Goal: Task Accomplishment & Management: Use online tool/utility

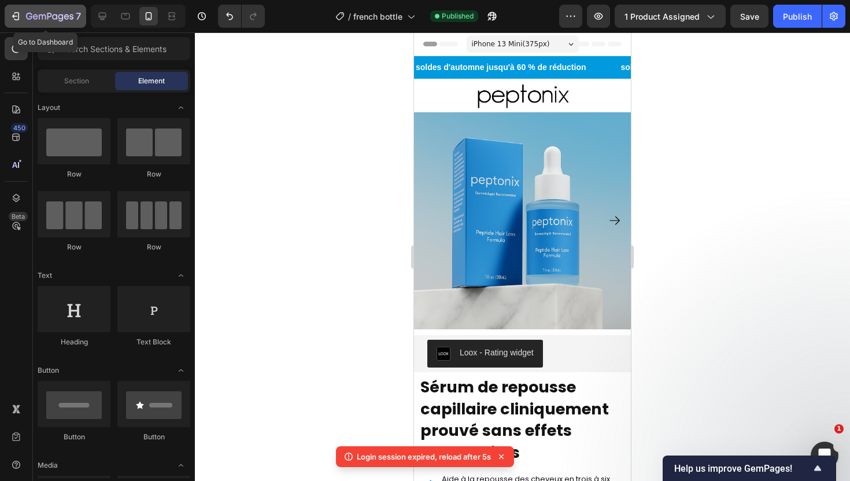
click at [62, 19] on icon "button" at bounding box center [60, 18] width 5 height 8
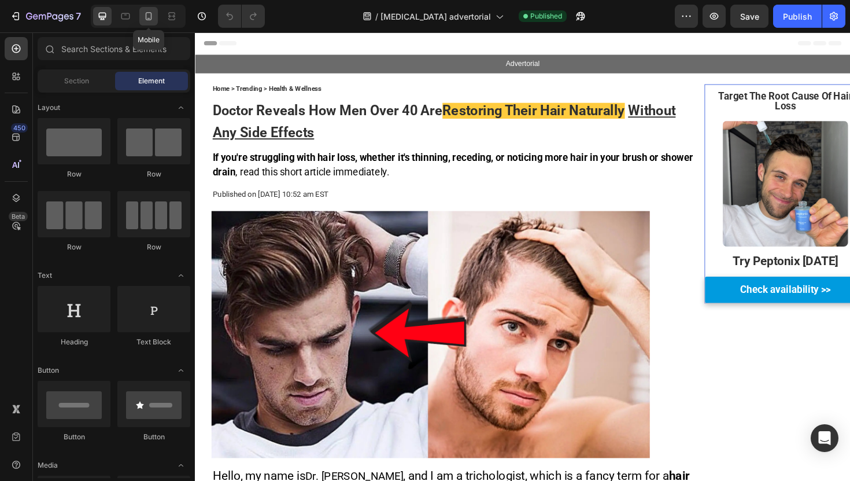
click at [145, 9] on div at bounding box center [148, 16] width 19 height 19
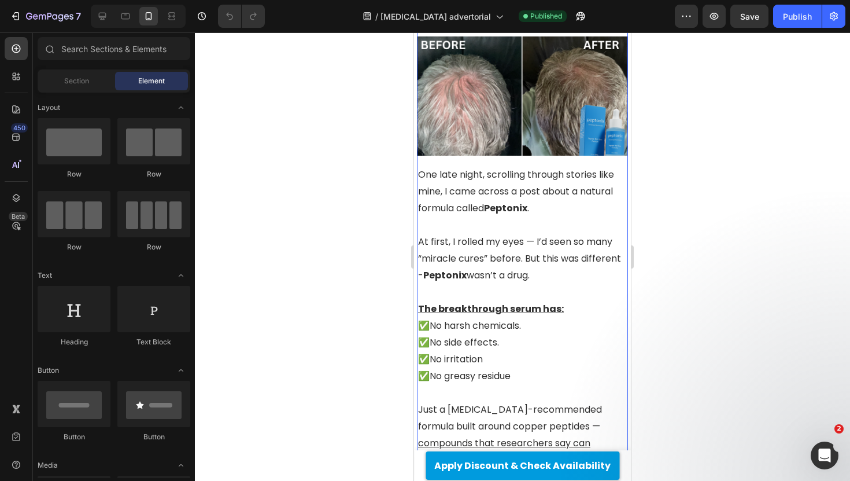
scroll to position [1644, 0]
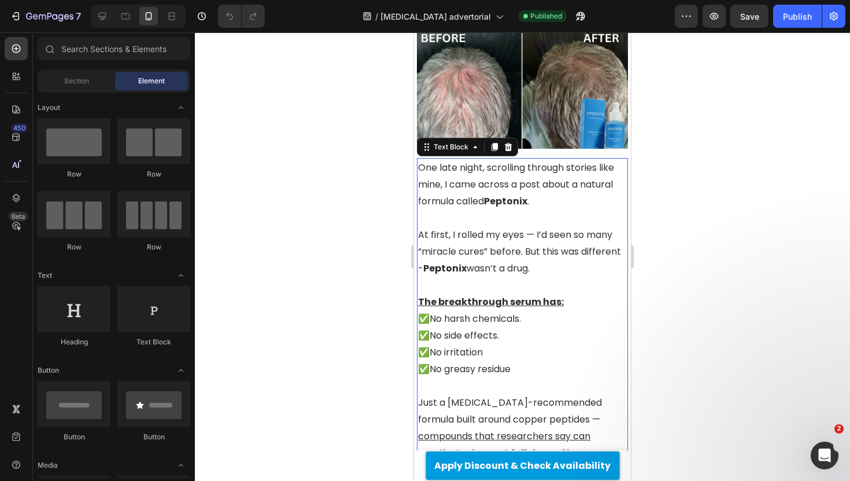
click at [540, 159] on p "One late night, scrolling through stories like mine, I came across a post about…" at bounding box center [522, 184] width 209 height 50
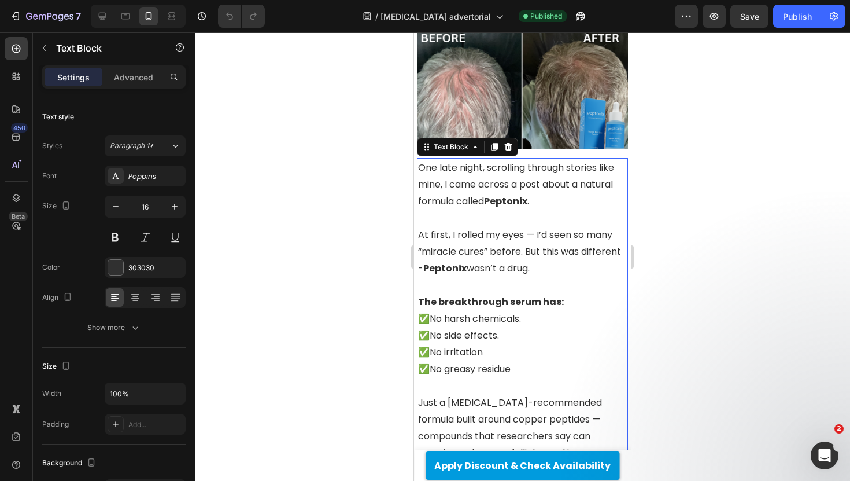
click at [572, 159] on p "One late night, scrolling through stories like mine, I came across a post about…" at bounding box center [522, 184] width 209 height 50
click at [420, 164] on p "One late night, scrolling through stories like mine, I came across a post about…" at bounding box center [522, 184] width 209 height 50
click at [546, 164] on p "One late night, scrolling through stories like mine, I came across a post about…" at bounding box center [522, 184] width 209 height 50
click at [722, 195] on div at bounding box center [522, 256] width 655 height 448
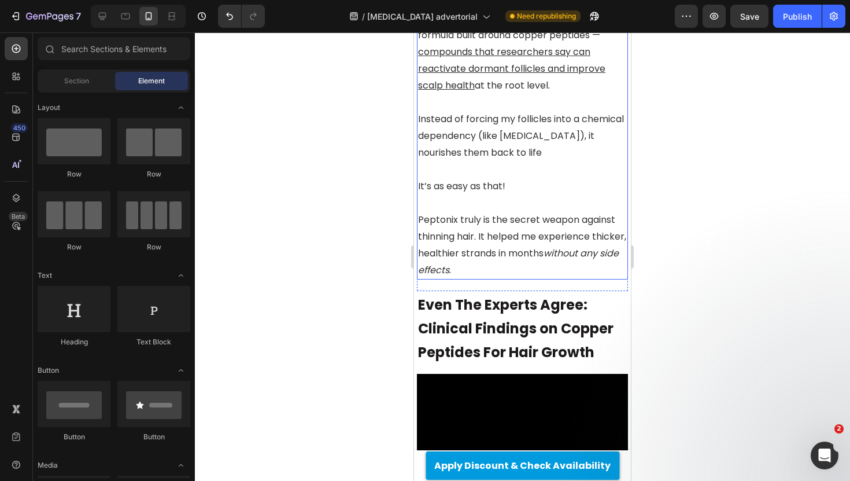
scroll to position [2039, 0]
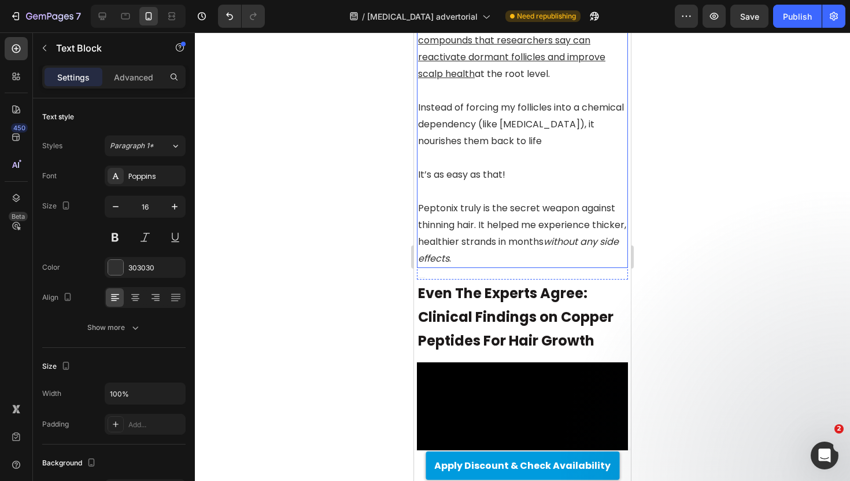
click at [510, 200] on p "Peptonix truly is the secret weapon against thinning hair. It helped me experie…" at bounding box center [522, 232] width 209 height 67
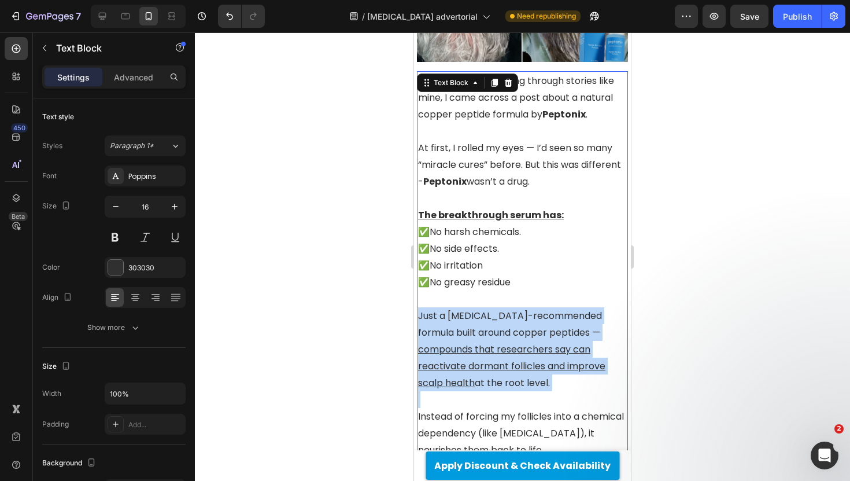
click at [510, 200] on div "One late night, scrolling through stories like mine, I came across a post about…" at bounding box center [522, 323] width 211 height 505
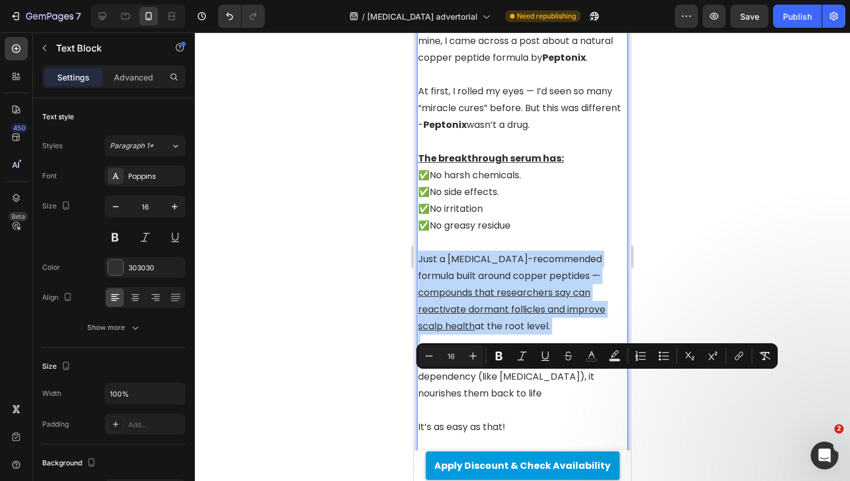
scroll to position [1897, 0]
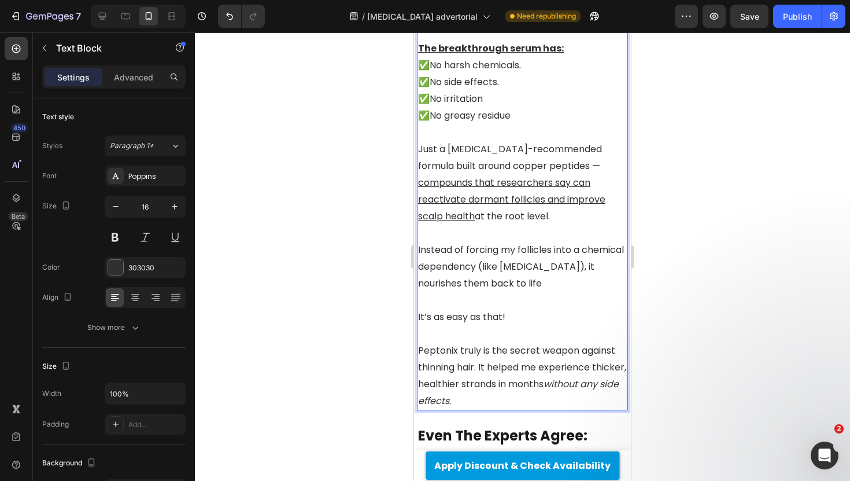
click at [498, 325] on p "Rich Text Editor. Editing area: main" at bounding box center [522, 333] width 209 height 17
click at [490, 342] on p "Peptonix truly is the secret weapon against thinning hair. It helped me experie…" at bounding box center [522, 375] width 209 height 67
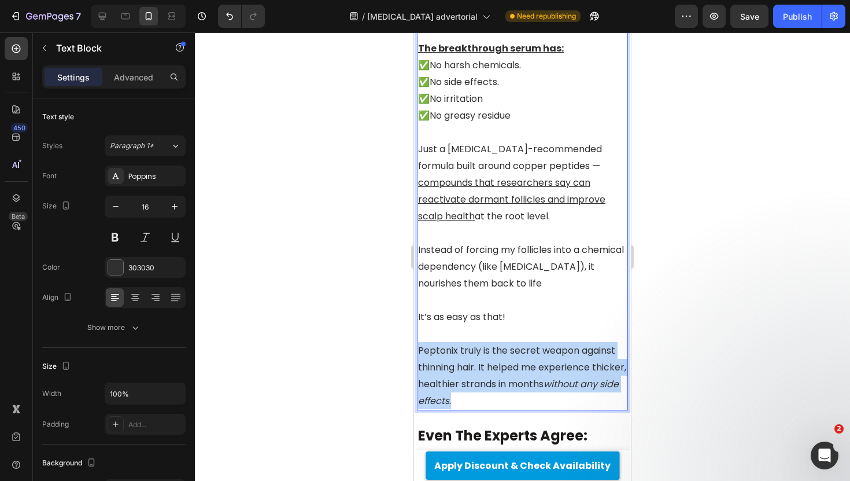
click at [490, 342] on p "Peptonix truly is the secret weapon against thinning hair. It helped me experie…" at bounding box center [522, 375] width 209 height 67
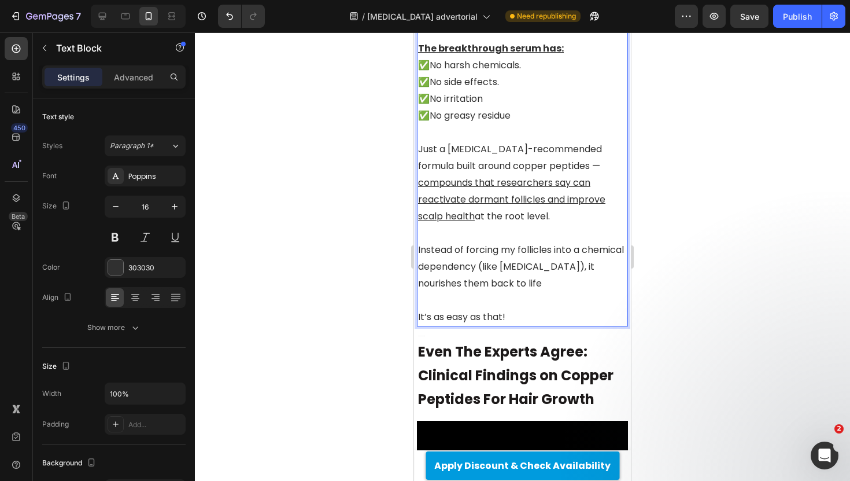
click at [496, 308] on p "It’s as easy as that!" at bounding box center [522, 316] width 209 height 17
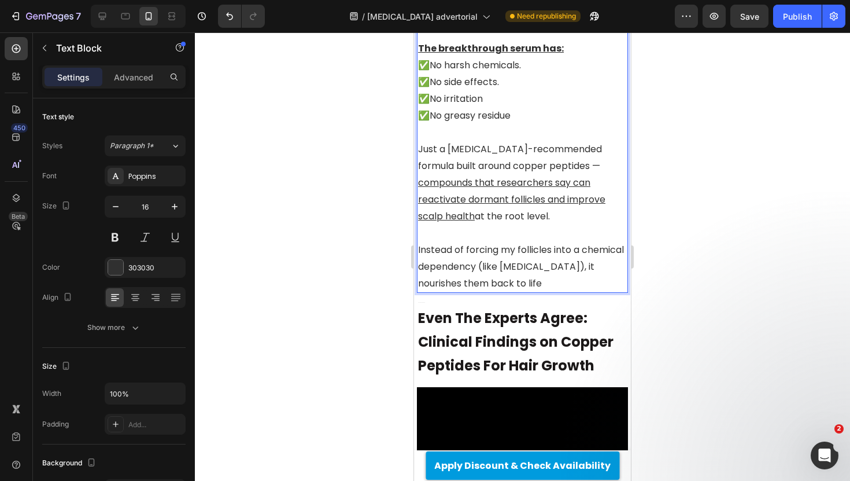
click at [371, 185] on div at bounding box center [522, 256] width 655 height 448
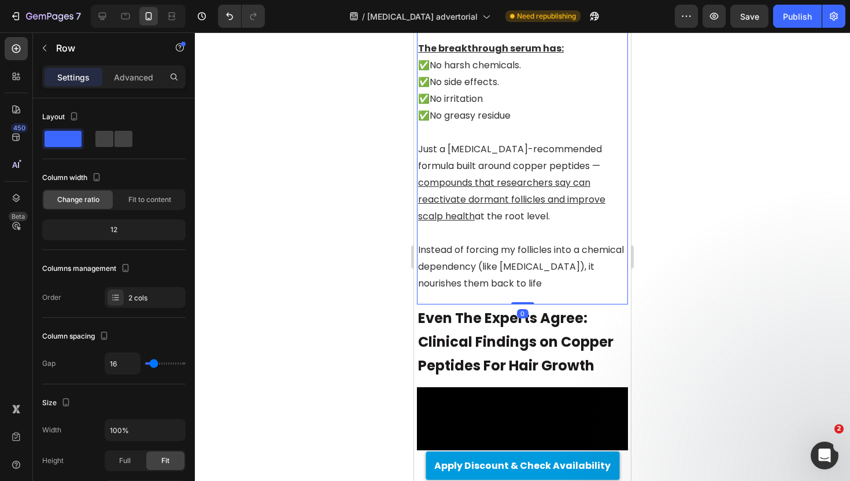
click at [512, 259] on div "One late night, scrolling through stories like mine, I came across a post about…" at bounding box center [522, 105] width 211 height 400
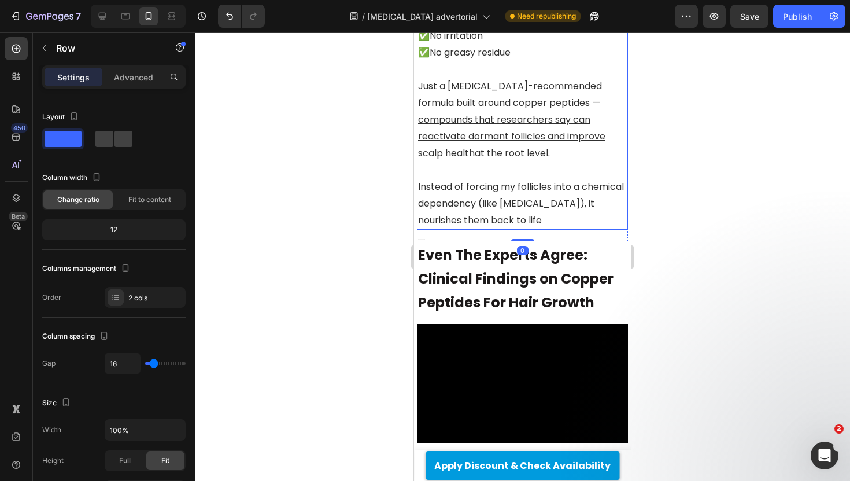
scroll to position [1966, 0]
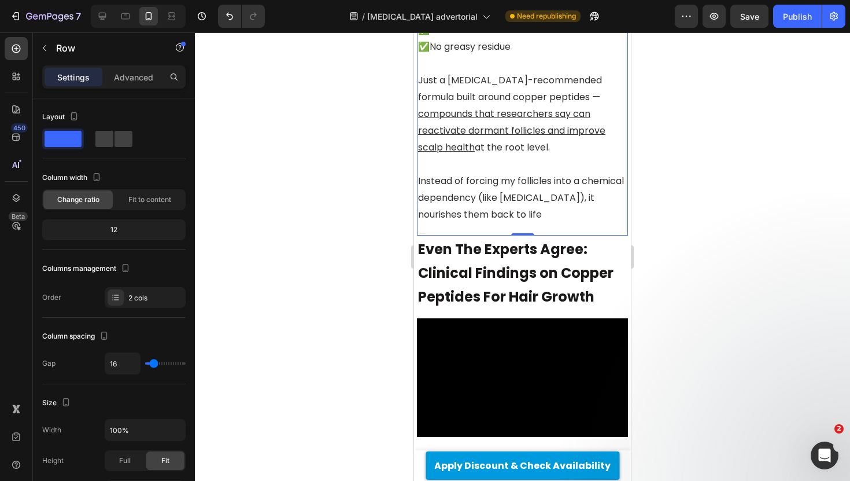
click at [497, 191] on div "One late night, scrolling through stories like mine, I came across a post about…" at bounding box center [522, 36] width 211 height 400
click at [497, 233] on div at bounding box center [522, 234] width 211 height 2
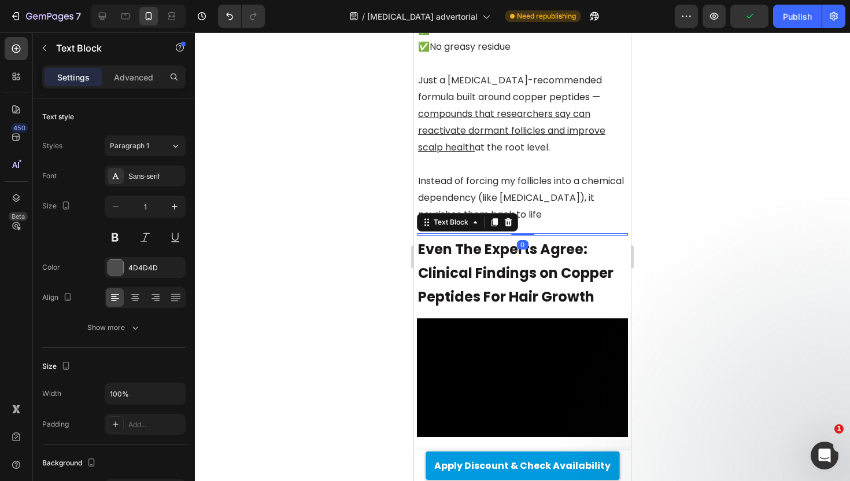
click at [315, 213] on div at bounding box center [522, 256] width 655 height 448
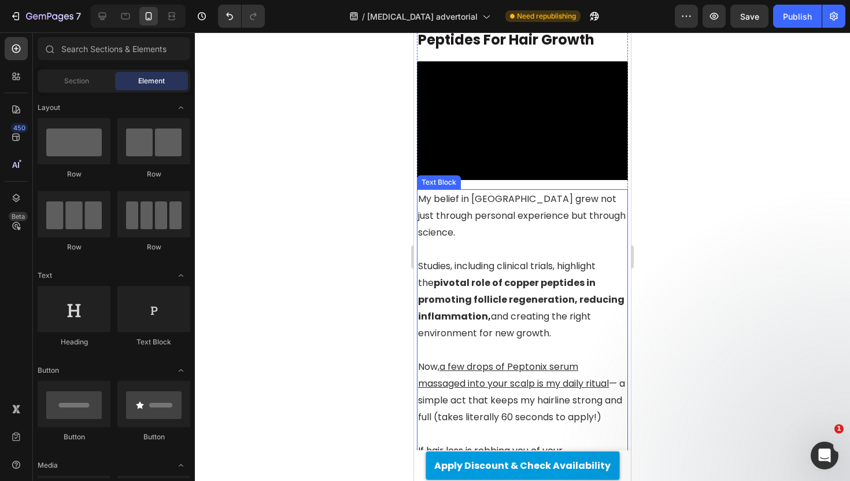
scroll to position [2226, 0]
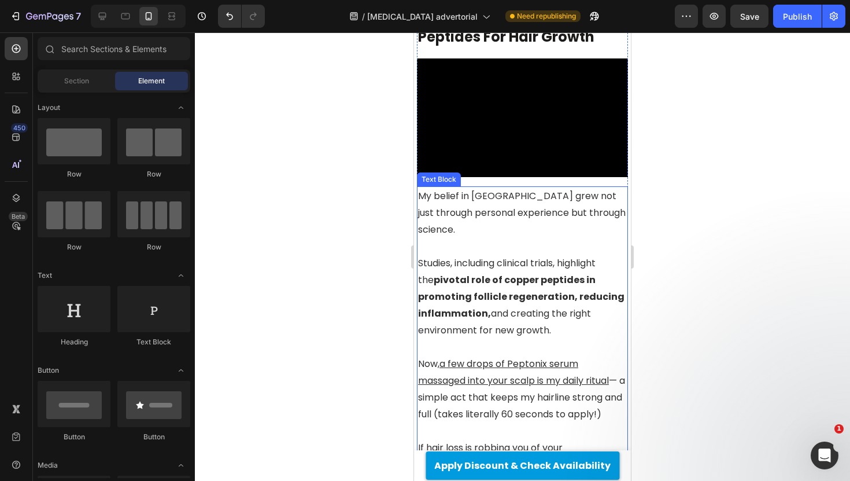
click at [532, 187] on p "My belief in [GEOGRAPHIC_DATA] grew not just through personal experience but th…" at bounding box center [522, 212] width 209 height 50
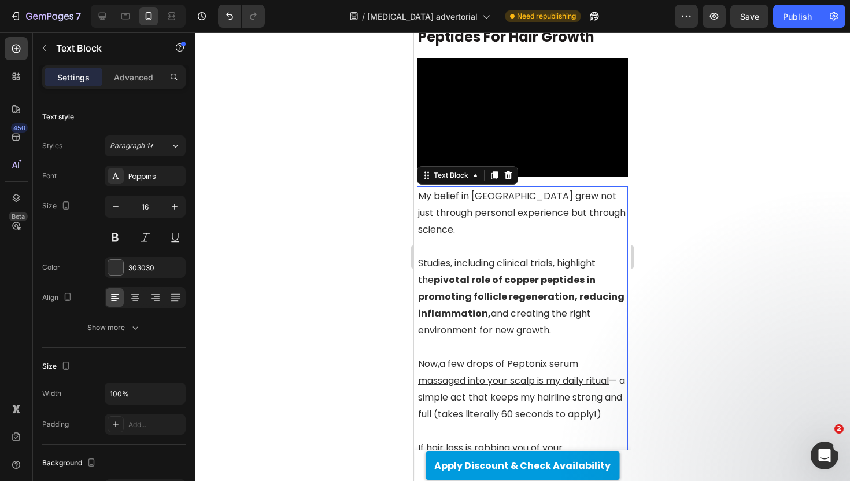
click at [557, 187] on p "My belief in [GEOGRAPHIC_DATA] grew not just through personal experience but th…" at bounding box center [522, 212] width 209 height 50
click at [567, 187] on p "My belief in [GEOGRAPHIC_DATA] grew not just through personal experience but th…" at bounding box center [522, 212] width 209 height 50
click at [729, 173] on div at bounding box center [522, 256] width 655 height 448
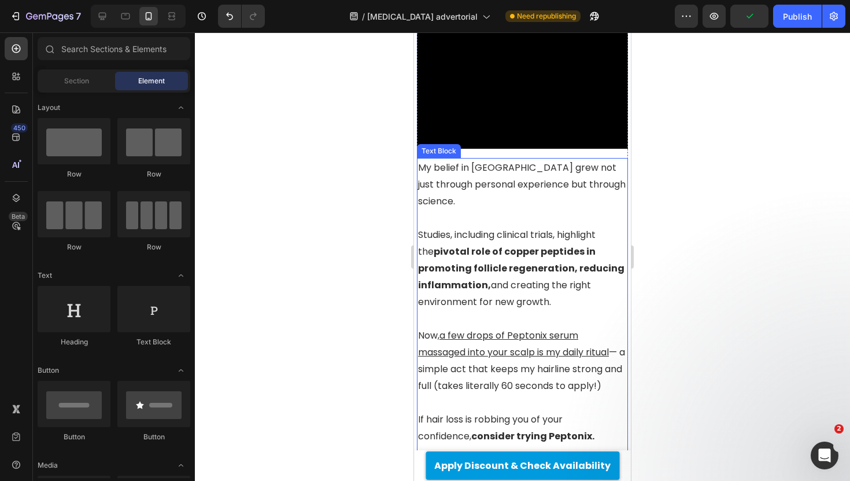
scroll to position [2253, 0]
click at [472, 245] on strong "pivotal role of copper peptides in promoting follicle regeneration, reducing in…" at bounding box center [521, 268] width 206 height 47
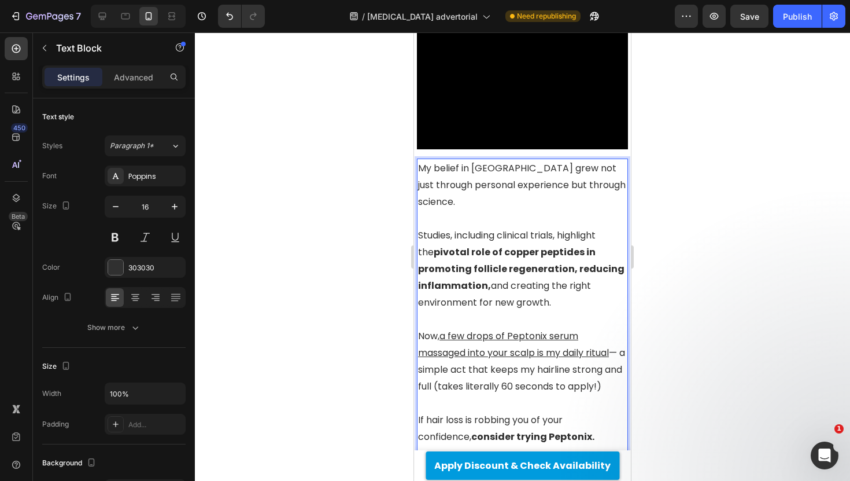
click at [418, 227] on p "Studies, including clinical trials, highlight the pivotal role of copper peptid…" at bounding box center [522, 269] width 209 height 84
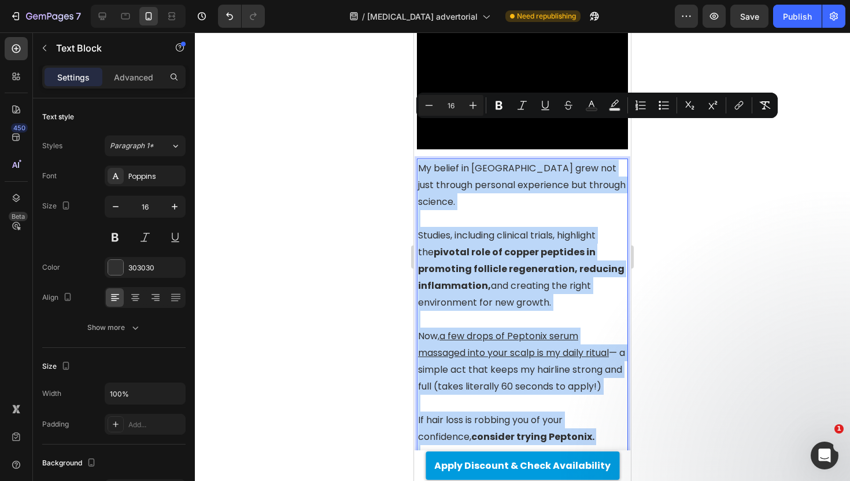
copy div "My belief in [GEOGRAPHIC_DATA] grew not just through personal experience but th…"
click at [490, 210] on p "Rich Text Editor. Editing area: main" at bounding box center [522, 218] width 209 height 17
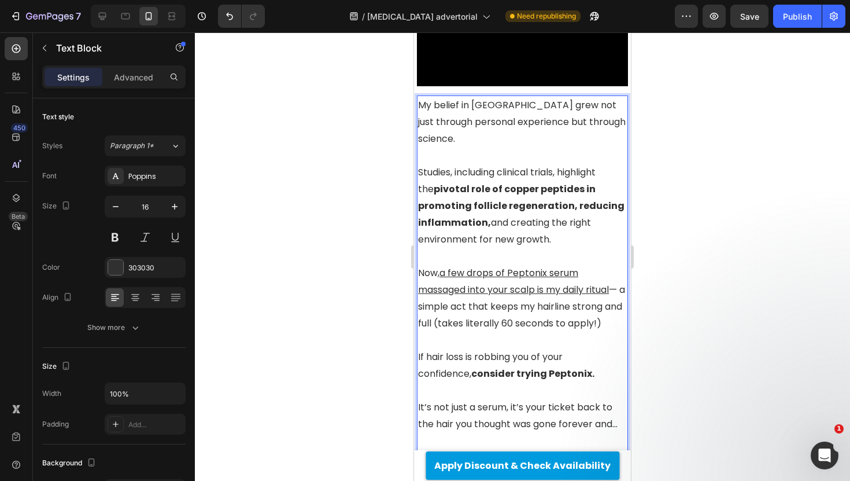
scroll to position [2444, 0]
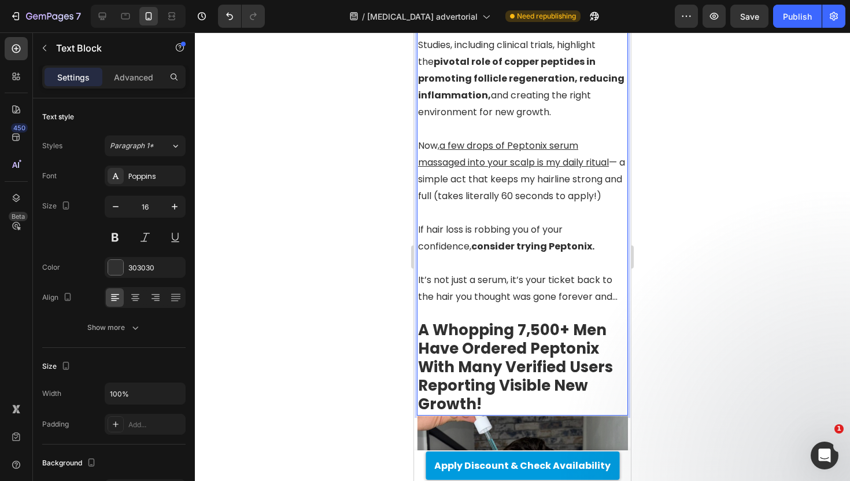
click at [490, 221] on p "If hair loss is robbing you of your confidence, consider trying Peptonix." at bounding box center [522, 238] width 209 height 34
click at [507, 137] on p "Now, a few drops of Peptonix serum massaged into your scalp is my daily ritual …" at bounding box center [522, 170] width 209 height 67
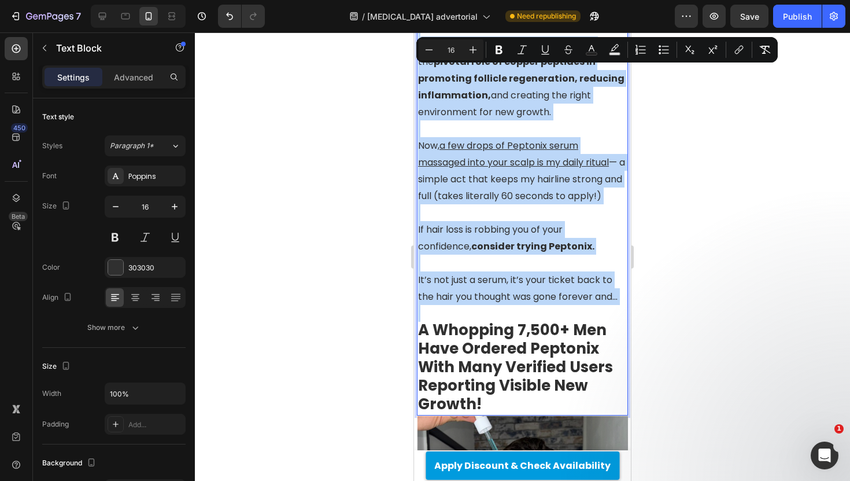
click at [513, 221] on p "If hair loss is robbing you of your confidence, consider trying Peptonix." at bounding box center [522, 238] width 209 height 34
click at [598, 271] on p "It’s not just a serum, it’s your ticket back to the hair you thought was gone f…" at bounding box center [522, 288] width 209 height 34
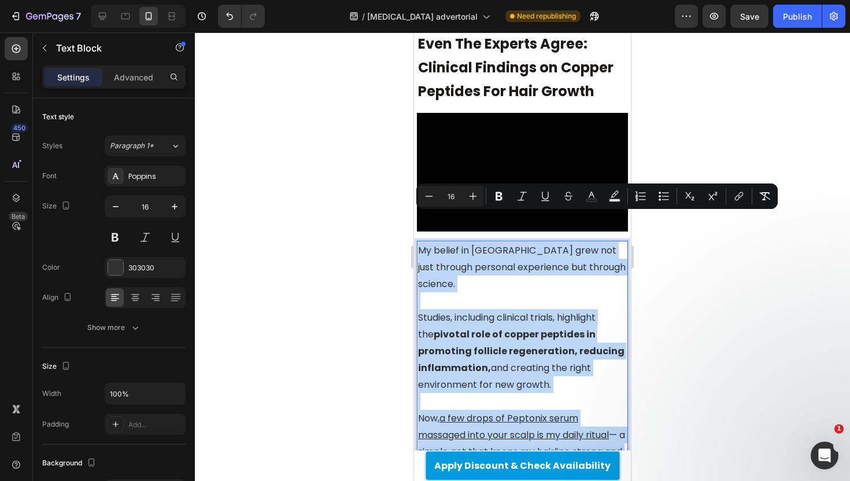
scroll to position [2163, 0]
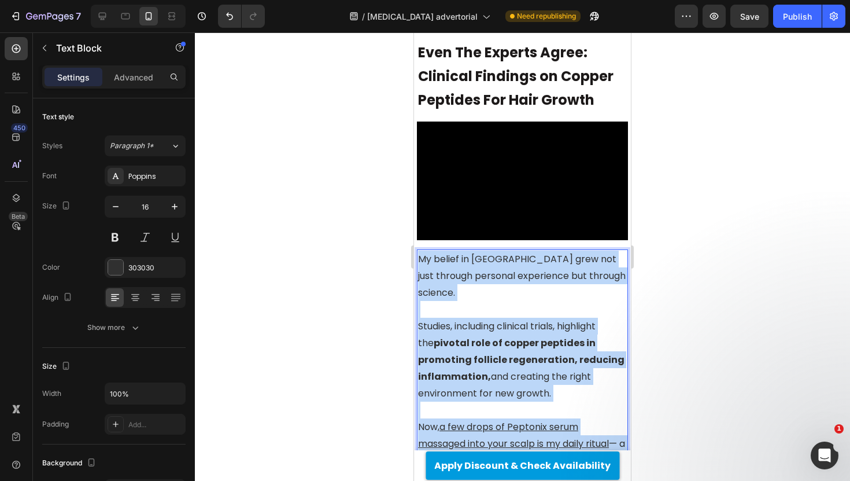
drag, startPoint x: 620, startPoint y: 242, endPoint x: 418, endPoint y: 219, distance: 203.8
click at [418, 249] on div "My belief in [GEOGRAPHIC_DATA] grew not just through personal experience but th…" at bounding box center [522, 472] width 211 height 447
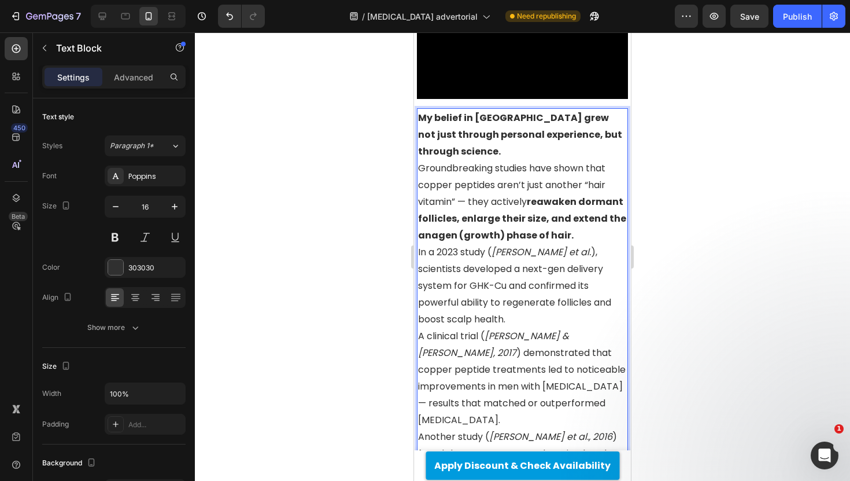
scroll to position [2294, 0]
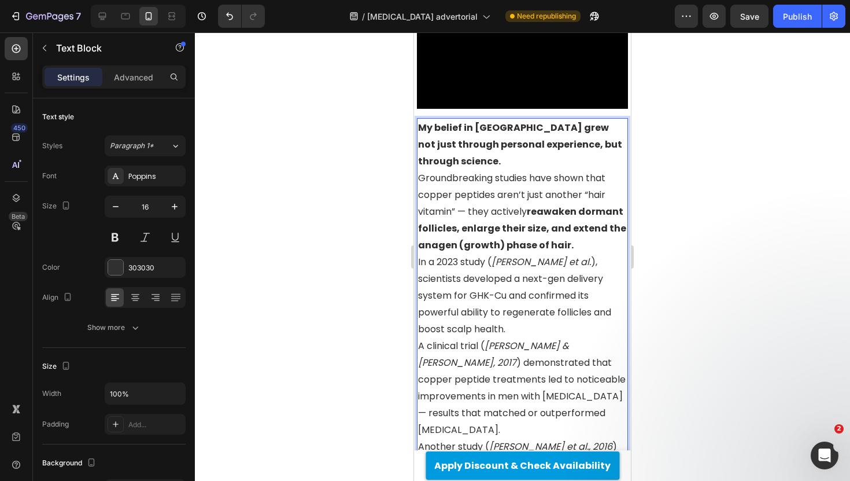
click at [621, 119] on p "My belief in [GEOGRAPHIC_DATA] grew not just through personal experience, but t…" at bounding box center [522, 144] width 209 height 50
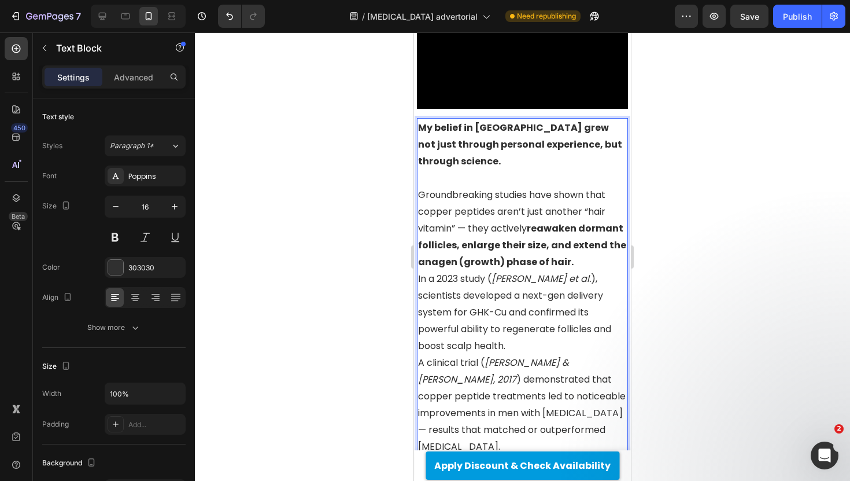
click at [575, 121] on strong "My belief in [GEOGRAPHIC_DATA] grew not just through personal experience, but t…" at bounding box center [520, 144] width 204 height 47
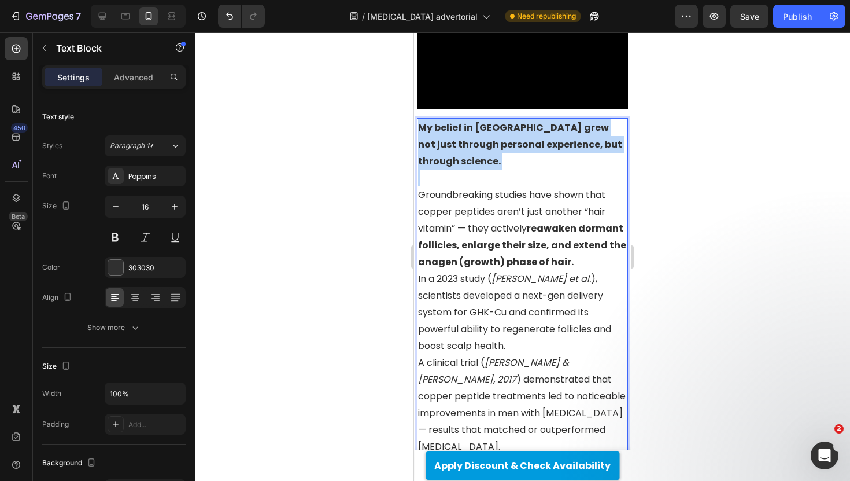
click at [575, 121] on strong "My belief in [GEOGRAPHIC_DATA] grew not just through personal experience, but t…" at bounding box center [520, 144] width 204 height 47
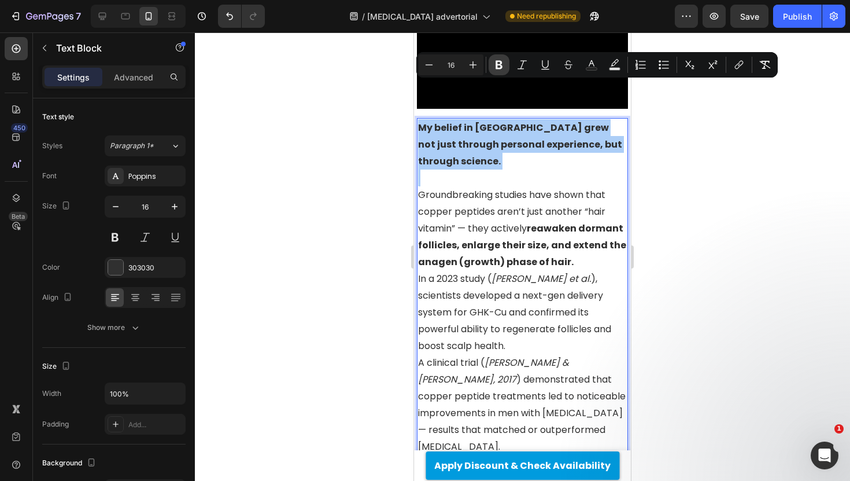
click at [501, 68] on icon "Editor contextual toolbar" at bounding box center [499, 65] width 7 height 9
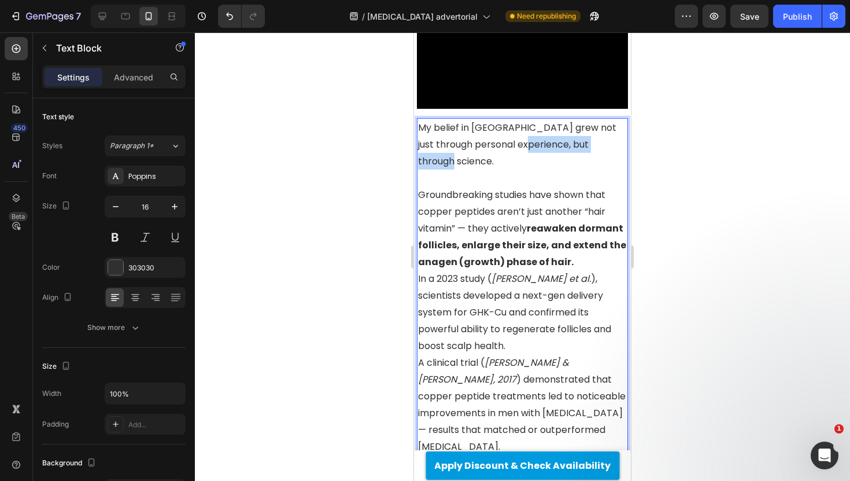
drag, startPoint x: 514, startPoint y: 105, endPoint x: 620, endPoint y: 105, distance: 105.8
click at [620, 119] on p "My belief in [GEOGRAPHIC_DATA] grew not just through personal experience, but t…" at bounding box center [522, 144] width 209 height 50
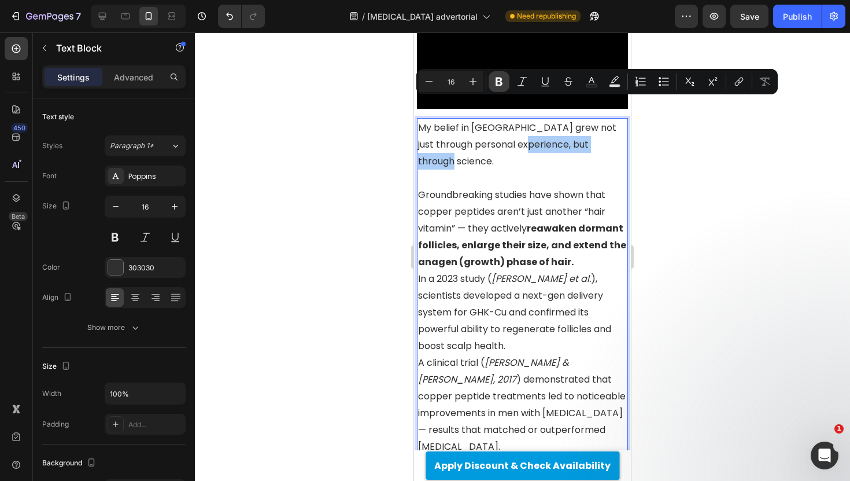
click at [501, 80] on icon "Editor contextual toolbar" at bounding box center [499, 81] width 7 height 9
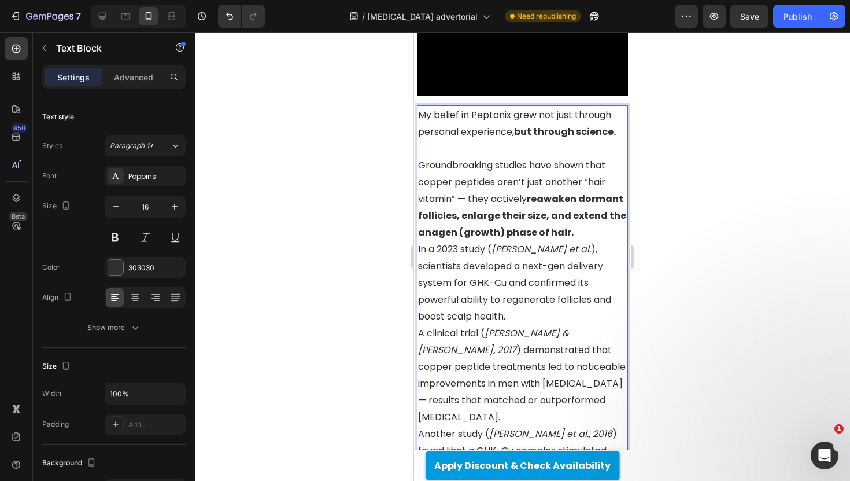
scroll to position [2311, 0]
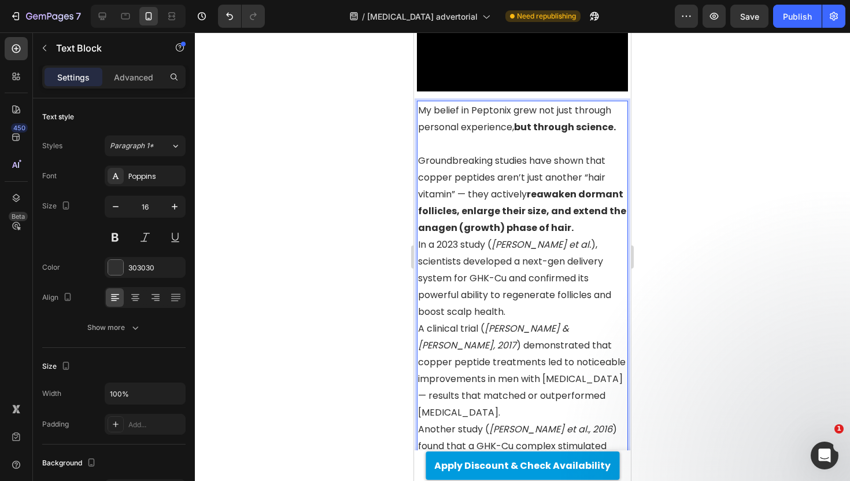
click at [484, 152] on p "Groundbreaking studies have shown that copper peptides aren’t just another “hai…" at bounding box center [522, 194] width 209 height 84
click at [558, 186] on p "Studies have shown that copper peptides aren’t just another “hair vitamin” — th…" at bounding box center [522, 194] width 209 height 84
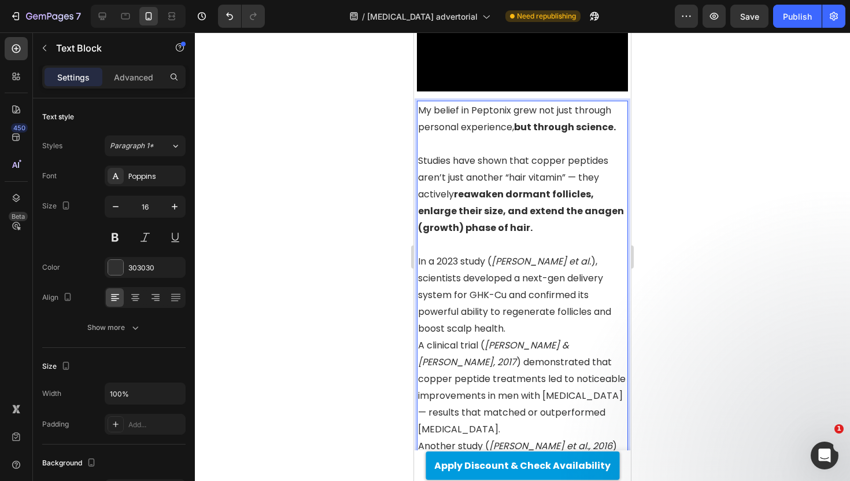
click at [493, 253] on p "In a 2023 study ( [PERSON_NAME] et al. ), scientists developed a next-gen deliv…" at bounding box center [522, 295] width 209 height 84
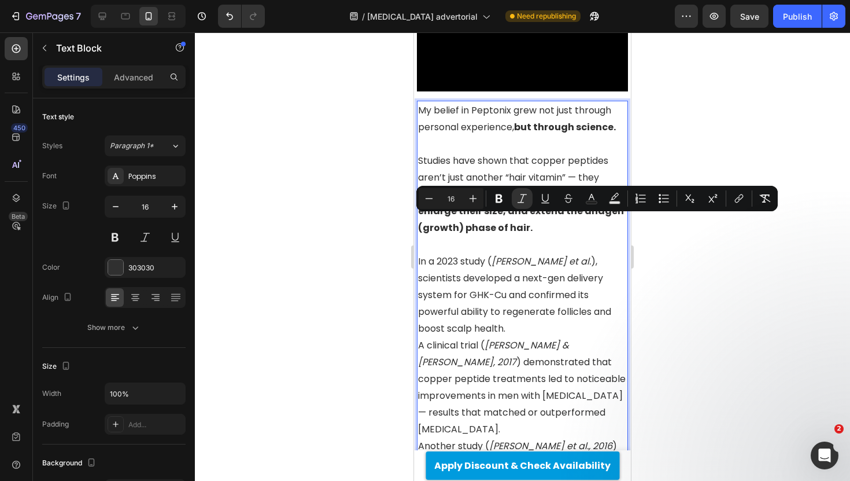
click at [505, 253] on p "In a 2023 study ( [PERSON_NAME] et al. ), scientists developed a next-gen deliv…" at bounding box center [522, 295] width 209 height 84
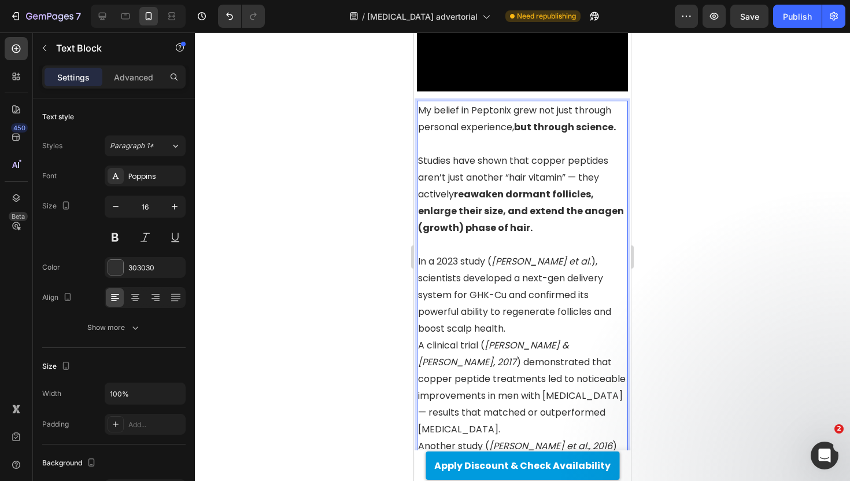
scroll to position [2340, 0]
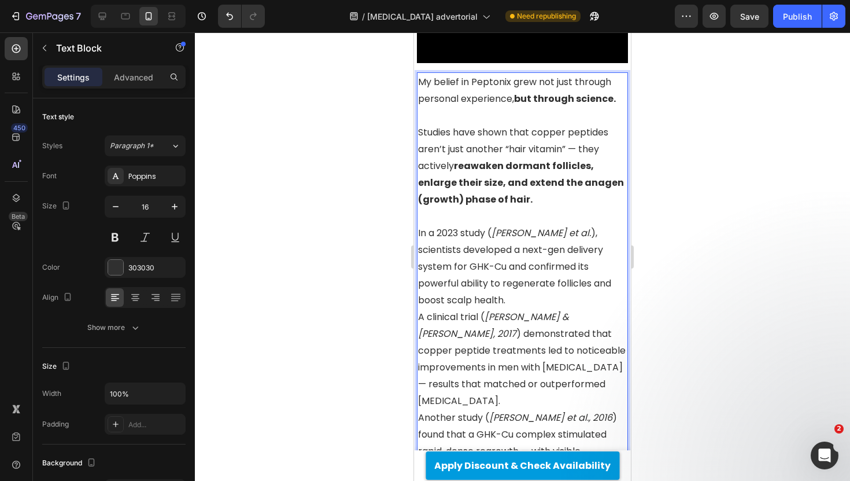
click at [619, 246] on p "In a 2023 study ( [PERSON_NAME] et al. ), scientists developed a next-gen deliv…" at bounding box center [522, 266] width 209 height 84
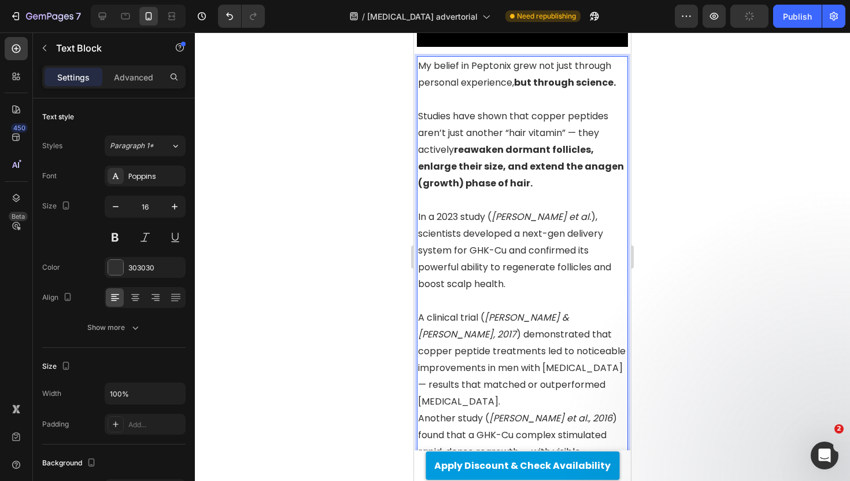
scroll to position [2373, 0]
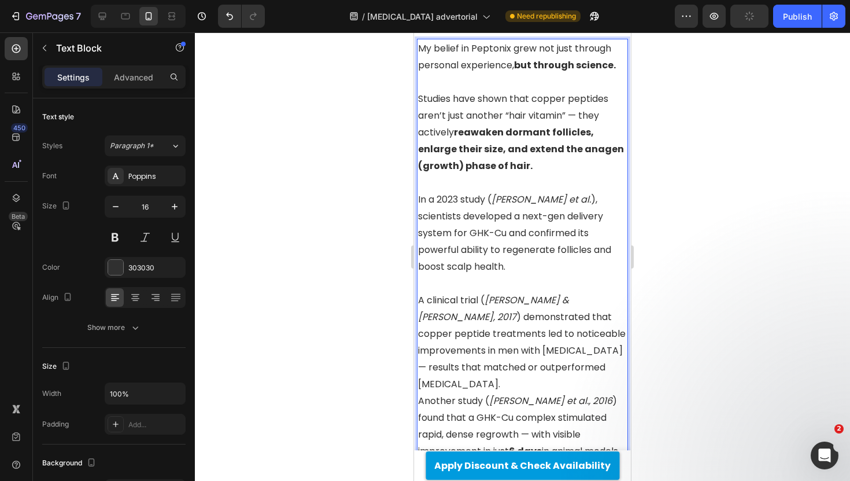
click at [562, 199] on p "In a 2023 study ( [PERSON_NAME] et al. ), scientists developed a next-gen deliv…" at bounding box center [522, 233] width 209 height 84
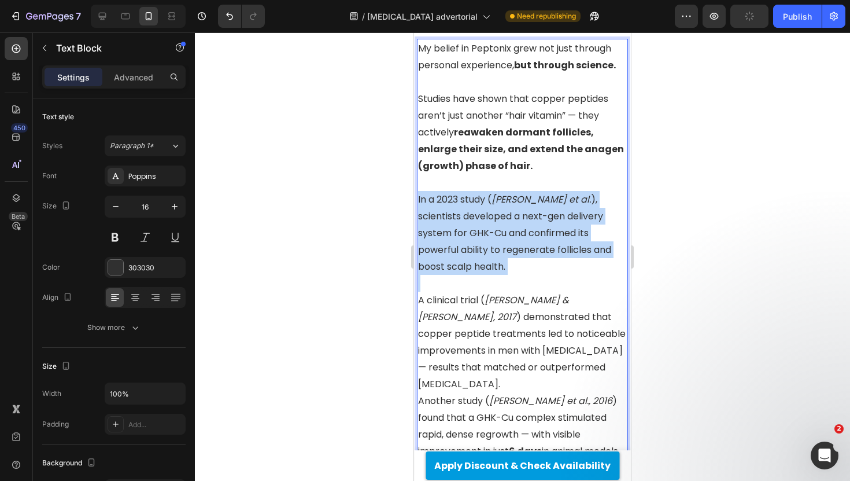
click at [562, 199] on p "In a 2023 study ( [PERSON_NAME] et al. ), scientists developed a next-gen deliv…" at bounding box center [522, 233] width 209 height 84
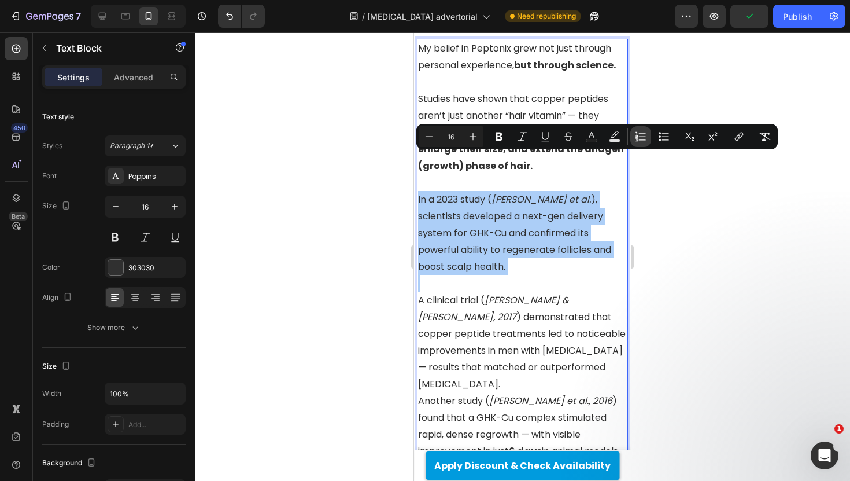
click at [649, 135] on button "Numbered List" at bounding box center [640, 136] width 21 height 21
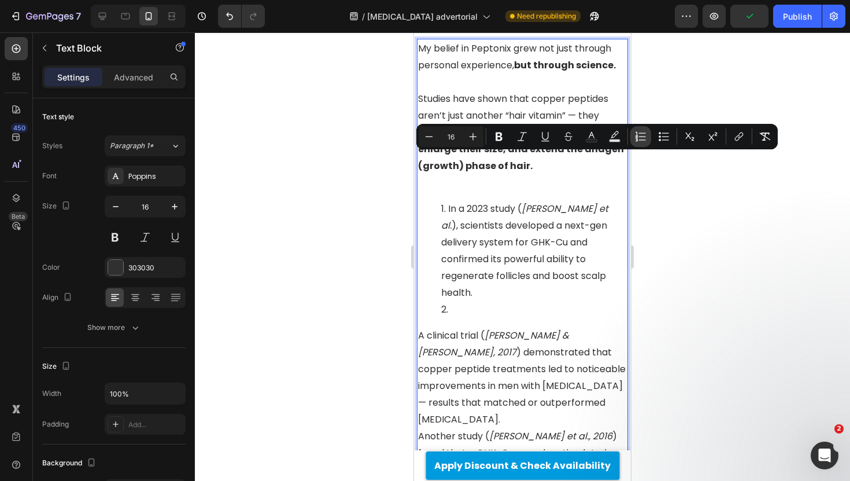
click at [648, 135] on button "Numbered List" at bounding box center [640, 136] width 21 height 21
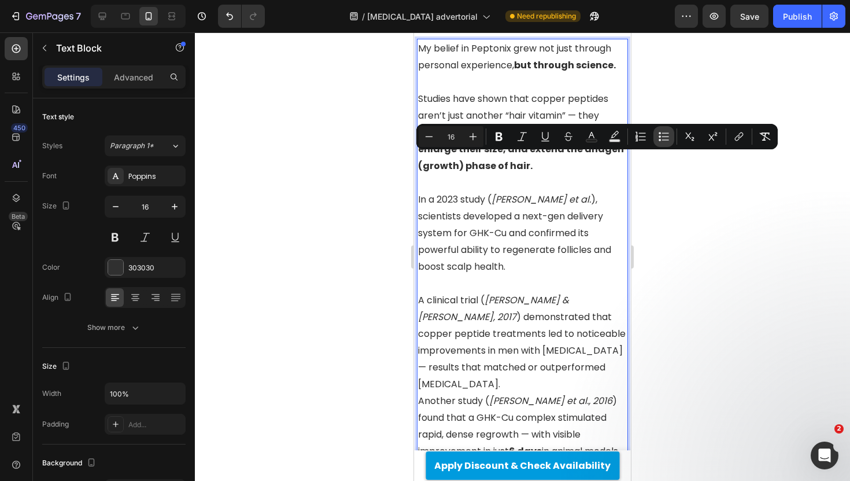
click at [663, 137] on icon "Editor contextual toolbar" at bounding box center [664, 137] width 12 height 12
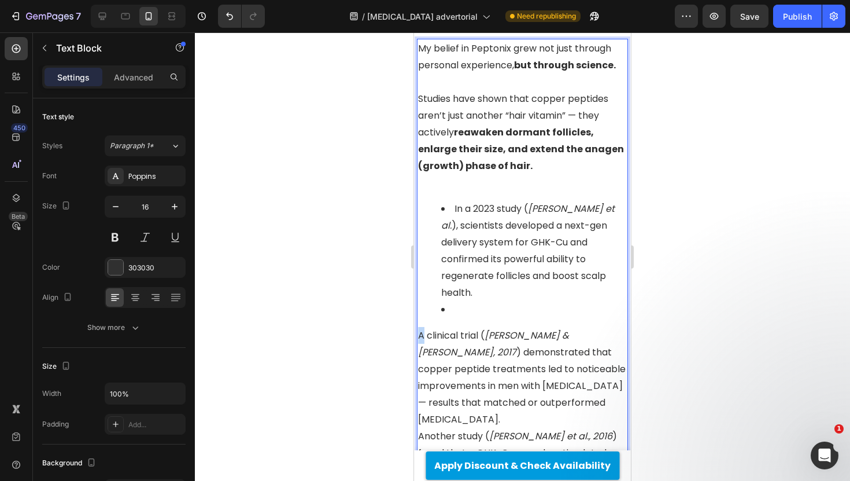
click at [421, 327] on p "A clinical trial ( [PERSON_NAME] & [PERSON_NAME], 2017 ) demonstrated that copp…" at bounding box center [522, 377] width 209 height 101
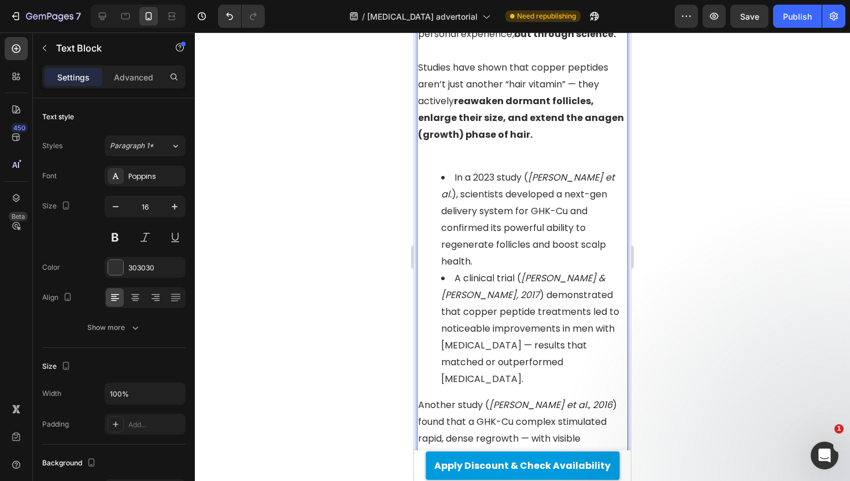
scroll to position [2411, 0]
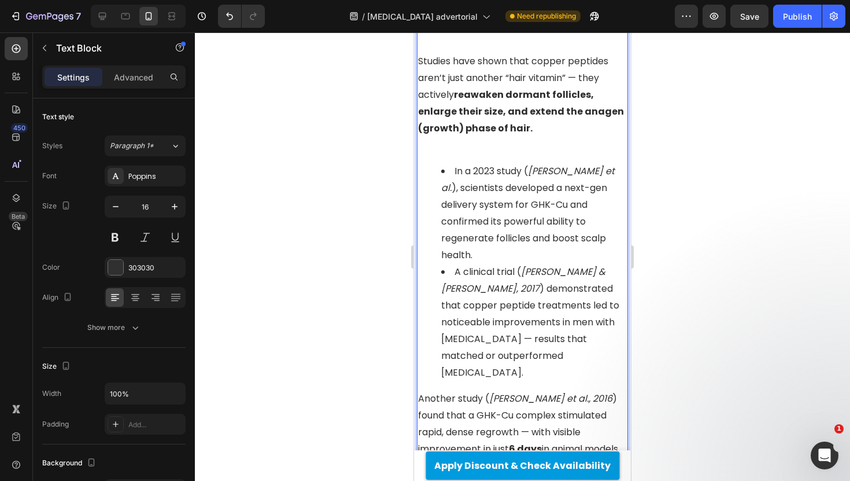
click at [417, 345] on div "My belief in [GEOGRAPHIC_DATA] grew not just through personal experience, but t…" at bounding box center [522, 410] width 211 height 818
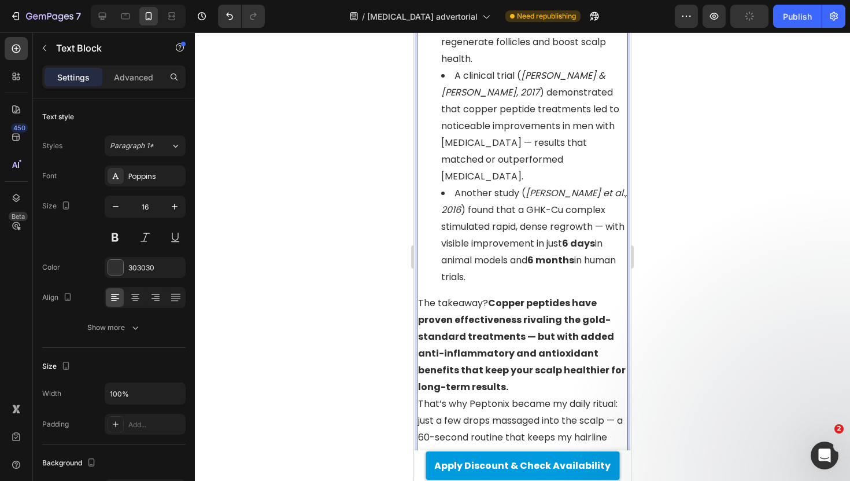
scroll to position [2618, 0]
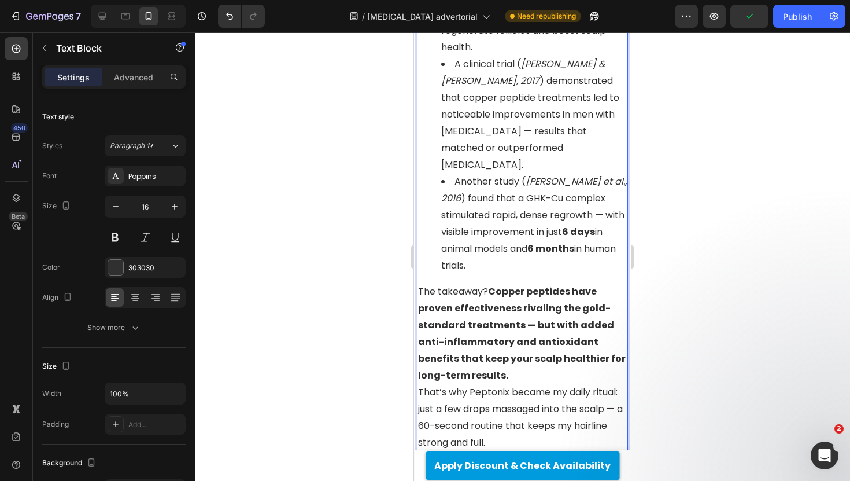
click at [535, 300] on p "The takeaway? Copper peptides have proven effectiveness rivaling the gold-stand…" at bounding box center [522, 333] width 209 height 101
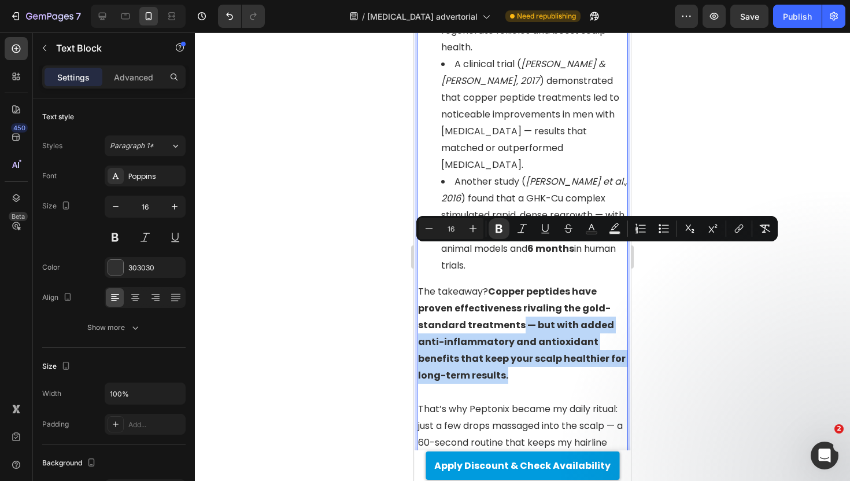
drag, startPoint x: 524, startPoint y: 304, endPoint x: 517, endPoint y: 257, distance: 47.9
click at [517, 283] on p "The takeaway? Copper peptides have proven effectiveness rivaling the gold-stand…" at bounding box center [522, 333] width 209 height 101
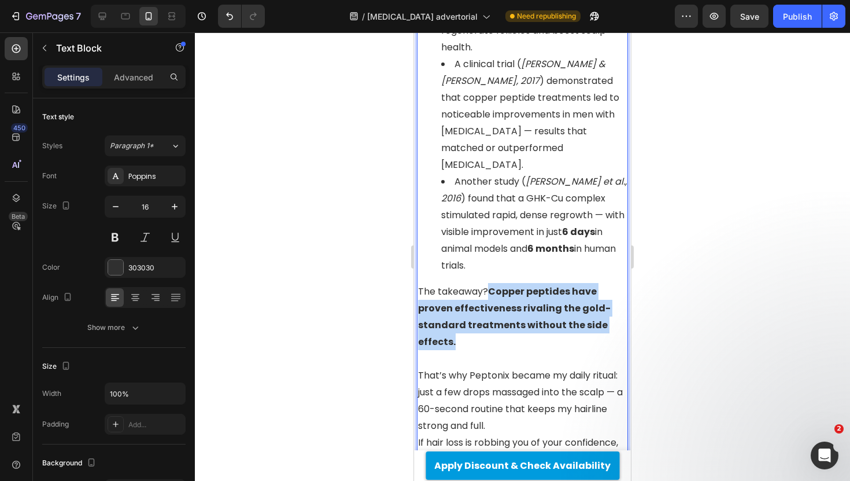
drag, startPoint x: 552, startPoint y: 267, endPoint x: 489, endPoint y: 220, distance: 78.5
click at [489, 283] on p "The takeaway? Copper peptides have proven effectiveness rivaling the gold-stand…" at bounding box center [522, 316] width 209 height 67
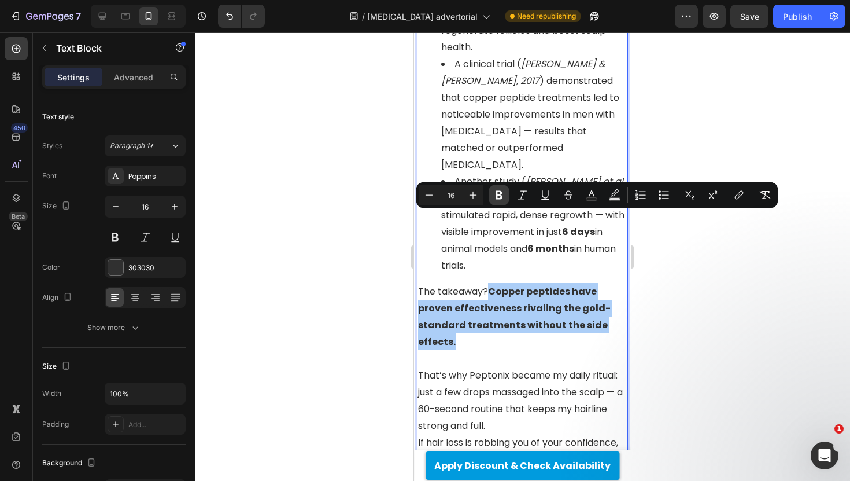
click at [497, 195] on icon "Editor contextual toolbar" at bounding box center [499, 195] width 7 height 9
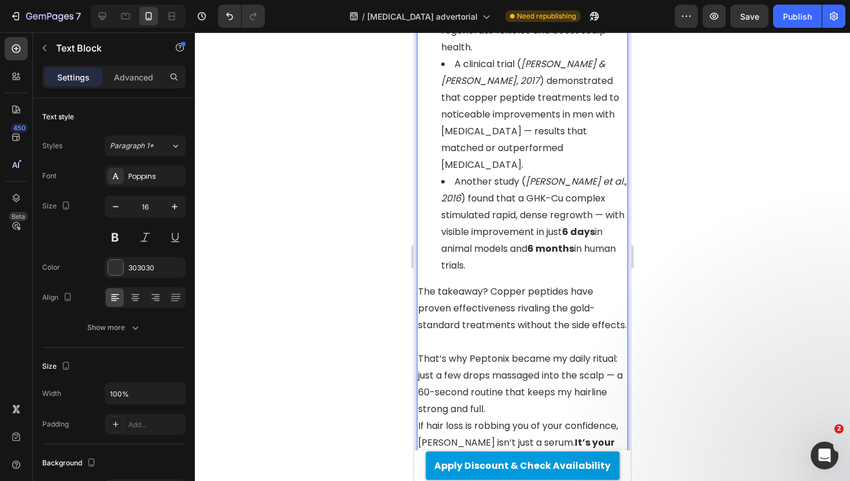
click at [533, 333] on p "Rich Text Editor. Editing area: main" at bounding box center [522, 341] width 209 height 17
drag, startPoint x: 518, startPoint y: 257, endPoint x: 631, endPoint y: 254, distance: 112.8
click at [536, 283] on p "The takeaway? Copper peptides have proven effectiveness rivaling the gold-stand…" at bounding box center [522, 308] width 209 height 50
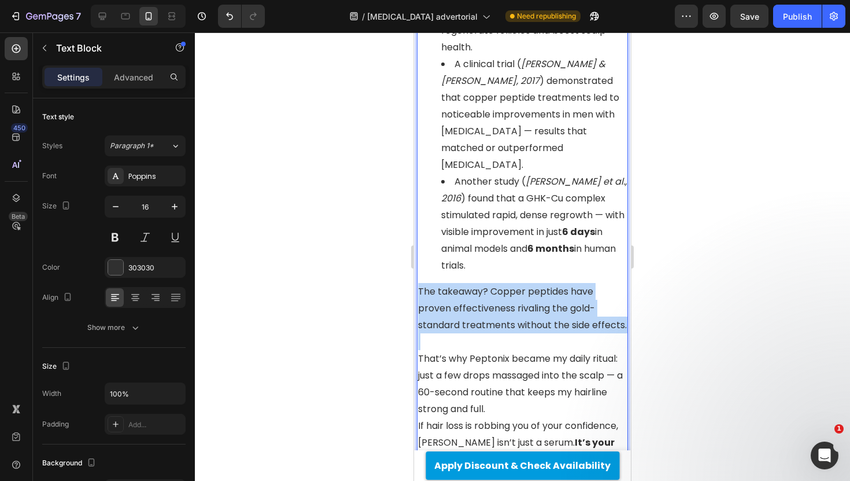
click at [536, 283] on p "The takeaway? Copper peptides have proven effectiveness rivaling the gold-stand…" at bounding box center [522, 308] width 209 height 50
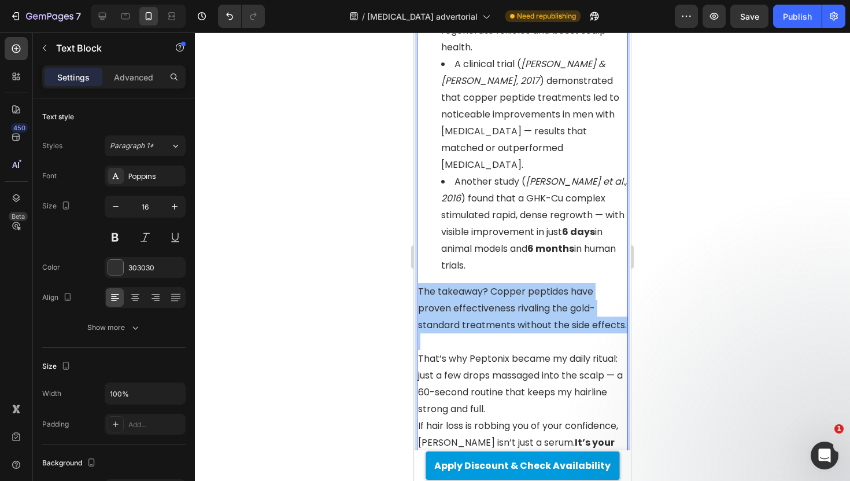
click at [311, 239] on div at bounding box center [522, 256] width 655 height 448
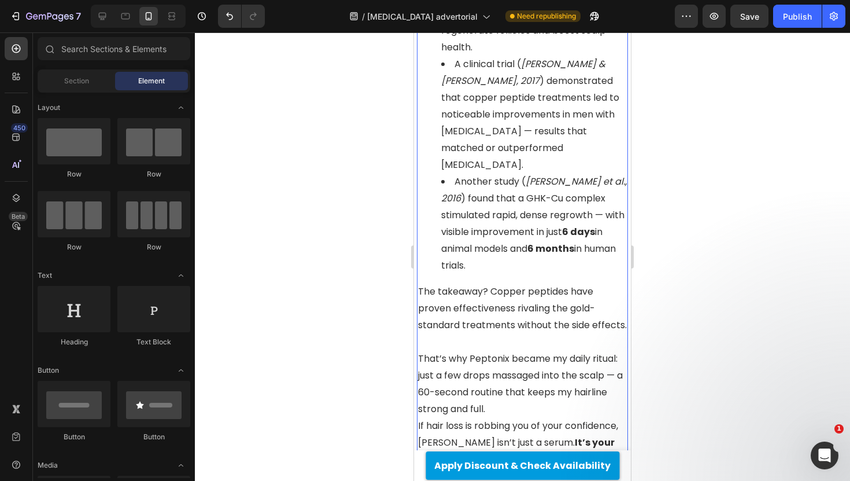
click at [538, 283] on p "The takeaway? Copper peptides have proven effectiveness rivaling the gold-stand…" at bounding box center [522, 308] width 209 height 50
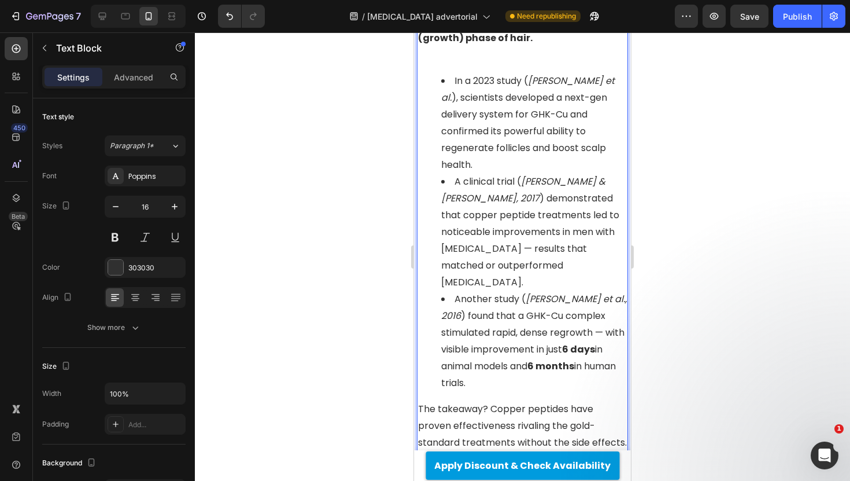
scroll to position [2513, 0]
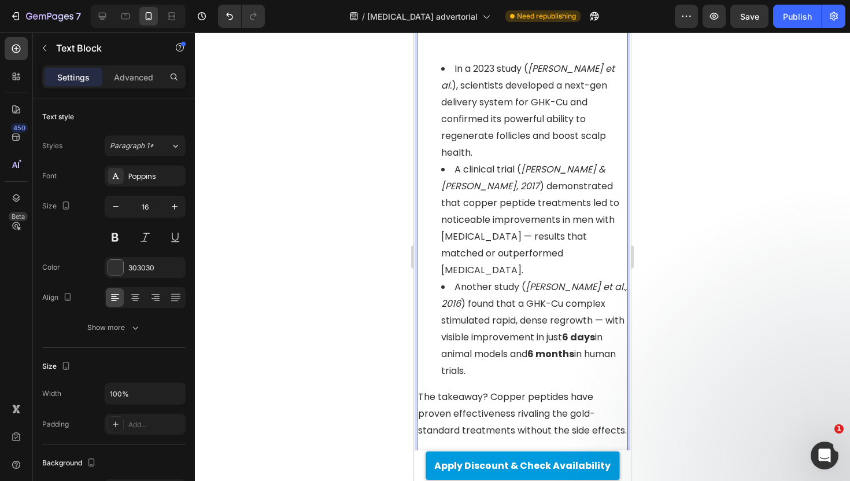
click at [530, 388] on p "The takeaway? Copper peptides have proven effectiveness rivaling the gold-stand…" at bounding box center [522, 413] width 209 height 50
drag, startPoint x: 519, startPoint y: 356, endPoint x: 635, endPoint y: 356, distance: 115.6
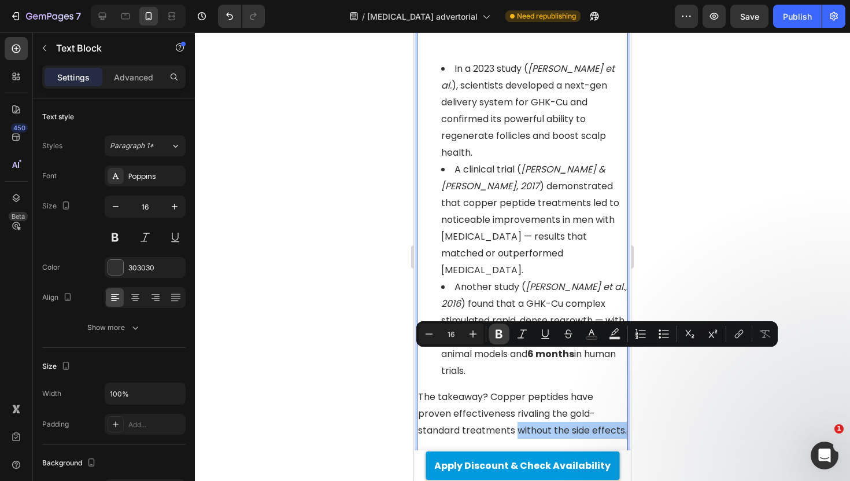
click at [502, 337] on icon "Editor contextual toolbar" at bounding box center [499, 334] width 12 height 12
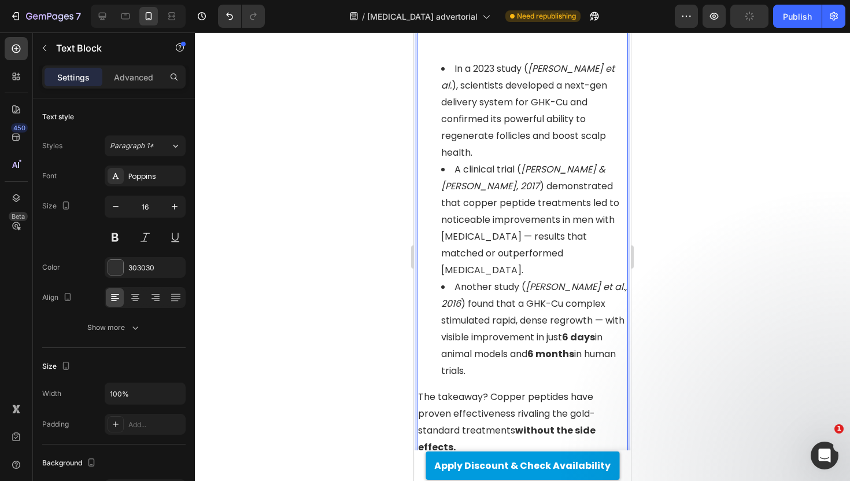
click at [372, 291] on div at bounding box center [522, 256] width 655 height 448
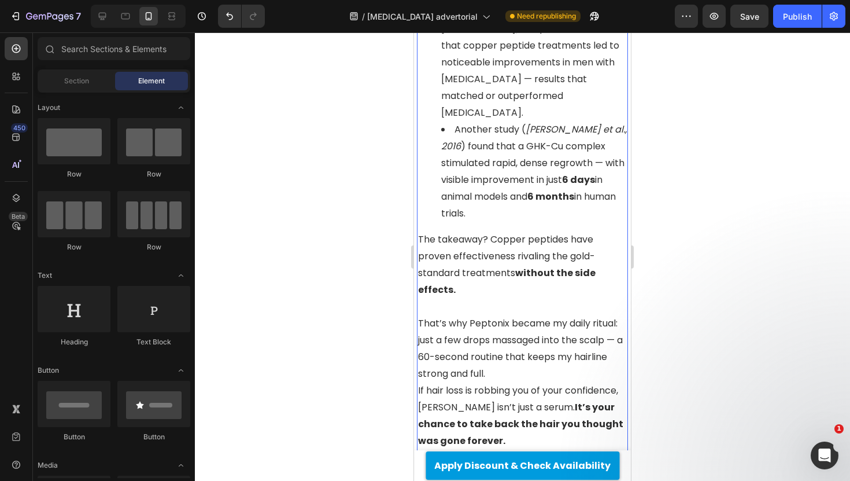
click at [539, 315] on p "That’s why Peptonix became my daily ritual: just a few drops massaged into the …" at bounding box center [522, 348] width 209 height 67
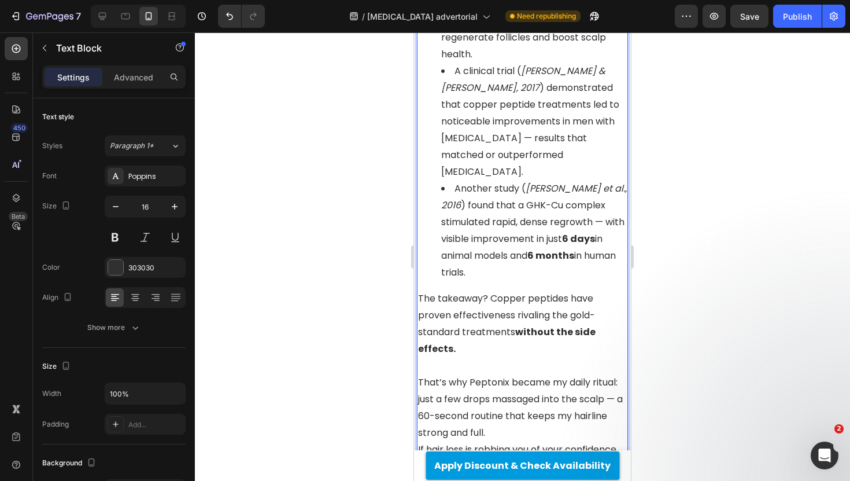
scroll to position [2654, 0]
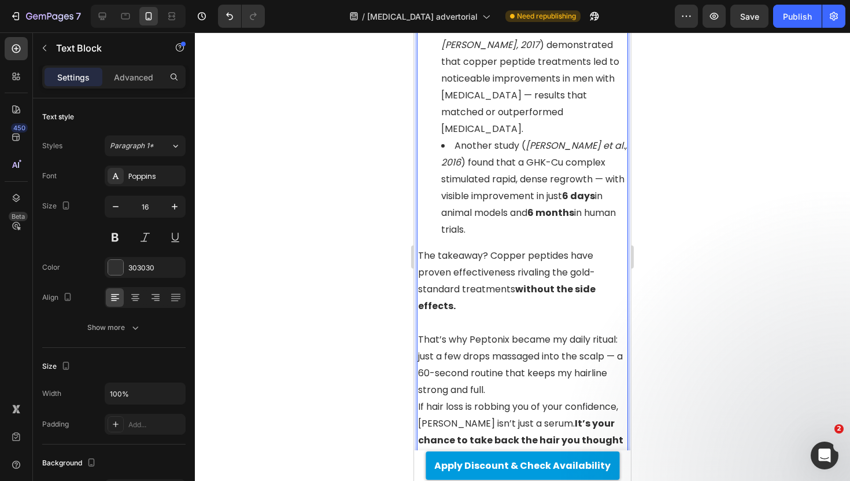
click at [526, 331] on p "That’s why Peptonix became my daily ritual: just a few drops massaged into the …" at bounding box center [522, 364] width 209 height 67
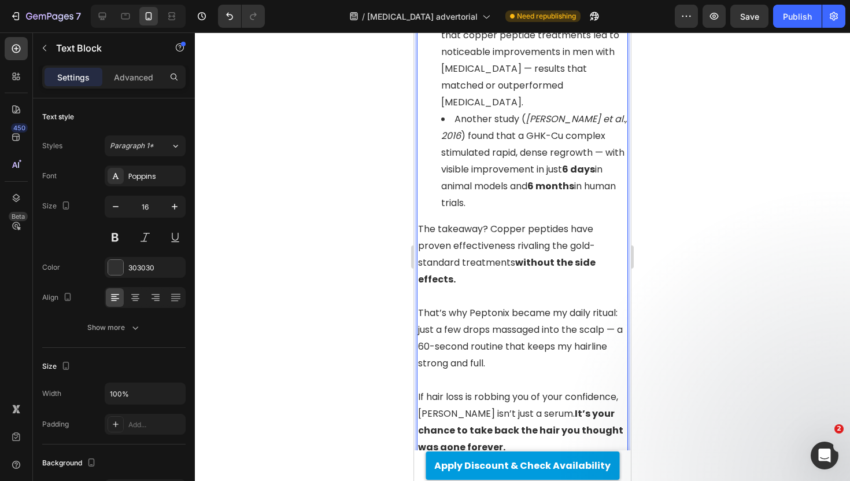
scroll to position [2698, 0]
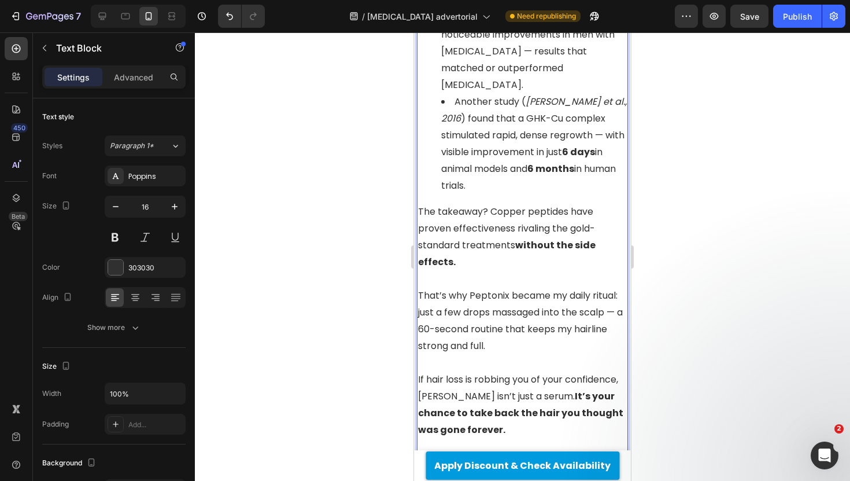
click at [504, 371] on p "If hair loss is robbing you of your confidence, [PERSON_NAME] isn’t just a seru…" at bounding box center [522, 404] width 209 height 67
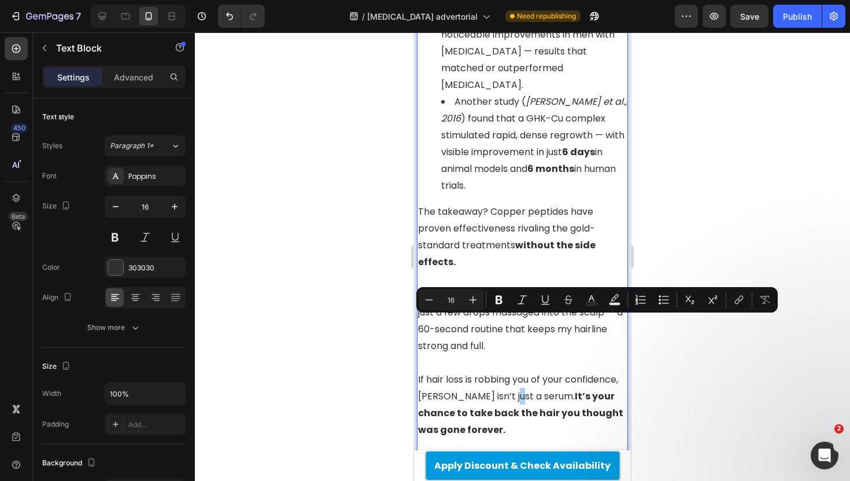
click at [372, 308] on div at bounding box center [522, 256] width 655 height 448
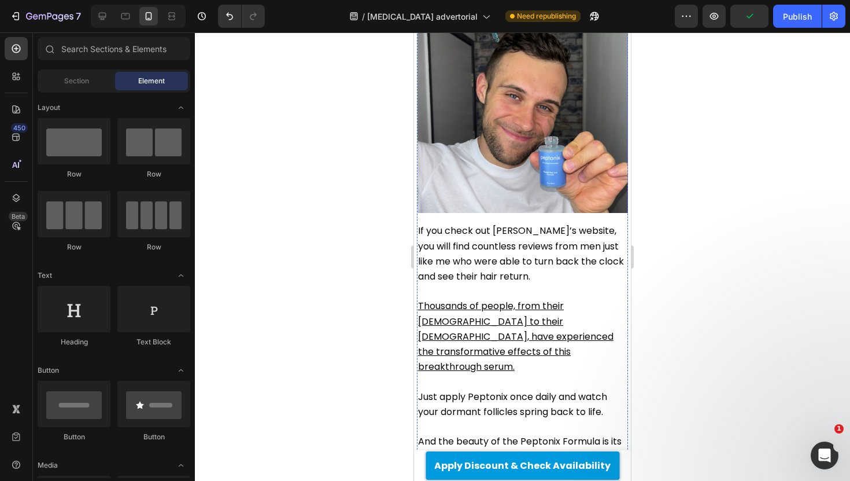
scroll to position [3259, 0]
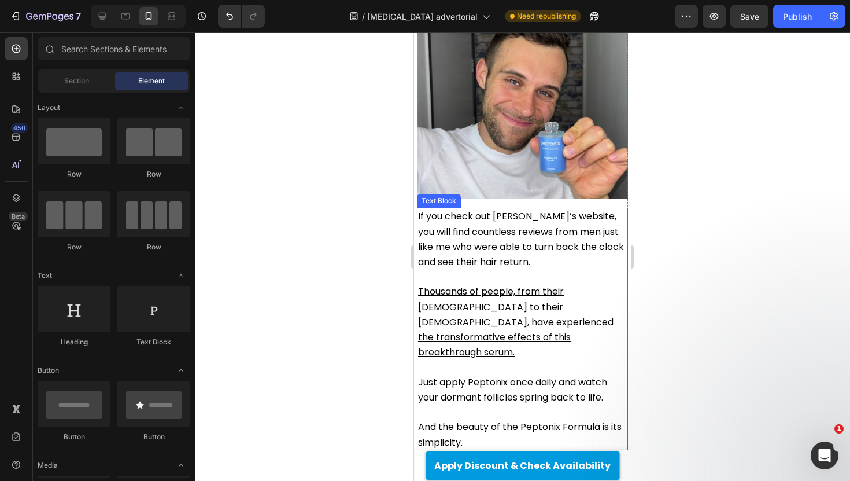
click at [504, 209] on span "If you check out [PERSON_NAME]’s website, you will find countless reviews from …" at bounding box center [521, 238] width 206 height 59
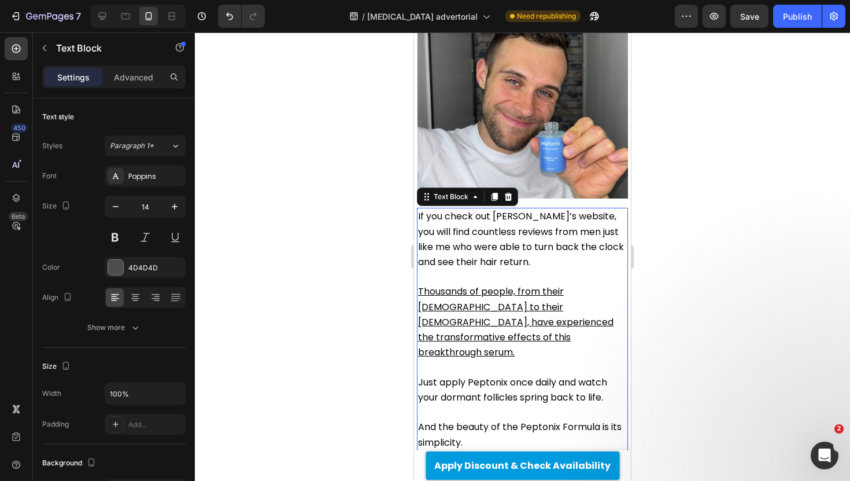
click at [503, 209] on span "If you check out [PERSON_NAME]’s website, you will find countless reviews from …" at bounding box center [521, 238] width 206 height 59
click at [500, 209] on span "If you check out [PERSON_NAME]’s website, you will find countless reviews from …" at bounding box center [521, 238] width 206 height 59
click at [500, 209] on span "If you check out [PERSON_NAME]’s website, you will find countless revibews from…" at bounding box center [521, 238] width 207 height 59
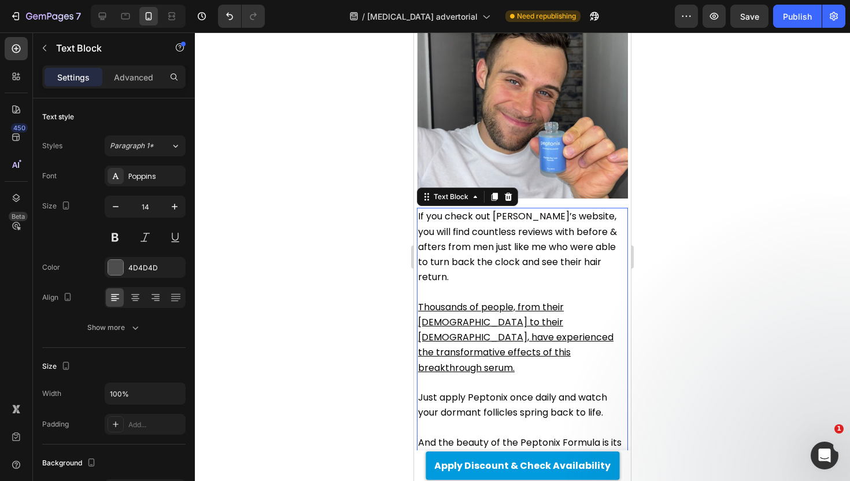
click at [253, 176] on div at bounding box center [522, 256] width 655 height 448
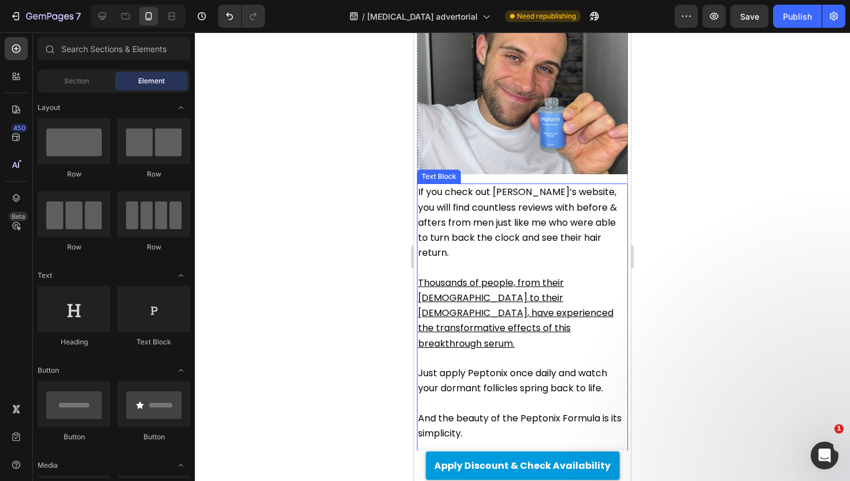
scroll to position [3331, 0]
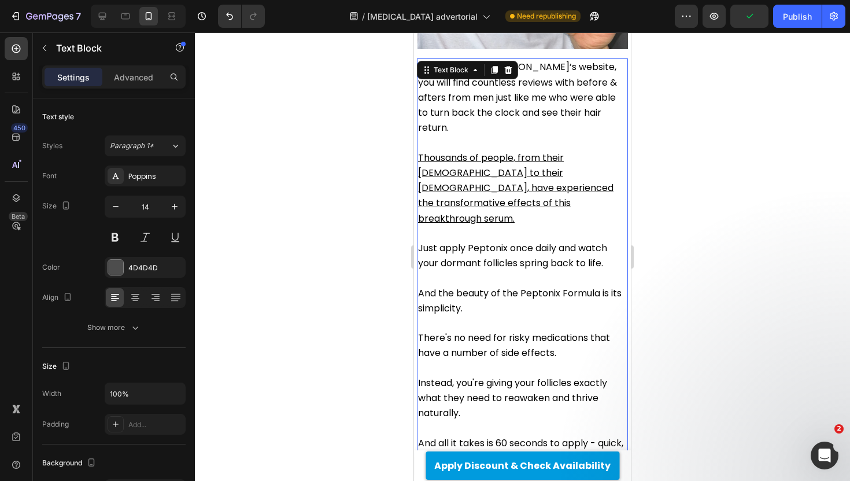
click at [551, 151] on u "Thousands of people, from their [DEMOGRAPHIC_DATA] to their [DEMOGRAPHIC_DATA],…" at bounding box center [515, 188] width 195 height 74
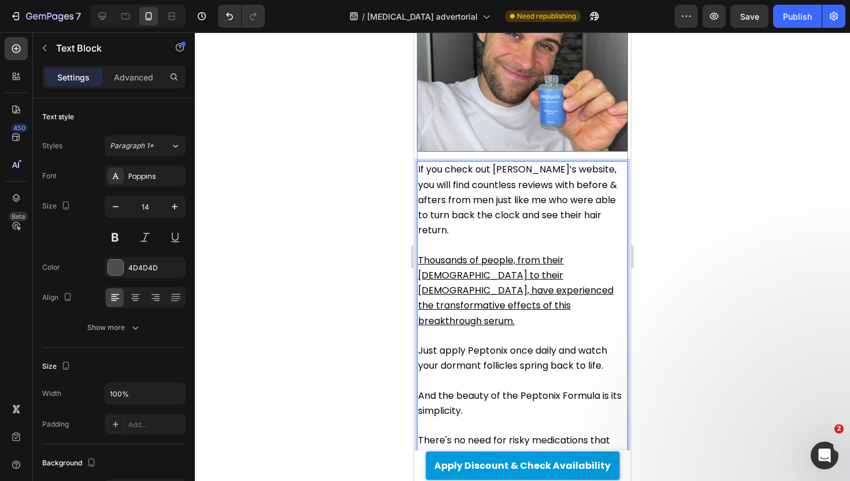
scroll to position [3344, 0]
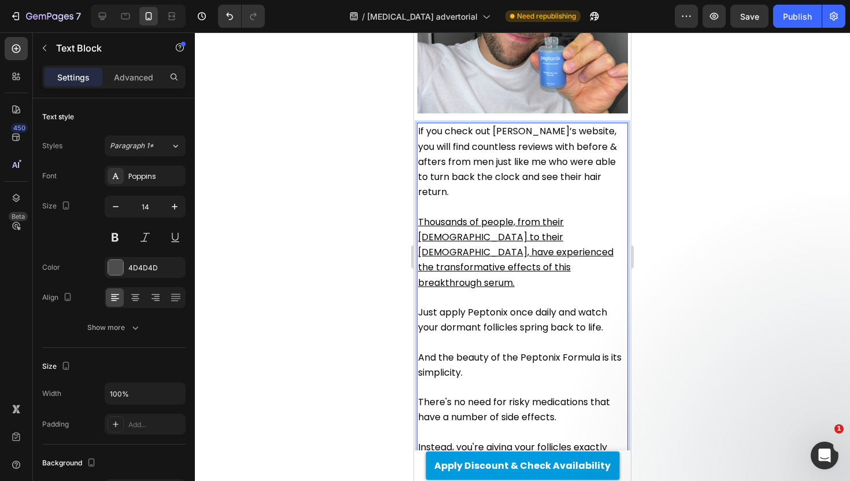
click at [401, 157] on div at bounding box center [522, 256] width 655 height 448
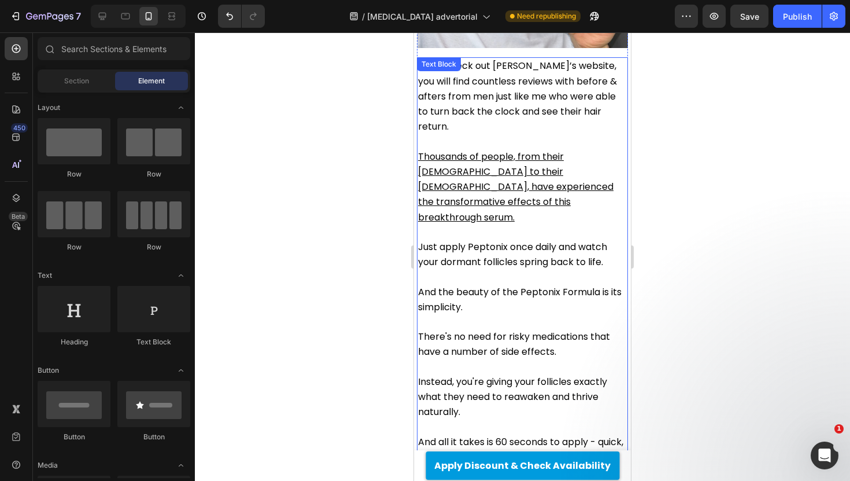
scroll to position [3415, 0]
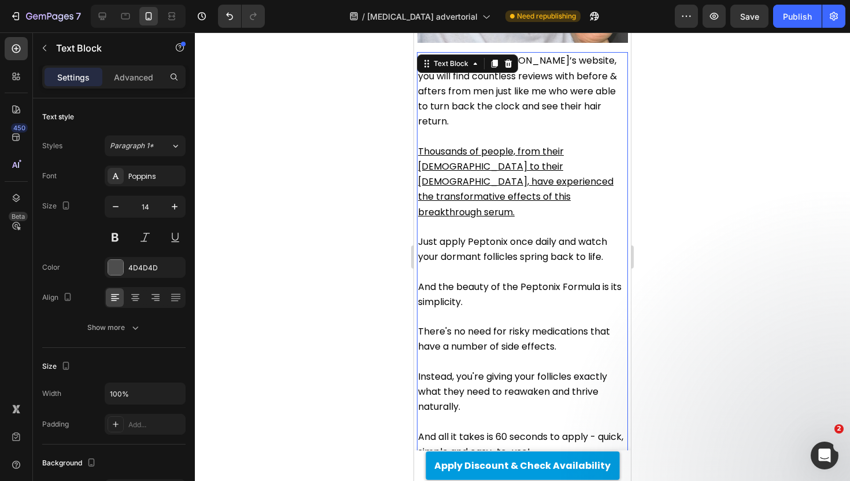
click at [433, 145] on u "Thousands of people, from their [DEMOGRAPHIC_DATA] to their [DEMOGRAPHIC_DATA],…" at bounding box center [515, 182] width 195 height 74
drag, startPoint x: 373, startPoint y: 134, endPoint x: 71, endPoint y: 142, distance: 301.9
click at [373, 134] on div at bounding box center [522, 256] width 655 height 448
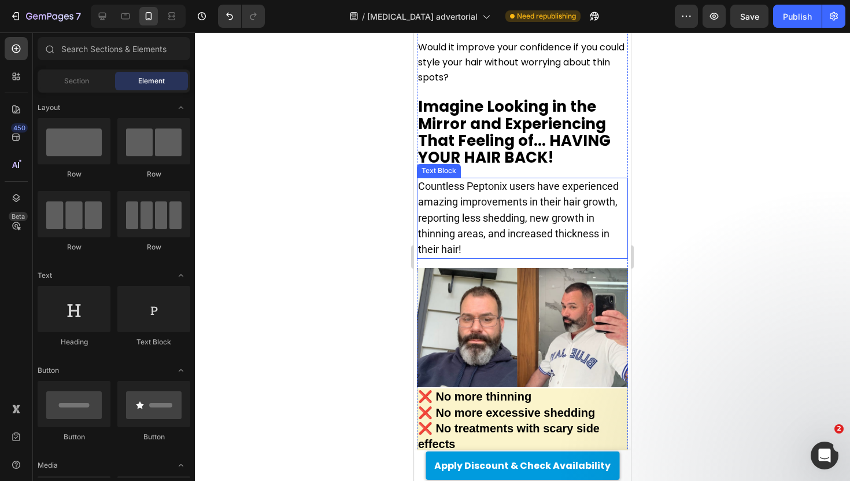
scroll to position [4363, 0]
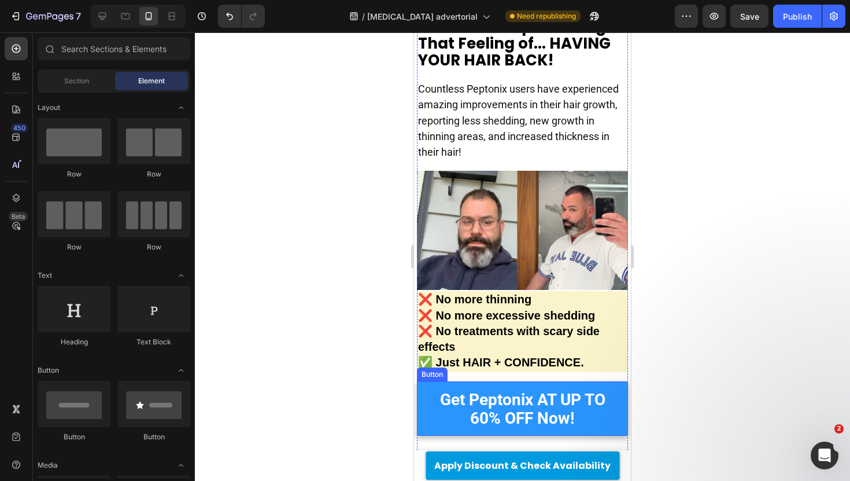
click at [520, 381] on link "Get Peptonix AT UP TO 60% OFF Now!" at bounding box center [522, 408] width 211 height 54
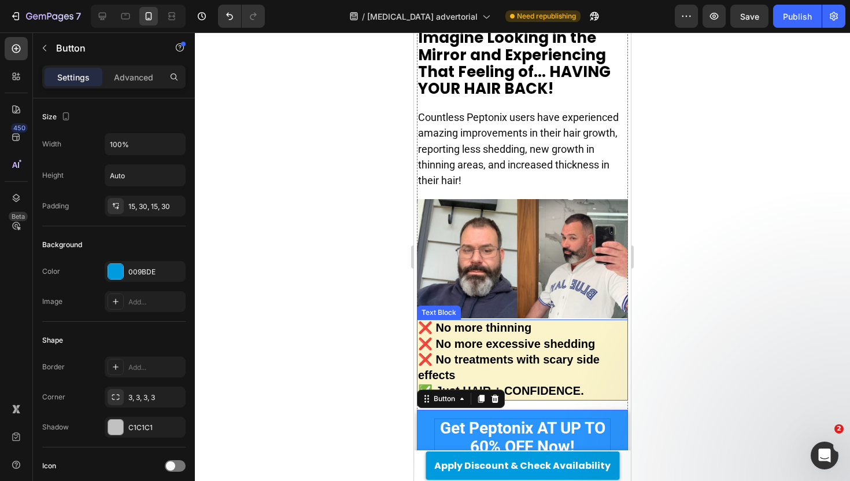
scroll to position [4359, 0]
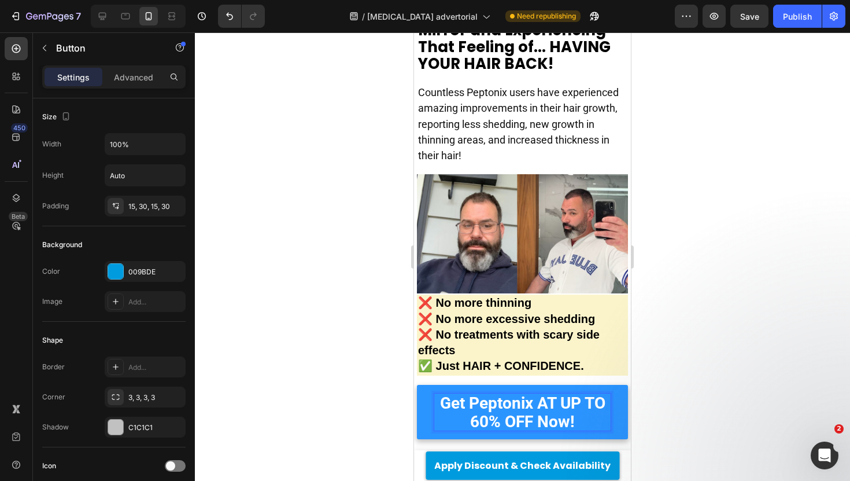
click at [540, 393] on span "Get Peptonix AT UP TO 60% OFF Now!" at bounding box center [522, 412] width 165 height 38
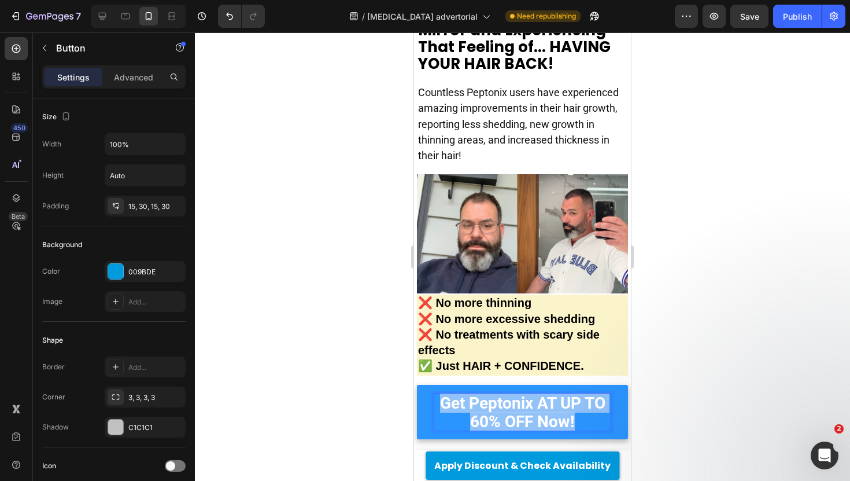
click at [540, 393] on span "Get Peptonix AT UP TO 60% OFF Now!" at bounding box center [522, 412] width 165 height 38
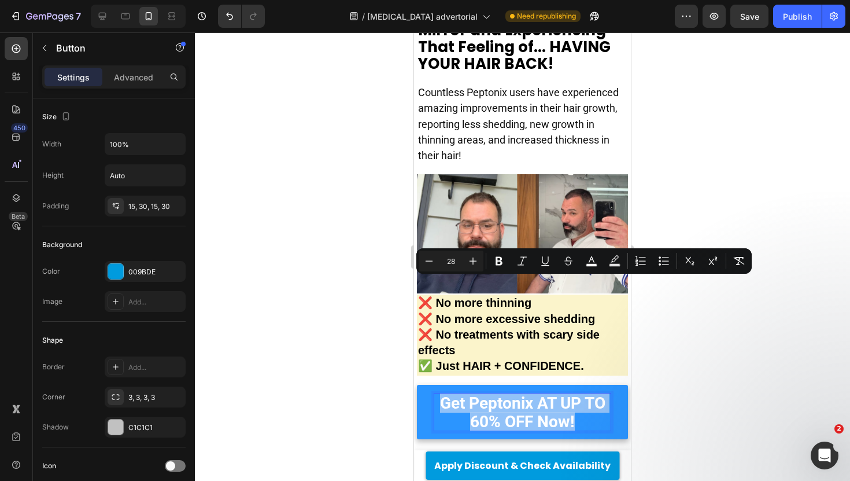
click at [479, 393] on span "Get Peptonix AT UP TO 60% OFF Now!" at bounding box center [522, 412] width 165 height 38
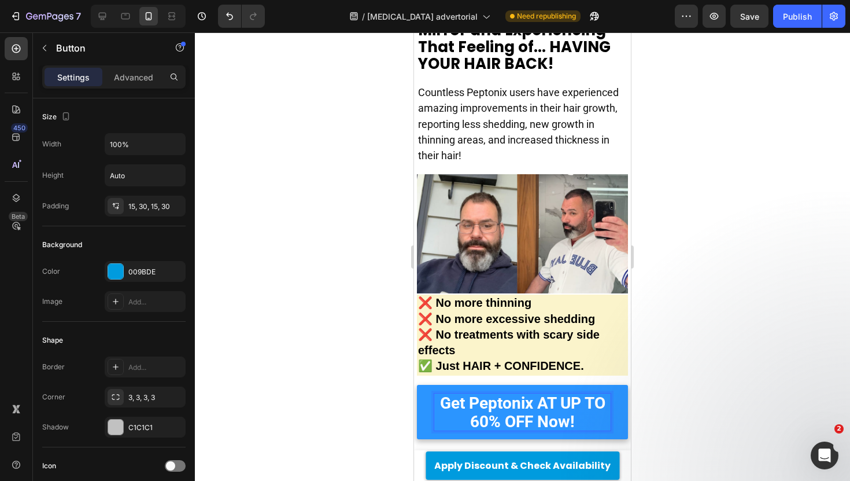
click at [479, 393] on span "Get Peptonix AT UP TO 60% OFF Now!" at bounding box center [522, 412] width 165 height 38
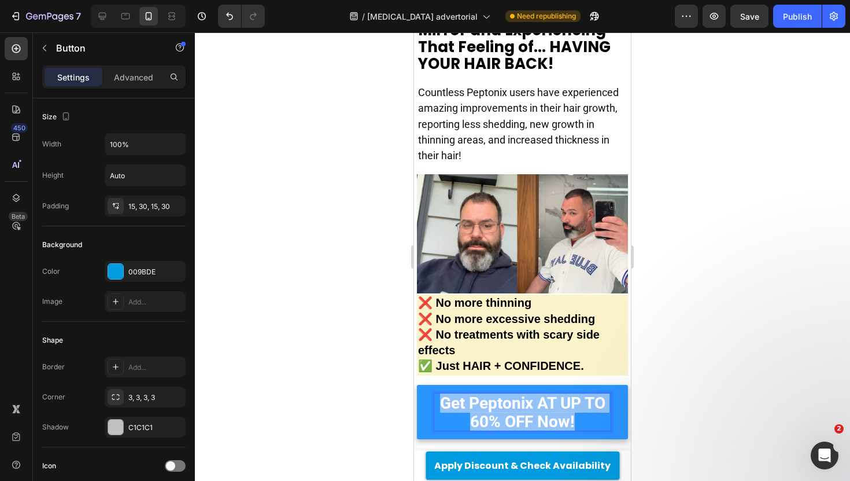
click at [479, 393] on span "Get Peptonix AT UP TO 60% OFF Now!" at bounding box center [522, 412] width 165 height 38
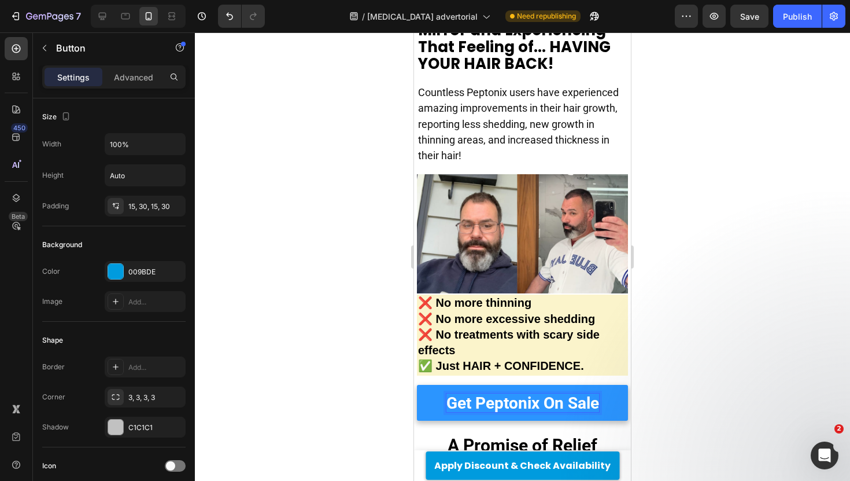
click at [455, 393] on span "Get Peptonix On Sale" at bounding box center [522, 402] width 153 height 19
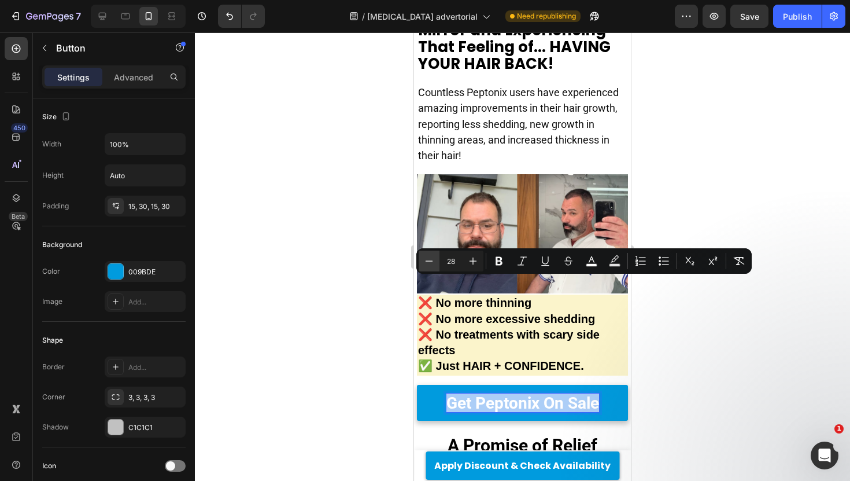
click at [429, 259] on icon "Editor contextual toolbar" at bounding box center [429, 261] width 12 height 12
type input "27"
click at [359, 267] on div at bounding box center [522, 256] width 655 height 448
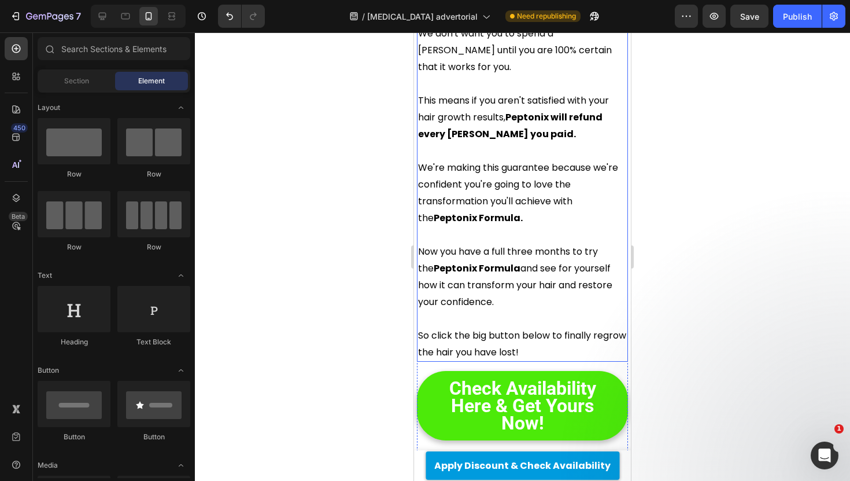
scroll to position [5108, 0]
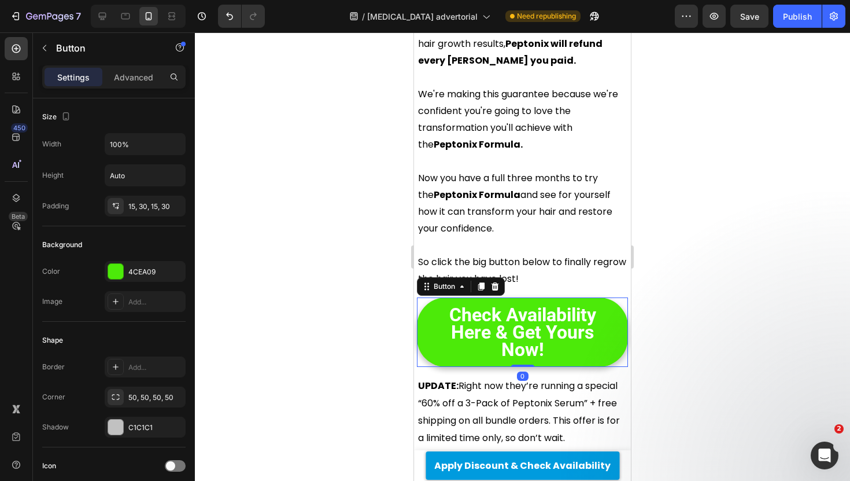
click at [514, 304] on span "Check Availability Here & Get Yours Now!" at bounding box center [522, 332] width 147 height 57
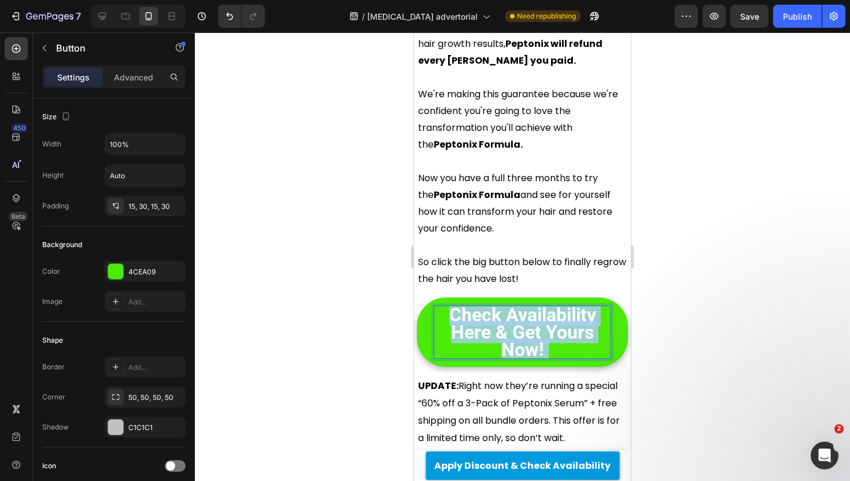
click at [514, 304] on span "Check Availability Here & Get Yours Now!" at bounding box center [522, 332] width 147 height 57
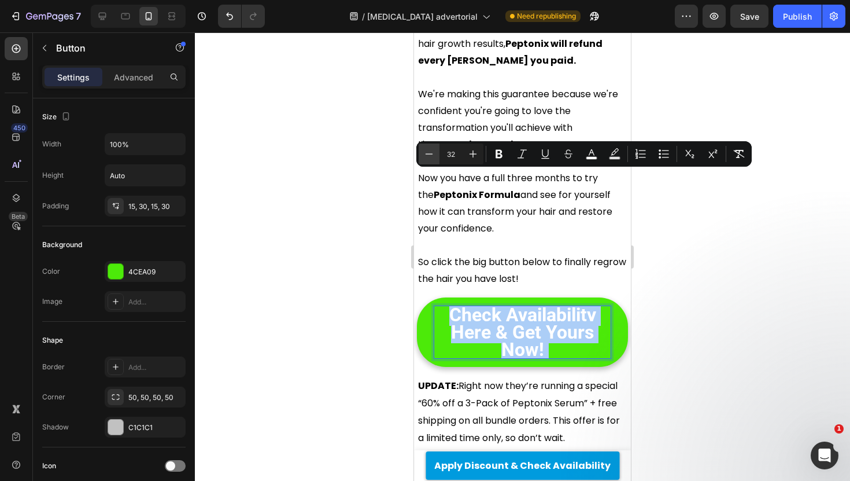
click at [436, 158] on button "Minus" at bounding box center [429, 153] width 21 height 21
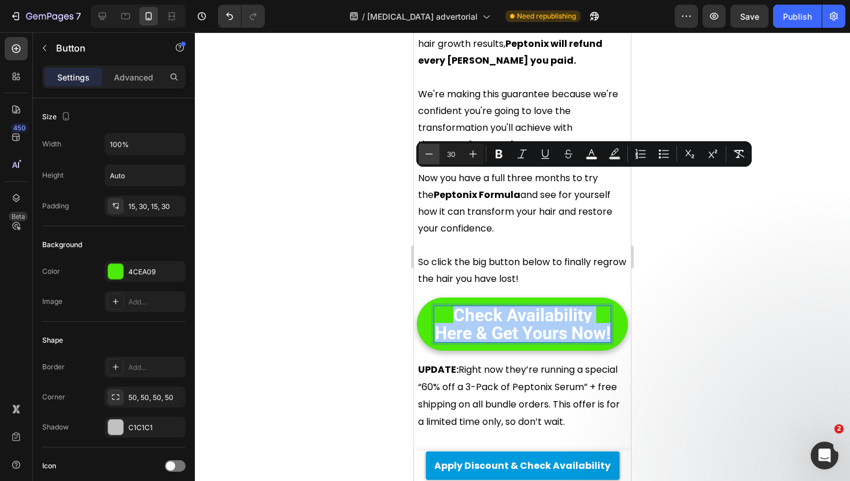
click at [436, 158] on button "Minus" at bounding box center [429, 153] width 21 height 21
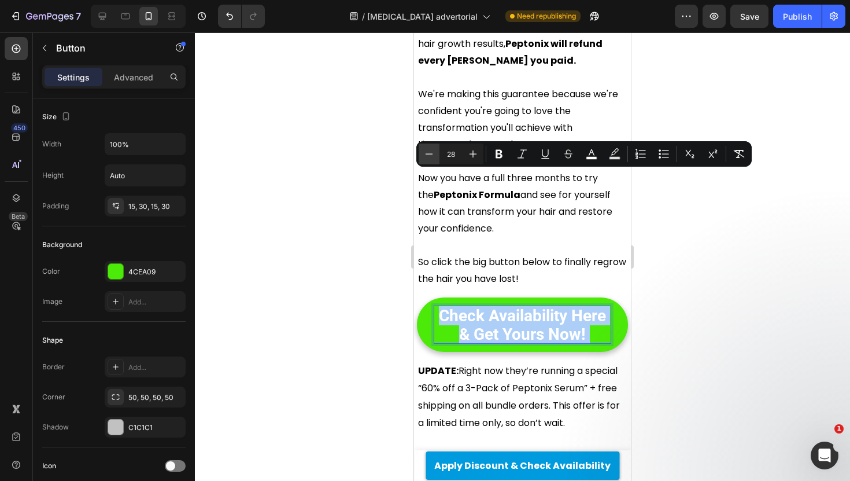
click at [436, 158] on button "Minus" at bounding box center [429, 153] width 21 height 21
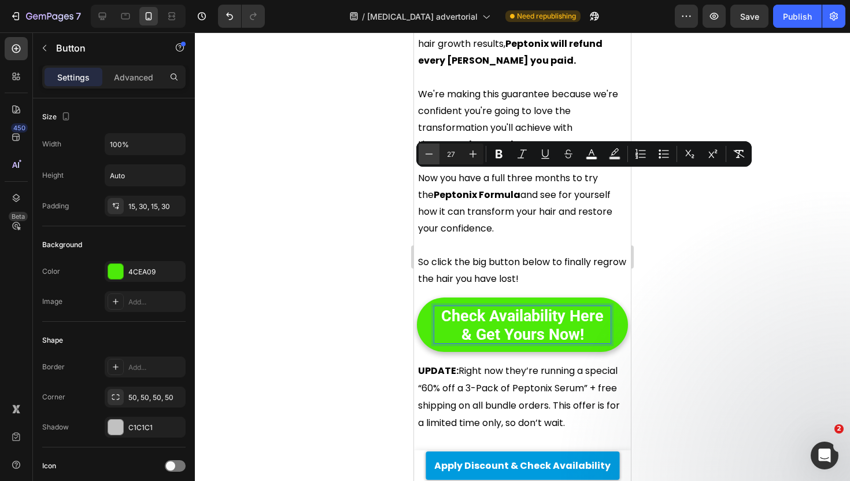
click at [436, 158] on button "Minus" at bounding box center [429, 153] width 21 height 21
type input "26"
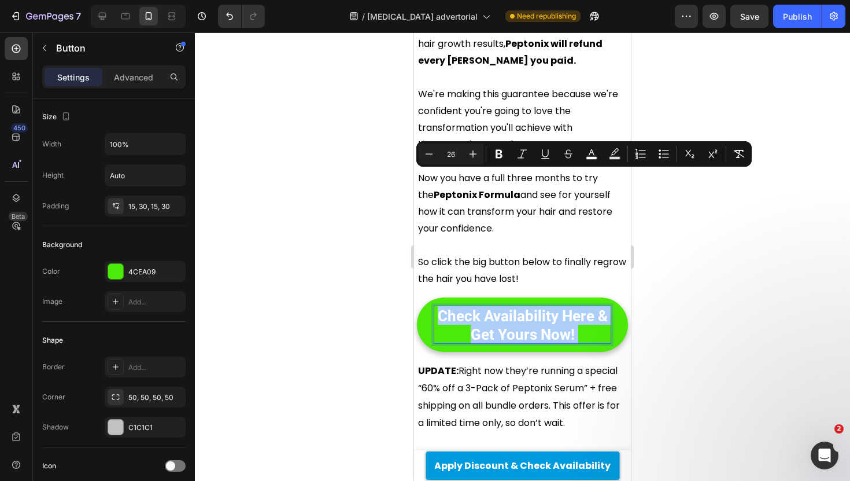
drag, startPoint x: 368, startPoint y: 168, endPoint x: 40, endPoint y: 184, distance: 328.3
click at [368, 168] on div at bounding box center [522, 256] width 655 height 448
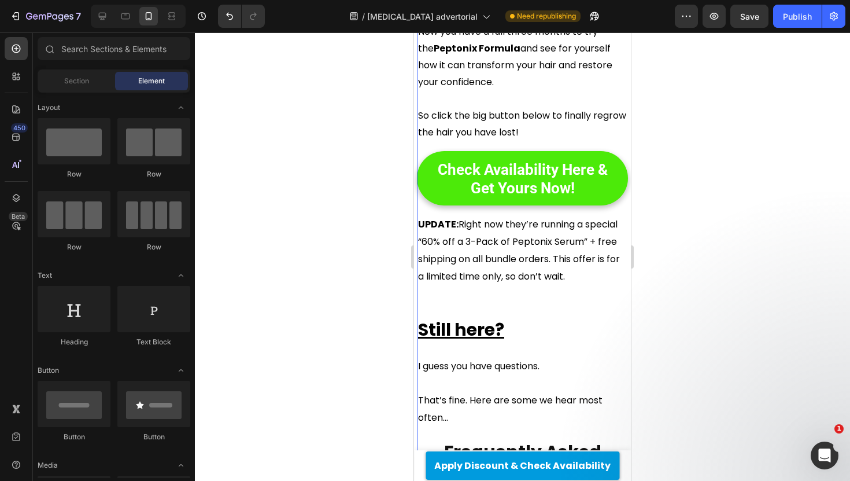
scroll to position [5264, 0]
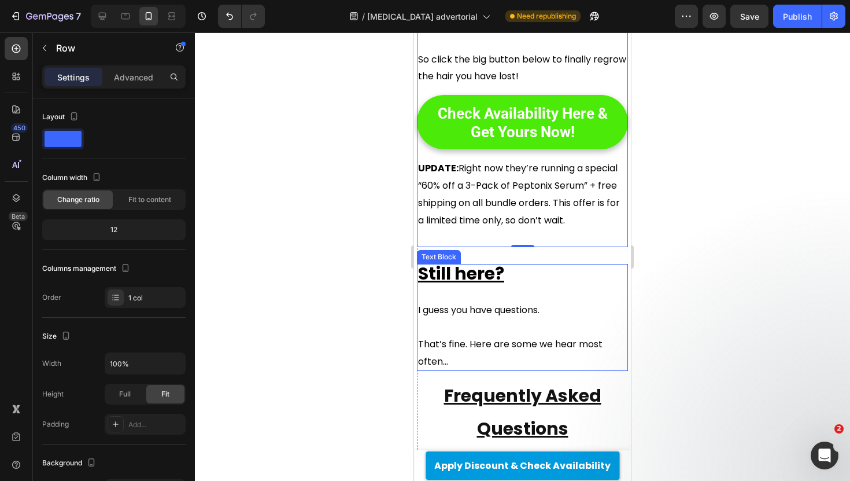
scroll to position [5348, 0]
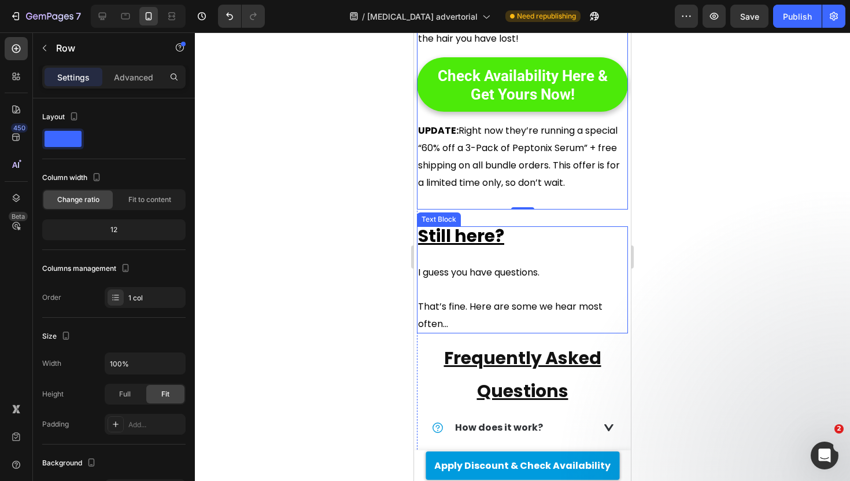
click at [522, 345] on u "Frequently Asked Questions" at bounding box center [522, 374] width 157 height 58
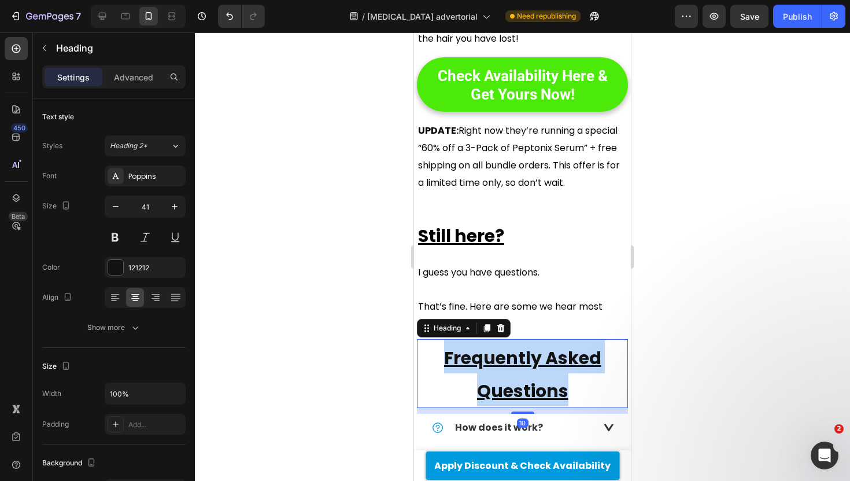
click at [522, 345] on u "Frequently Asked Questions" at bounding box center [522, 374] width 157 height 58
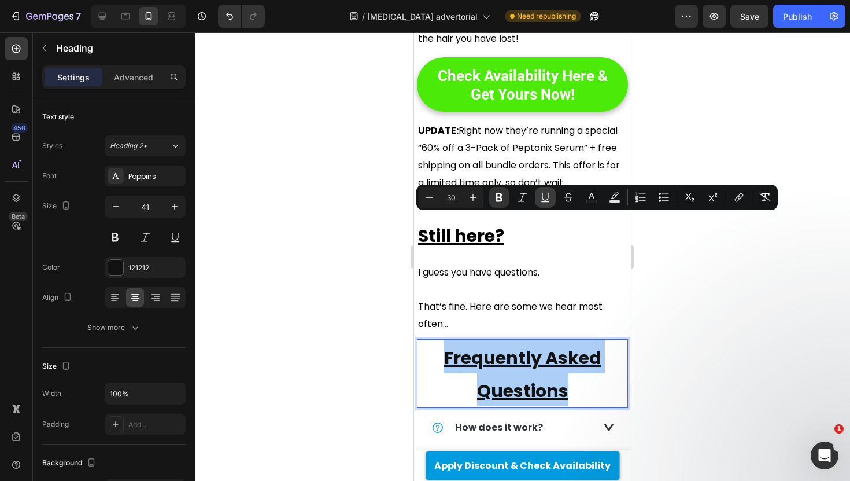
click at [545, 193] on icon "Editor contextual toolbar" at bounding box center [546, 197] width 12 height 12
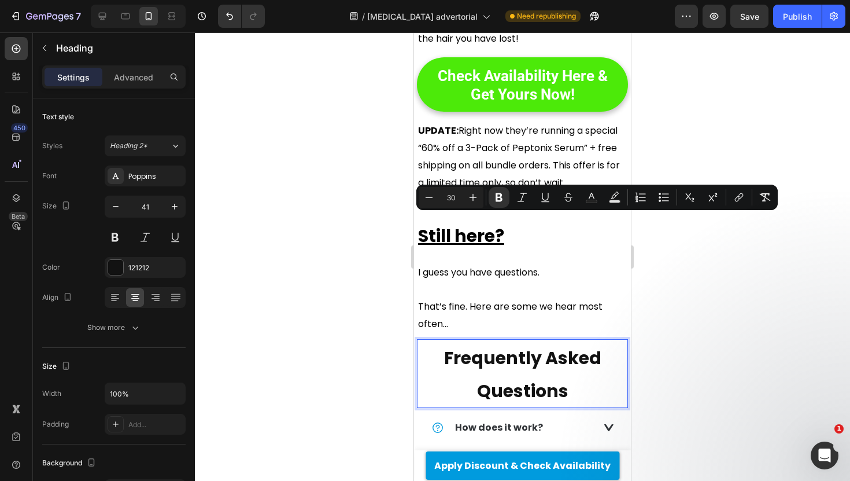
click at [401, 186] on div at bounding box center [522, 256] width 655 height 448
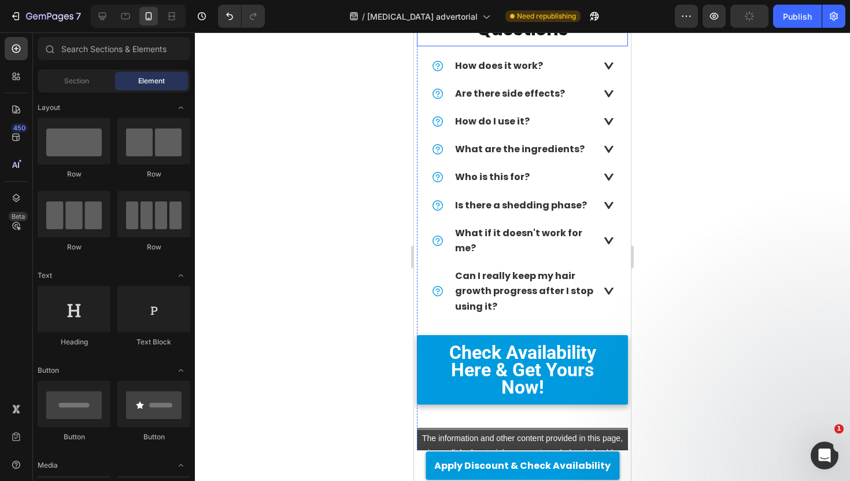
scroll to position [5721, 0]
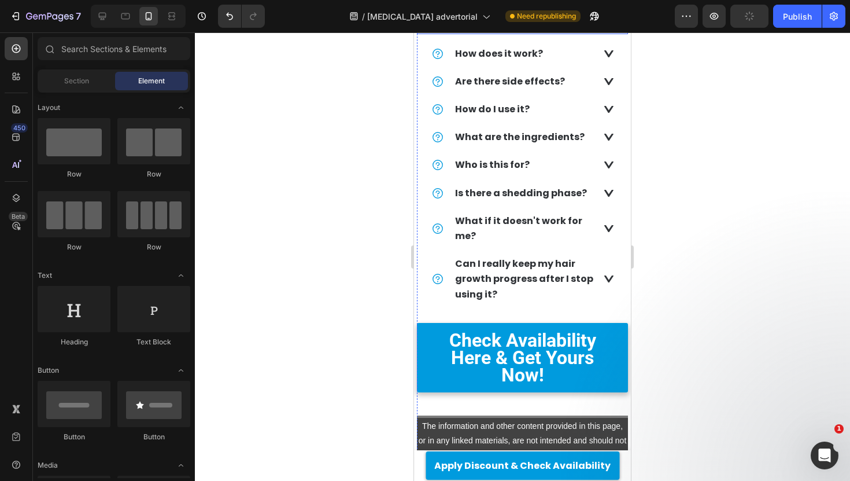
click at [527, 329] on span "Check Availability Here & Get Yours Now!" at bounding box center [522, 357] width 147 height 57
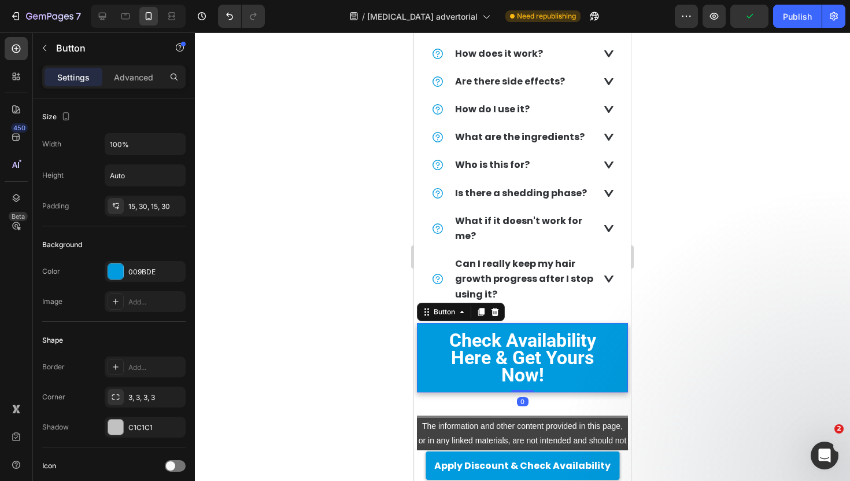
click at [527, 329] on span "Check Availability Here & Get Yours Now!" at bounding box center [522, 357] width 147 height 57
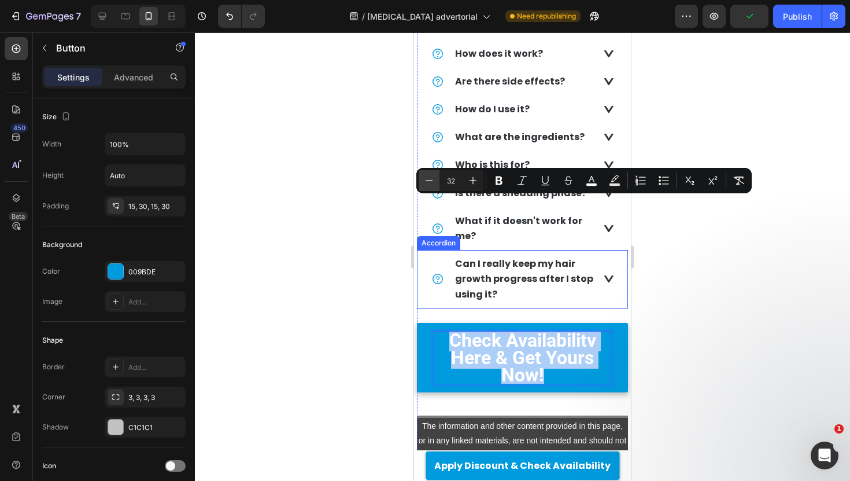
click at [429, 172] on button "Minus" at bounding box center [429, 180] width 21 height 21
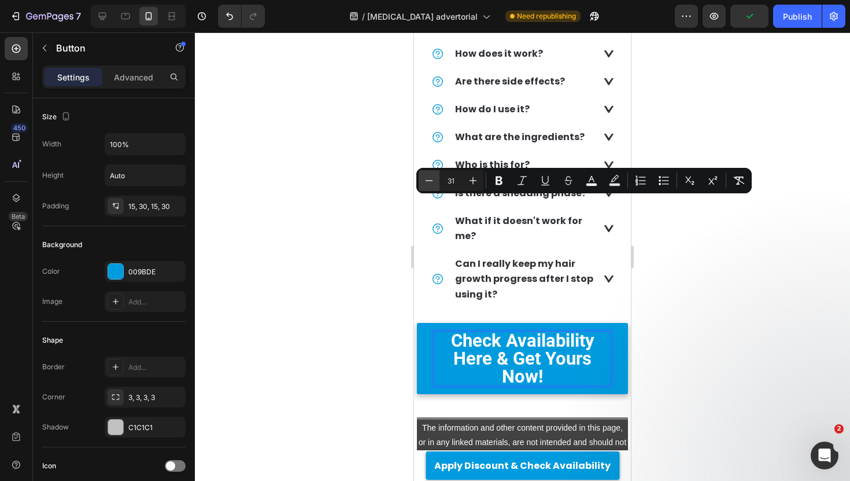
click at [429, 175] on icon "Editor contextual toolbar" at bounding box center [429, 181] width 12 height 12
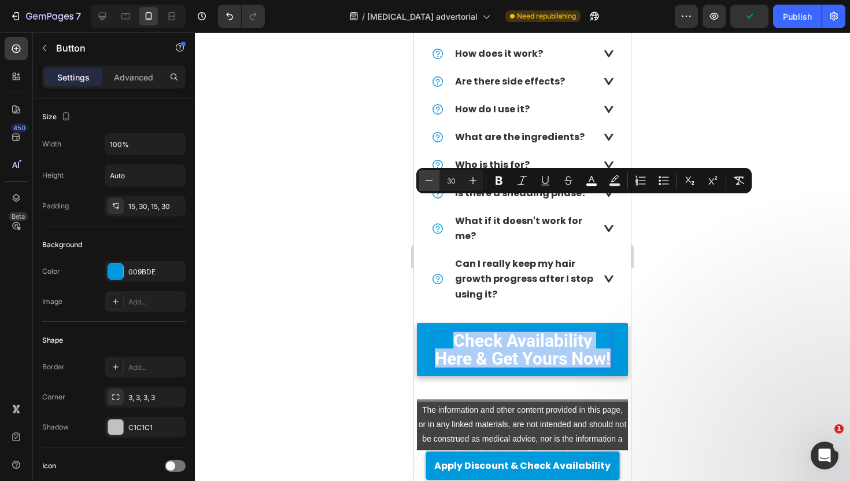
click at [429, 175] on icon "Editor contextual toolbar" at bounding box center [429, 181] width 12 height 12
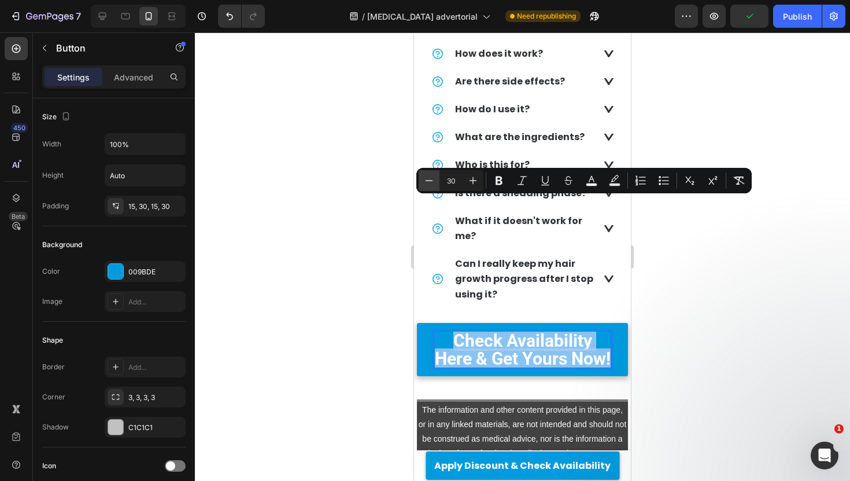
type input "29"
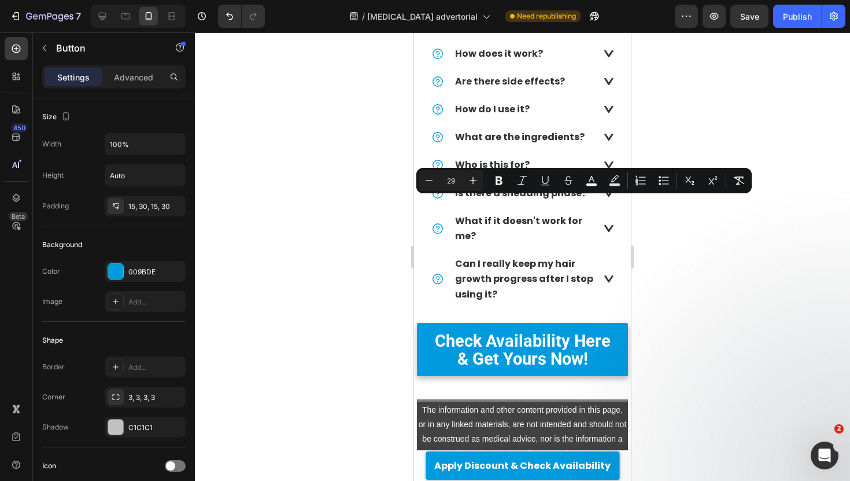
click at [369, 176] on div at bounding box center [522, 256] width 655 height 448
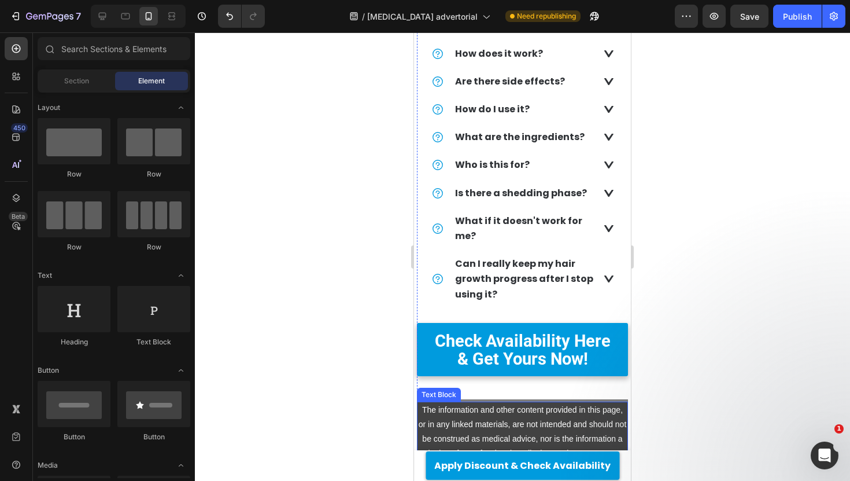
scroll to position [5750, 0]
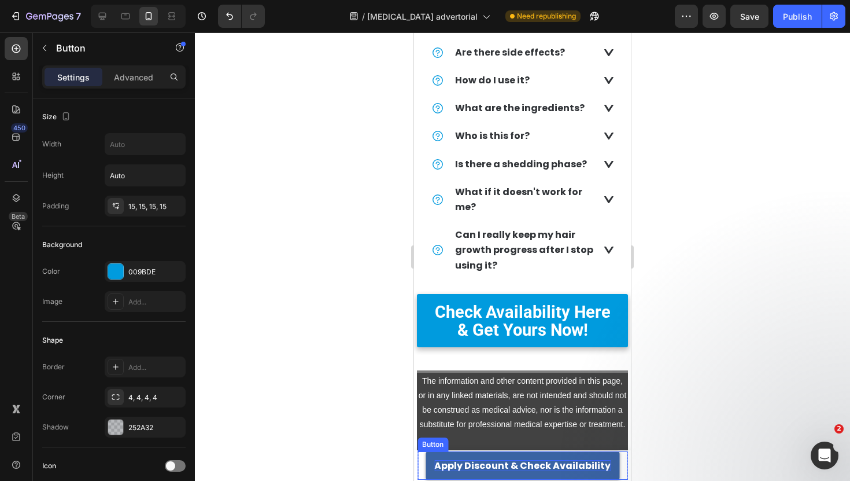
click at [504, 464] on p "Apply Discount & Check Availability" at bounding box center [522, 465] width 176 height 11
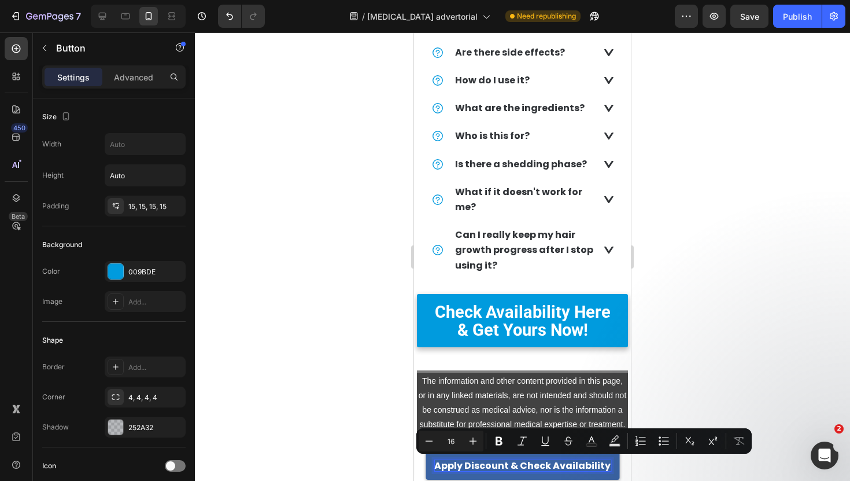
click at [519, 464] on p "Apply Discount & Check Availability" at bounding box center [522, 465] width 176 height 11
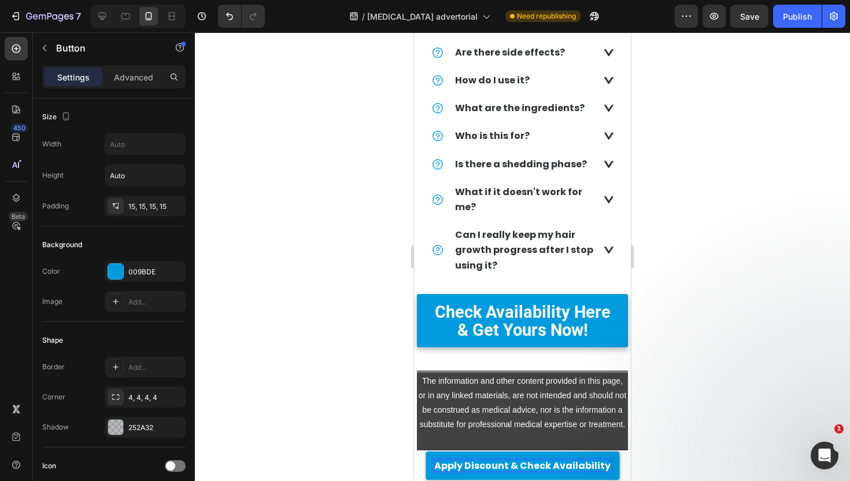
click at [319, 342] on div at bounding box center [522, 256] width 655 height 448
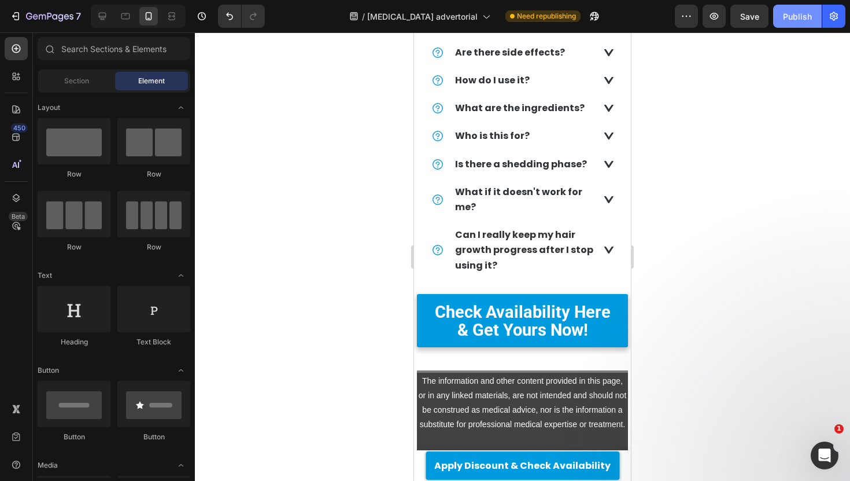
click at [789, 17] on div "Publish" at bounding box center [797, 16] width 29 height 12
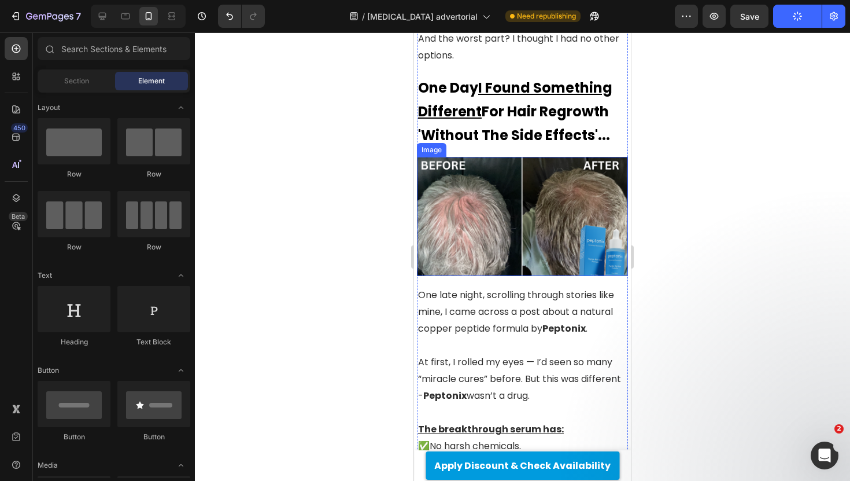
scroll to position [1492, 0]
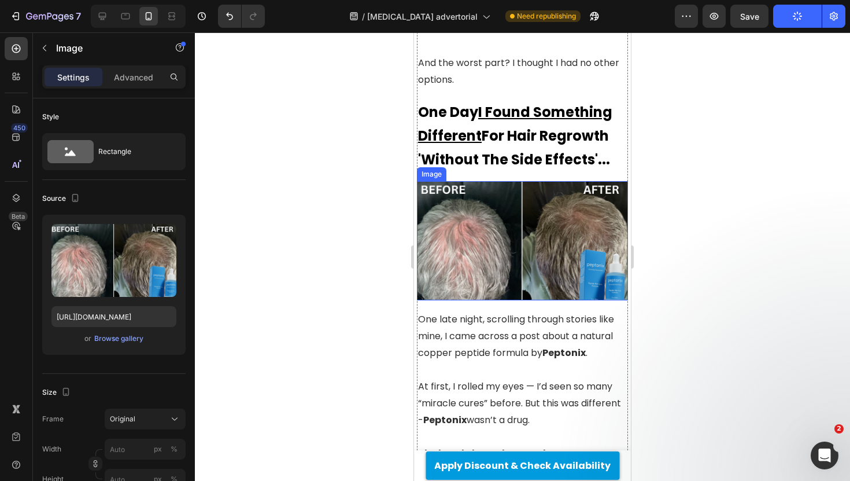
click at [559, 234] on img at bounding box center [522, 240] width 211 height 119
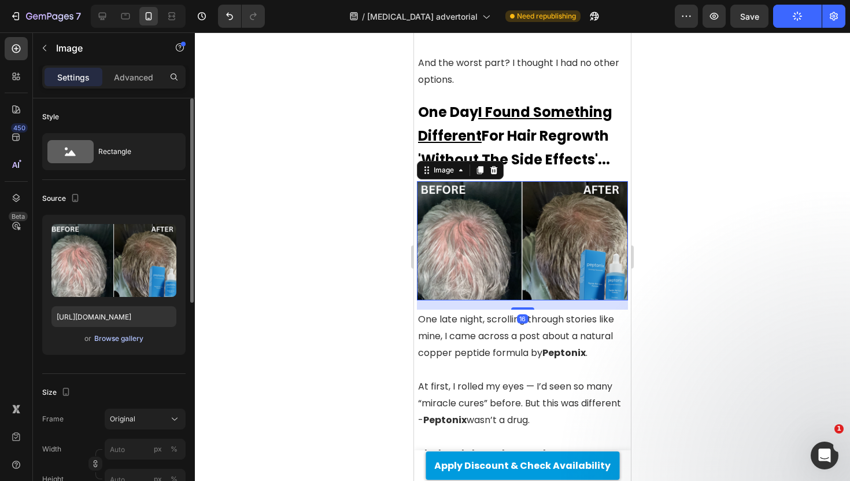
click at [135, 333] on div "Browse gallery" at bounding box center [118, 338] width 49 height 10
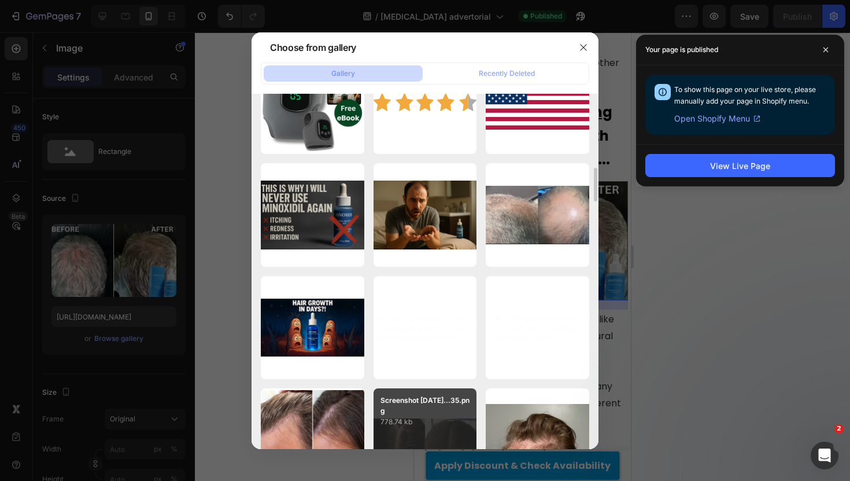
scroll to position [1278, 0]
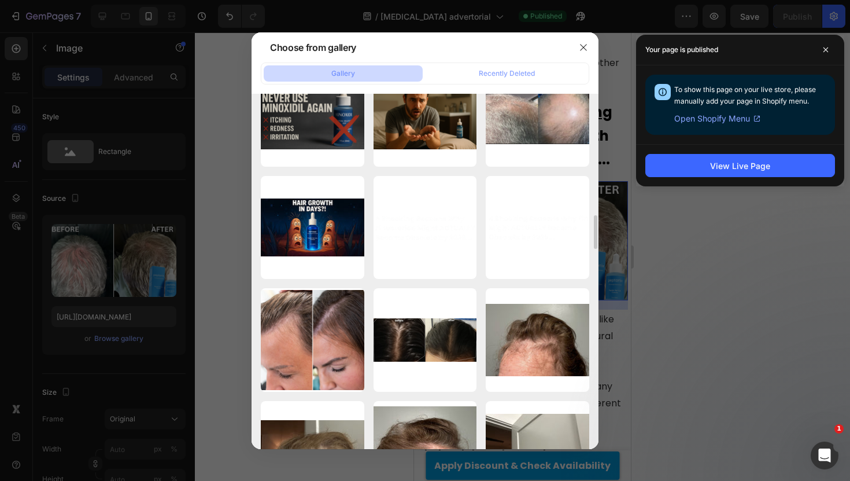
click at [718, 62] on div "Your page is published" at bounding box center [740, 50] width 208 height 31
click at [826, 49] on icon at bounding box center [825, 49] width 5 height 5
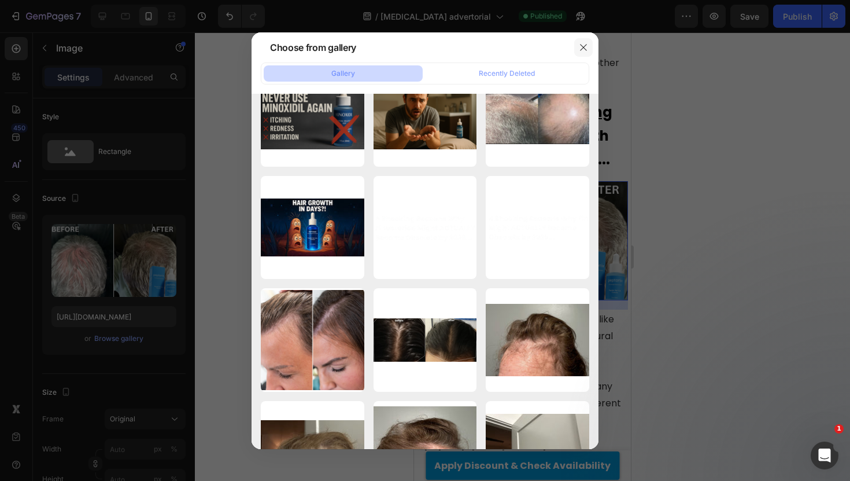
click at [581, 46] on icon "button" at bounding box center [583, 47] width 9 height 9
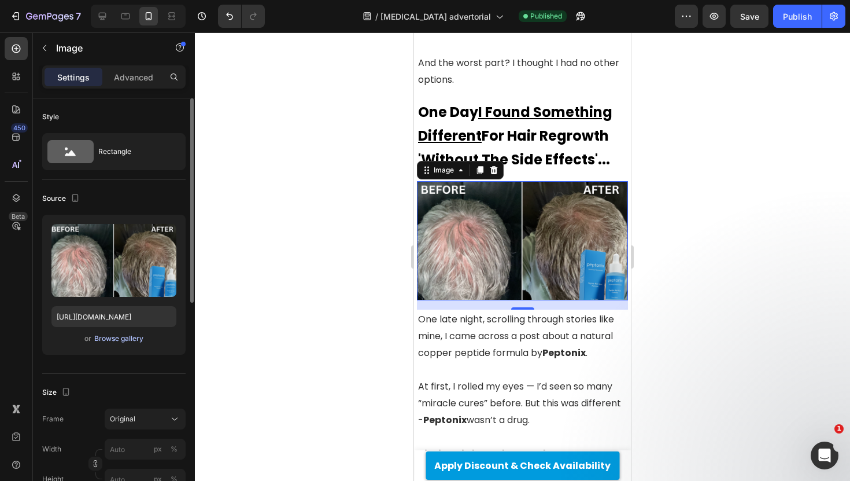
click at [113, 341] on div "Browse gallery" at bounding box center [118, 338] width 49 height 10
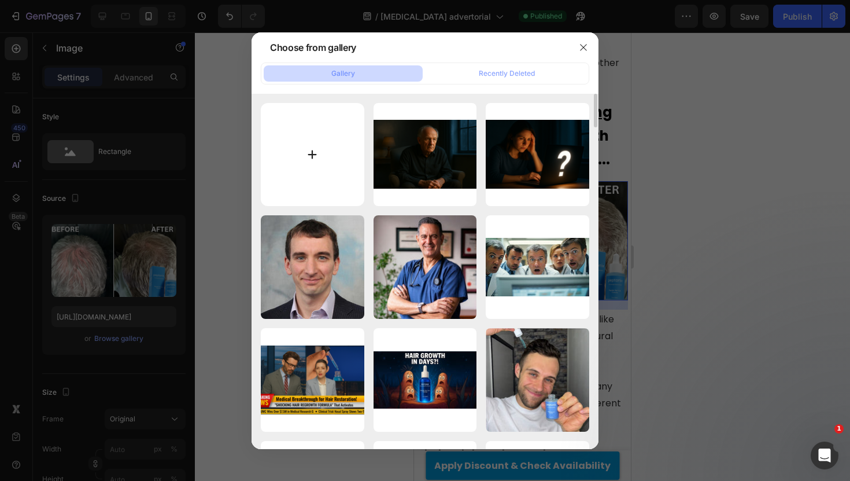
click at [299, 145] on input "file" at bounding box center [313, 155] width 104 height 104
type input "C:\fakepath\mni0k65HZ_mid (2).jpg"
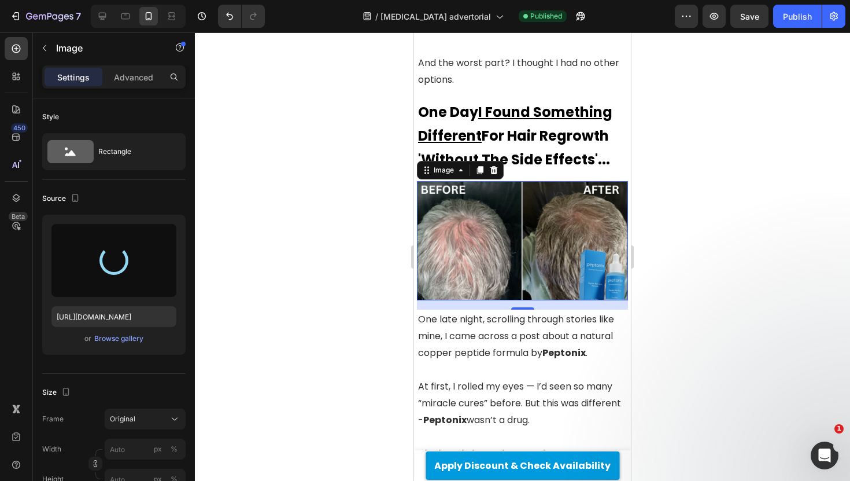
type input "[URL][DOMAIN_NAME]"
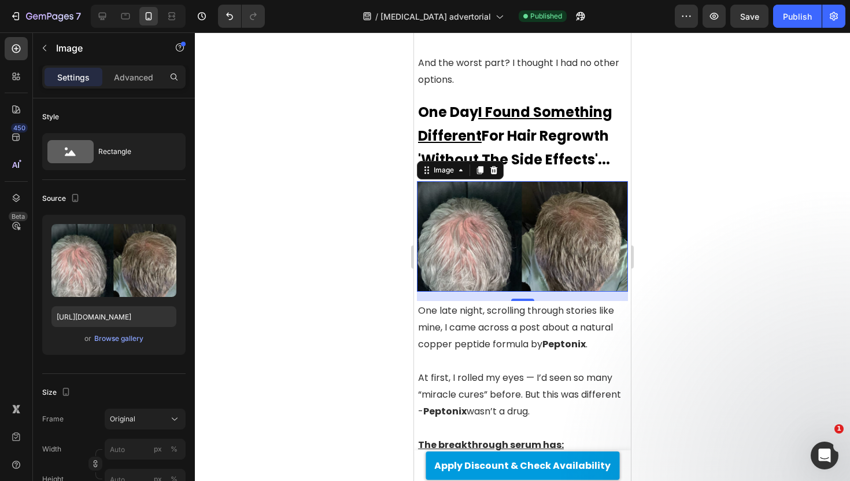
click at [361, 194] on div at bounding box center [522, 256] width 655 height 448
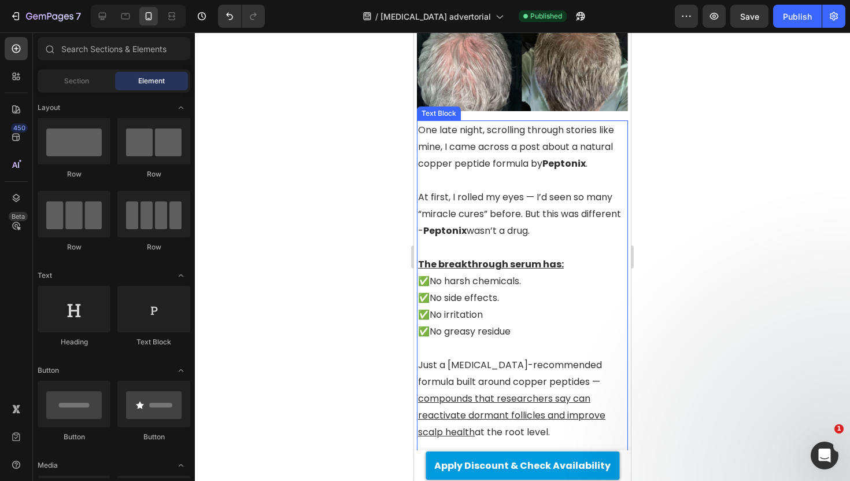
scroll to position [1682, 0]
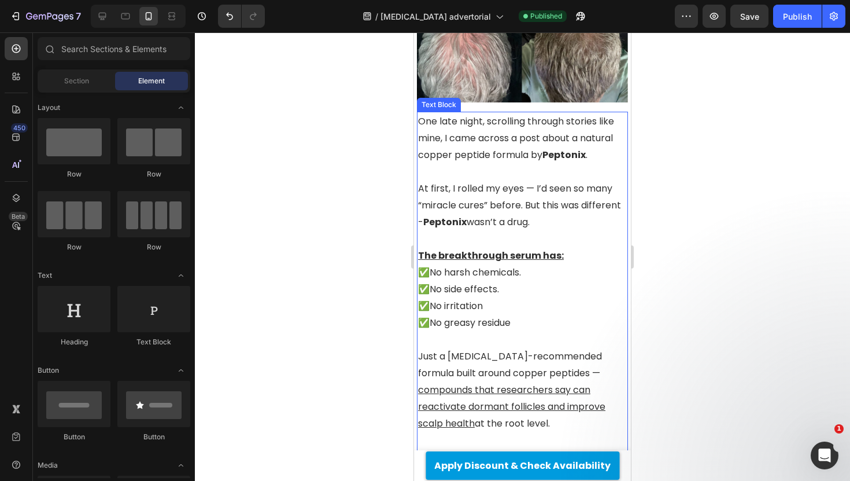
click at [527, 184] on p "At first, I rolled my eyes — I’d seen so many “miracle cures” before. But this …" at bounding box center [522, 205] width 209 height 50
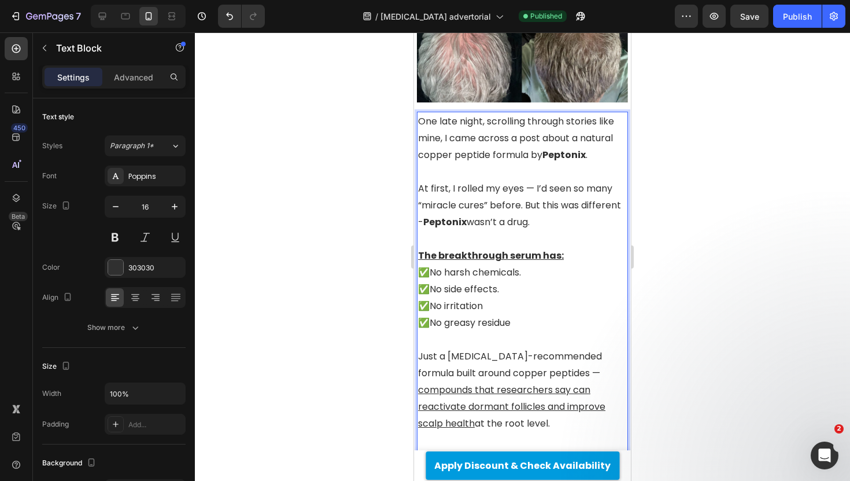
click at [455, 215] on strong "Peptonix" at bounding box center [444, 221] width 43 height 13
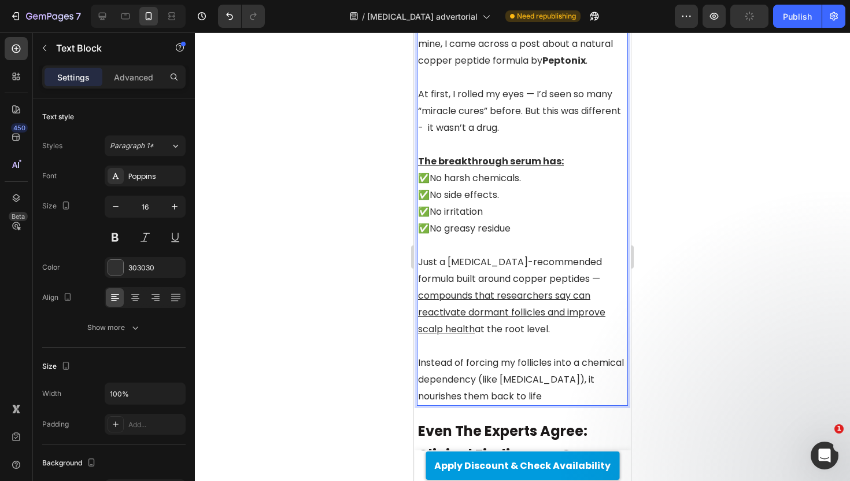
scroll to position [1778, 0]
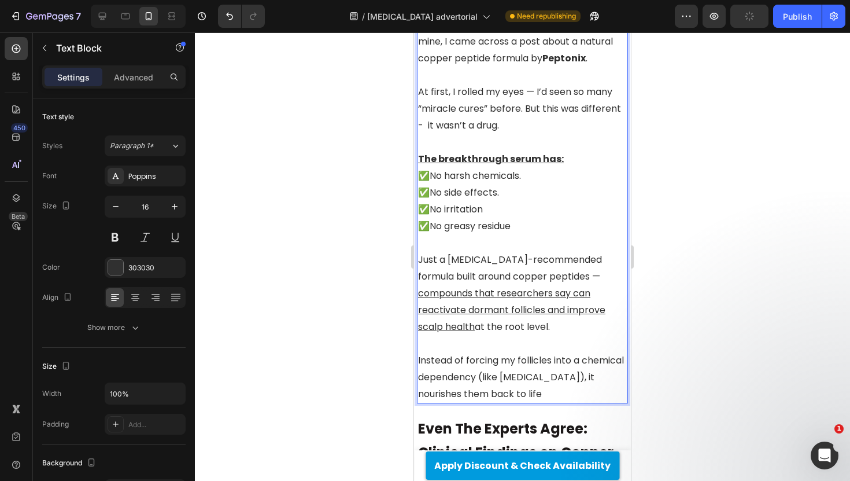
click at [493, 184] on p "✅ No side effects." at bounding box center [522, 192] width 209 height 17
click at [486, 152] on u "The breakthrough serum has:" at bounding box center [491, 158] width 146 height 13
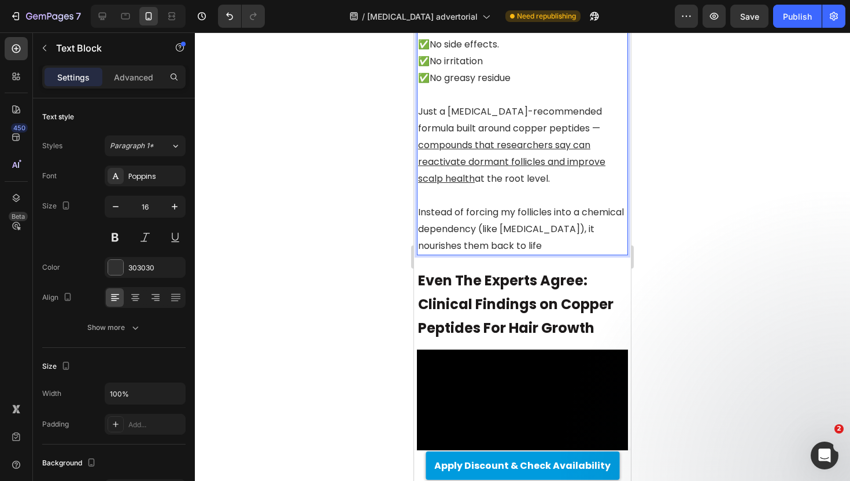
scroll to position [1934, 0]
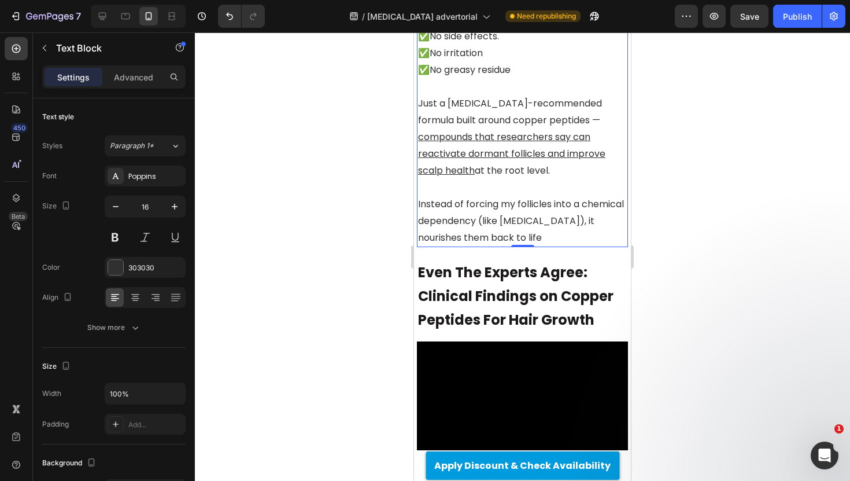
click at [360, 180] on div at bounding box center [522, 256] width 655 height 448
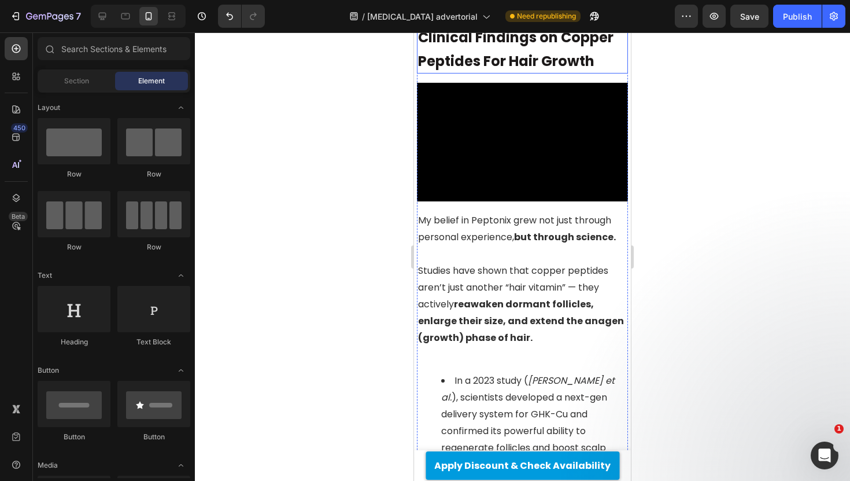
scroll to position [2199, 0]
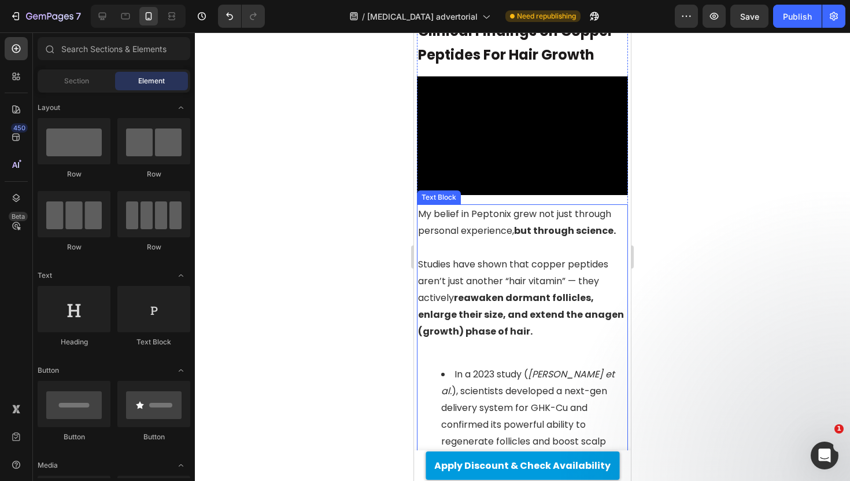
click at [501, 205] on p "My belief in [GEOGRAPHIC_DATA] grew not just through personal experience, but t…" at bounding box center [522, 222] width 209 height 34
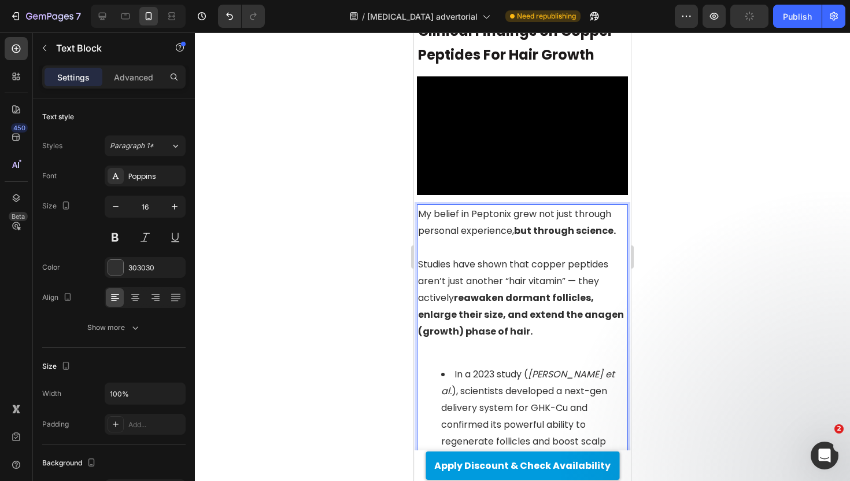
click at [492, 205] on p "My belief in [GEOGRAPHIC_DATA] grew not just through personal experience, but t…" at bounding box center [522, 222] width 209 height 34
click at [353, 191] on div at bounding box center [522, 256] width 655 height 448
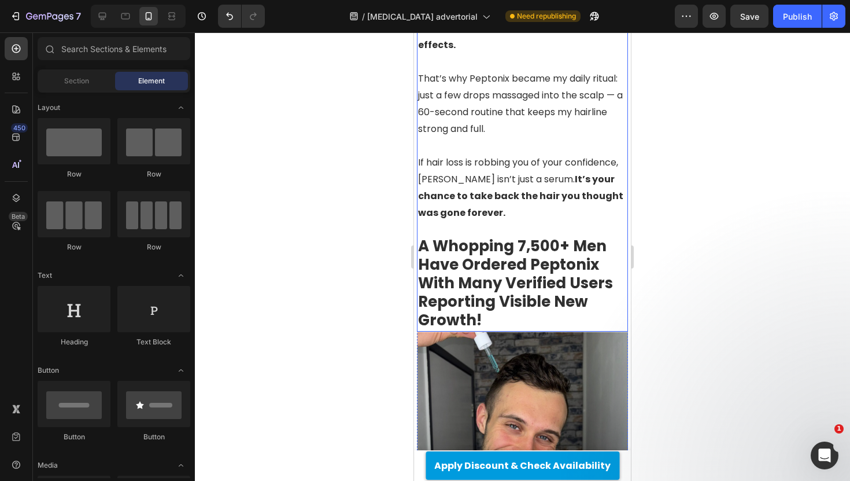
scroll to position [2751, 0]
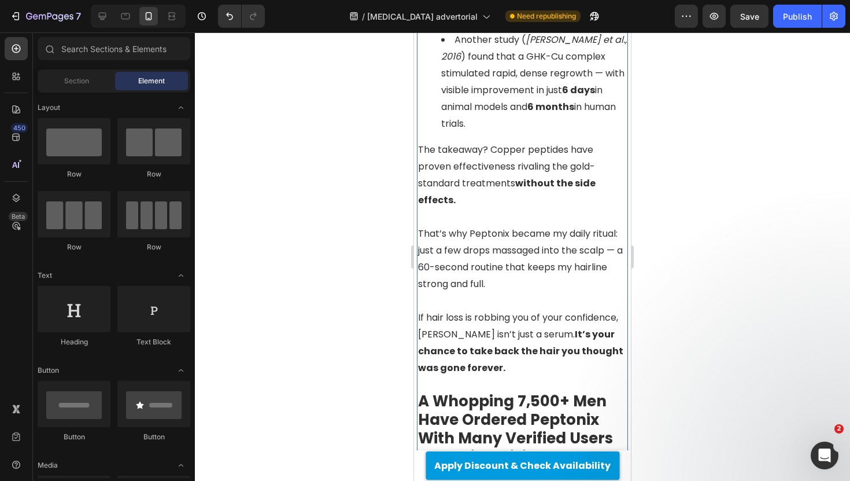
click at [474, 225] on p "That’s why Peptonix became my daily ritual: just a few drops massaged into the …" at bounding box center [522, 258] width 209 height 67
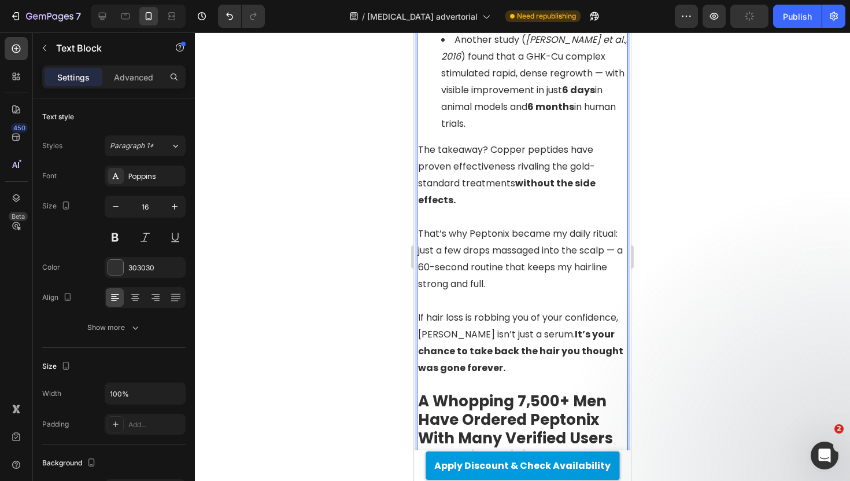
click at [468, 225] on p "That’s why Peptonix became my daily ritual: just a few drops massaged into the …" at bounding box center [522, 258] width 209 height 67
click at [330, 179] on div at bounding box center [522, 256] width 655 height 448
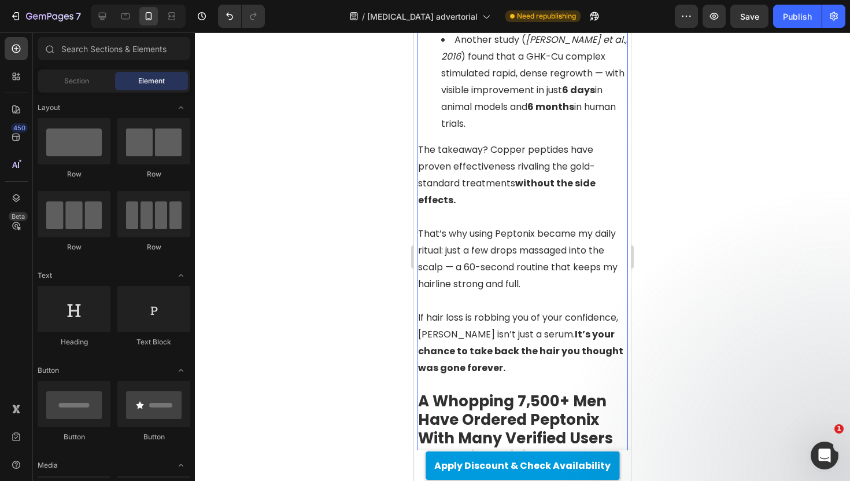
scroll to position [2767, 0]
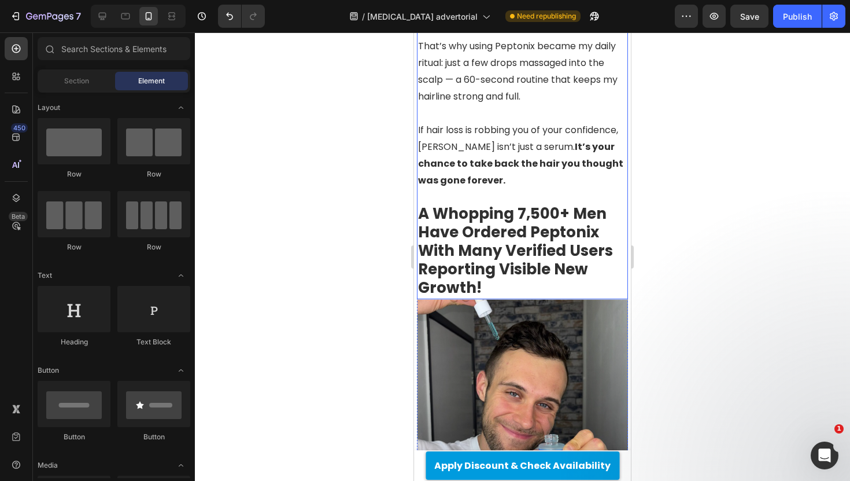
click at [531, 203] on strong "A Whopping 7,500+ Men Have Ordered Peptonix With Many Verified Users Reporting …" at bounding box center [515, 250] width 195 height 95
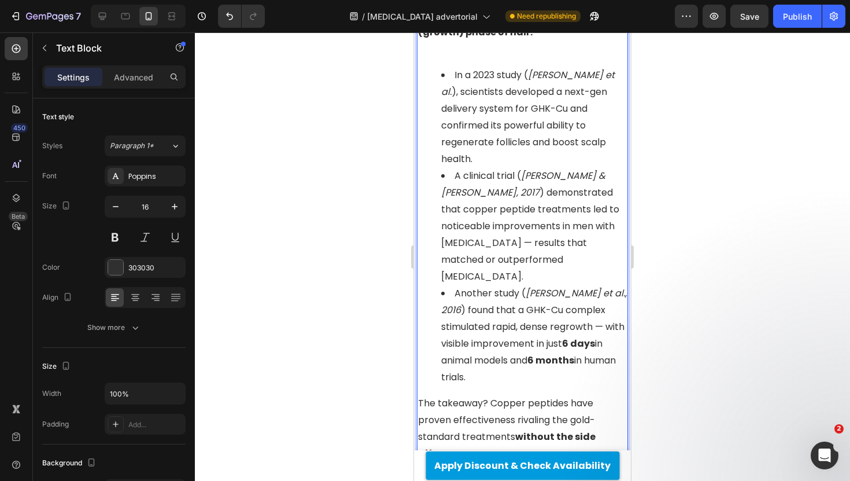
scroll to position [2890, 0]
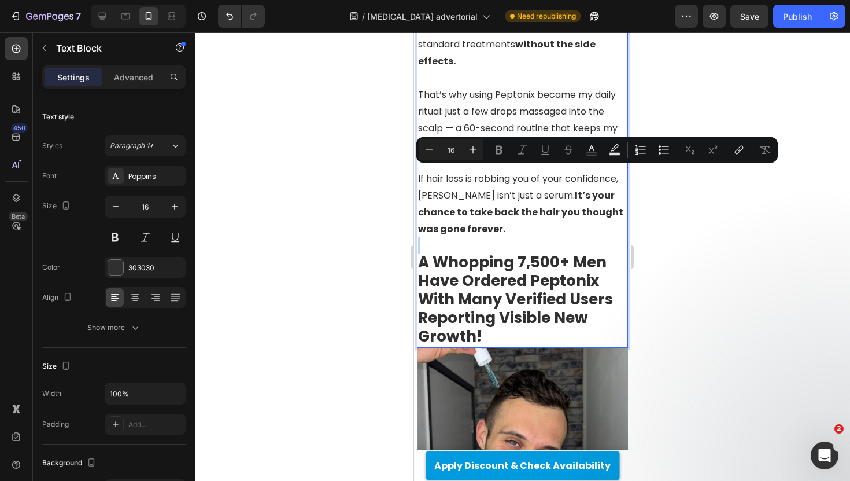
type input "26"
click at [505, 252] on strong "A Whopping 7,500+ Men Have Ordered Peptonix With Many Verified Users Reporting …" at bounding box center [515, 299] width 195 height 95
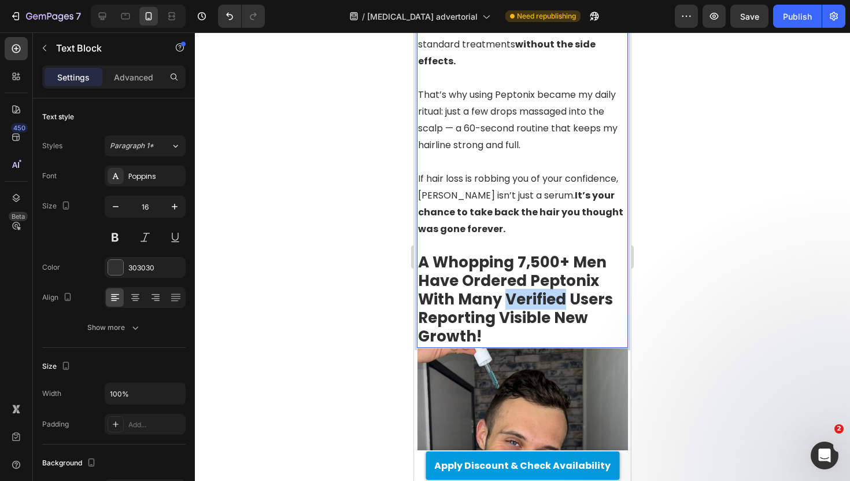
click at [505, 252] on strong "A Whopping 7,500+ Men Have Ordered Peptonix With Many Verified Users Reporting …" at bounding box center [515, 299] width 195 height 95
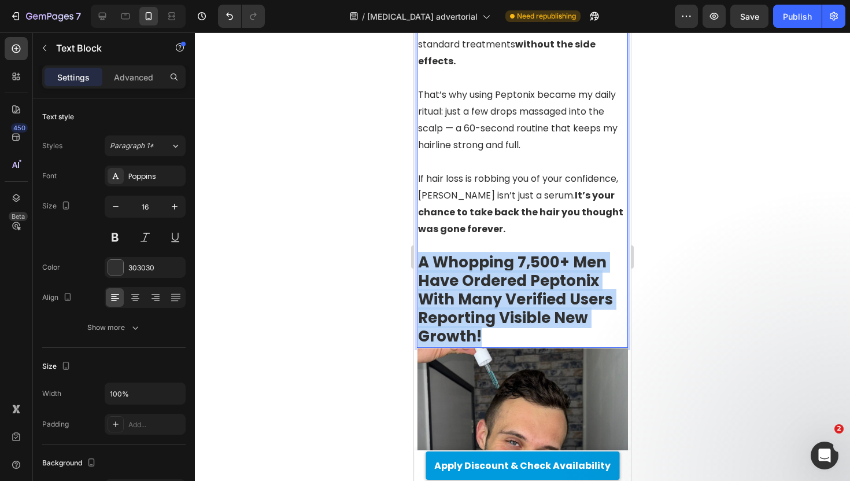
click at [505, 252] on strong "A Whopping 7,500+ Men Have Ordered Peptonix With Many Verified Users Reporting …" at bounding box center [515, 299] width 195 height 95
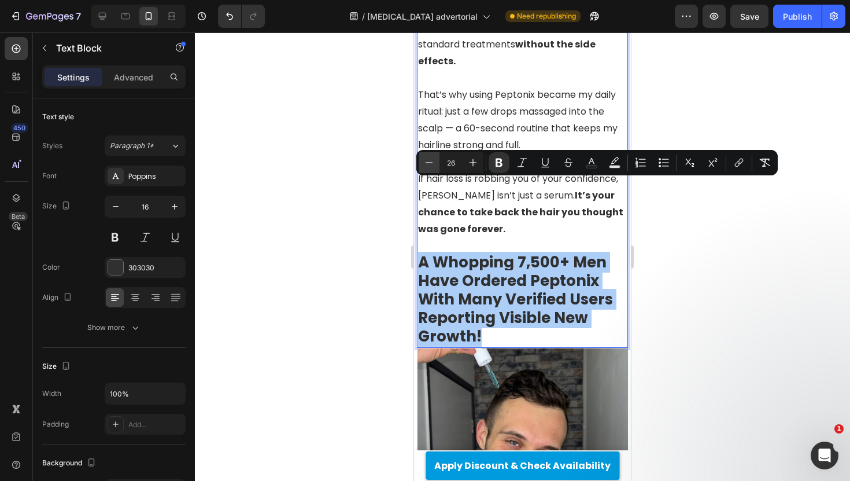
click at [427, 156] on button "Minus" at bounding box center [429, 162] width 21 height 21
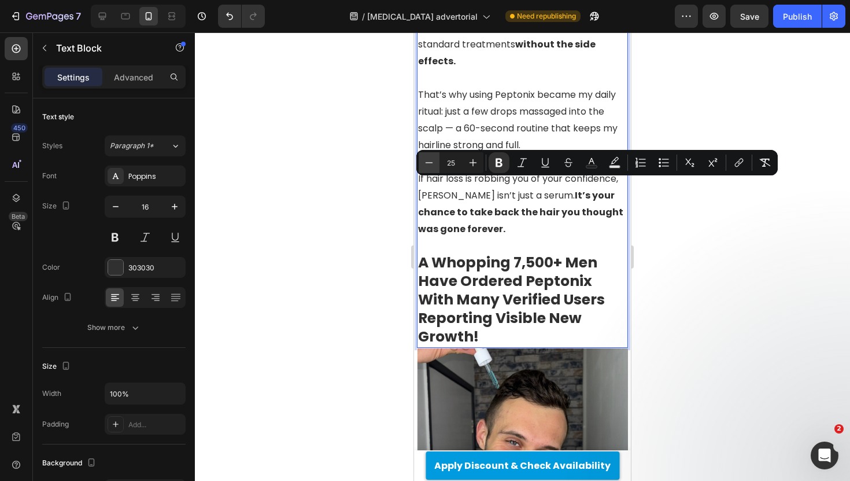
click at [427, 158] on icon "Editor contextual toolbar" at bounding box center [429, 163] width 12 height 12
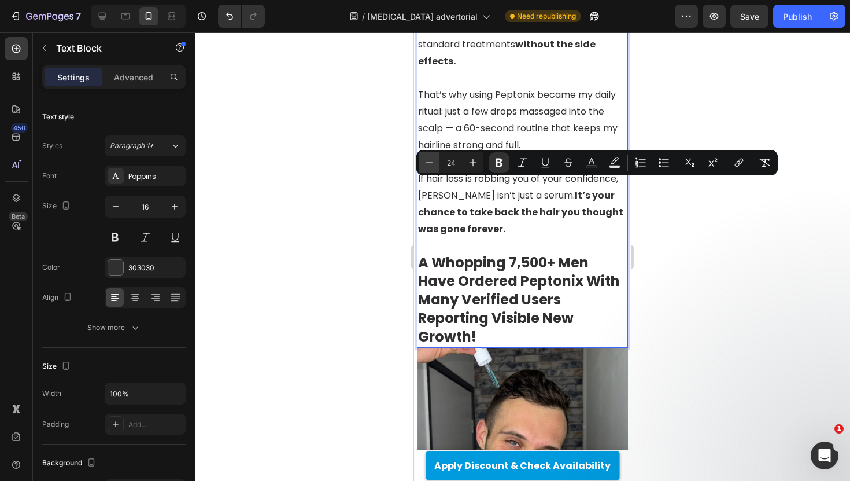
click at [431, 158] on icon "Editor contextual toolbar" at bounding box center [429, 163] width 12 height 12
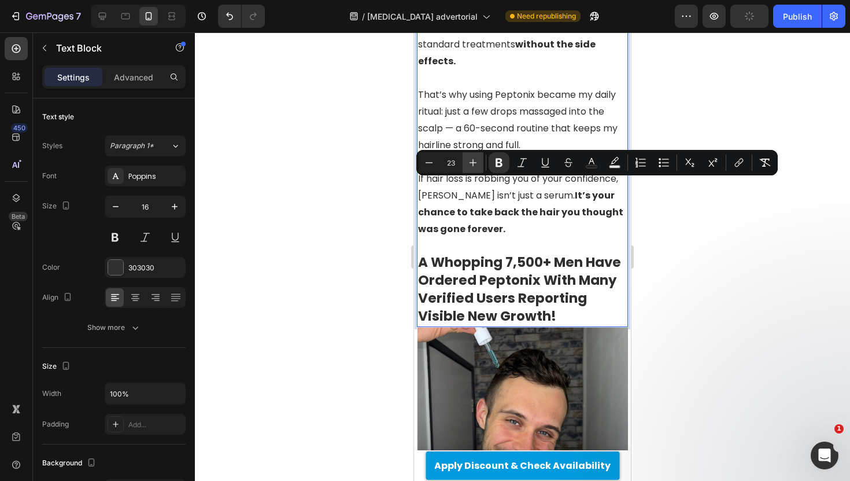
click at [467, 158] on button "Plus" at bounding box center [473, 162] width 21 height 21
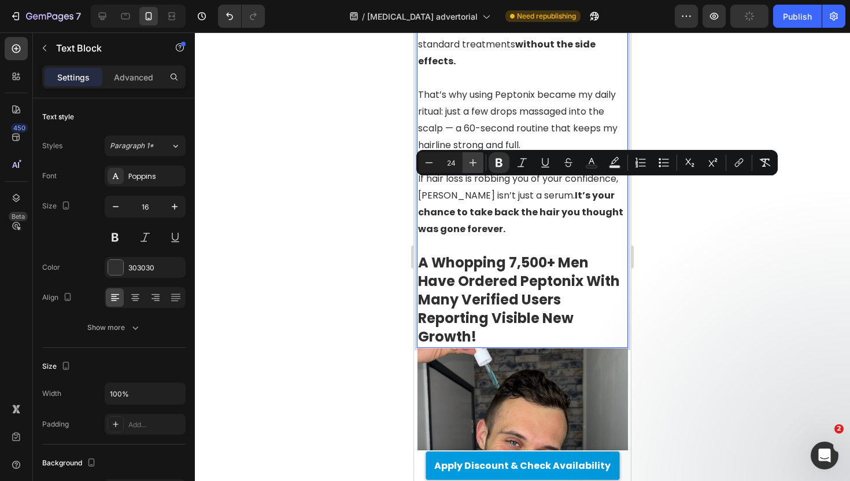
click at [467, 158] on button "Plus" at bounding box center [473, 162] width 21 height 21
type input "25"
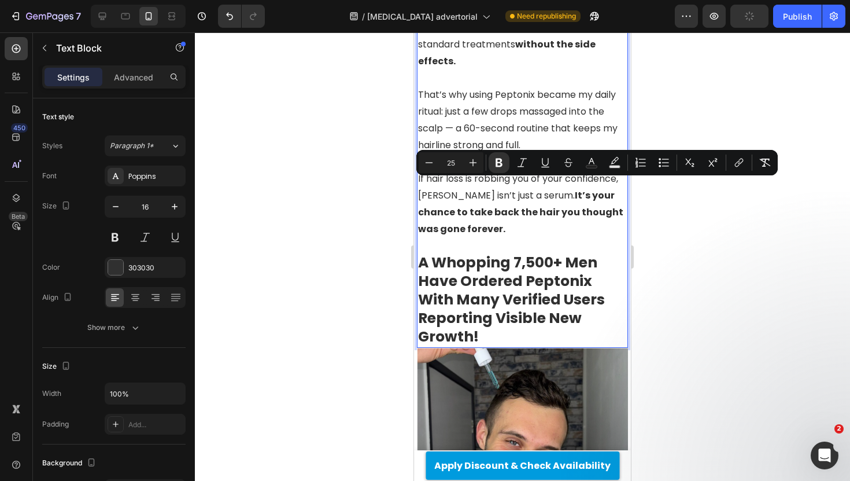
click at [372, 169] on div at bounding box center [522, 256] width 655 height 448
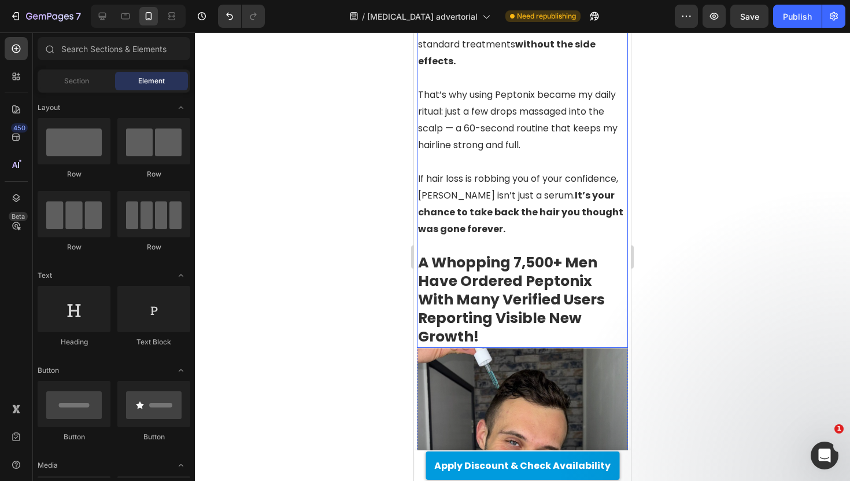
click at [515, 252] on strong "A Whopping 7,500+ Men Have Ordered Peptonix With Many Verified Users Reporting …" at bounding box center [511, 299] width 187 height 94
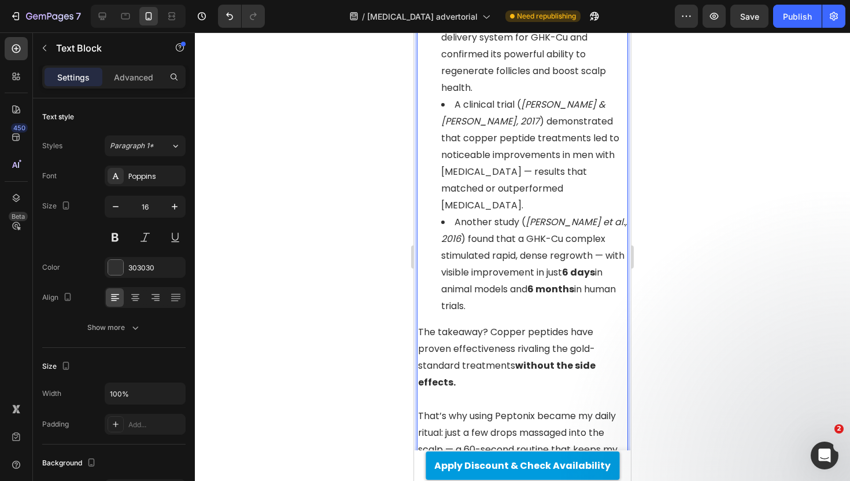
scroll to position [2842, 0]
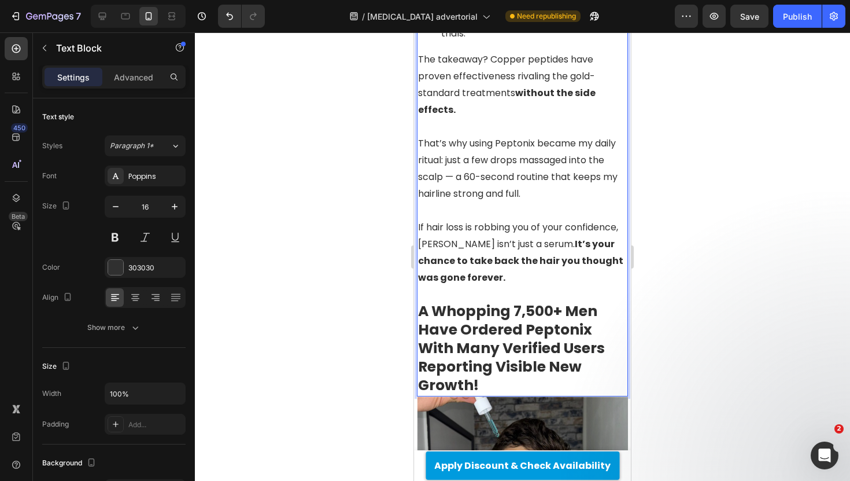
click at [513, 301] on strong "A Whopping 7,500+ Men Have Ordered Peptonix With Many Verified Users Reporting …" at bounding box center [511, 348] width 187 height 94
click at [493, 311] on p "A Whopping 7,500+ Men Have Ordered Peptonix With Many Verified Users Reporting …" at bounding box center [522, 348] width 209 height 93
click at [515, 301] on strong "A Whopping 7,500+ Men Have Ordered Peptonix With Many Verified Users Reporting …" at bounding box center [511, 348] width 187 height 94
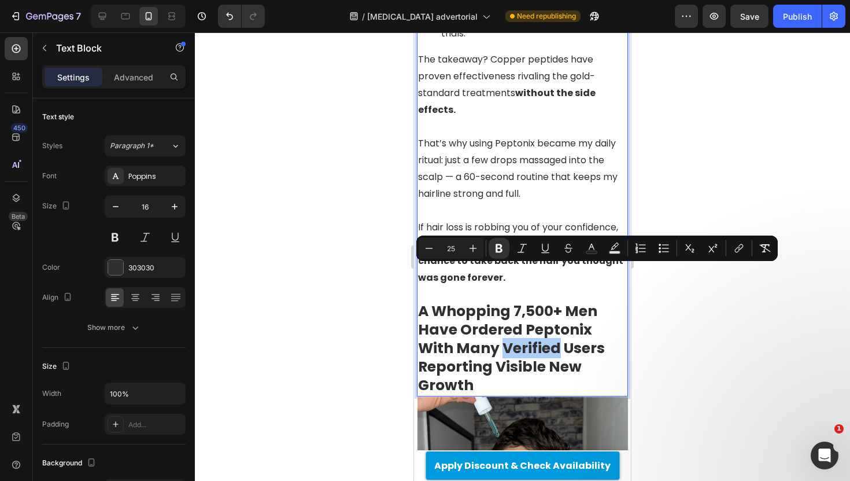
click at [353, 274] on div at bounding box center [522, 256] width 655 height 448
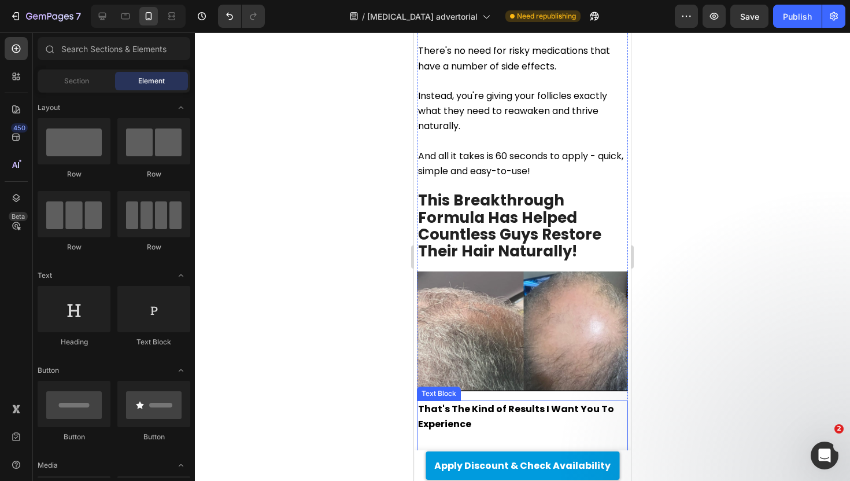
scroll to position [3664, 0]
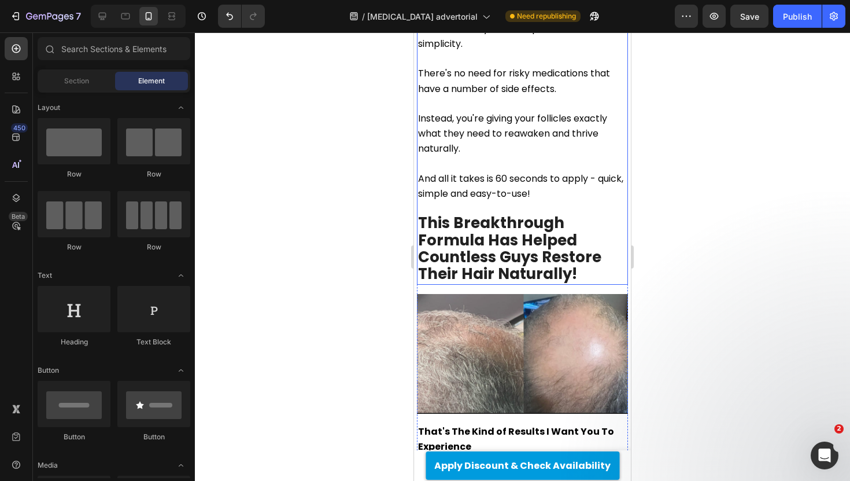
click at [555, 212] on strong "This Breakthrough Formula Has Helped Countless Guys Restore Their Hair Naturall…" at bounding box center [509, 248] width 183 height 72
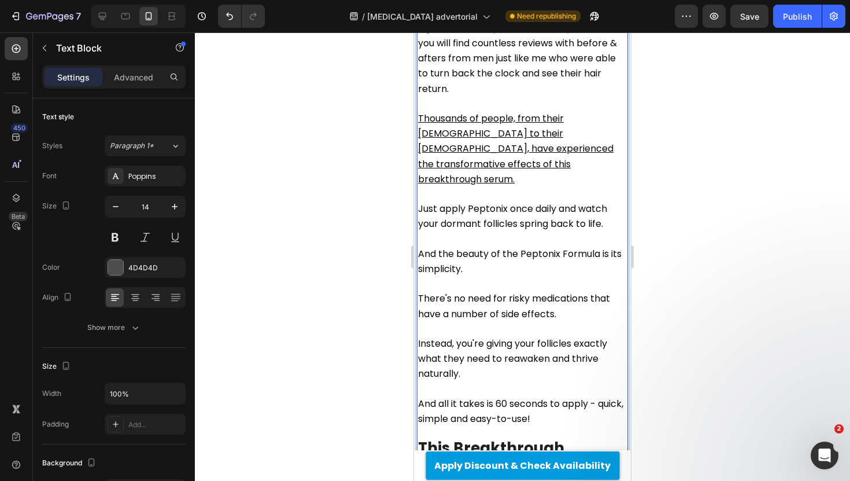
scroll to position [3664, 0]
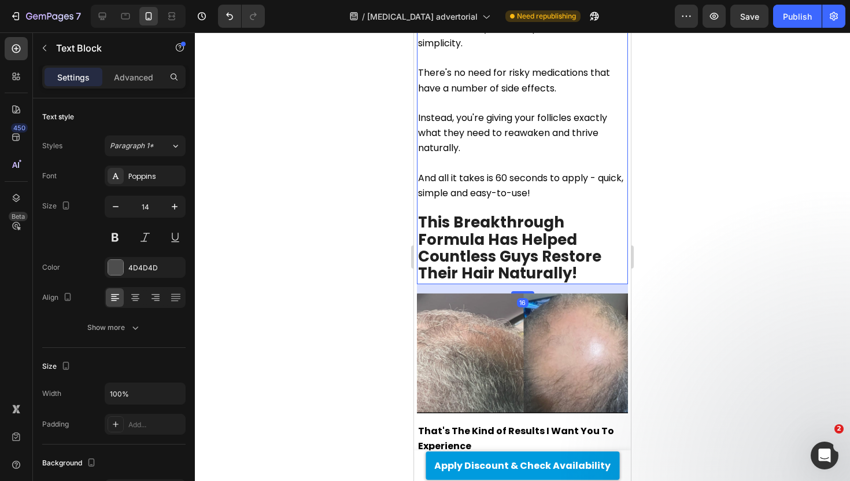
click at [585, 215] on p "This Breakthrough Formula Has Helped Countless Guys Restore Their Hair Naturall…" at bounding box center [522, 249] width 209 height 68
drag, startPoint x: 366, startPoint y: 193, endPoint x: 16, endPoint y: 199, distance: 349.9
click at [366, 193] on div at bounding box center [522, 256] width 655 height 448
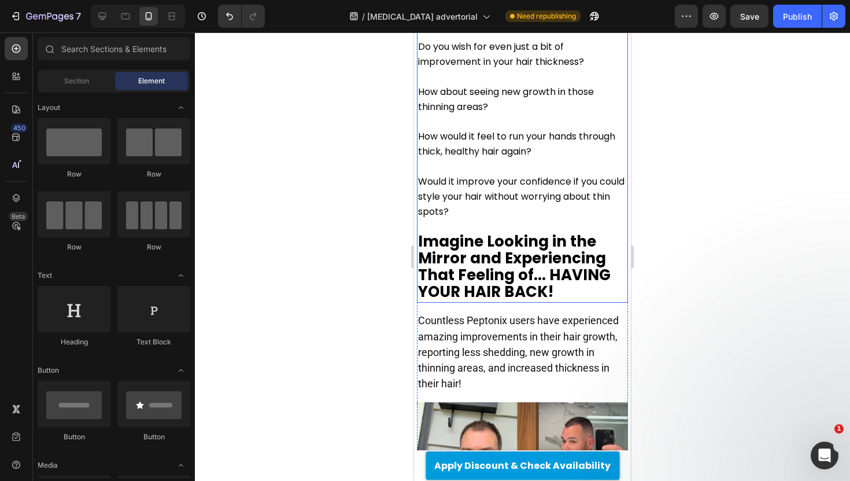
scroll to position [4178, 0]
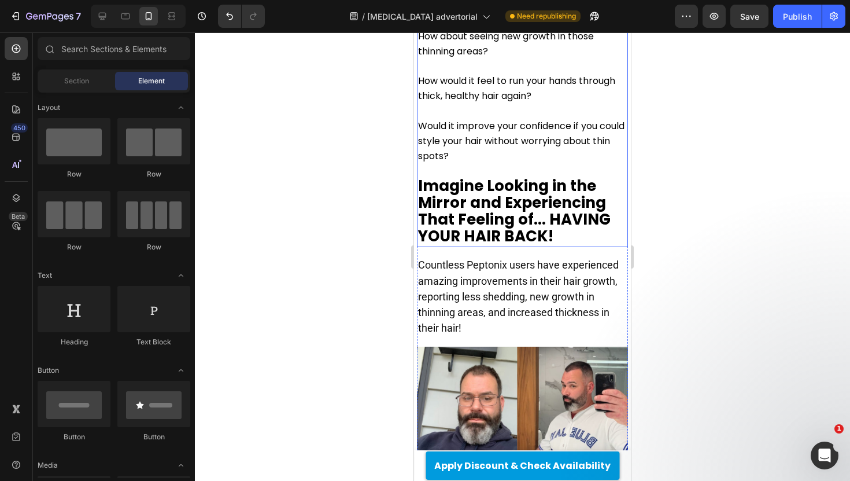
click at [522, 175] on strong "Imagine Looking in the Mirror and Experiencing That Feeling of... HAVING YOUR H…" at bounding box center [514, 211] width 193 height 72
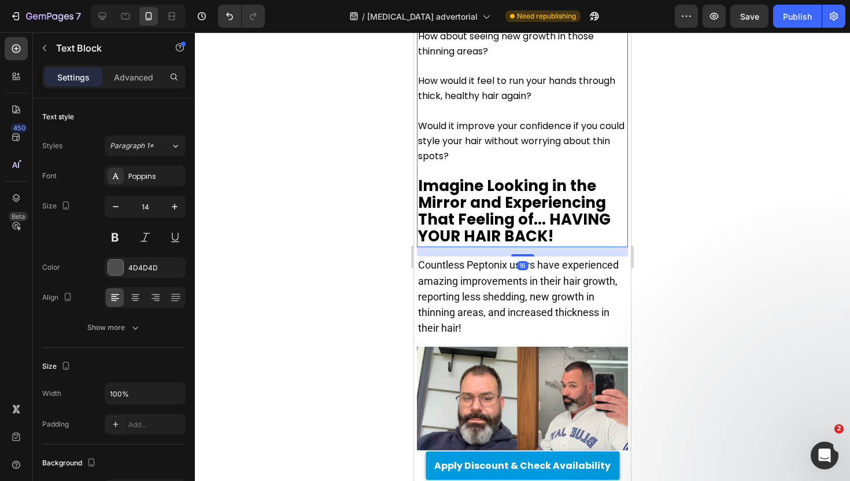
click at [537, 175] on strong "Imagine Looking in the Mirror and Experiencing That Feeling of... HAVING YOUR H…" at bounding box center [514, 211] width 193 height 72
click at [567, 179] on p "Imagine Looking in the Mirror and Experiencing That Feeling of... HAVING YOUR H…" at bounding box center [522, 213] width 209 height 68
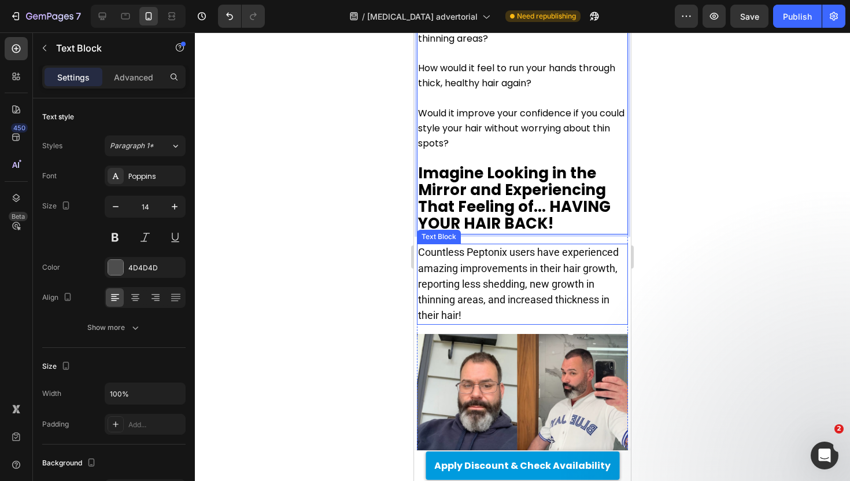
scroll to position [4193, 0]
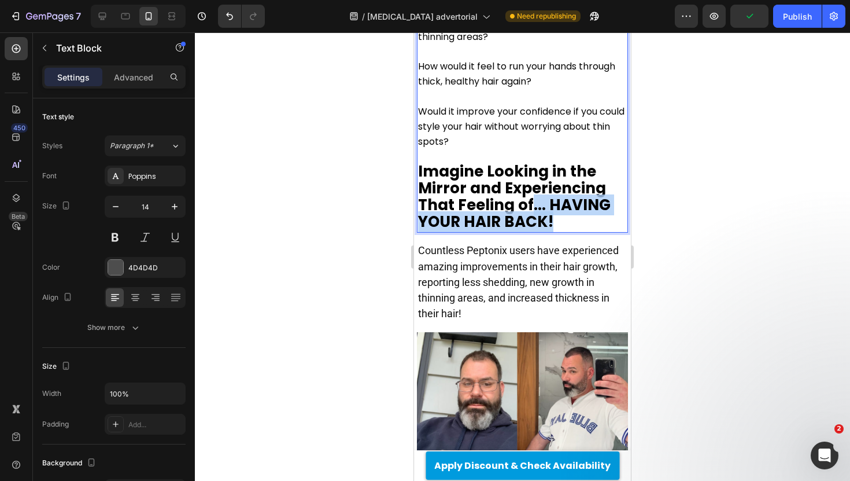
drag, startPoint x: 554, startPoint y: 105, endPoint x: 531, endPoint y: 93, distance: 26.1
click at [531, 164] on p "Imagine Looking in the Mirror and Experiencing That Feeling of... HAVING YOUR H…" at bounding box center [522, 198] width 209 height 68
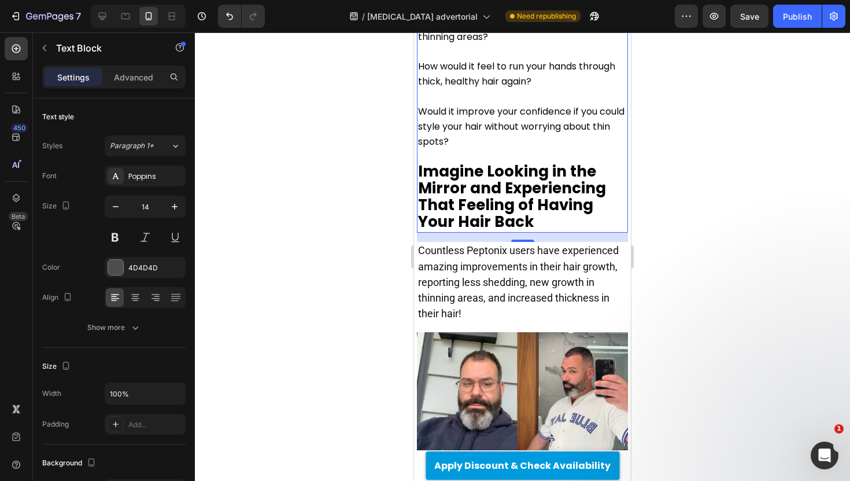
click at [371, 93] on div at bounding box center [522, 256] width 655 height 448
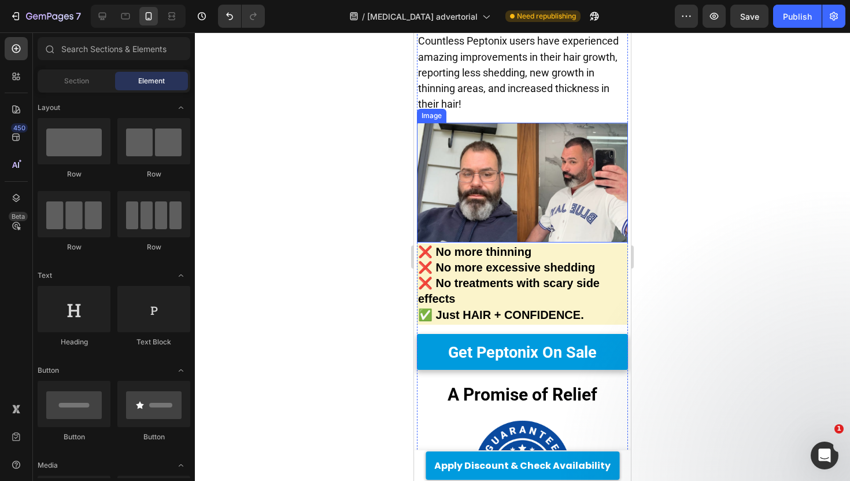
scroll to position [4451, 0]
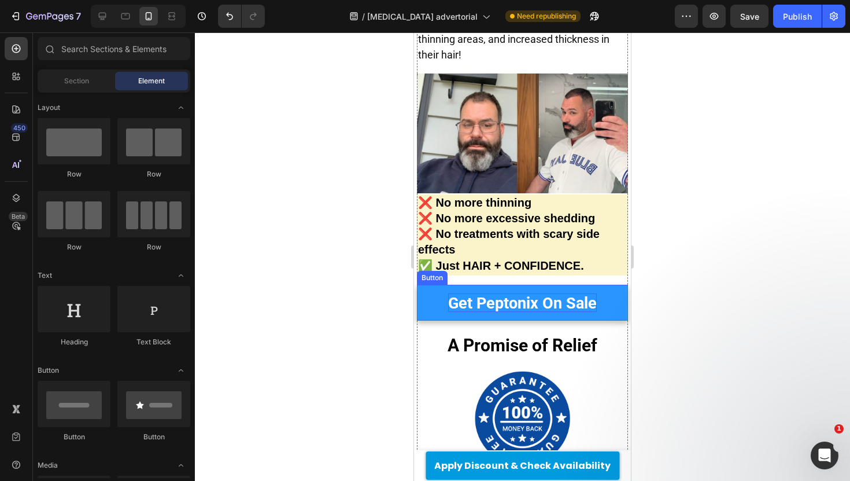
click at [499, 294] on span "Get Peptonix On Sale" at bounding box center [522, 303] width 149 height 19
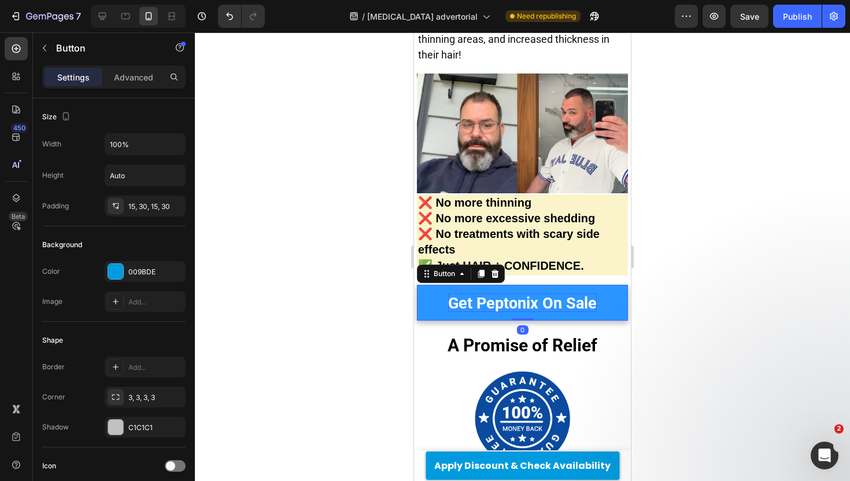
scroll to position [0, 0]
click at [501, 294] on span "Get Peptonix On Sale" at bounding box center [522, 303] width 149 height 19
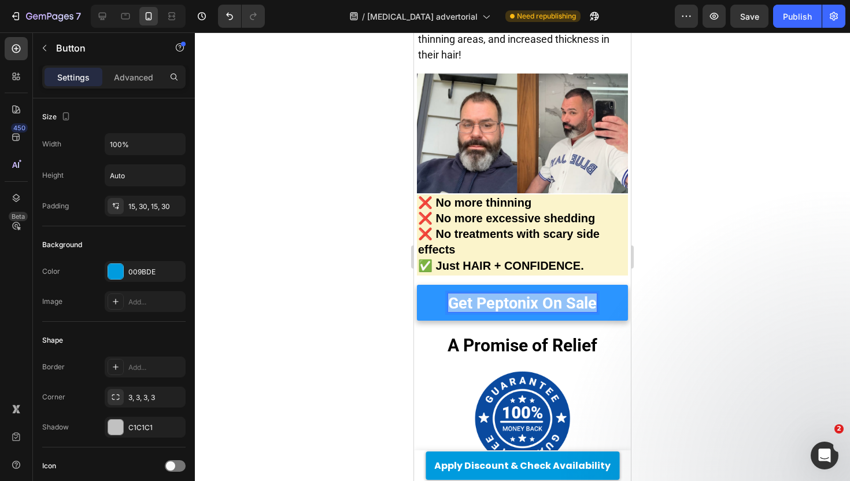
click at [501, 294] on span "Get Peptonix On Sale" at bounding box center [522, 303] width 149 height 19
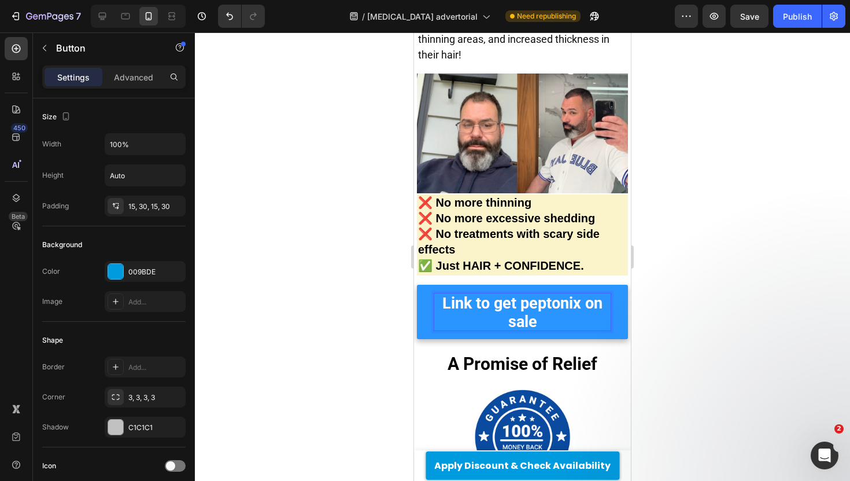
click at [530, 294] on span "Link to get peptonix on sale" at bounding box center [522, 312] width 160 height 37
click at [525, 294] on span "Link to get Peptonix on sale" at bounding box center [522, 312] width 161 height 37
click at [590, 294] on span "Link to get Peptonix on sale" at bounding box center [522, 312] width 161 height 37
click at [519, 294] on span "Link to get Peptonix On sale" at bounding box center [523, 312] width 164 height 37
click at [501, 294] on span "Link to get Peptonix On Sale" at bounding box center [523, 312] width 164 height 37
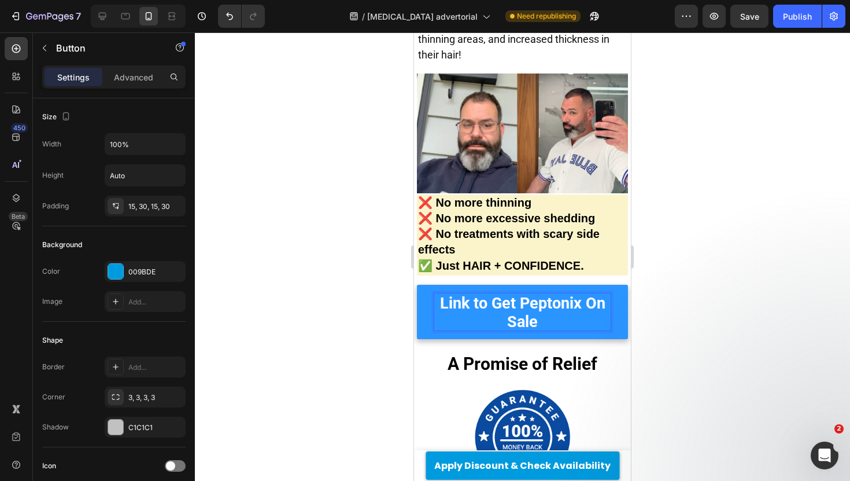
click at [481, 294] on span "Link to Get Peptonix On Sale" at bounding box center [522, 312] width 165 height 37
click at [507, 294] on span "Link To Get Peptonix On Sale" at bounding box center [522, 312] width 168 height 37
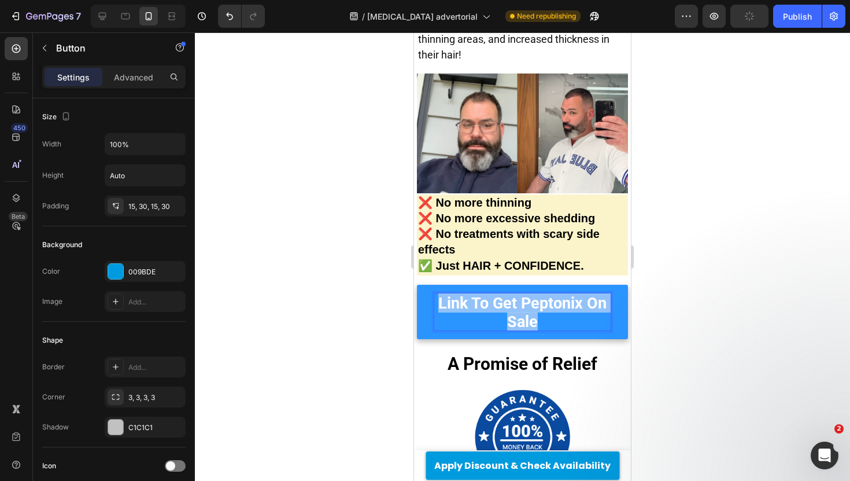
click at [507, 294] on span "Link To Get Peptonix On Sale" at bounding box center [522, 312] width 168 height 37
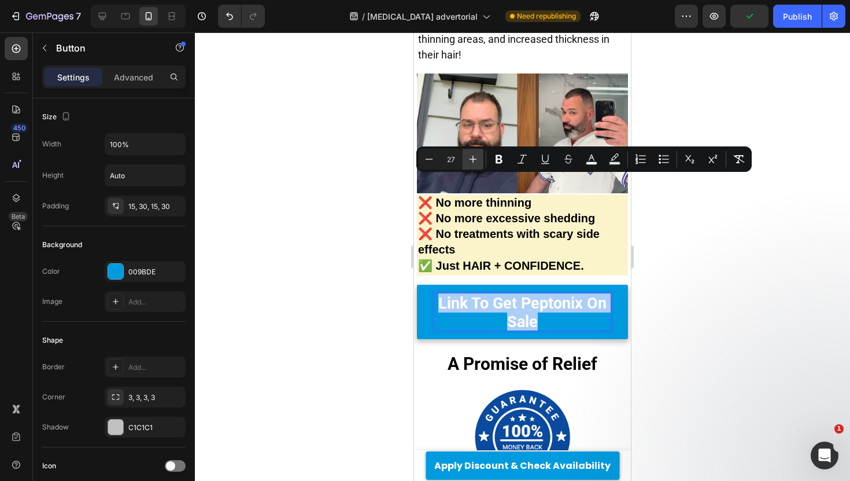
click at [475, 160] on icon "Editor contextual toolbar" at bounding box center [473, 159] width 12 height 12
type input "29"
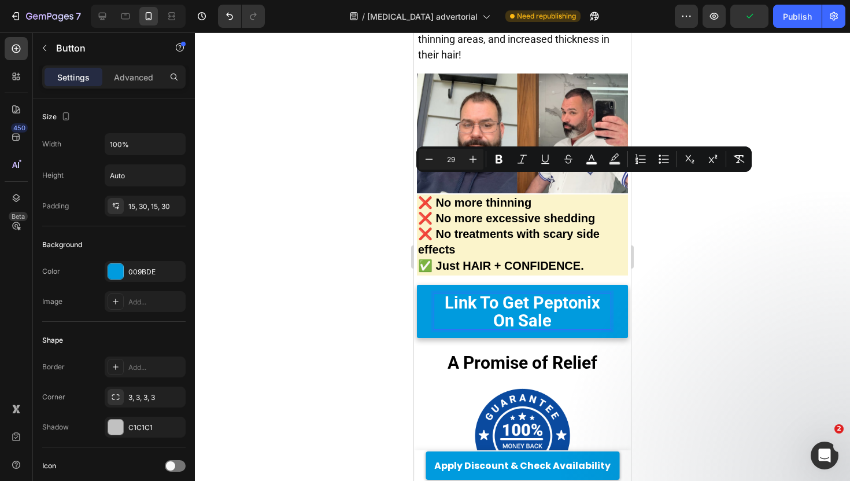
click at [320, 198] on div at bounding box center [522, 256] width 655 height 448
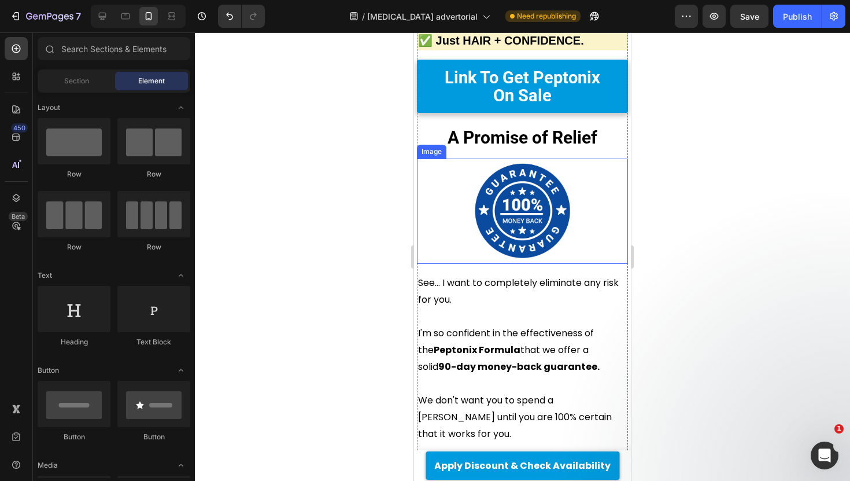
scroll to position [4682, 0]
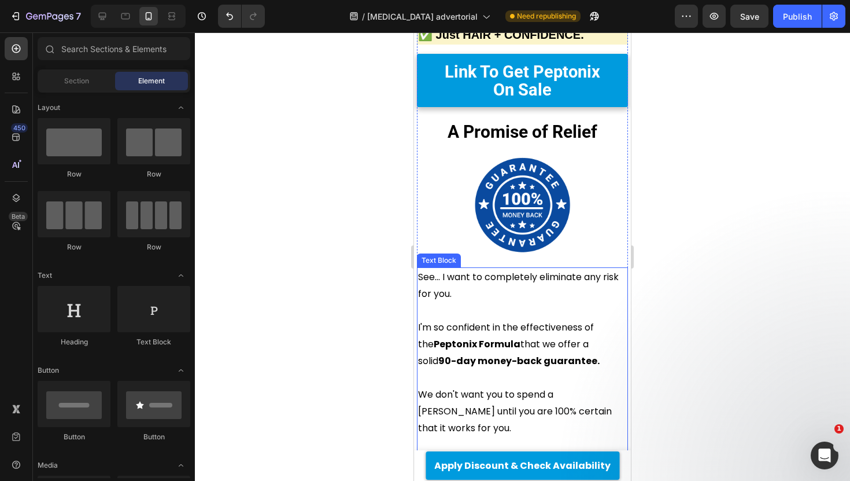
click at [510, 270] on span "See... I want to completely eliminate any risk for you." at bounding box center [518, 285] width 201 height 30
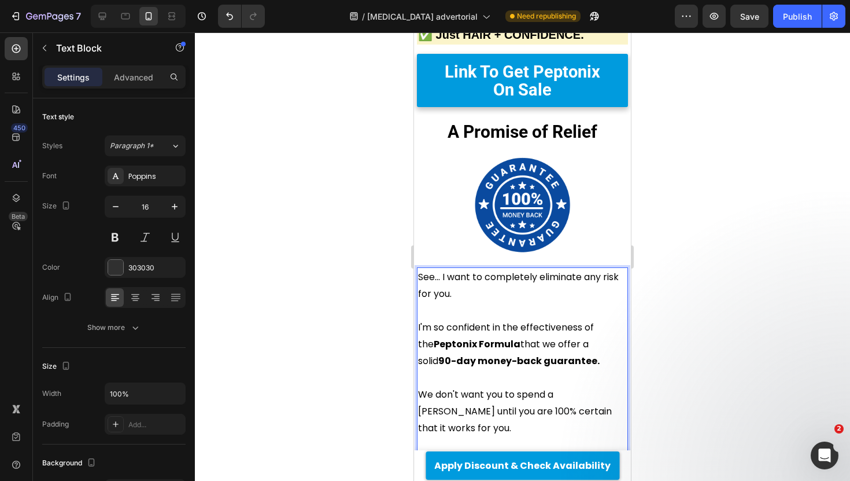
click at [510, 268] on p "See... I want to completely eliminate any risk for you." at bounding box center [522, 285] width 209 height 34
click at [421, 320] on span "I'm so confident in the effectiveness of the Peptonix Formula that we offer a s…" at bounding box center [509, 343] width 182 height 47
click at [445, 270] on span "See... I want to completely eliminate any risk for you." at bounding box center [518, 285] width 201 height 30
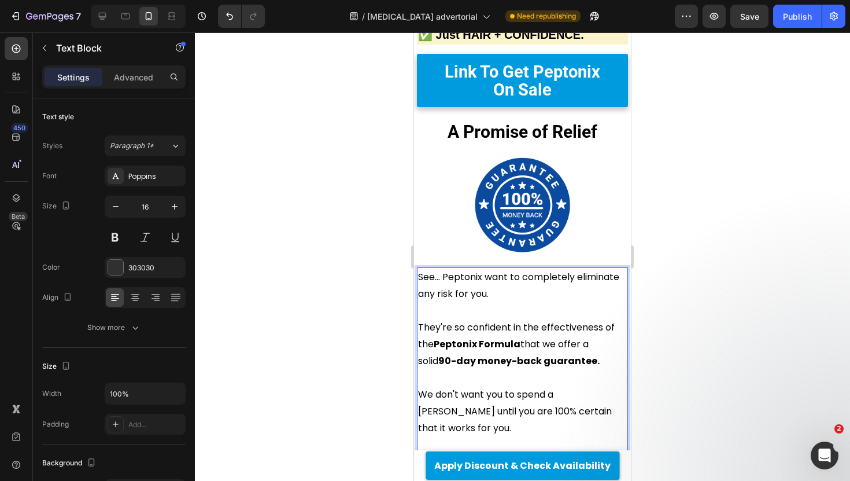
click at [431, 320] on span "They're so confident in the effectiveness of the Peptonix Formula that we offer…" at bounding box center [516, 343] width 197 height 47
click at [458, 337] on strong "Peptonix Formula" at bounding box center [482, 343] width 87 height 13
click at [511, 320] on span "They're so confident in the effectiveness of their Formula that we offer a soli…" at bounding box center [516, 343] width 197 height 47
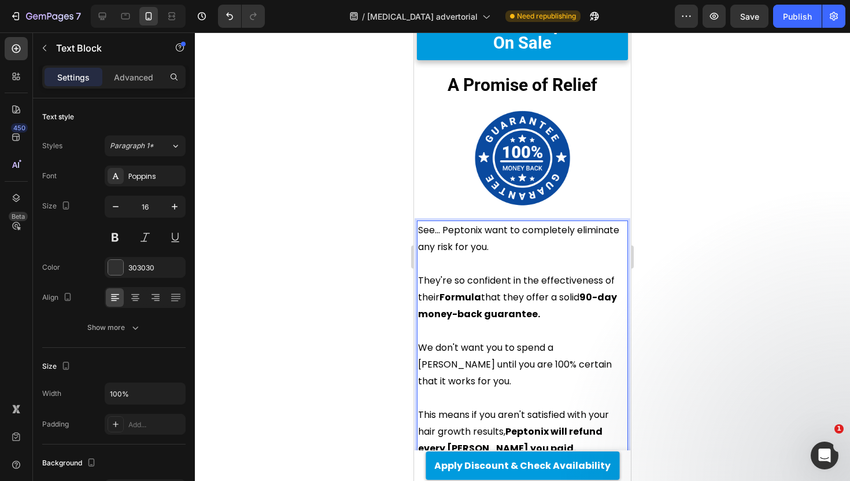
scroll to position [4733, 0]
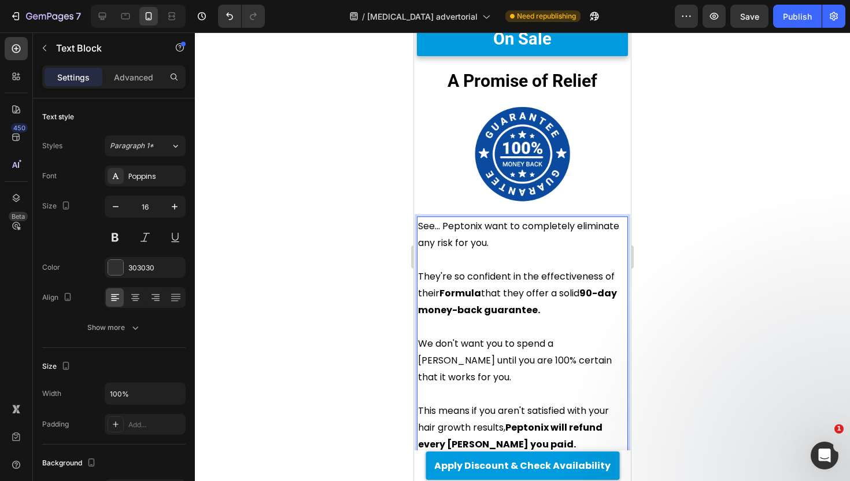
click at [429, 337] on span "We don't want you to spend a [PERSON_NAME] until you are 100% certain that it w…" at bounding box center [515, 360] width 194 height 47
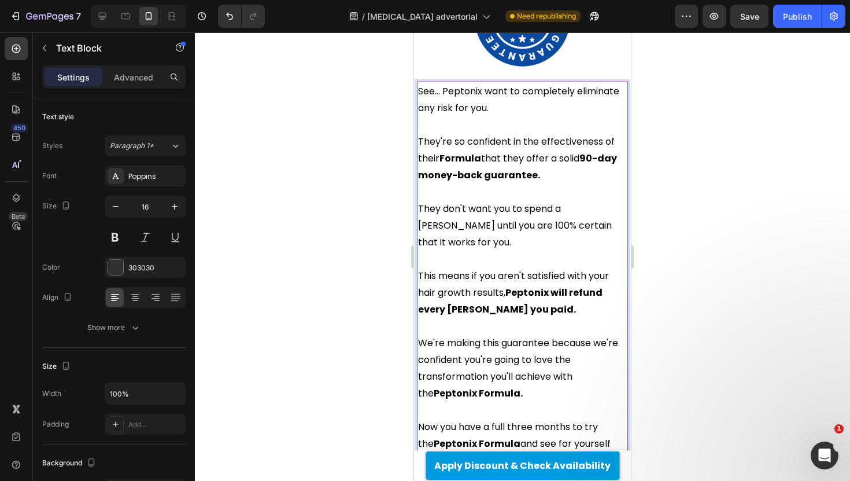
scroll to position [4895, 0]
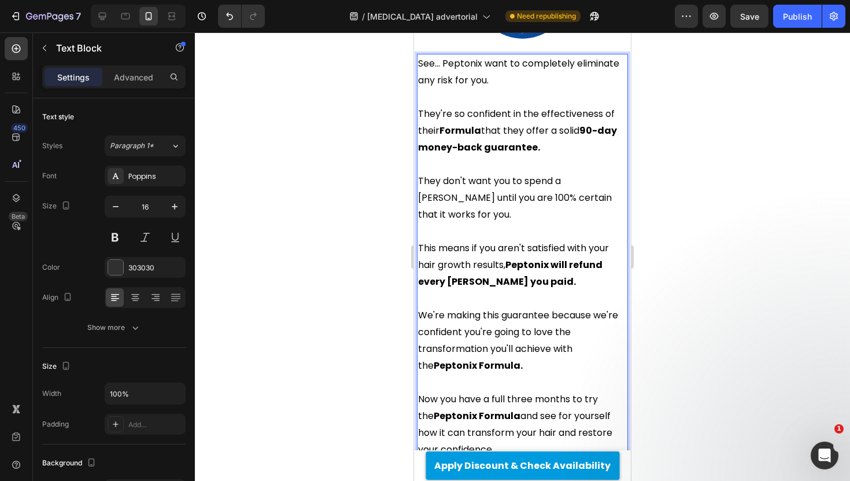
click at [434, 308] on span "We're making this guarantee because we're confident you're going to love the tr…" at bounding box center [518, 340] width 200 height 64
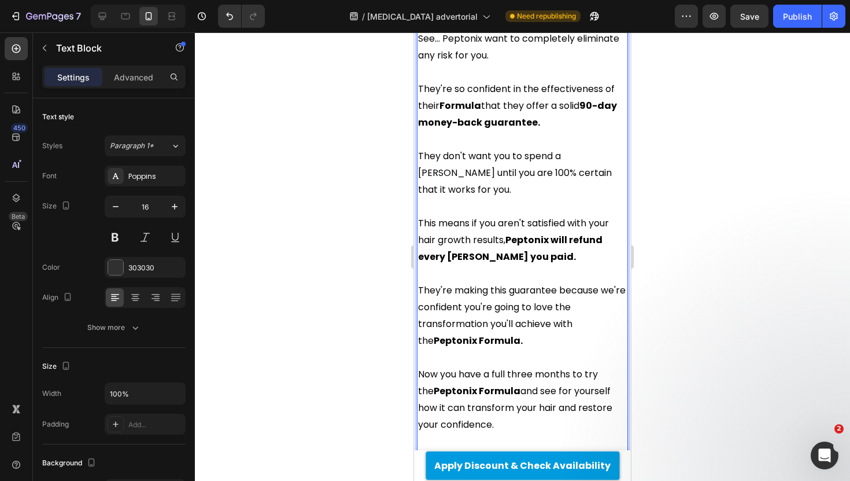
scroll to position [4932, 0]
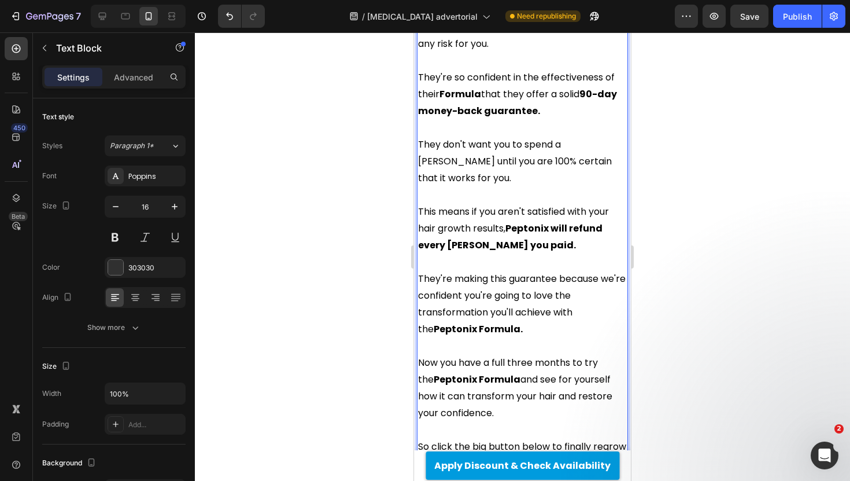
click at [430, 272] on span "They're making this guarantee because we're confident you're going to love the …" at bounding box center [522, 304] width 208 height 64
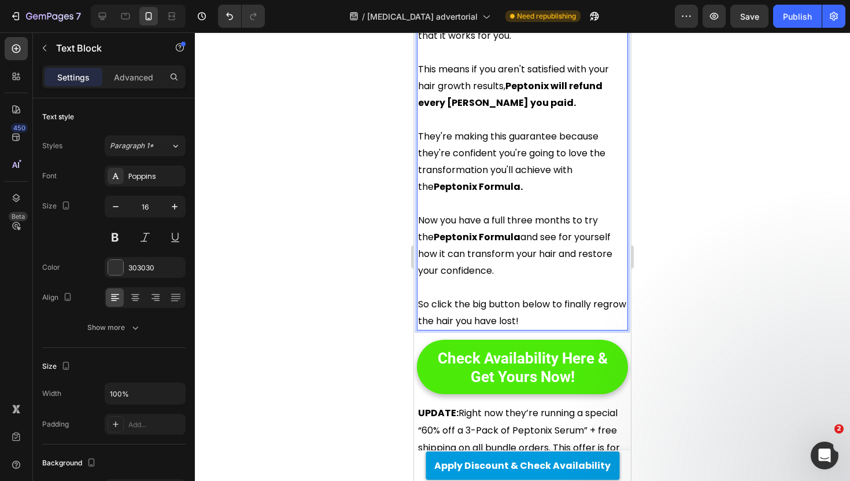
scroll to position [5080, 0]
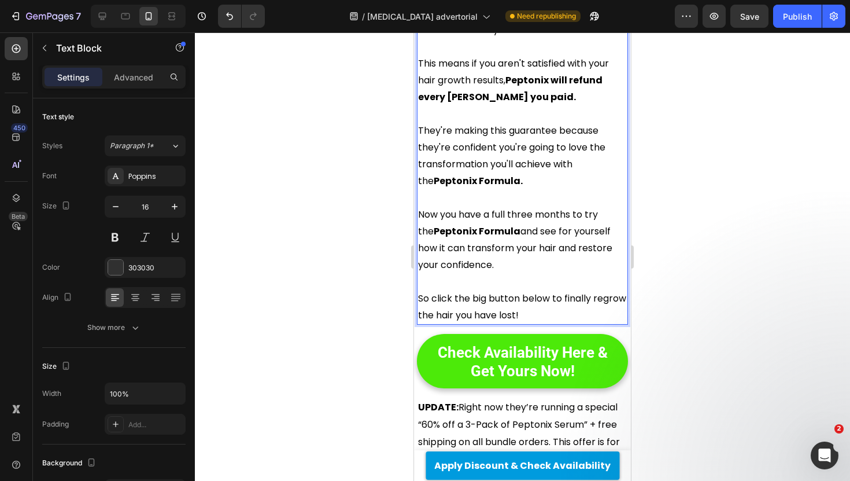
click at [481, 291] on span "So click the big button below to finally regrow the hair you have lost!" at bounding box center [522, 306] width 208 height 30
click at [530, 291] on span "So click the button below to finally regrow the hair you have lost!" at bounding box center [514, 306] width 192 height 30
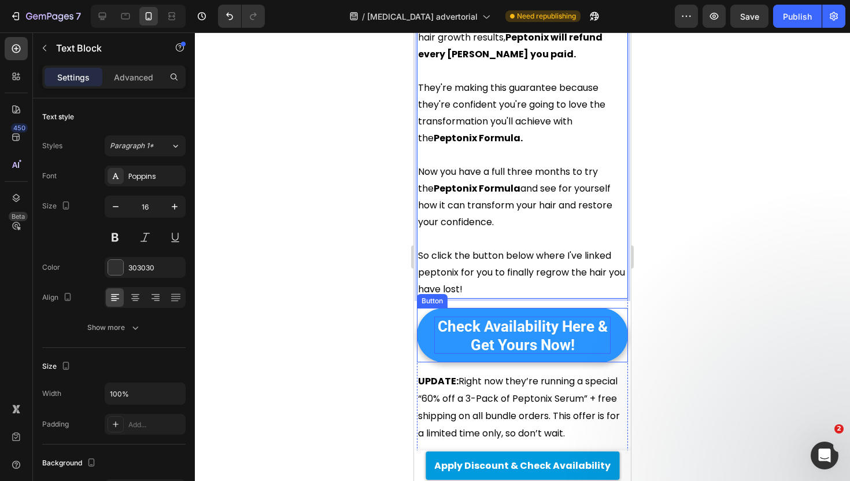
scroll to position [5178, 0]
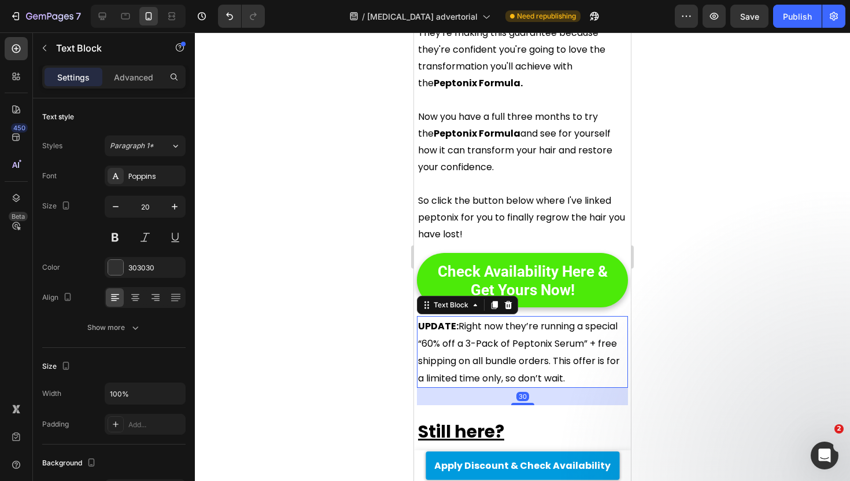
click at [520, 319] on span "UPDATE: Right now they’re running a special “60% off a 3-Pack of Peptonix Serum…" at bounding box center [519, 351] width 202 height 65
click at [506, 319] on span "UPDATE: Right now they’re running a special “60% off a 3-Pack of Peptonix Serum…" at bounding box center [519, 351] width 202 height 65
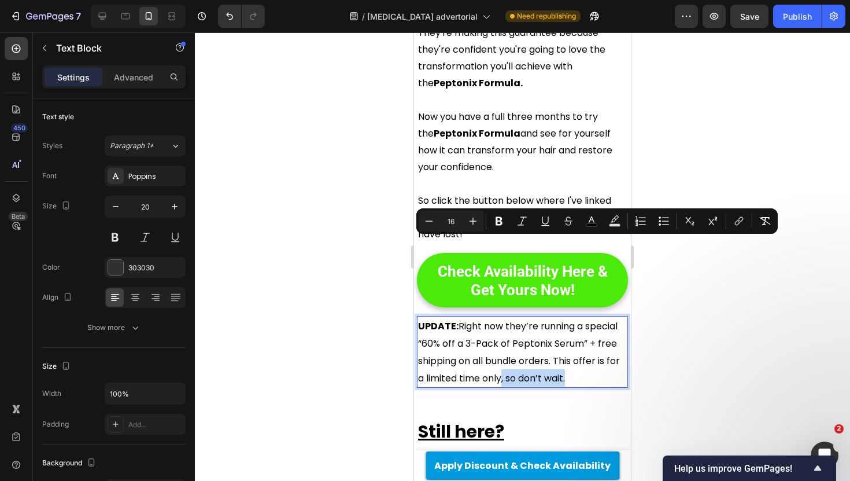
drag, startPoint x: 501, startPoint y: 247, endPoint x: 564, endPoint y: 245, distance: 63.7
click at [565, 319] on span "UPDATE: Right now they’re running a special “60% off a 3-Pack of Peptonix Serum…" at bounding box center [519, 351] width 202 height 65
click at [564, 319] on span "UPDATE: Right now they’re running a special “60% off a 3-Pack of Peptonix Serum…" at bounding box center [519, 351] width 202 height 65
drag, startPoint x: 578, startPoint y: 245, endPoint x: 504, endPoint y: 247, distance: 74.6
click at [504, 317] on p "UPDATE: Right now they’re running a special “60% off a 3-Pack of Peptonix Serum…" at bounding box center [522, 351] width 209 height 69
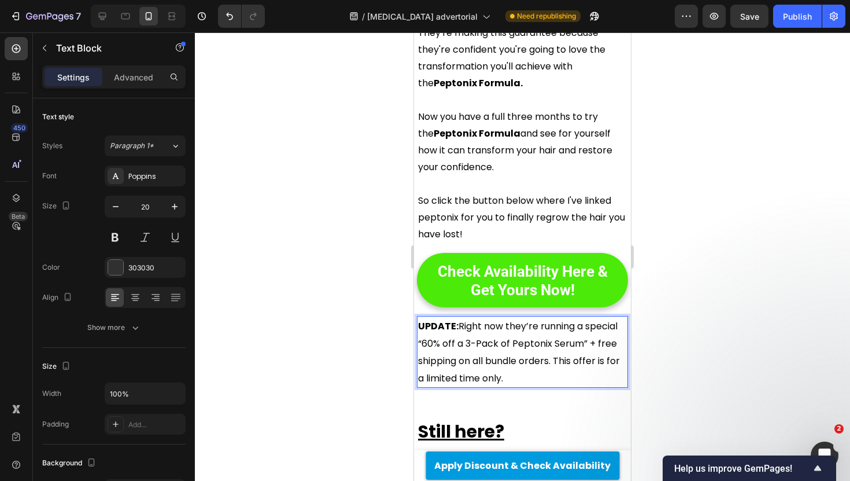
click at [607, 319] on span "UPDATE: Right now they’re running a special “60% off a 3-Pack of Peptonix Serum…" at bounding box center [519, 351] width 202 height 65
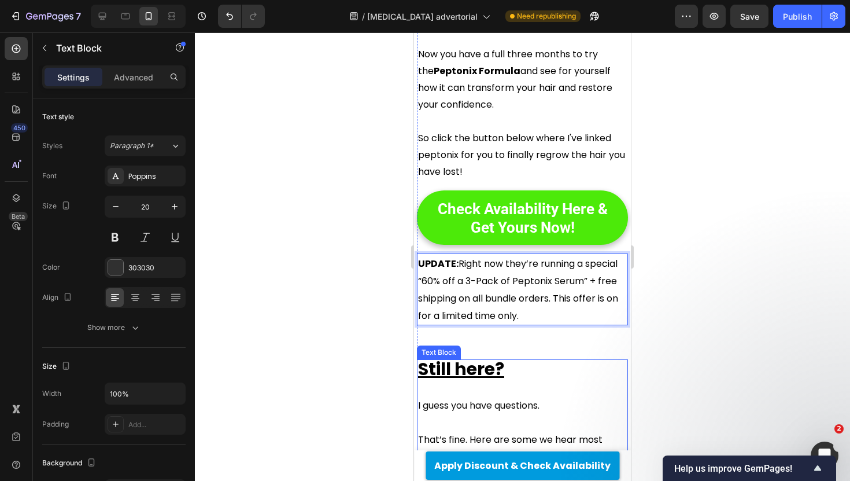
scroll to position [5252, 0]
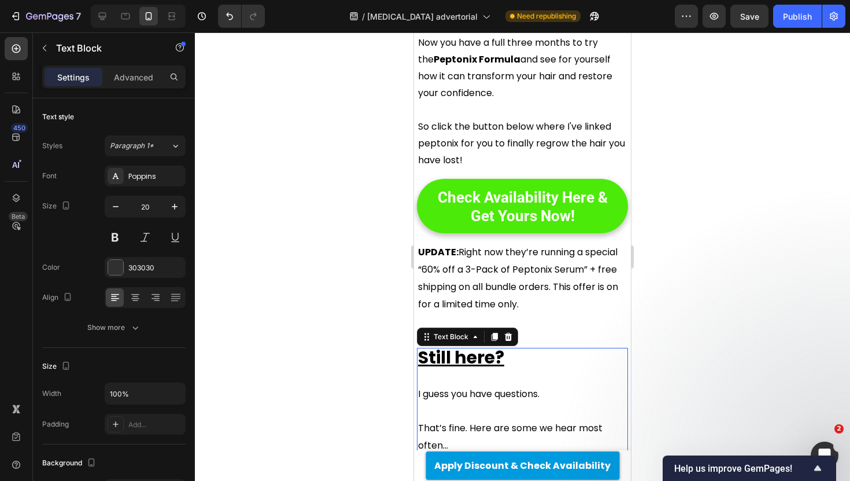
click at [528, 402] on p at bounding box center [522, 410] width 209 height 17
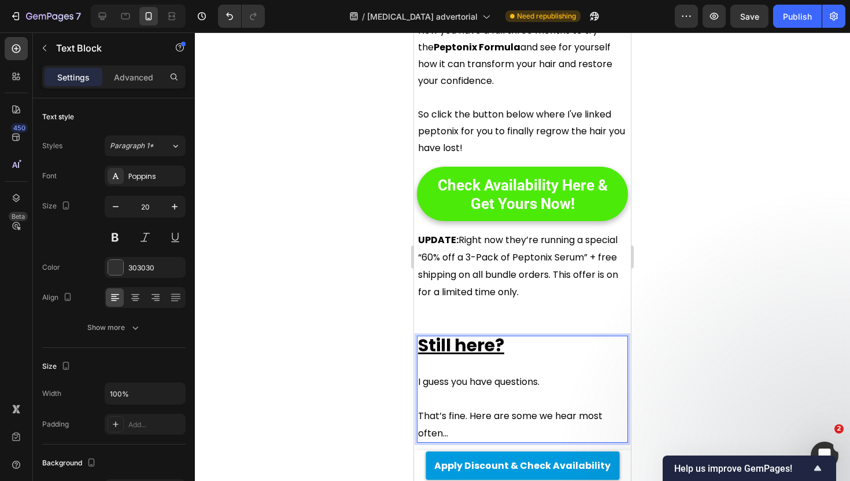
click at [528, 409] on span "That’s fine. Here are some we hear most often..." at bounding box center [510, 424] width 184 height 31
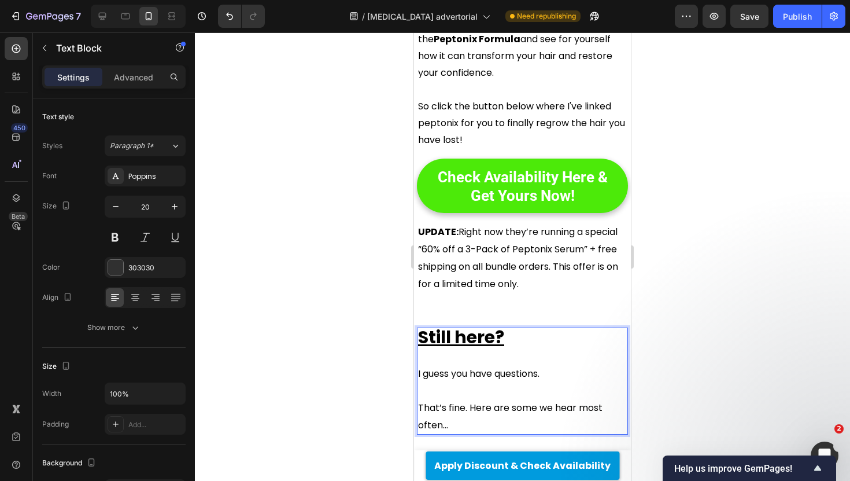
click at [542, 401] on span "That’s fine. Here are some we hear most often..." at bounding box center [510, 416] width 184 height 31
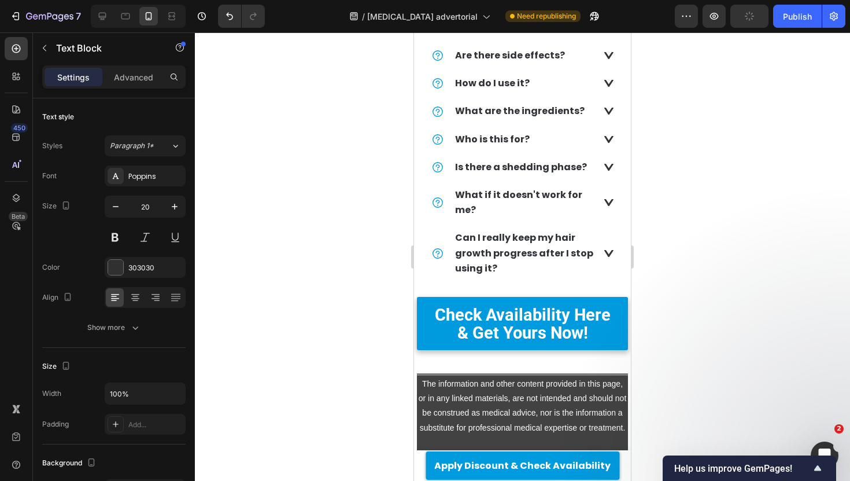
scroll to position [5772, 0]
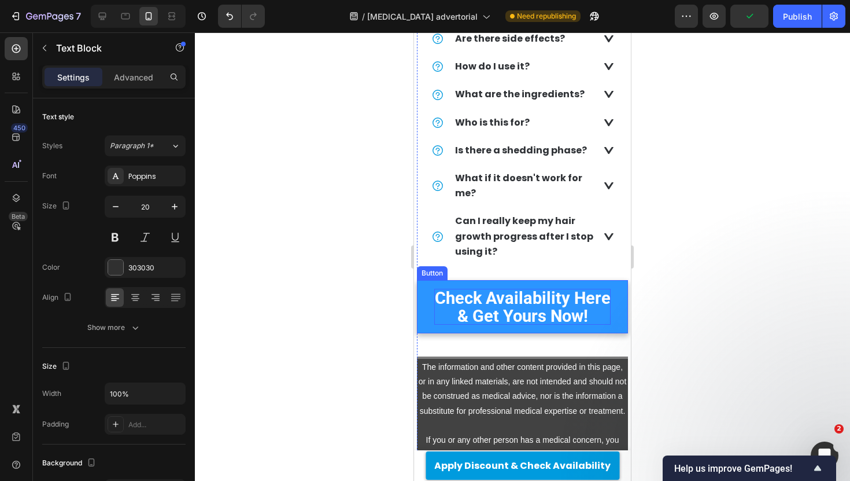
click at [524, 288] on span "Check Availability Here & Get Yours Now!" at bounding box center [523, 307] width 176 height 38
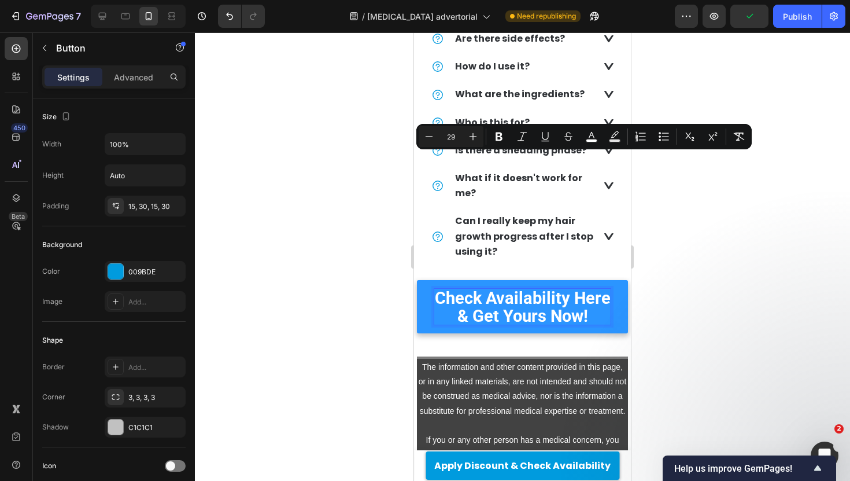
click at [526, 288] on span "Check Availability Here & Get Yours Now!" at bounding box center [523, 307] width 176 height 38
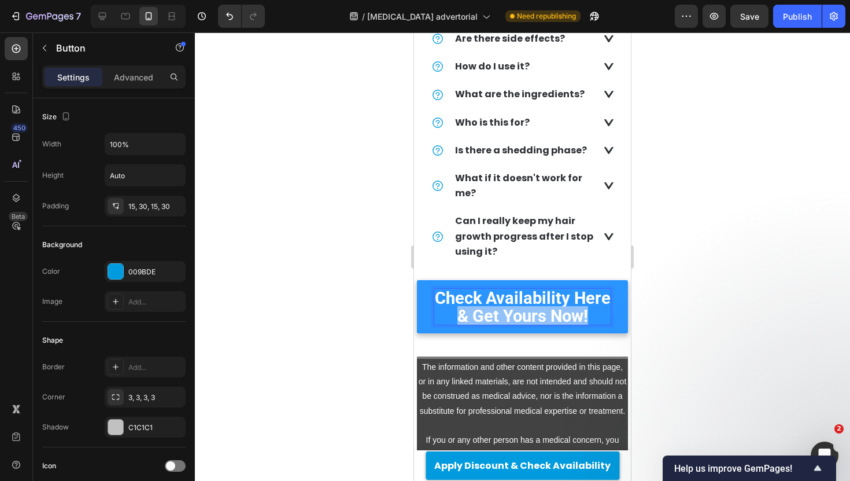
drag, startPoint x: 587, startPoint y: 181, endPoint x: 457, endPoint y: 181, distance: 129.5
click at [457, 288] on span "Check Availability Here & Get Yours Now!" at bounding box center [523, 307] width 176 height 38
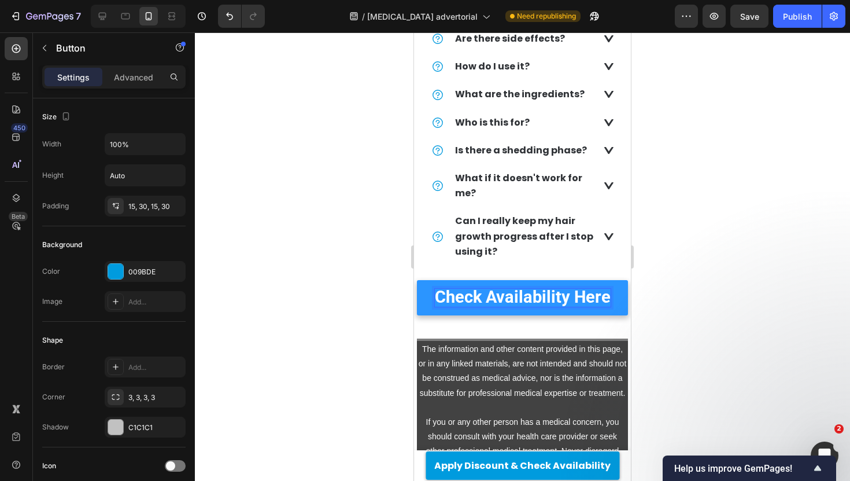
scroll to position [0, 0]
click at [481, 280] on link "Check Availability Here" at bounding box center [522, 297] width 211 height 35
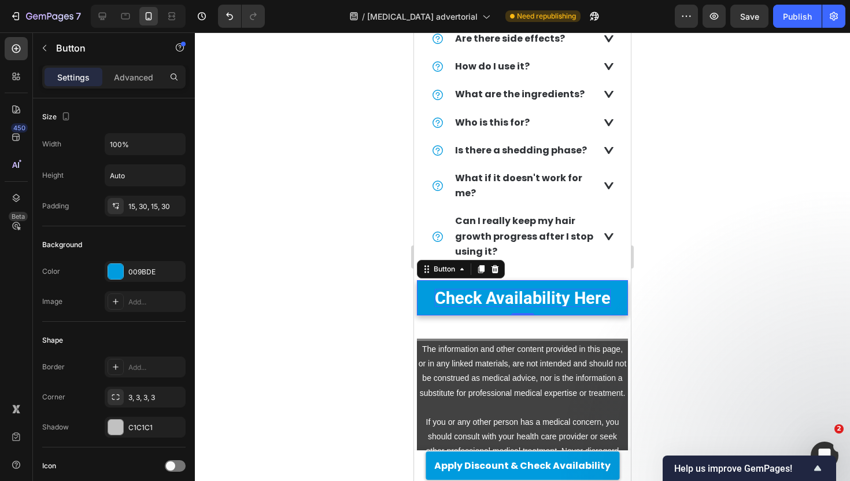
click at [481, 288] on span "Check Availability Here" at bounding box center [523, 298] width 176 height 20
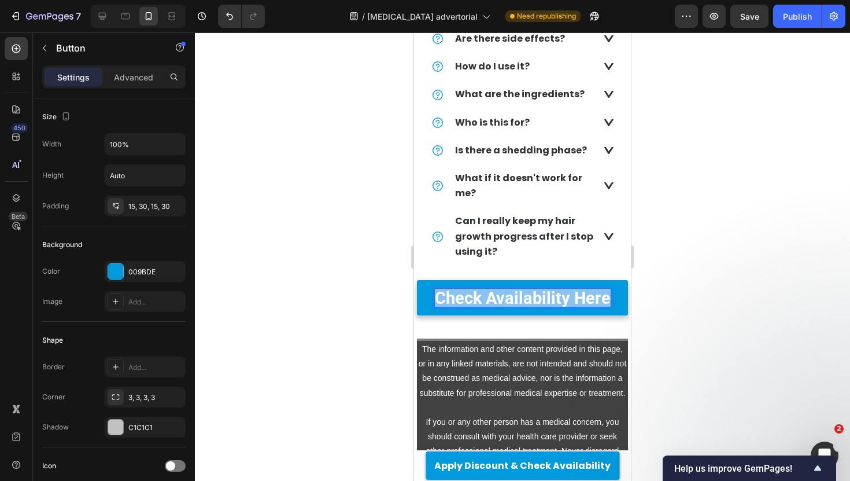
click at [481, 288] on span "Check Availability Here" at bounding box center [523, 298] width 176 height 20
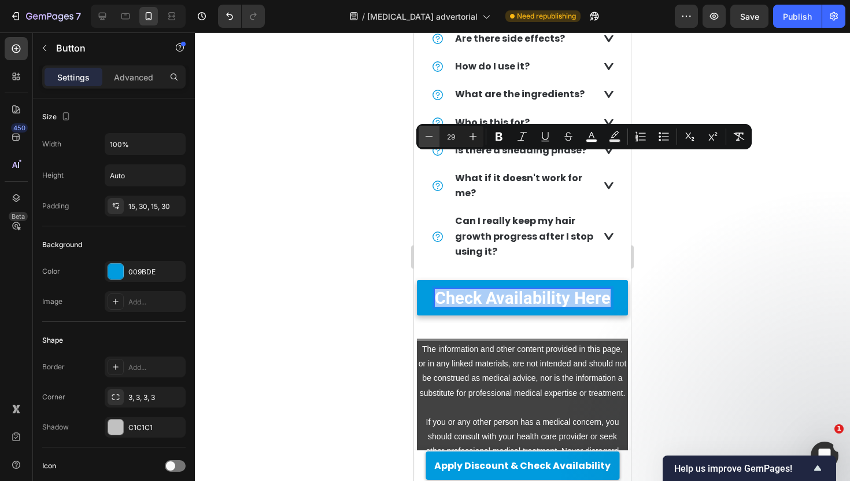
click at [426, 138] on icon "Editor contextual toolbar" at bounding box center [429, 137] width 12 height 12
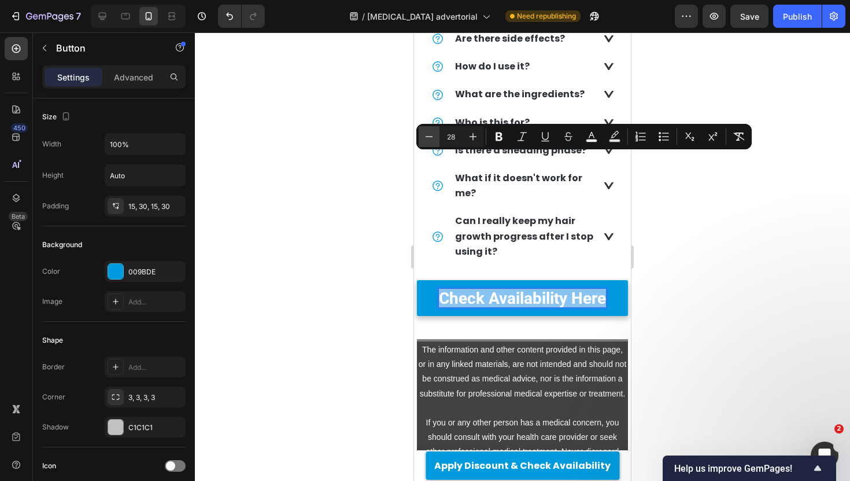
type input "27"
click at [343, 127] on div at bounding box center [522, 256] width 655 height 448
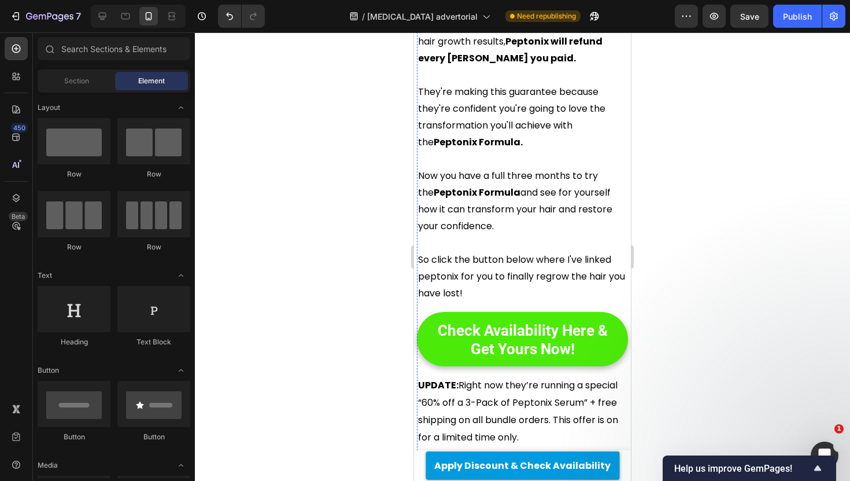
scroll to position [5000, 0]
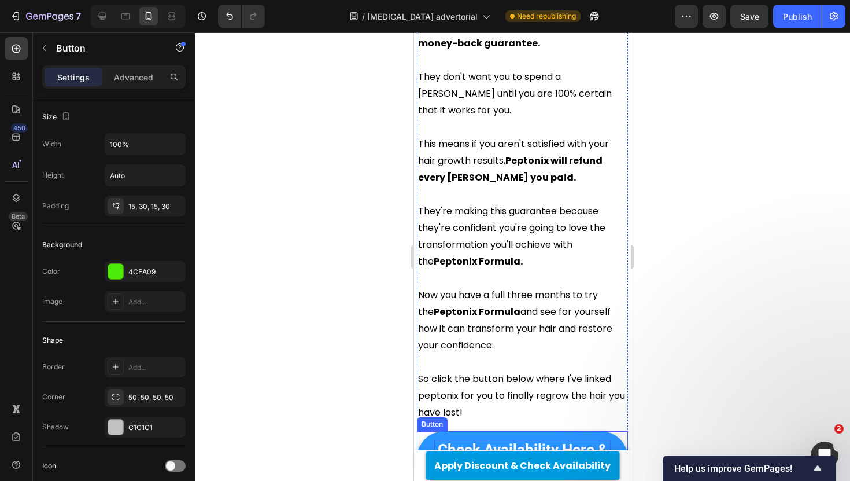
click at [560, 441] on span "Check Availability Here & Get Yours Now!" at bounding box center [523, 459] width 170 height 36
drag, startPoint x: 587, startPoint y: 332, endPoint x: 594, endPoint y: 320, distance: 14.5
click at [594, 439] on p "Check Availability Here & Get Yours Now!" at bounding box center [522, 457] width 176 height 37
click at [320, 301] on div at bounding box center [522, 256] width 655 height 448
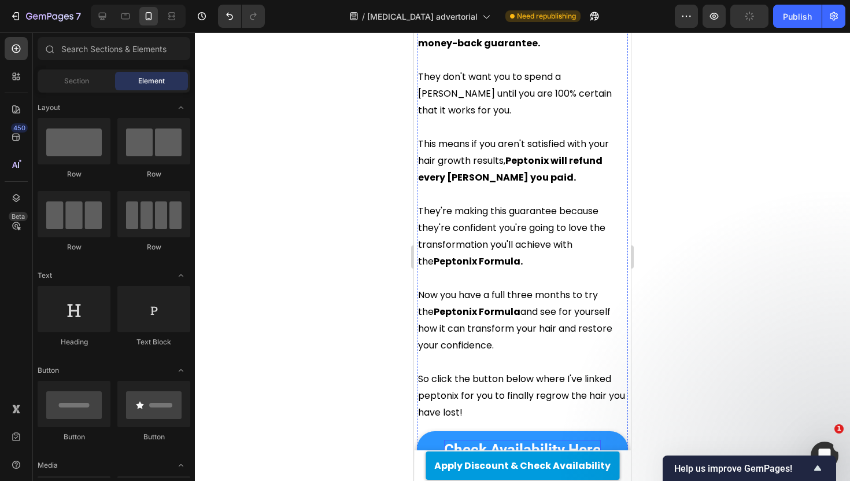
scroll to position [4952, 0]
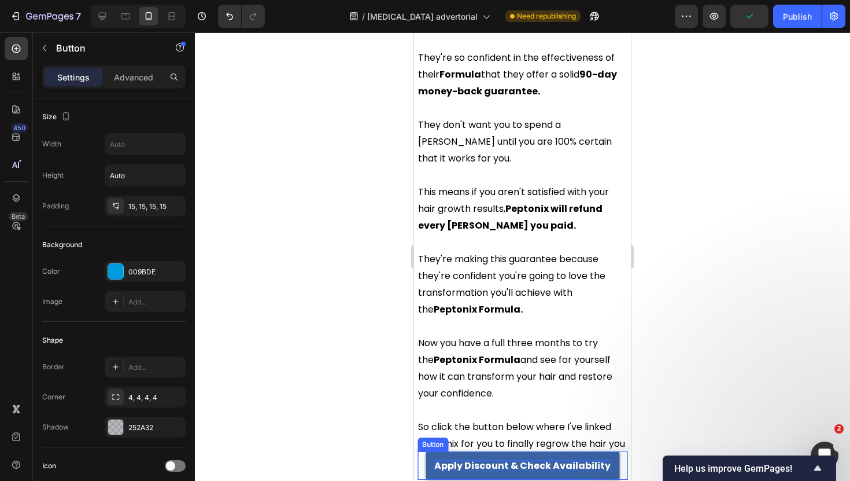
click at [534, 464] on p "Apply Discount & Check Availability" at bounding box center [522, 465] width 176 height 11
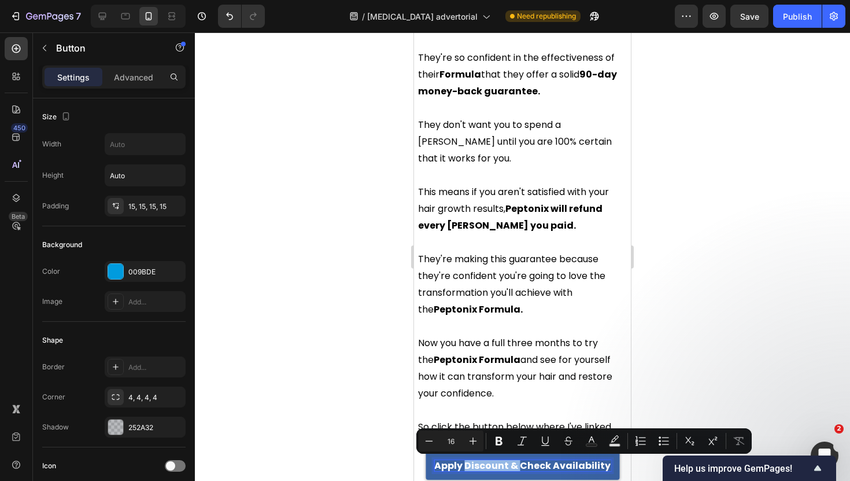
drag, startPoint x: 521, startPoint y: 464, endPoint x: 470, endPoint y: 464, distance: 51.5
click at [470, 464] on p "Apply Discount & Check Availability" at bounding box center [522, 465] width 176 height 11
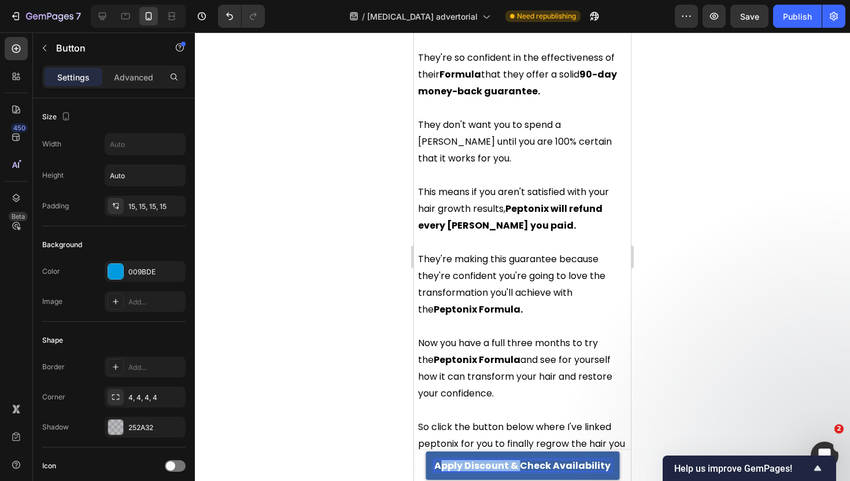
drag, startPoint x: 522, startPoint y: 464, endPoint x: 441, endPoint y: 467, distance: 80.4
click at [441, 467] on p "Apply Discount & Check Availability" at bounding box center [522, 465] width 176 height 11
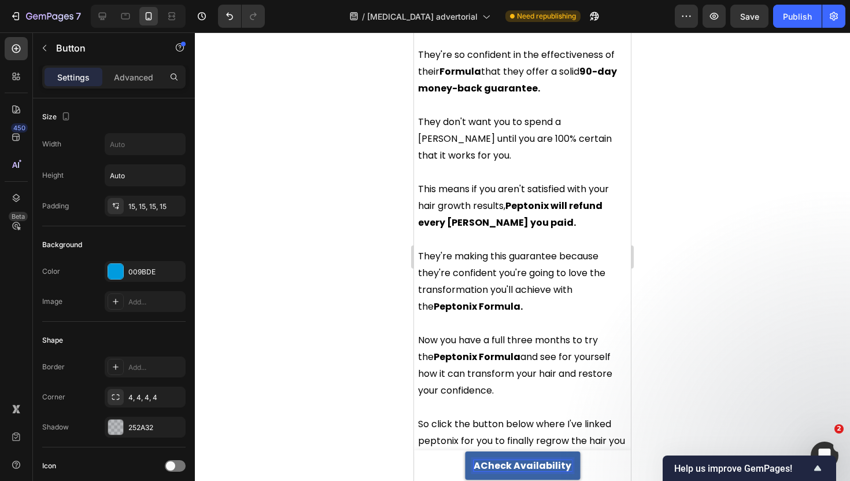
scroll to position [4957, 0]
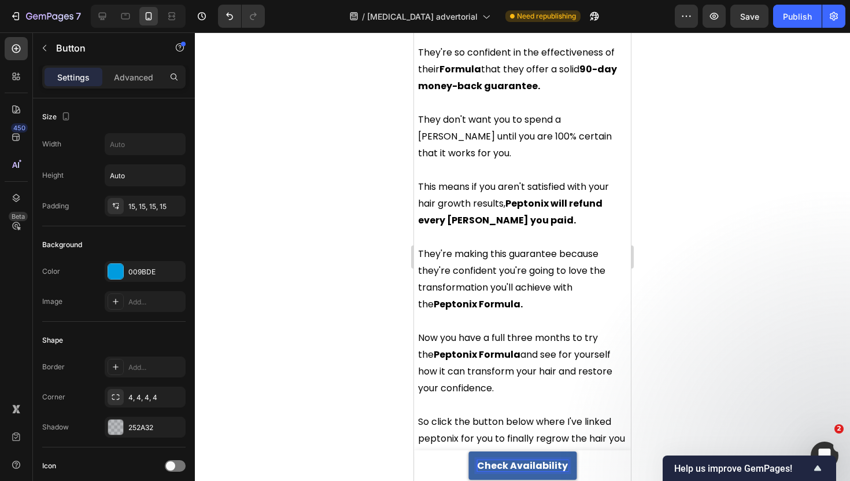
click at [499, 465] on p "Check Availability" at bounding box center [522, 465] width 91 height 11
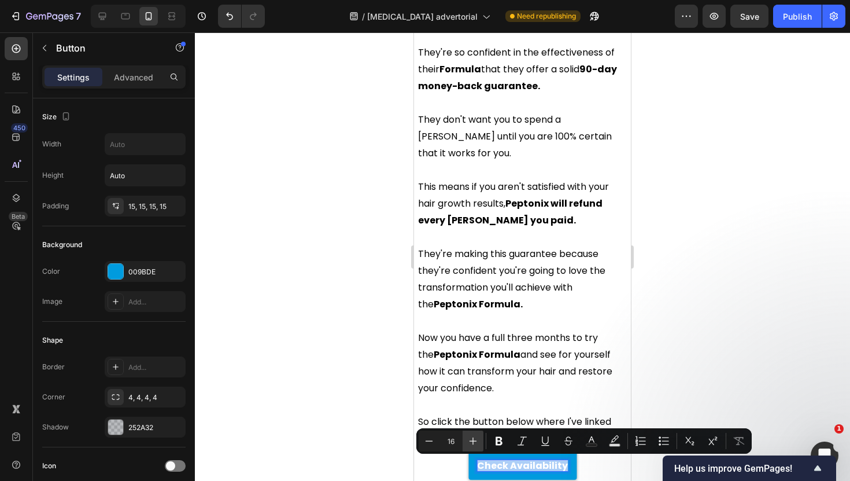
click at [473, 438] on icon "Editor contextual toolbar" at bounding box center [474, 441] width 8 height 8
type input "19"
click at [352, 415] on div at bounding box center [522, 256] width 655 height 448
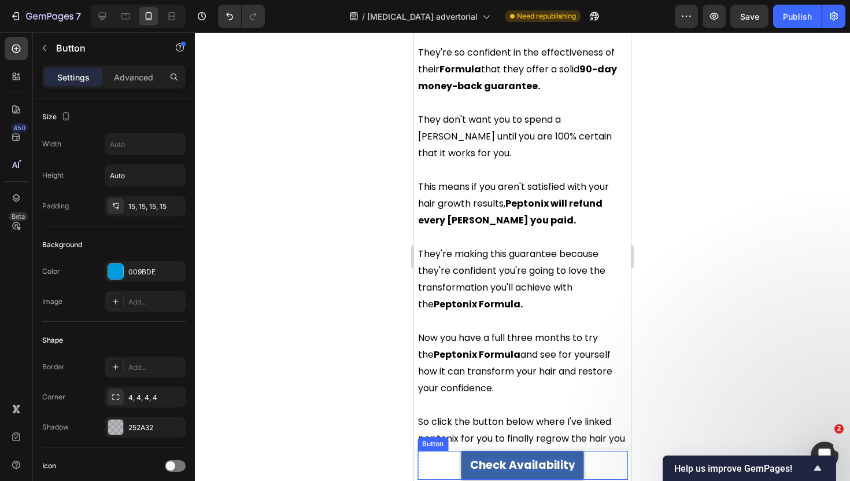
click at [494, 467] on span "Check Availability" at bounding box center [522, 465] width 105 height 16
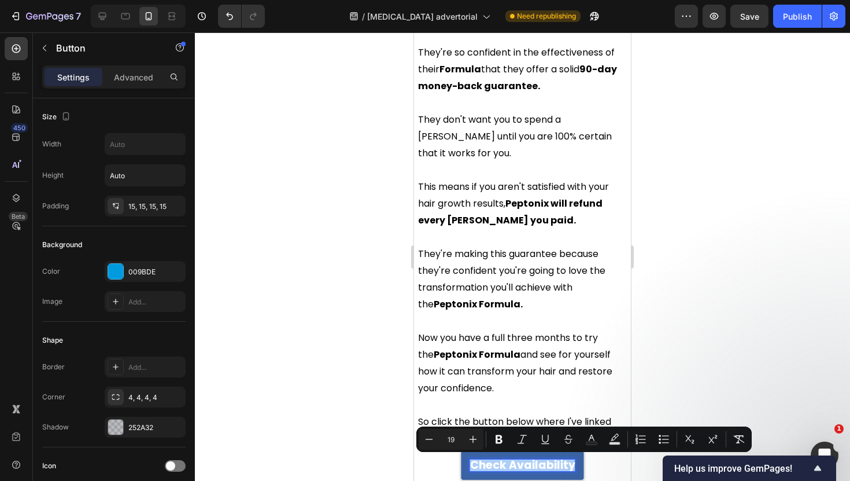
click at [444, 442] on input "19" at bounding box center [450, 439] width 23 height 14
click at [431, 442] on icon "Editor contextual toolbar" at bounding box center [429, 439] width 12 height 12
type input "18"
click at [369, 410] on div at bounding box center [522, 256] width 655 height 448
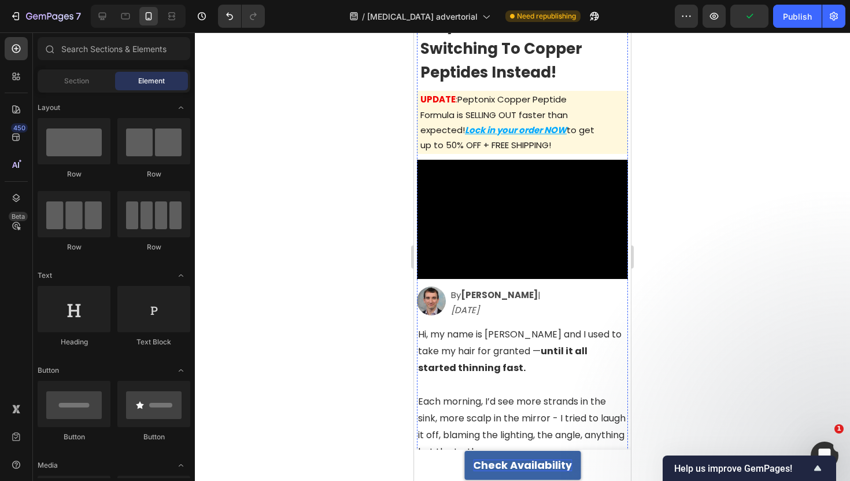
scroll to position [0, 0]
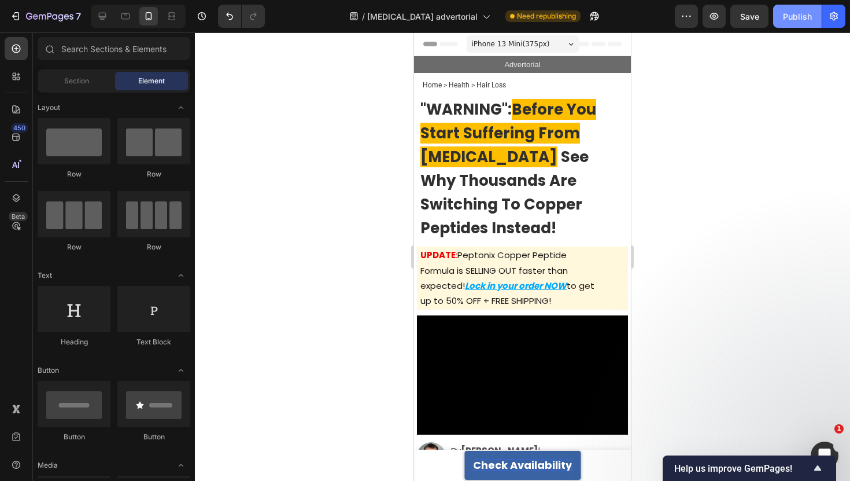
click at [795, 17] on div "Publish" at bounding box center [797, 16] width 29 height 12
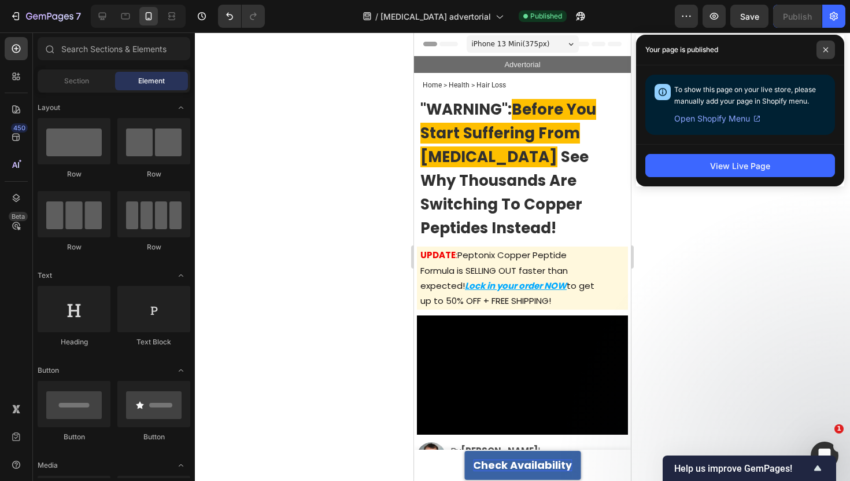
click at [826, 54] on span at bounding box center [825, 49] width 19 height 19
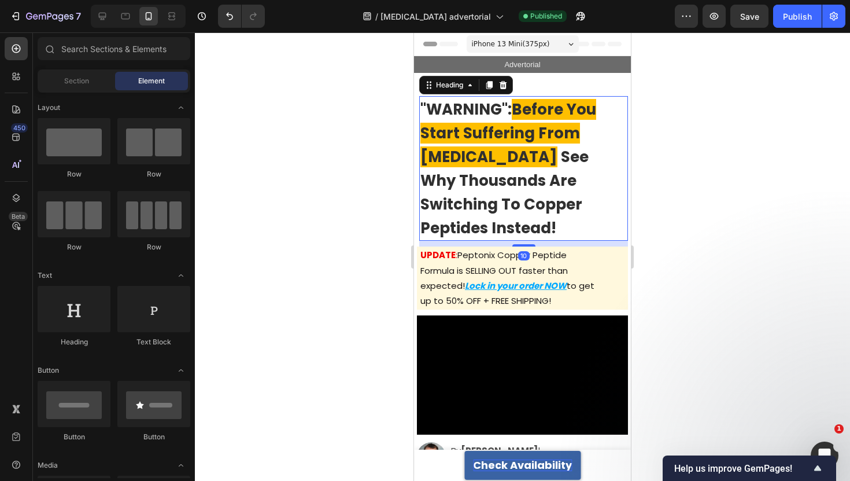
click at [562, 134] on span "Before You Start Suffering From [MEDICAL_DATA]" at bounding box center [508, 133] width 176 height 68
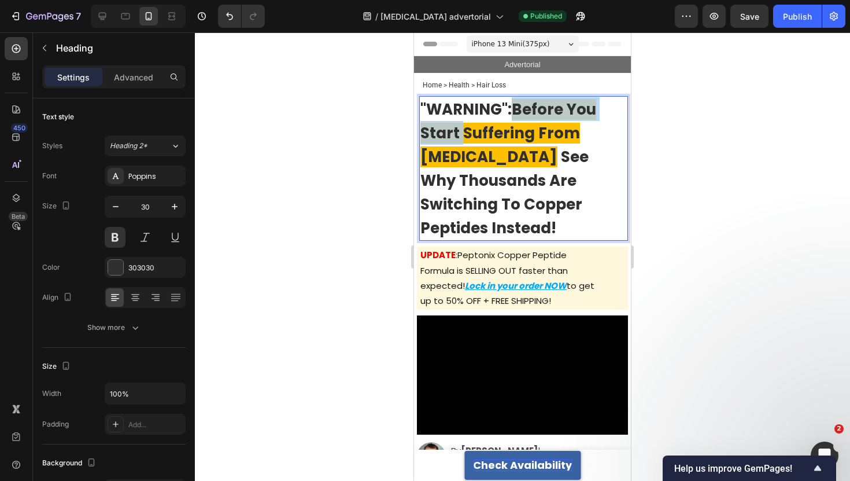
drag, startPoint x: 463, startPoint y: 136, endPoint x: 516, endPoint y: 106, distance: 61.6
click at [516, 106] on span "Before You Start Suffering From [MEDICAL_DATA]" at bounding box center [508, 133] width 176 height 68
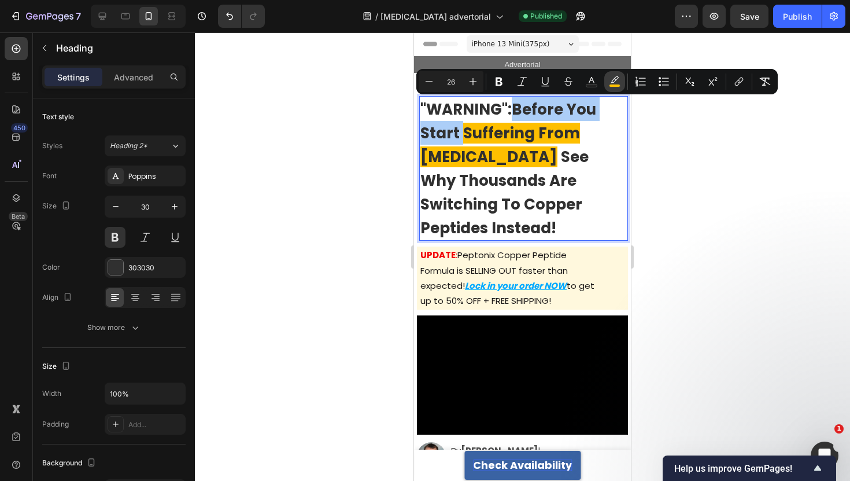
click at [615, 82] on icon "Editor contextual toolbar" at bounding box center [615, 82] width 12 height 12
type input "FEBF00"
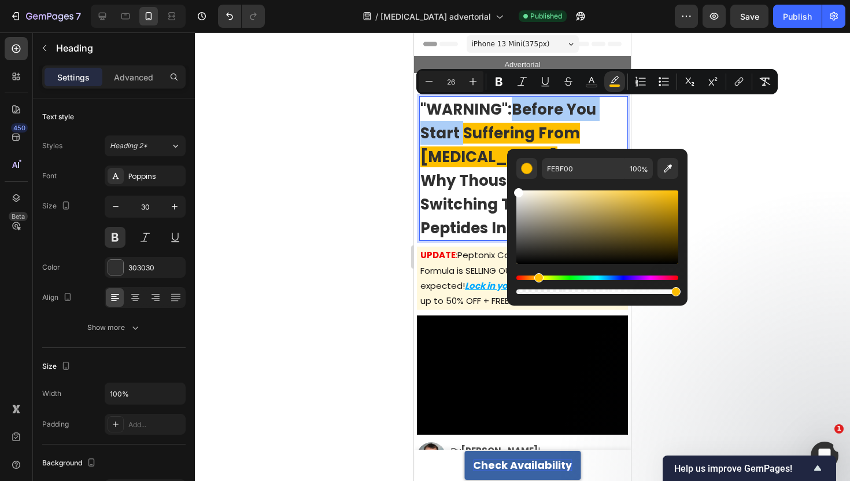
drag, startPoint x: 976, startPoint y: 226, endPoint x: 478, endPoint y: 178, distance: 500.2
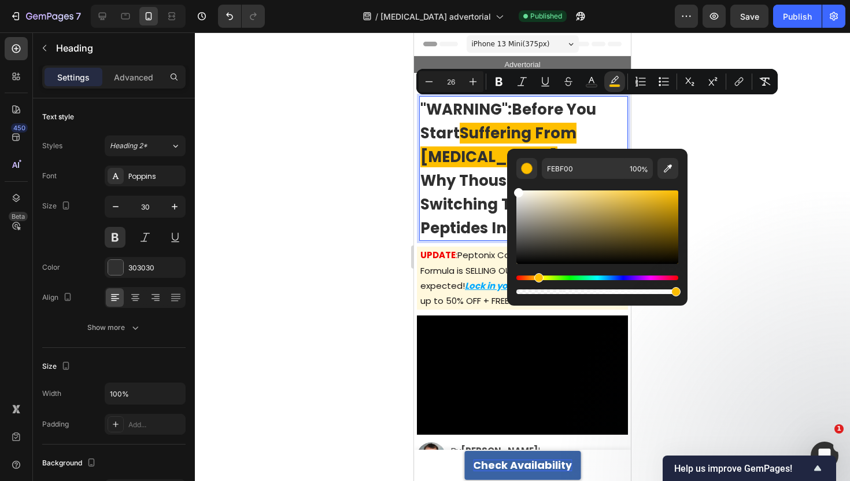
type input "FFFFFF"
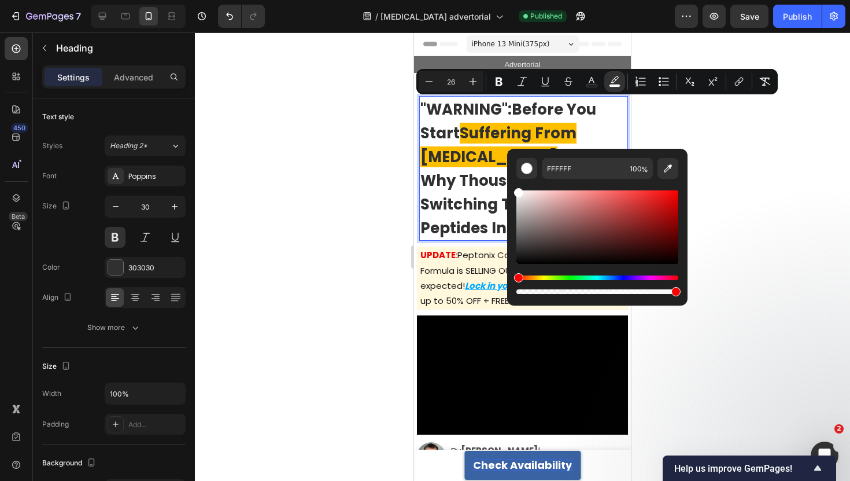
click at [331, 152] on div at bounding box center [522, 256] width 655 height 448
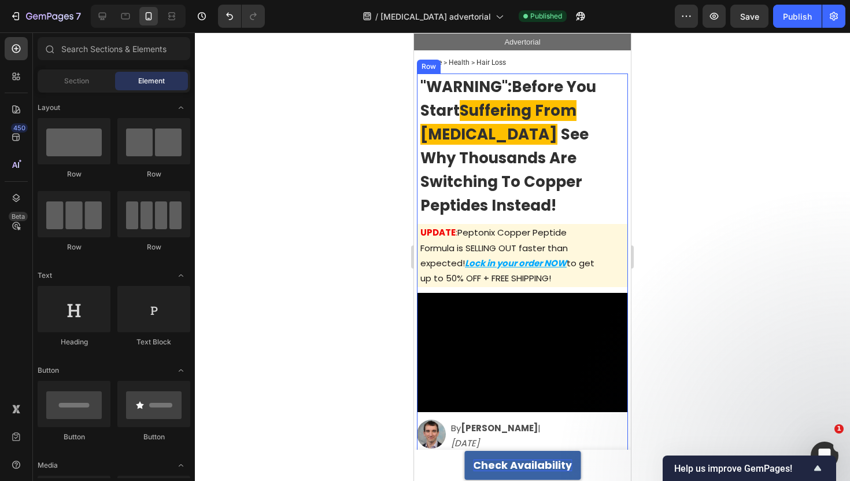
scroll to position [27, 0]
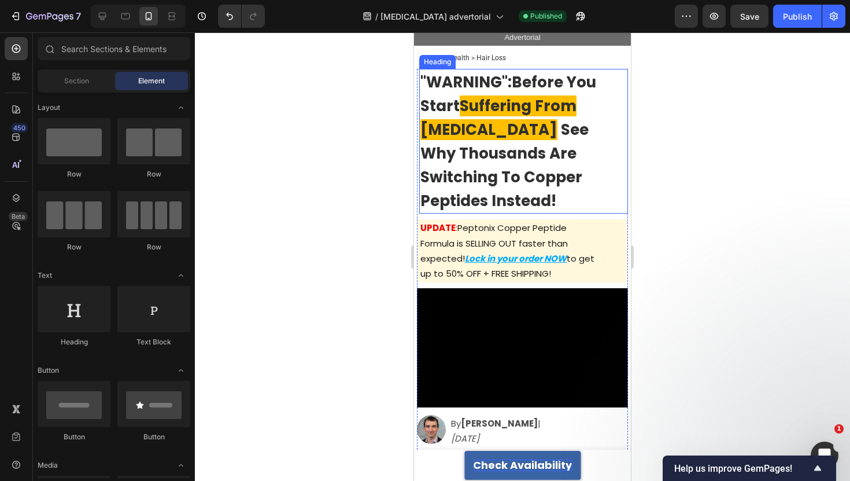
click at [492, 194] on p "⁠⁠⁠⁠⁠⁠⁠ "WARNING": Before You Start Suffering From [MEDICAL_DATA] See Why Thous…" at bounding box center [523, 141] width 206 height 142
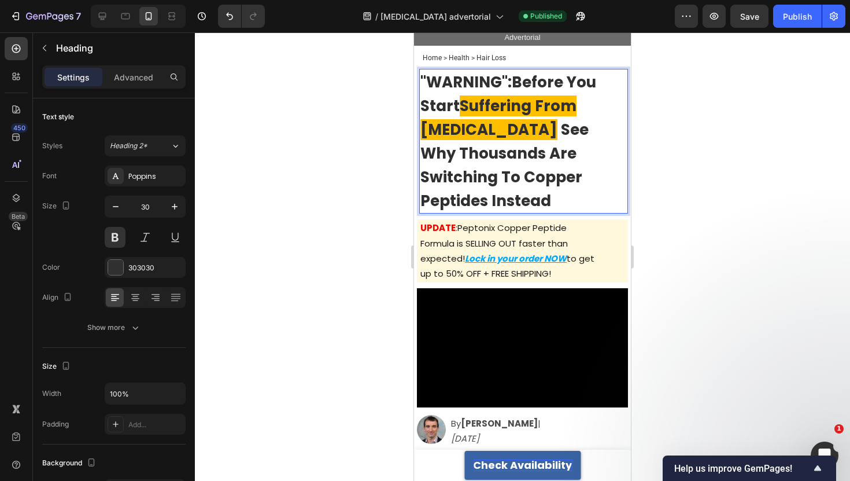
click at [359, 168] on div at bounding box center [522, 256] width 655 height 448
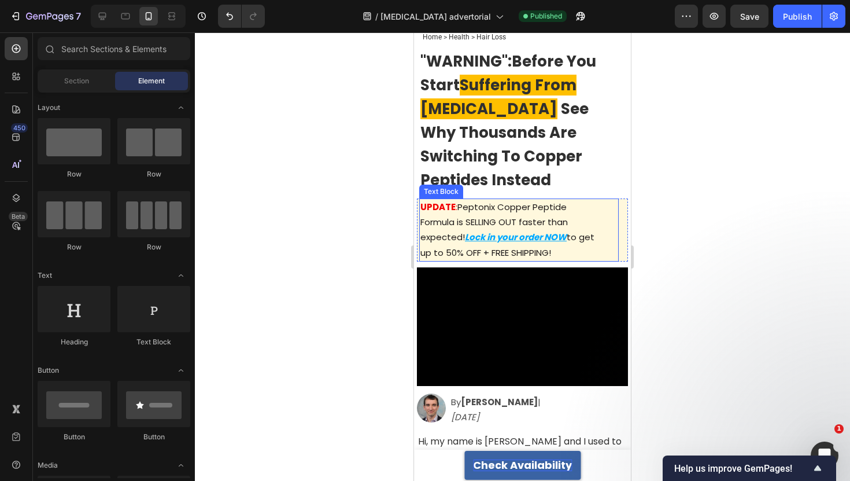
scroll to position [50, 0]
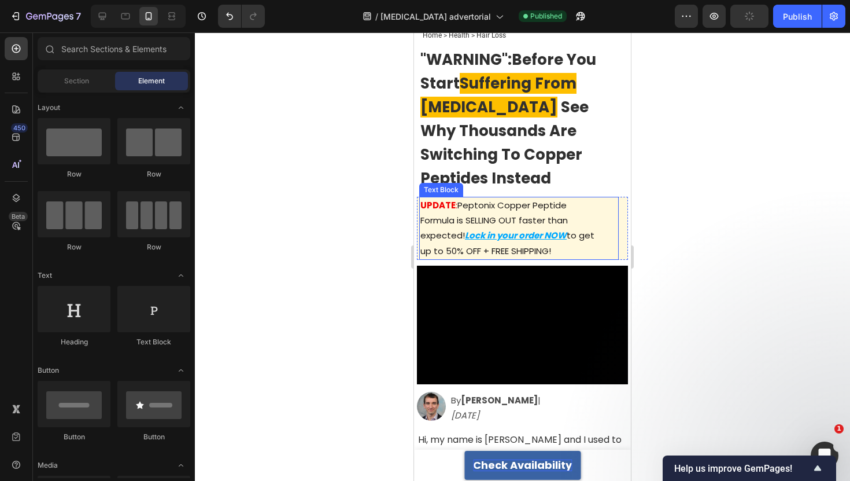
click at [531, 215] on span "Peptonix Copper Peptide Formula is SELLING OUT faster than expected!" at bounding box center [493, 220] width 147 height 42
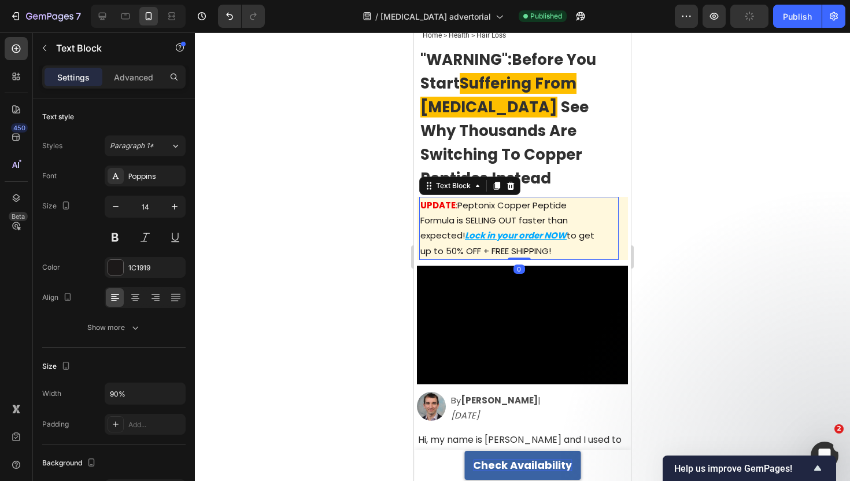
click at [619, 209] on div "UPDATE : Peptonix Copper Peptide Formula is SELLING OUT faster than expected! L…" at bounding box center [522, 228] width 211 height 63
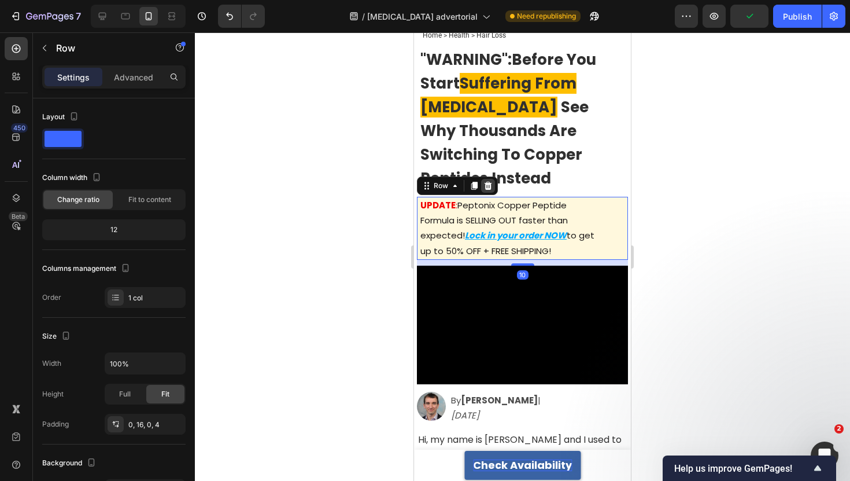
click at [488, 189] on icon at bounding box center [487, 185] width 9 height 9
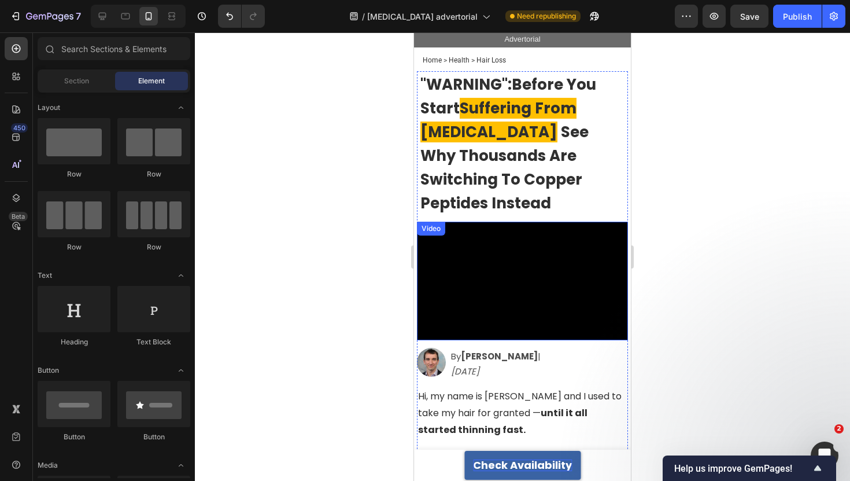
scroll to position [13, 0]
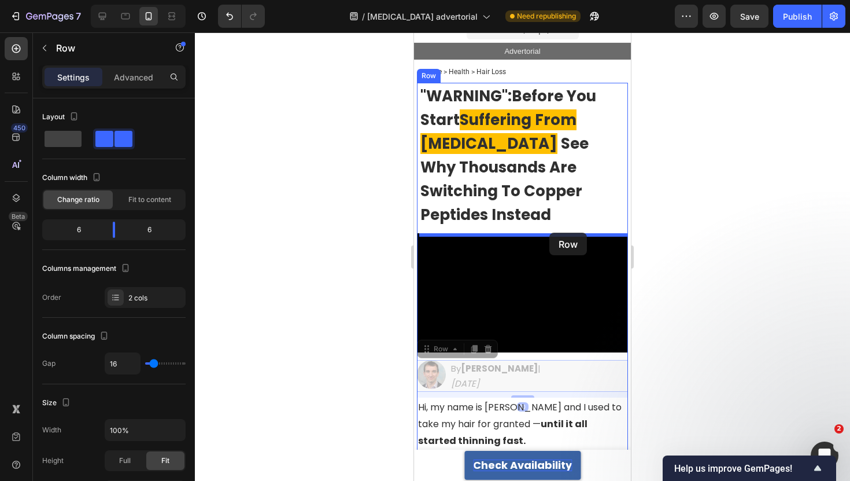
drag, startPoint x: 570, startPoint y: 368, endPoint x: 548, endPoint y: 233, distance: 136.4
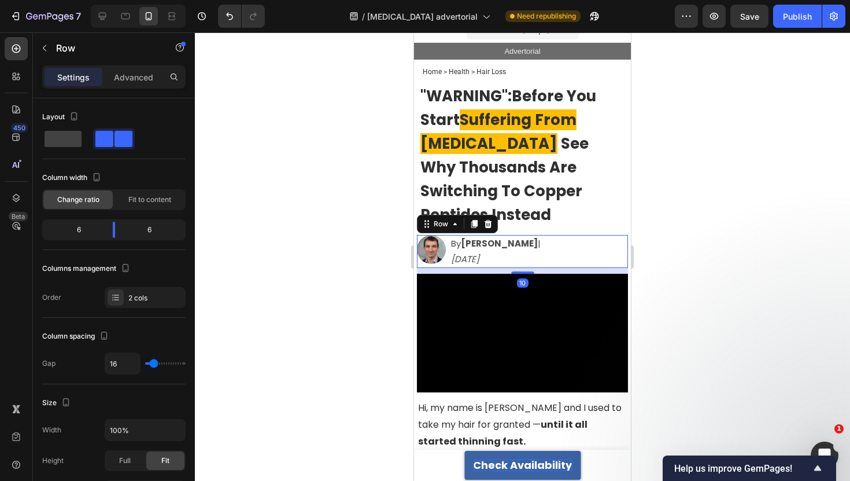
click at [343, 250] on div at bounding box center [522, 256] width 655 height 448
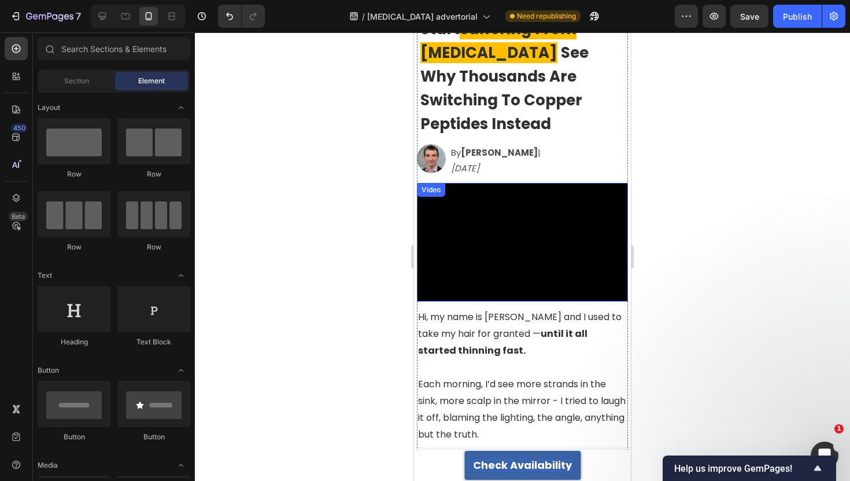
scroll to position [212, 0]
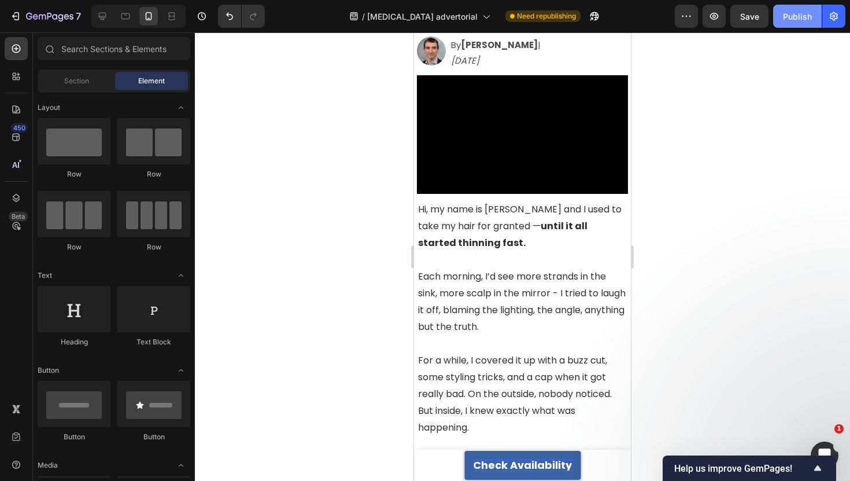
click at [790, 16] on div "Publish" at bounding box center [797, 16] width 29 height 12
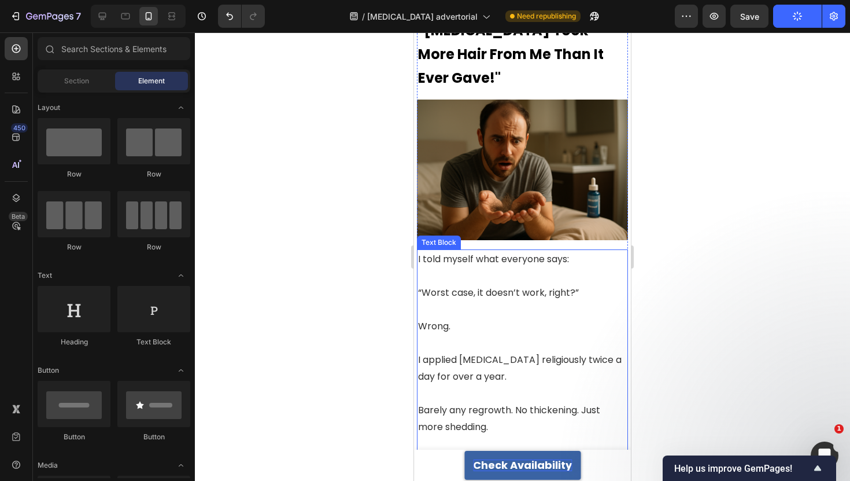
scroll to position [414, 0]
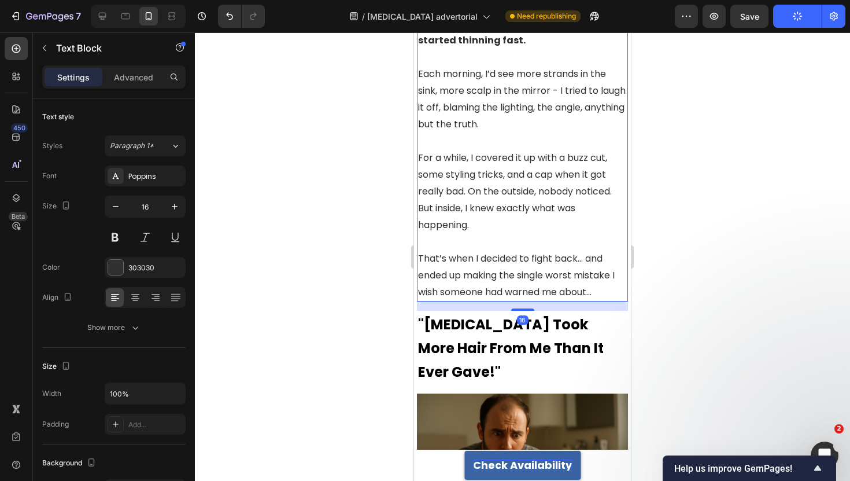
click at [481, 160] on p "For a while, I covered it up with a buzz cut, some styling tricks, and a cap wh…" at bounding box center [522, 191] width 209 height 84
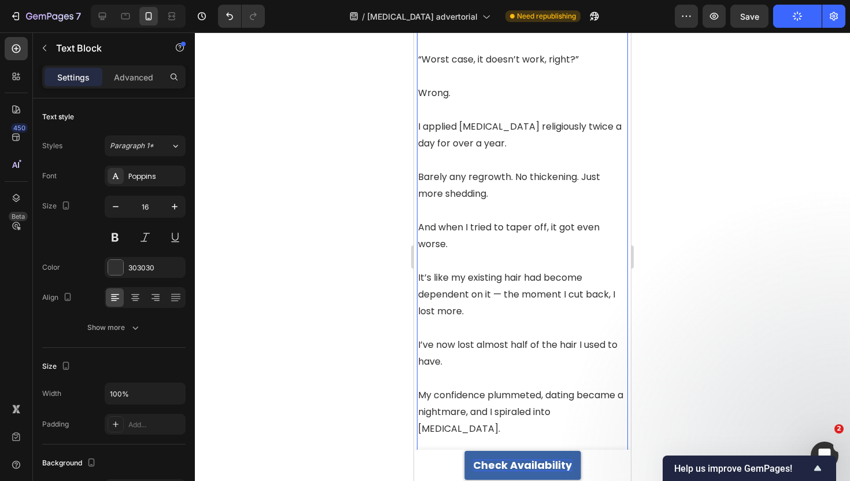
click at [478, 168] on p "Barely any regrowth. No thickening. Just more shedding." at bounding box center [522, 185] width 209 height 34
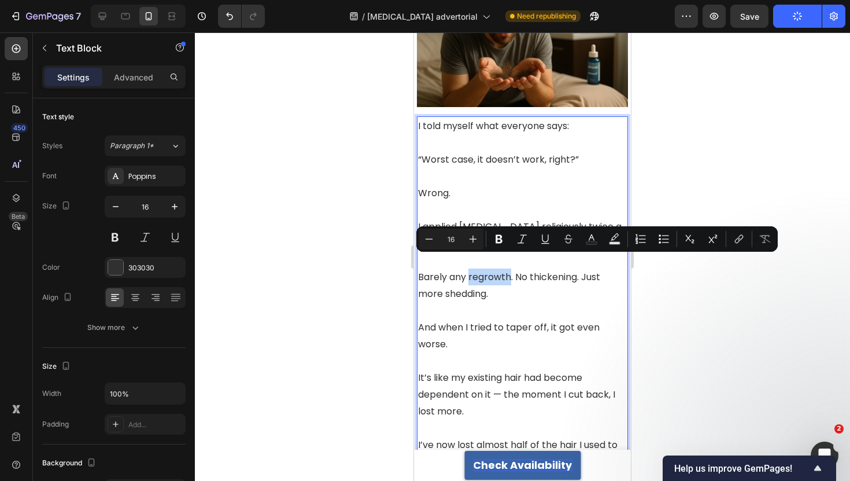
scroll to position [812, 0]
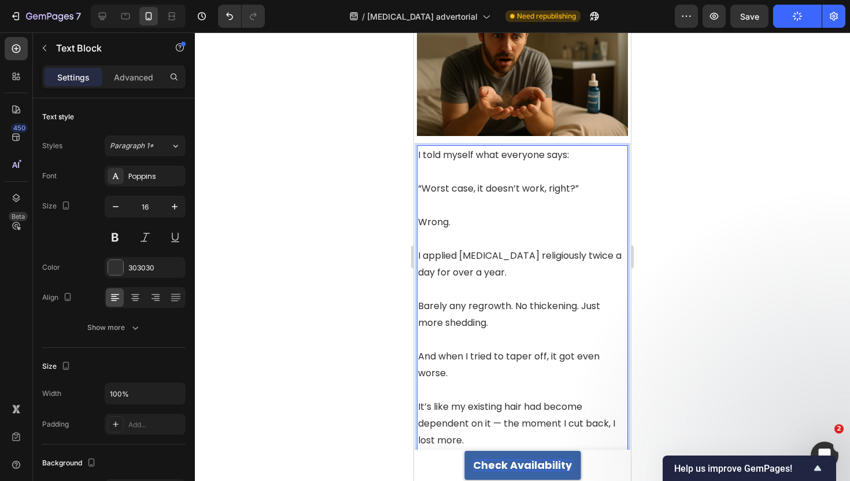
click at [463, 180] on p "“Worst case, it doesn’t work, right?”" at bounding box center [522, 188] width 209 height 17
click at [467, 213] on p "Wrong." at bounding box center [522, 221] width 209 height 17
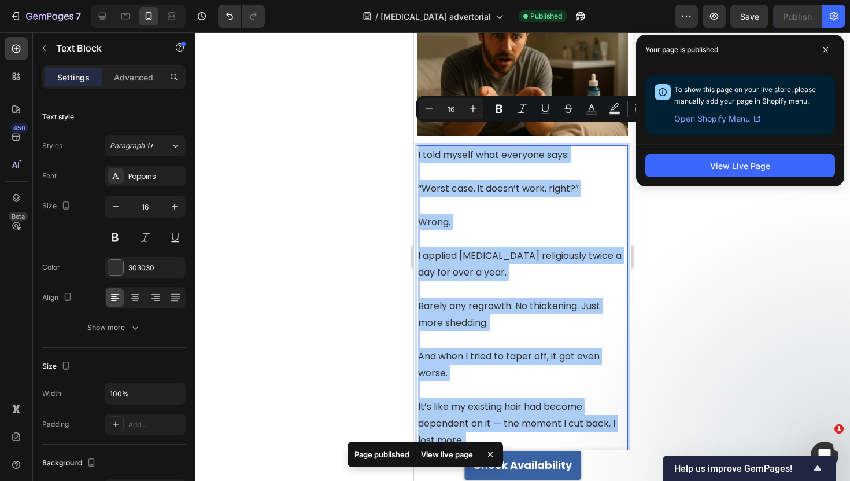
click at [836, 47] on div "Your page is published" at bounding box center [740, 50] width 208 height 31
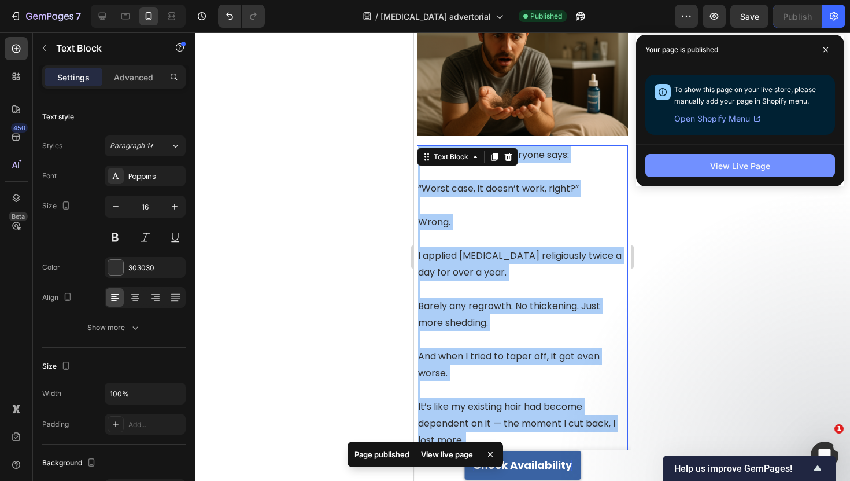
click at [727, 154] on button "View Live Page" at bounding box center [740, 165] width 190 height 23
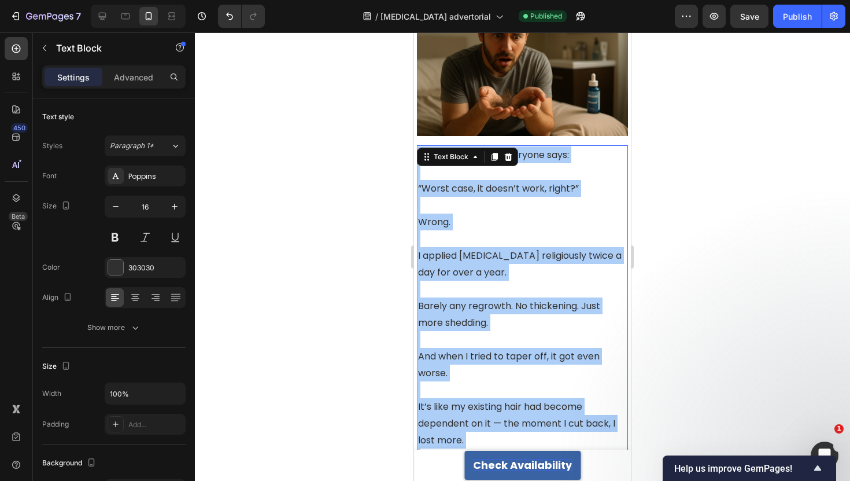
click at [696, 128] on div at bounding box center [522, 256] width 655 height 448
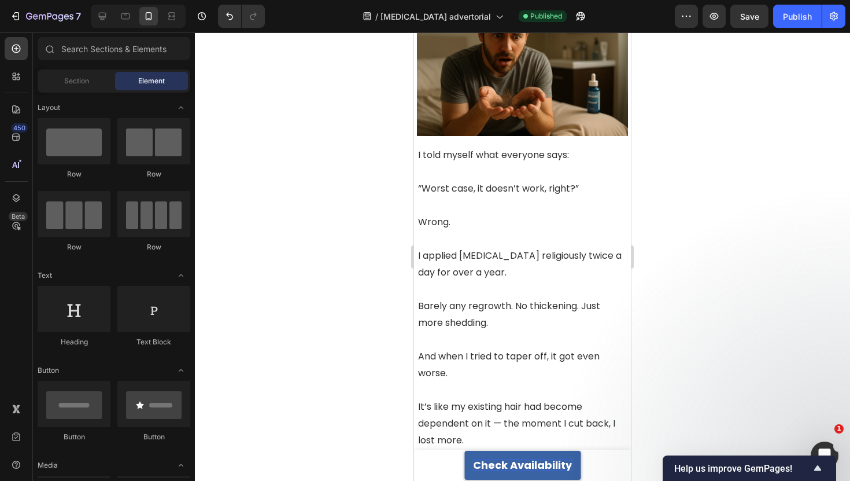
click at [519, 213] on p "Wrong." at bounding box center [522, 221] width 209 height 17
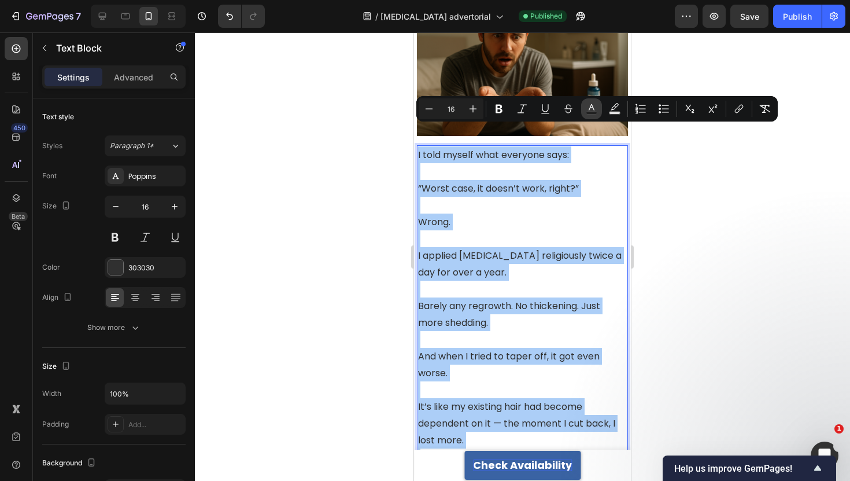
click at [601, 109] on button "Text Color" at bounding box center [591, 108] width 21 height 21
type input "303030"
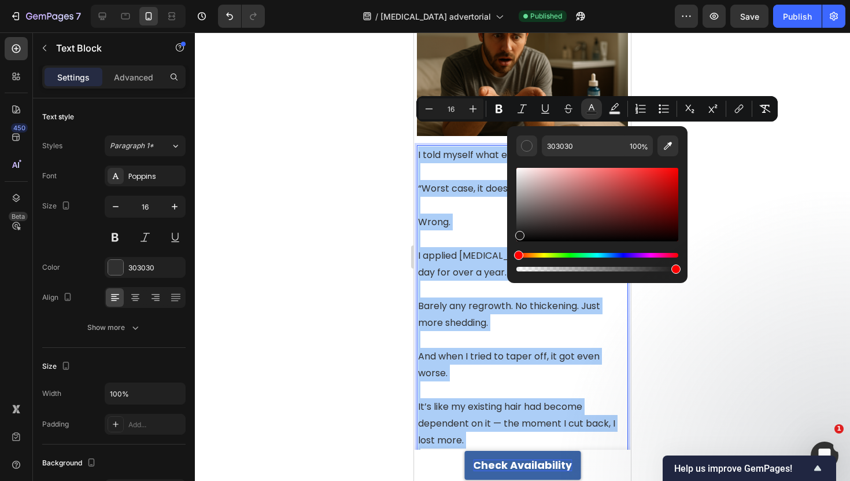
drag, startPoint x: 947, startPoint y: 237, endPoint x: 467, endPoint y: 339, distance: 490.1
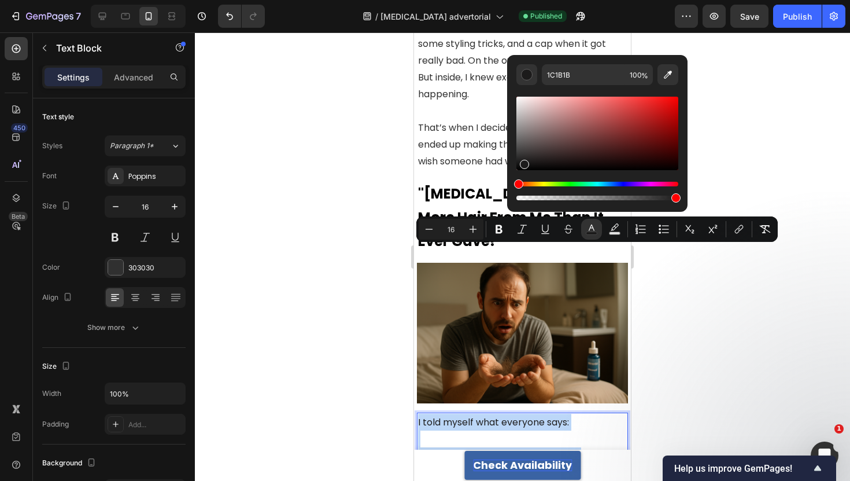
scroll to position [692, 0]
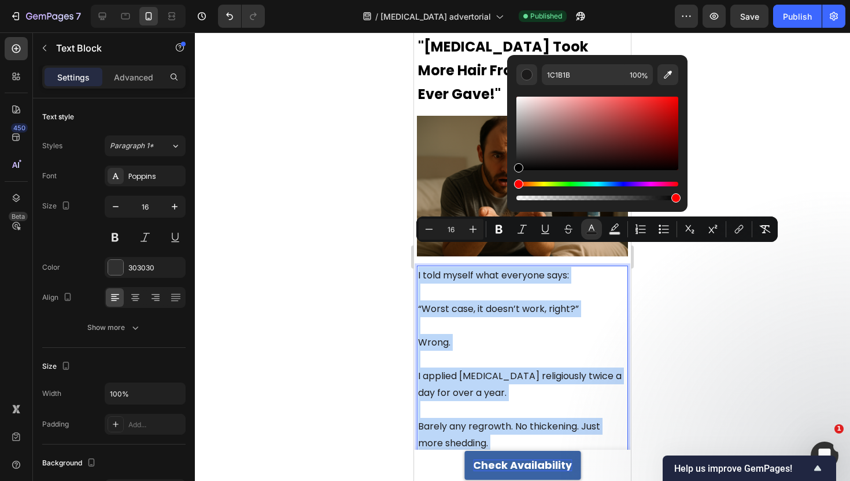
drag, startPoint x: 526, startPoint y: 158, endPoint x: 507, endPoint y: 206, distance: 52.2
click at [507, 206] on div "1C1B1B 100 %" at bounding box center [597, 133] width 180 height 157
type input "000000"
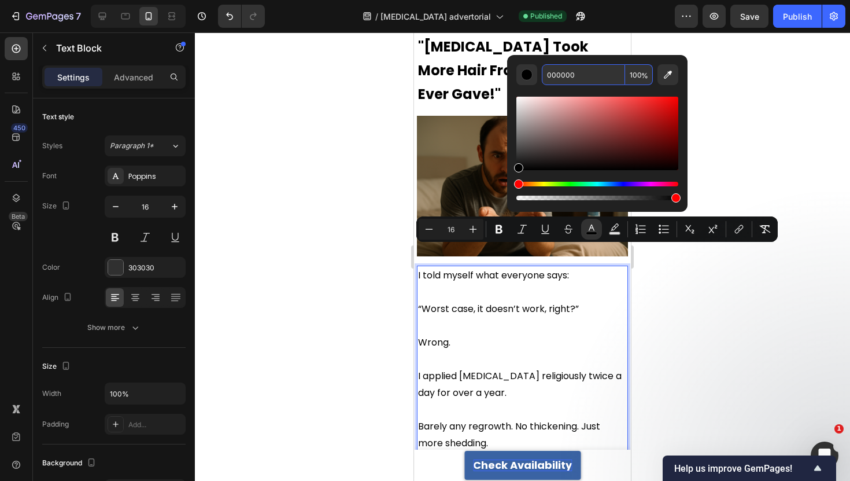
click at [578, 72] on input "000000" at bounding box center [583, 74] width 83 height 21
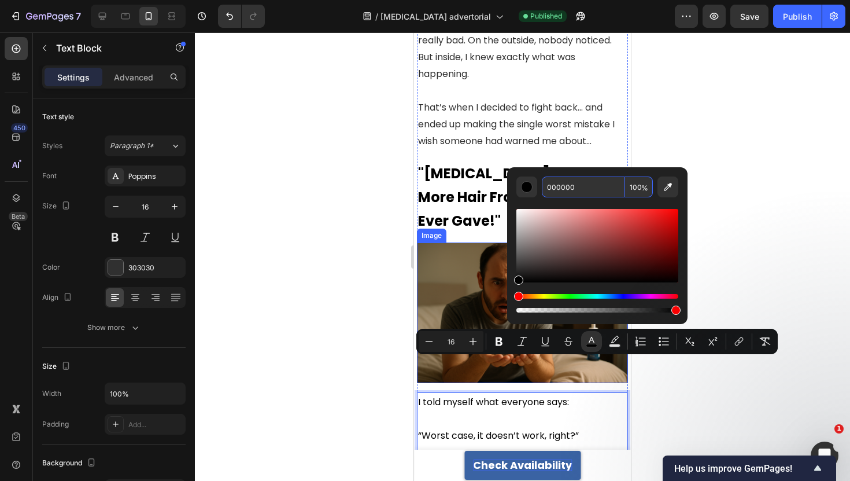
scroll to position [506, 0]
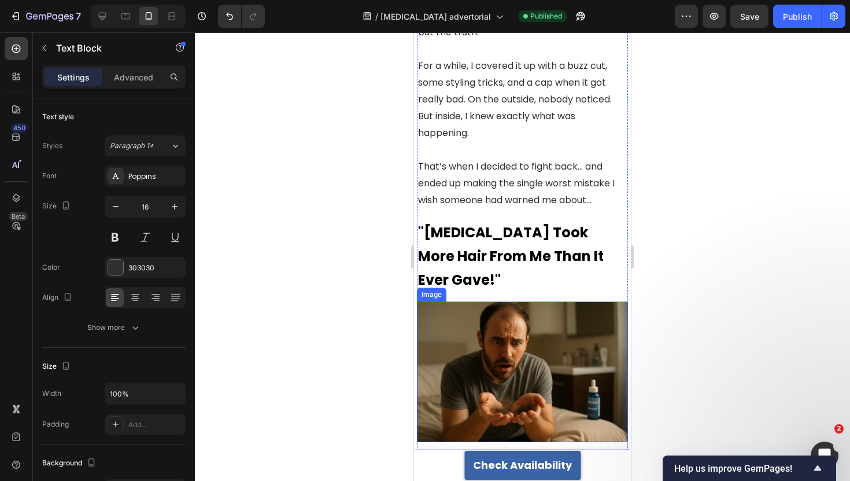
click at [476, 125] on p "For a while, I covered it up with a buzz cut, some styling tricks, and a cap wh…" at bounding box center [522, 99] width 209 height 84
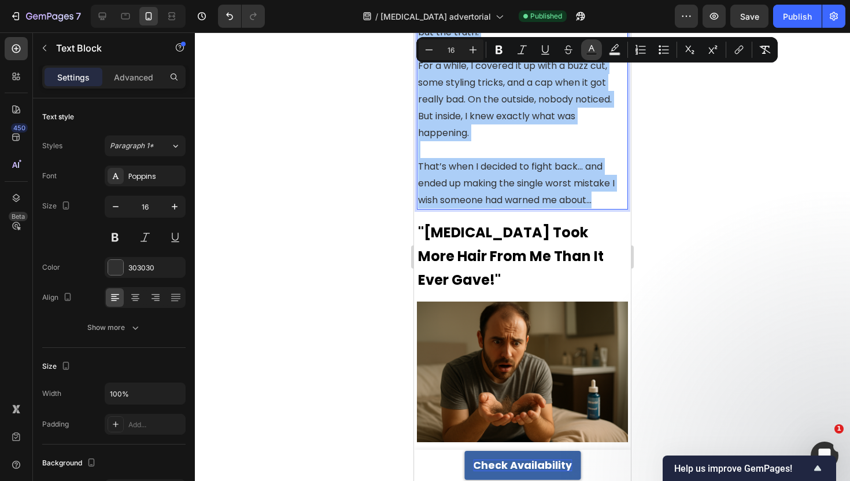
click at [585, 51] on button "Text Color" at bounding box center [591, 49] width 21 height 21
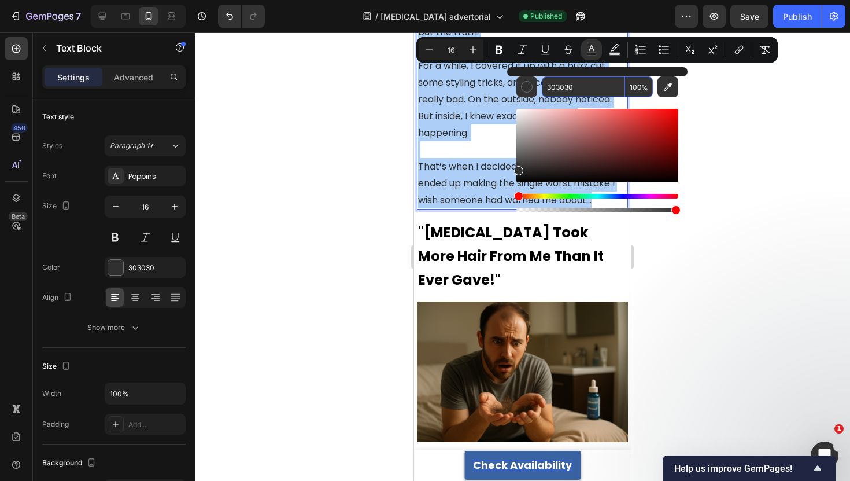
click at [561, 88] on input "303030" at bounding box center [583, 86] width 83 height 21
paste input "000000"
paste input "Editor contextual toolbar"
type input "000000"
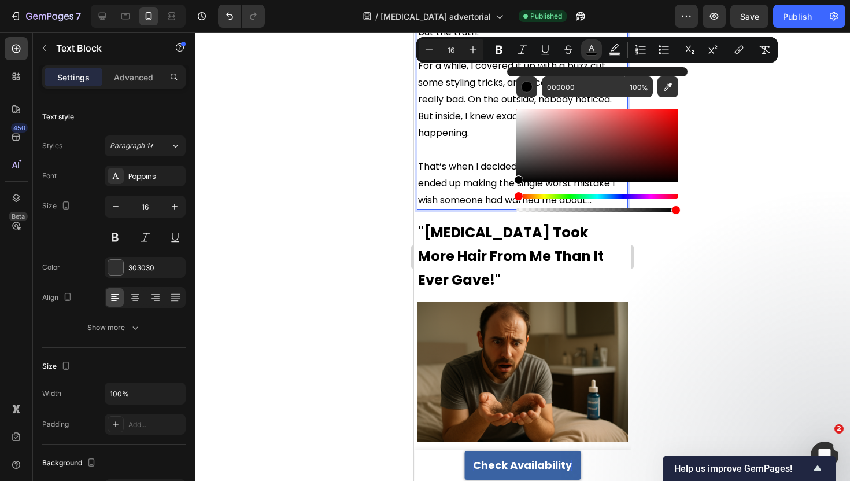
click at [369, 132] on div at bounding box center [522, 256] width 655 height 448
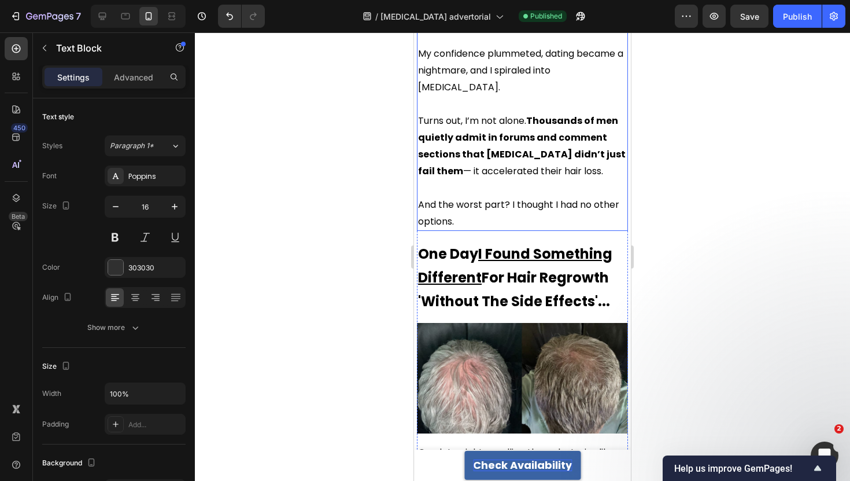
click at [486, 198] on span "And the worst part? I thought I had no other options." at bounding box center [518, 213] width 201 height 30
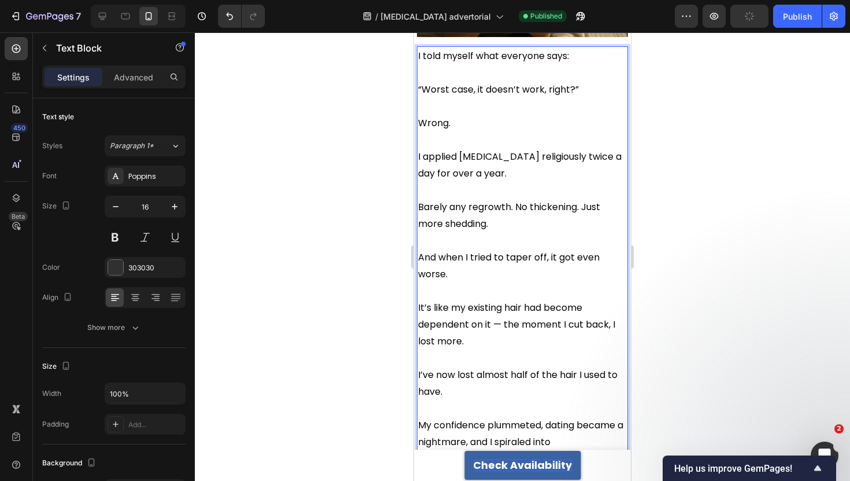
scroll to position [1186, 0]
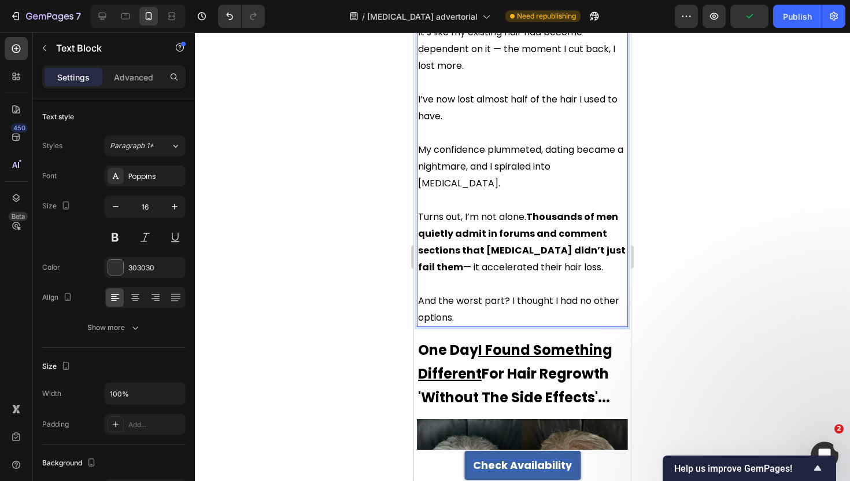
click at [489, 294] on span "And the worst part? I thought I had no other options." at bounding box center [518, 309] width 201 height 30
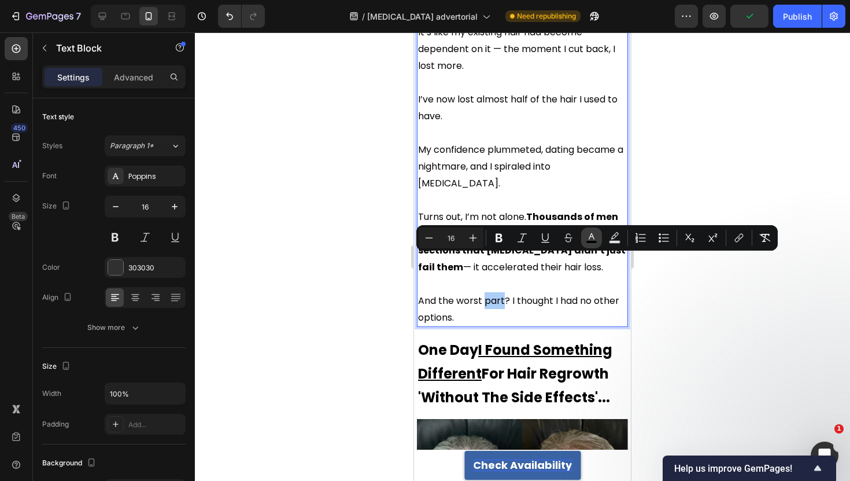
click at [583, 235] on button "color" at bounding box center [591, 237] width 21 height 21
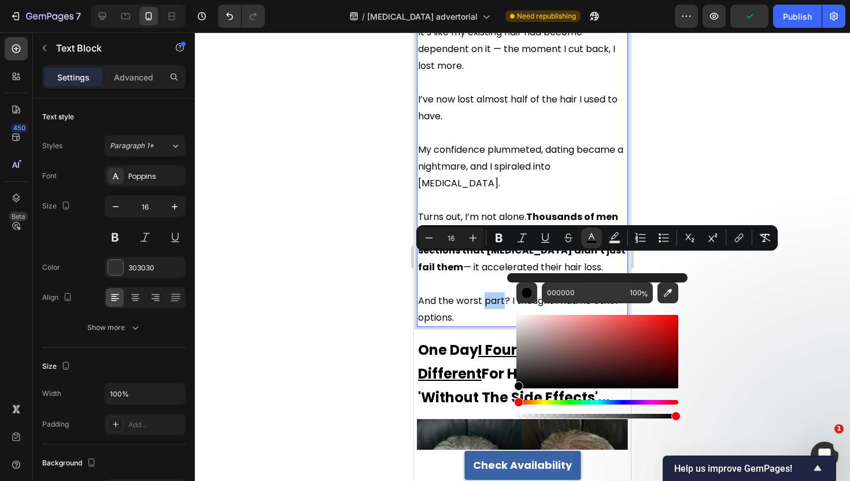
click at [245, 252] on div at bounding box center [522, 256] width 655 height 448
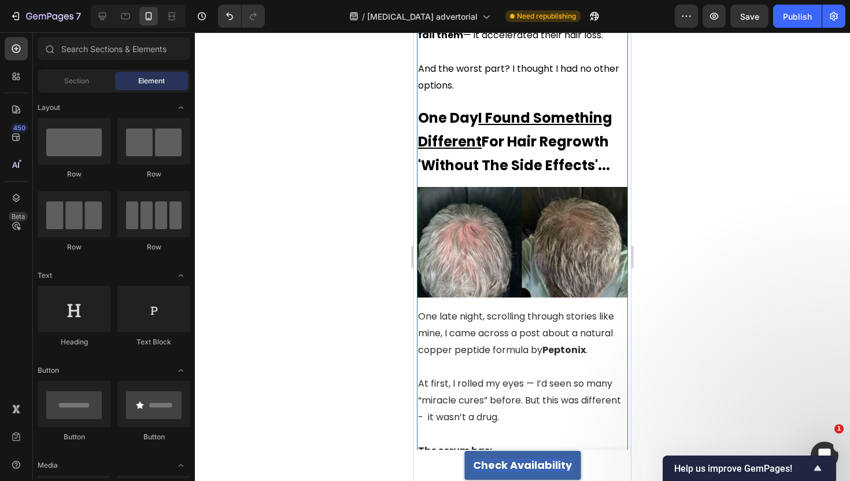
scroll to position [1536, 0]
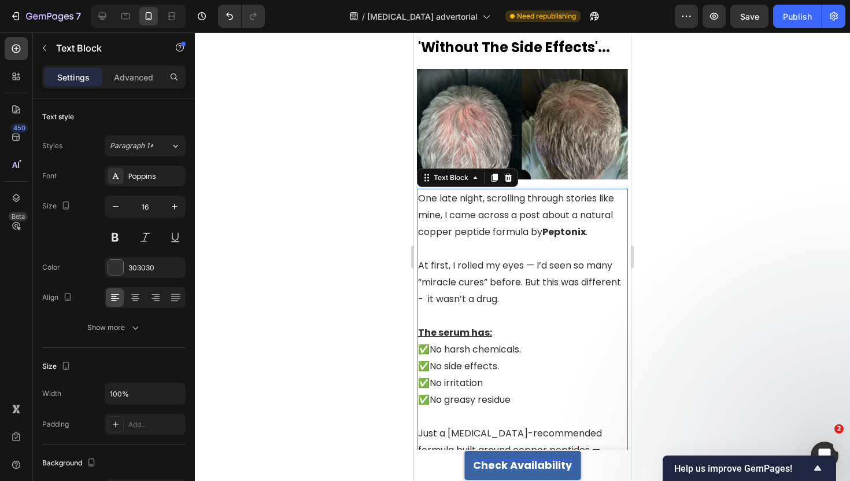
click at [483, 326] on u "The serum has:" at bounding box center [455, 332] width 74 height 13
click at [476, 260] on p "At first, I rolled my eyes — I’d seen so many “miracle cures” before. But this …" at bounding box center [522, 282] width 209 height 50
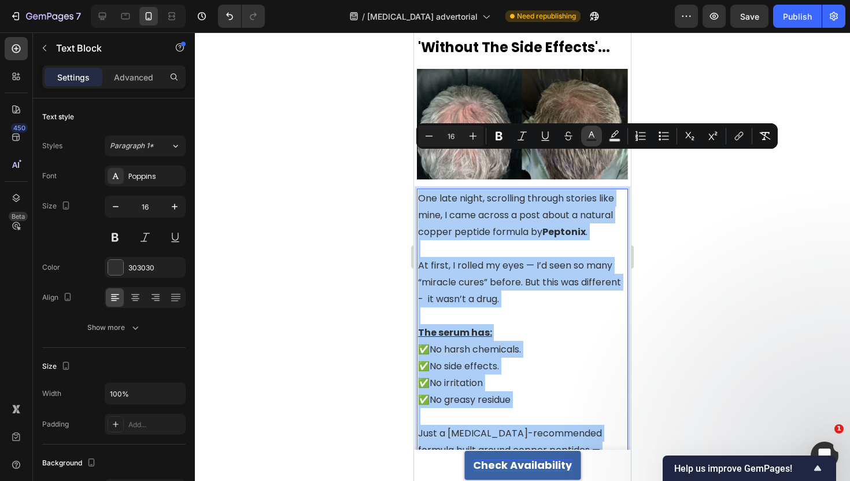
click at [585, 135] on button "Text Color" at bounding box center [591, 135] width 21 height 21
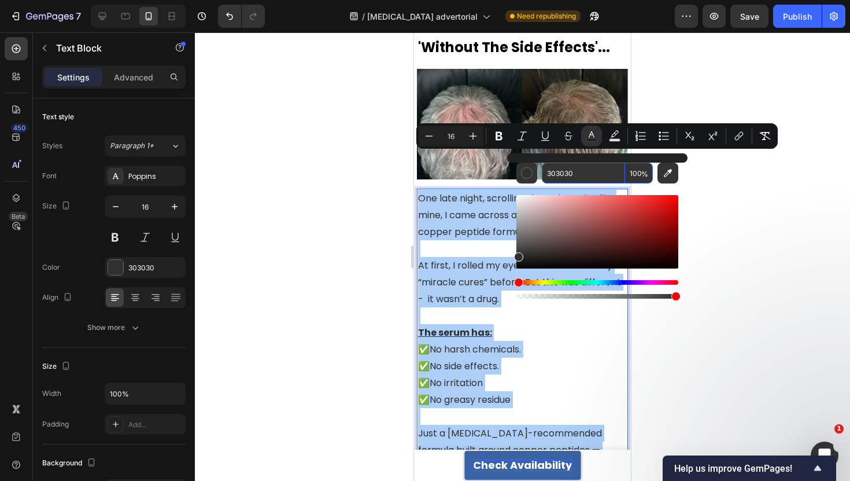
click at [555, 179] on input "303030" at bounding box center [583, 172] width 83 height 21
paste input "00000"
type input "000000"
click at [351, 181] on div at bounding box center [522, 256] width 655 height 448
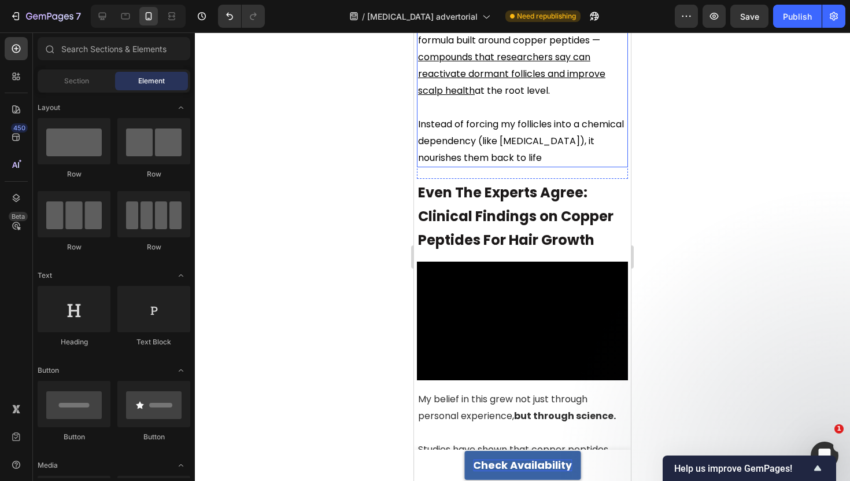
scroll to position [2181, 0]
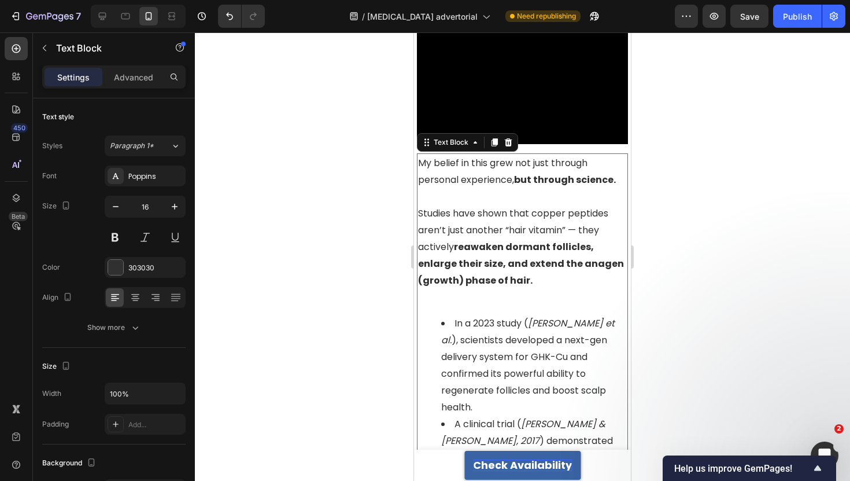
click at [494, 240] on strong "reawaken dormant follicles, enlarge their size, and extend the anagen (growth) …" at bounding box center [521, 263] width 206 height 47
click at [511, 240] on strong "reawaken dormant follicles, enlarge their size, and extend the anagen (growth) …" at bounding box center [521, 263] width 206 height 47
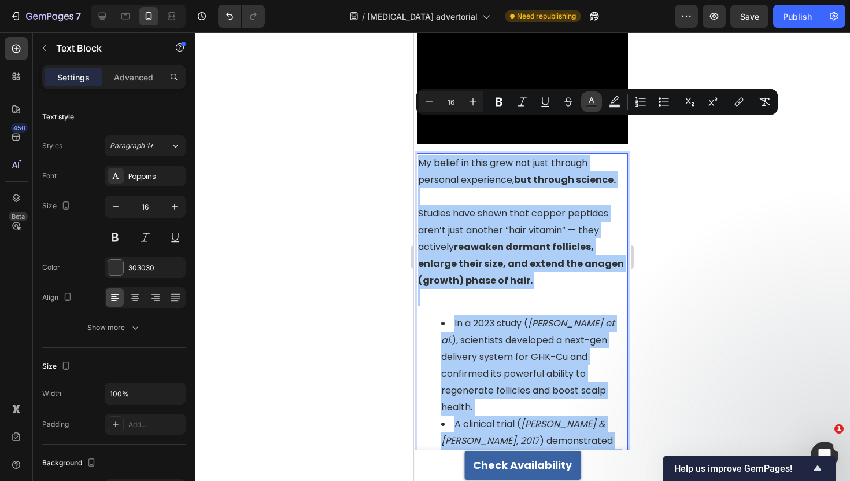
drag, startPoint x: 593, startPoint y: 108, endPoint x: 174, endPoint y: 86, distance: 419.8
click at [593, 108] on button "Text Color" at bounding box center [591, 101] width 21 height 21
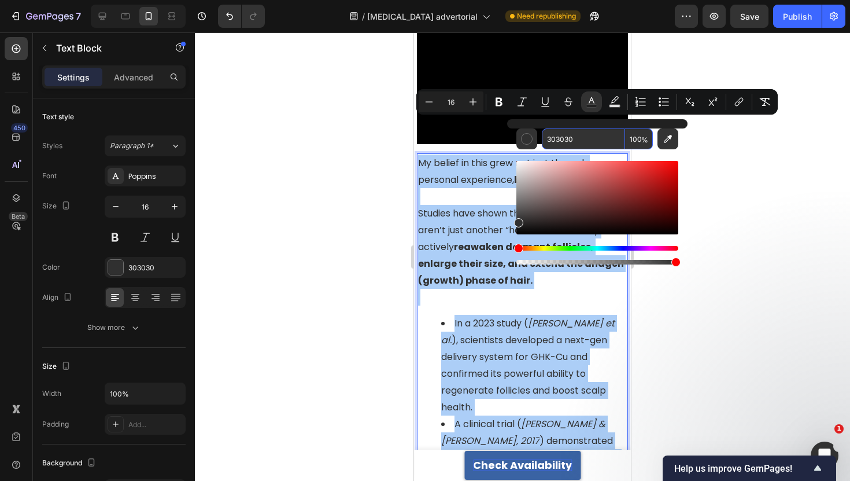
click at [579, 132] on input "303030" at bounding box center [583, 138] width 83 height 21
click at [579, 134] on input "303030" at bounding box center [583, 138] width 83 height 21
paste input "00000"
type input "000000"
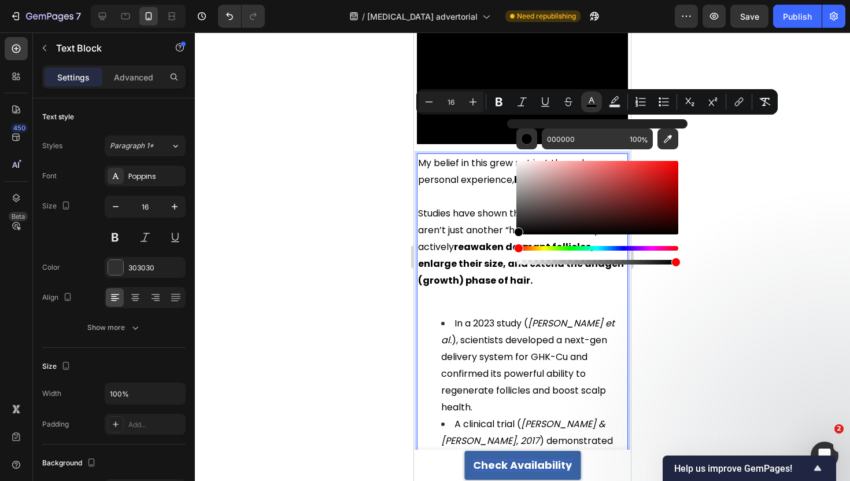
click at [297, 155] on div at bounding box center [522, 256] width 655 height 448
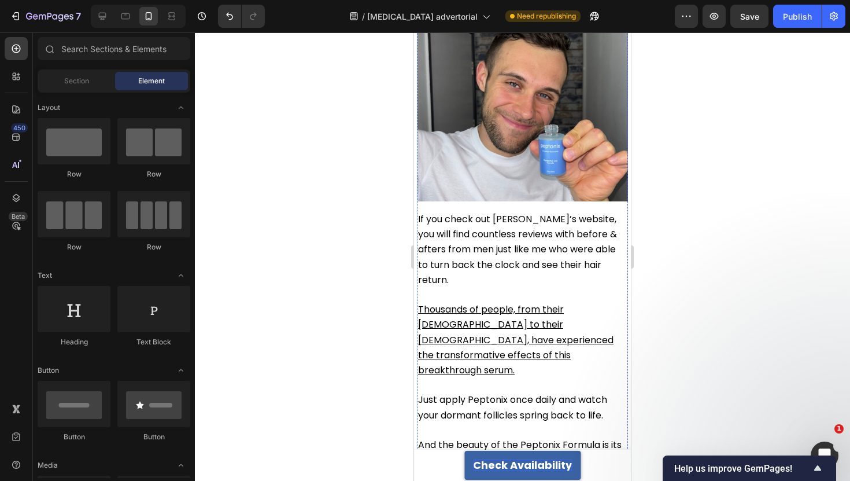
scroll to position [3196, 0]
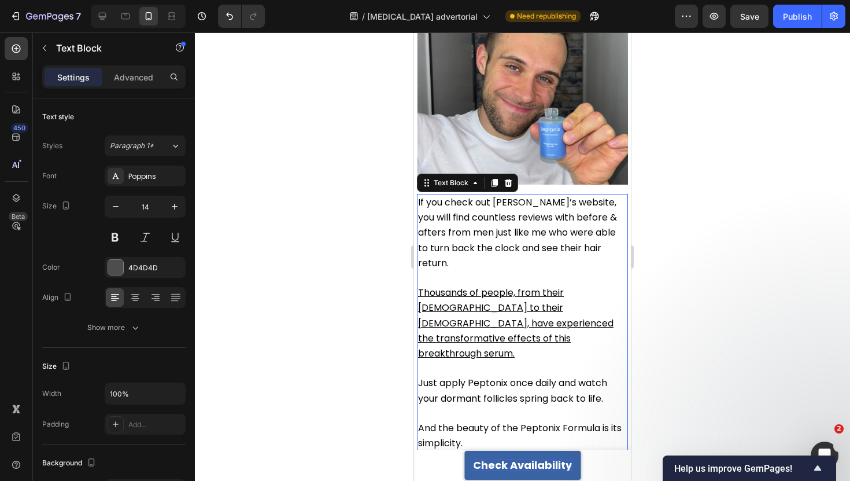
click at [470, 271] on p "Rich Text Editor. Editing area: main" at bounding box center [522, 278] width 209 height 14
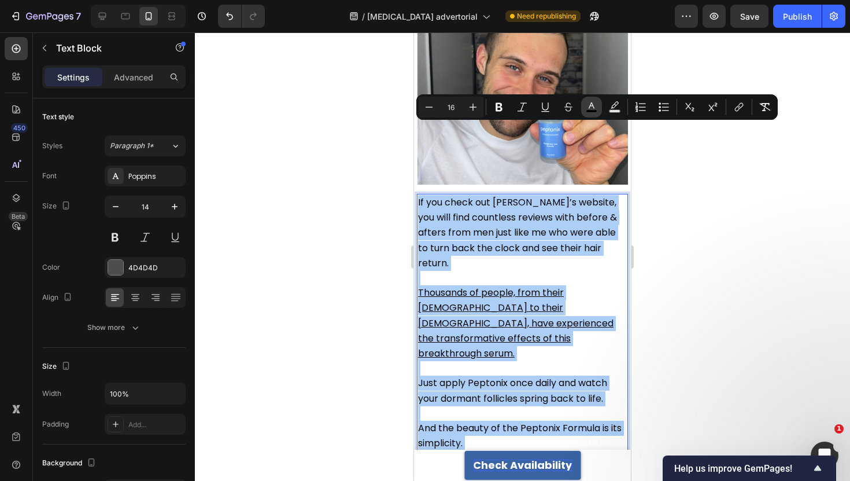
click at [590, 108] on icon "Editor contextual toolbar" at bounding box center [592, 107] width 12 height 12
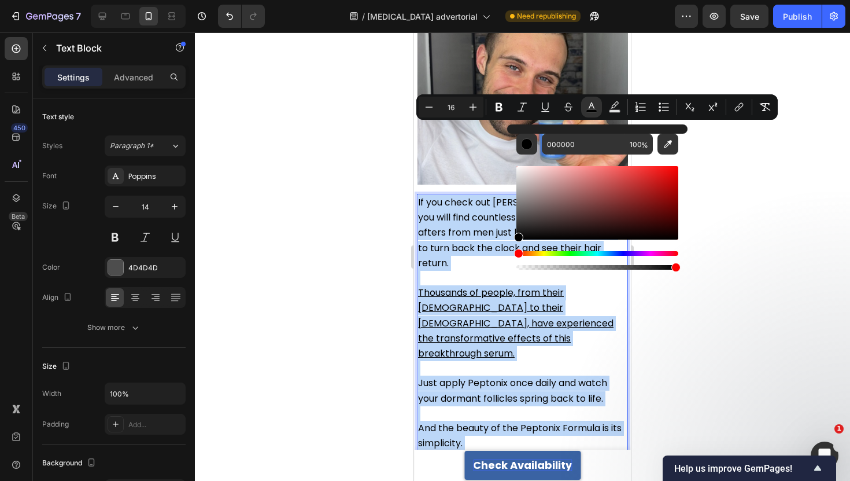
click at [493, 361] on p "Rich Text Editor. Editing area: main" at bounding box center [522, 368] width 209 height 14
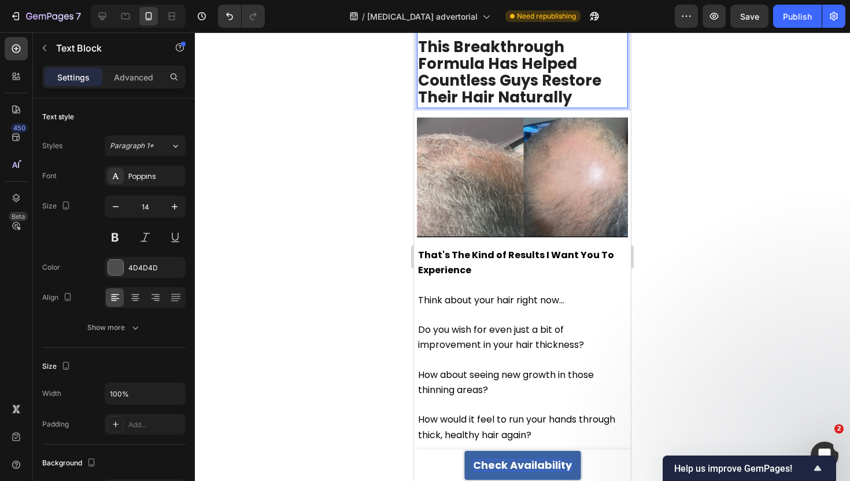
scroll to position [3774, 0]
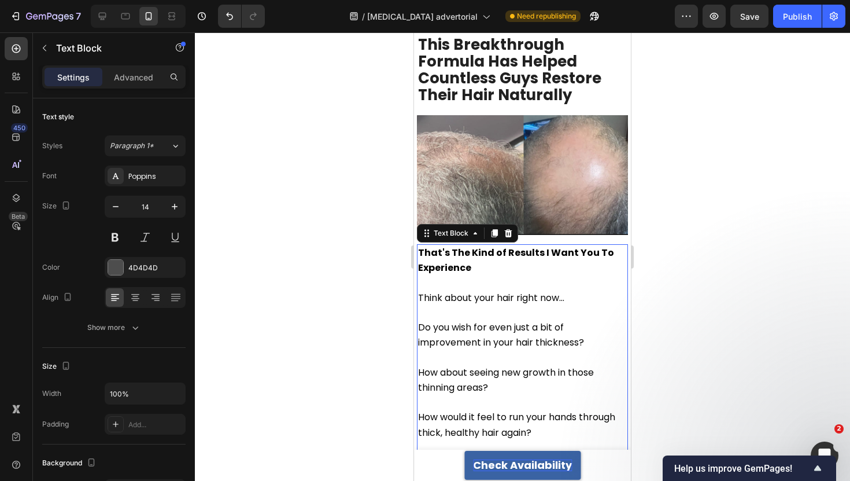
click at [474, 350] on p "Rich Text Editor. Editing area: main" at bounding box center [522, 357] width 209 height 14
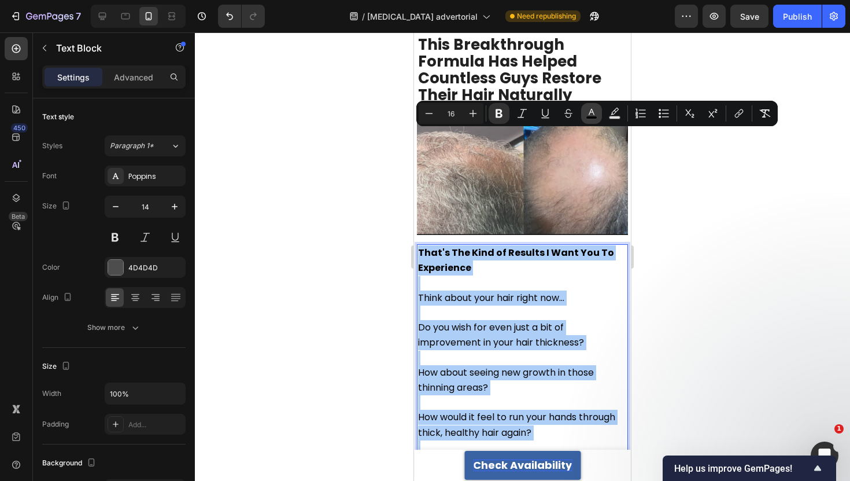
click at [587, 110] on icon "Editor contextual toolbar" at bounding box center [592, 114] width 12 height 12
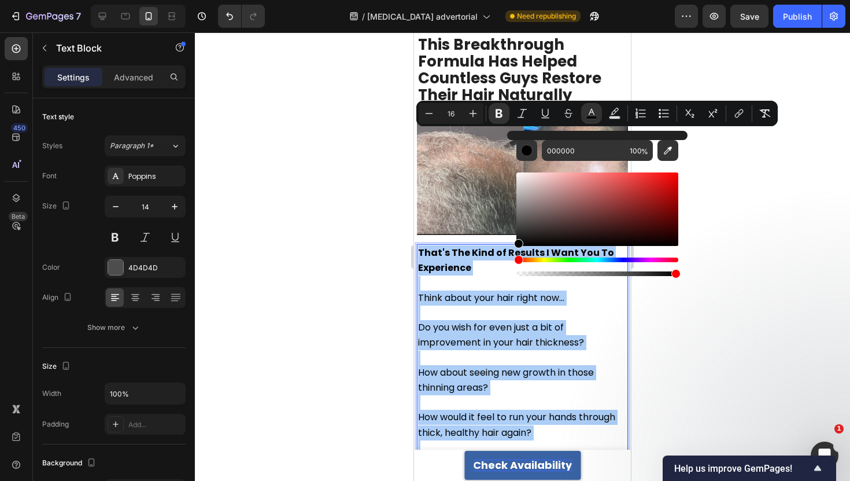
click at [346, 161] on div at bounding box center [522, 256] width 655 height 448
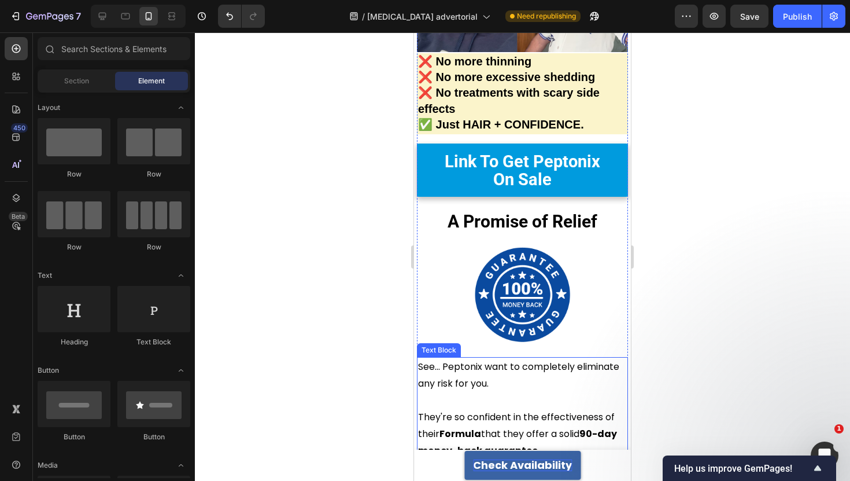
scroll to position [4591, 0]
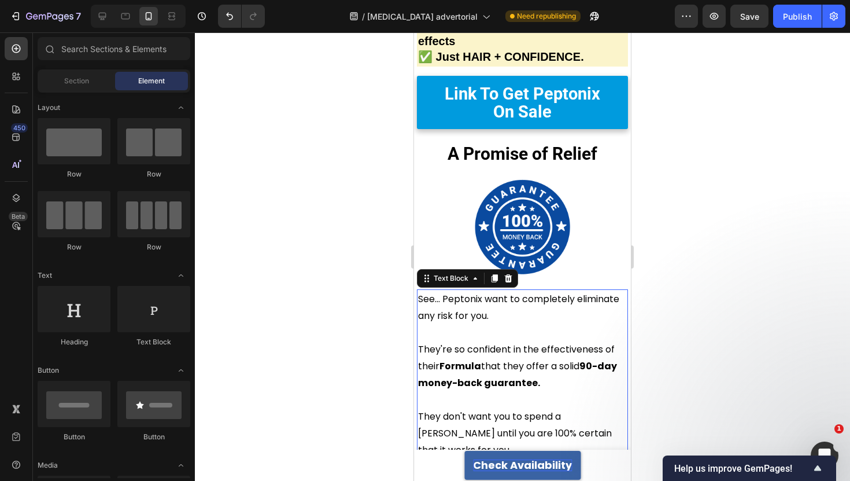
click at [508, 324] on p "Rich Text Editor. Editing area: main" at bounding box center [522, 332] width 209 height 17
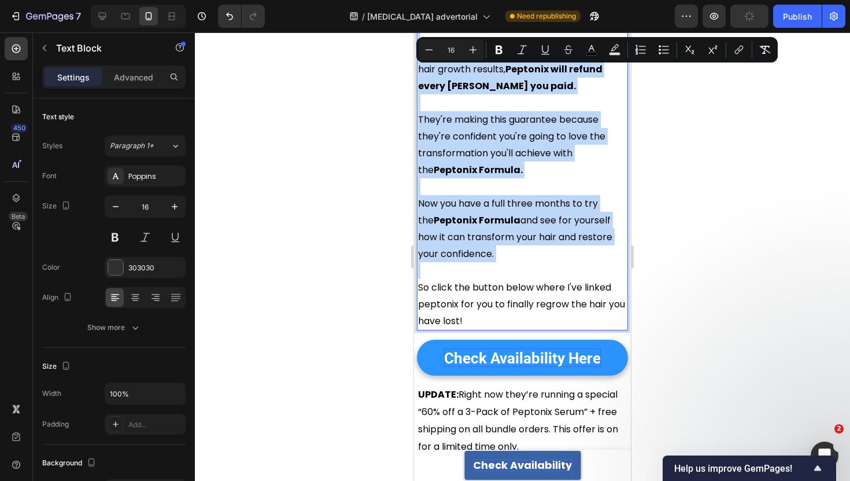
scroll to position [5190, 0]
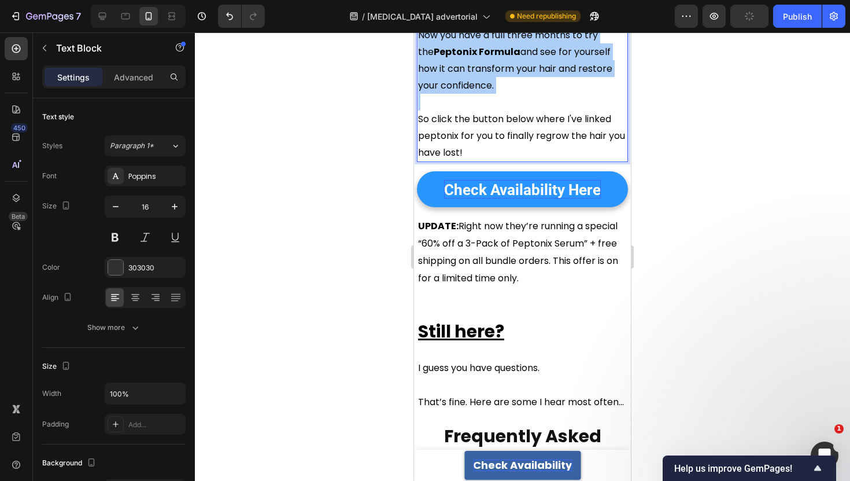
drag, startPoint x: 339, startPoint y: 198, endPoint x: 16, endPoint y: 160, distance: 325.4
click at [339, 198] on div at bounding box center [522, 256] width 655 height 448
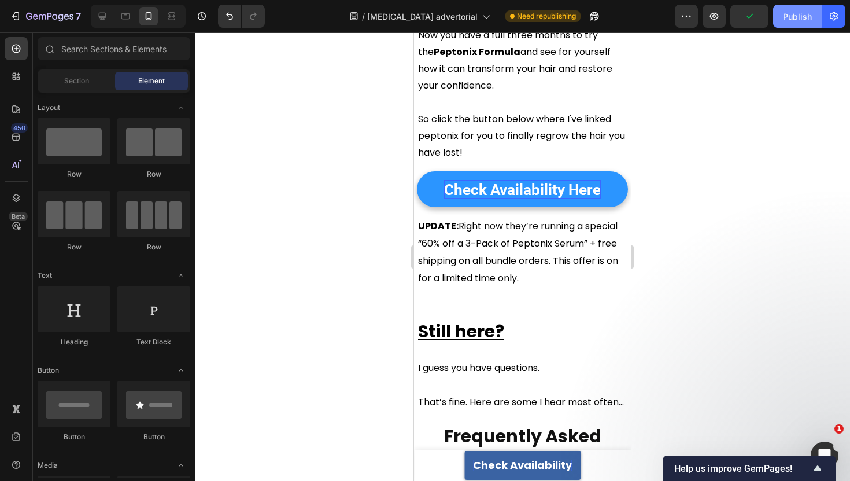
click at [797, 5] on button "Publish" at bounding box center [797, 16] width 49 height 23
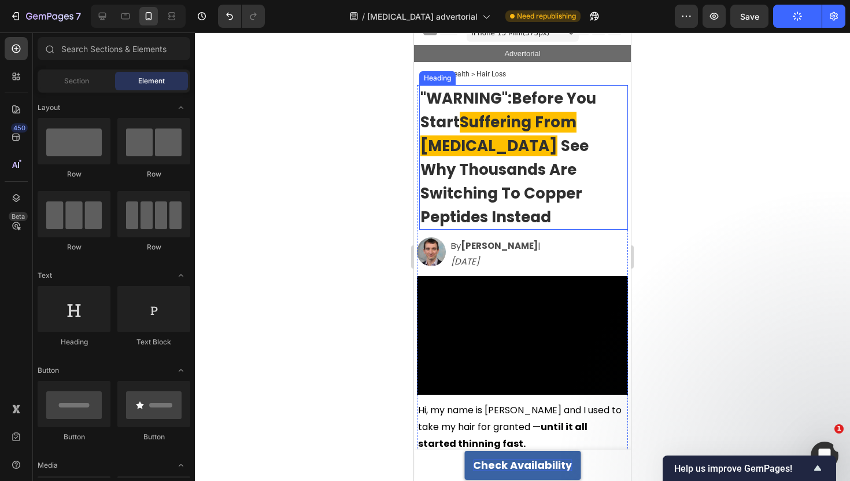
scroll to position [168, 0]
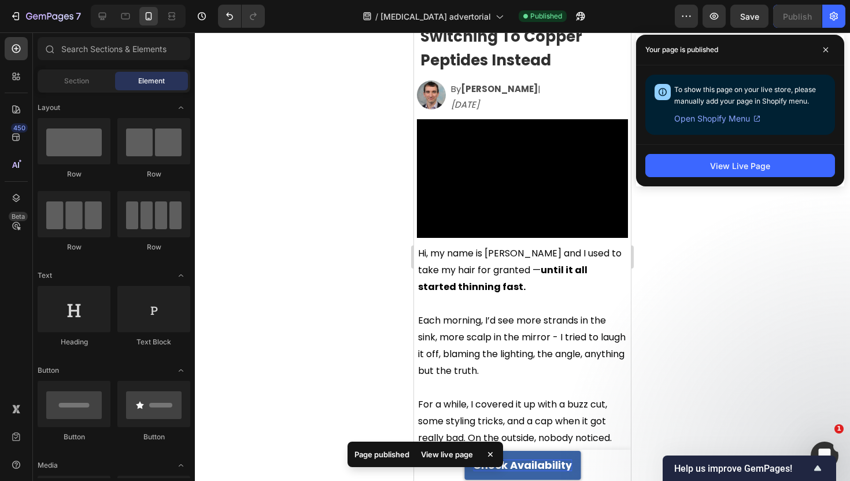
click at [810, 61] on div "Your page is published" at bounding box center [740, 50] width 208 height 31
click at [827, 56] on span at bounding box center [825, 49] width 19 height 19
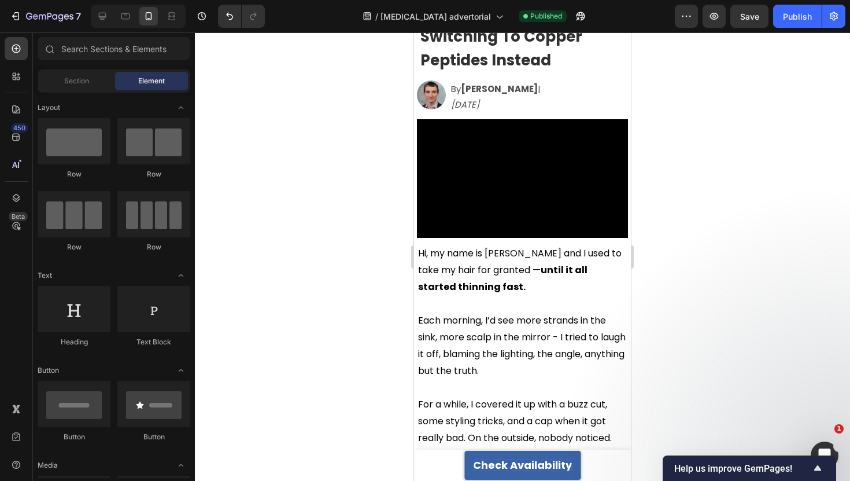
click at [361, 135] on div at bounding box center [522, 256] width 655 height 448
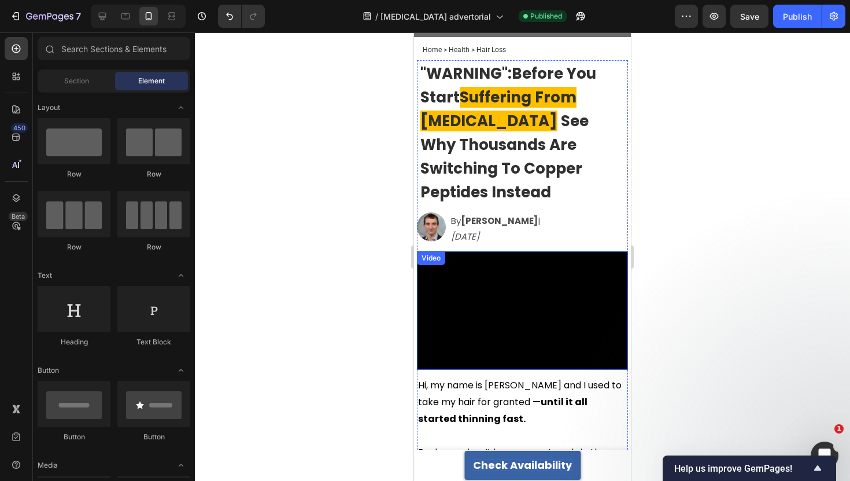
scroll to position [0, 0]
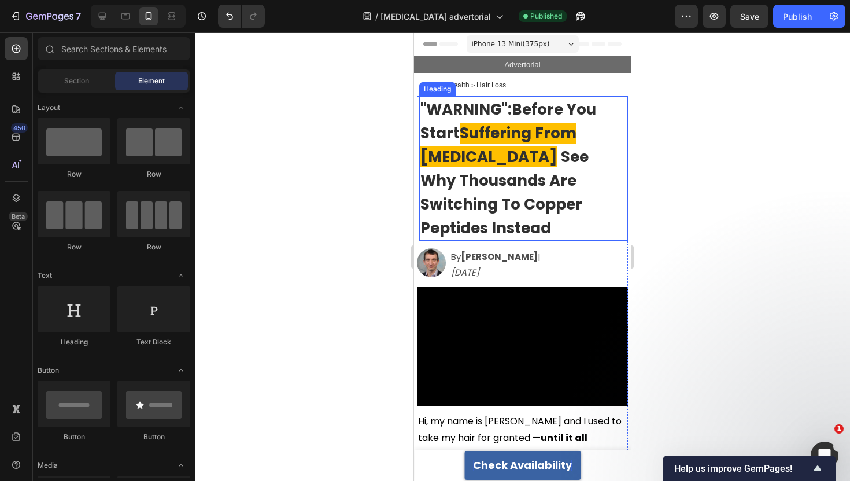
click at [572, 198] on p "⁠⁠⁠⁠⁠⁠⁠ "WARNING": Before You Start Suffering From [MEDICAL_DATA] See Why Thous…" at bounding box center [523, 168] width 206 height 142
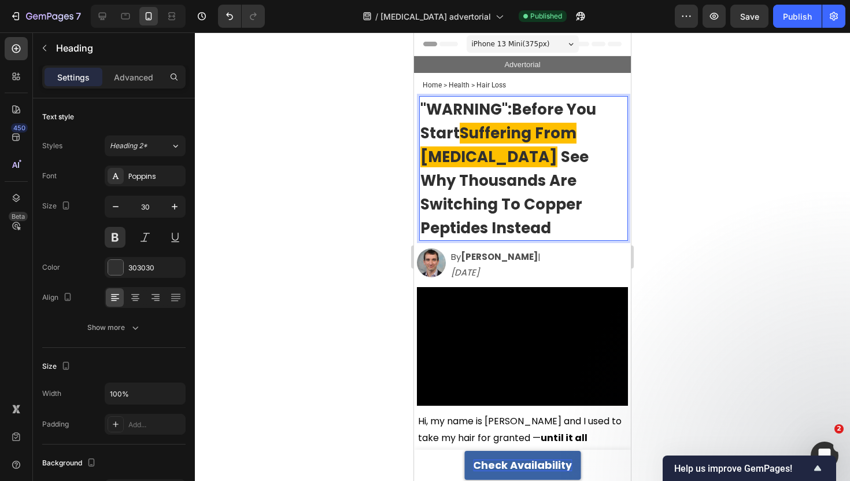
click at [572, 198] on p ""WARNING": Before You Start Suffering From [MEDICAL_DATA] See Why Thousands Are…" at bounding box center [523, 168] width 206 height 142
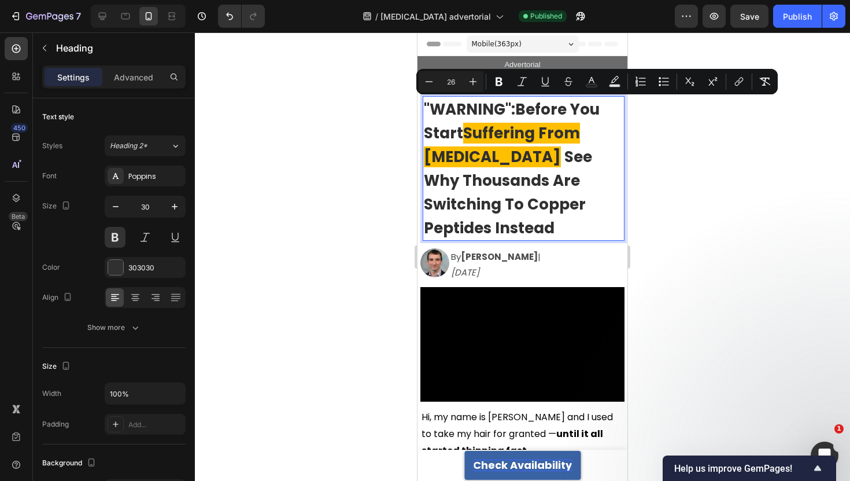
click at [682, 267] on div at bounding box center [522, 256] width 655 height 448
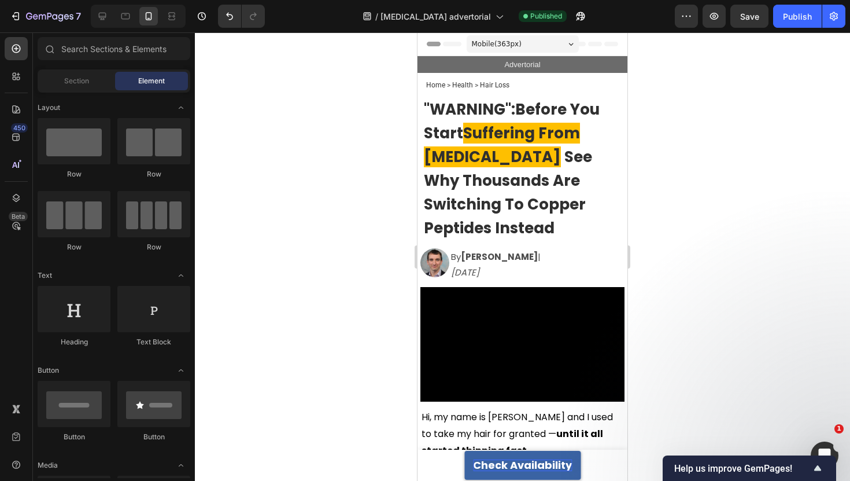
click at [540, 43] on div "Mobile ( 363 px)" at bounding box center [523, 43] width 112 height 17
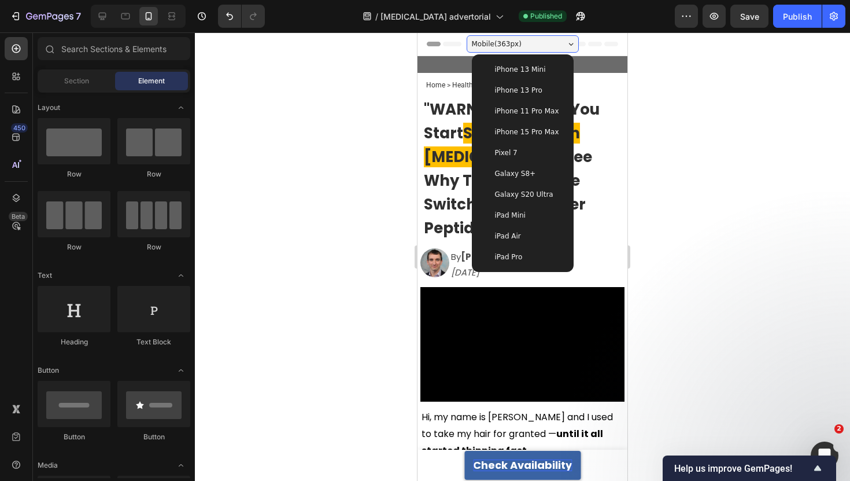
click at [525, 86] on span "iPhone 13 Pro" at bounding box center [518, 90] width 47 height 12
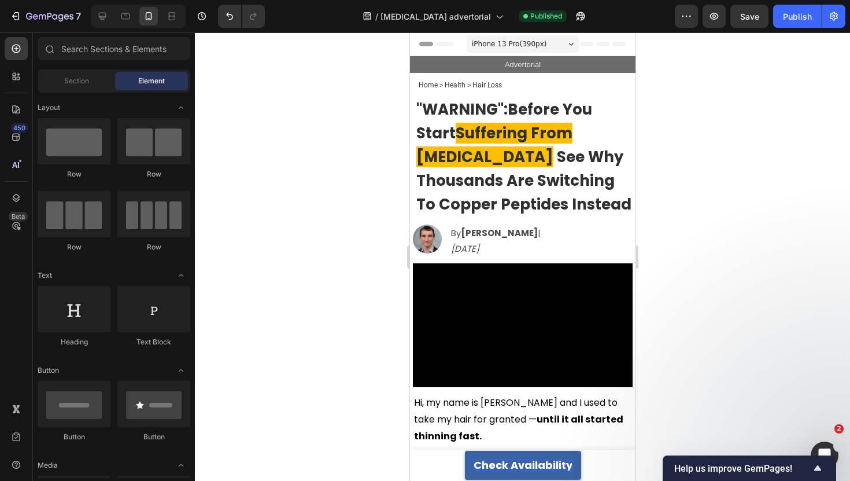
click at [519, 39] on span "iPhone 13 Pro ( 390 px)" at bounding box center [508, 44] width 75 height 12
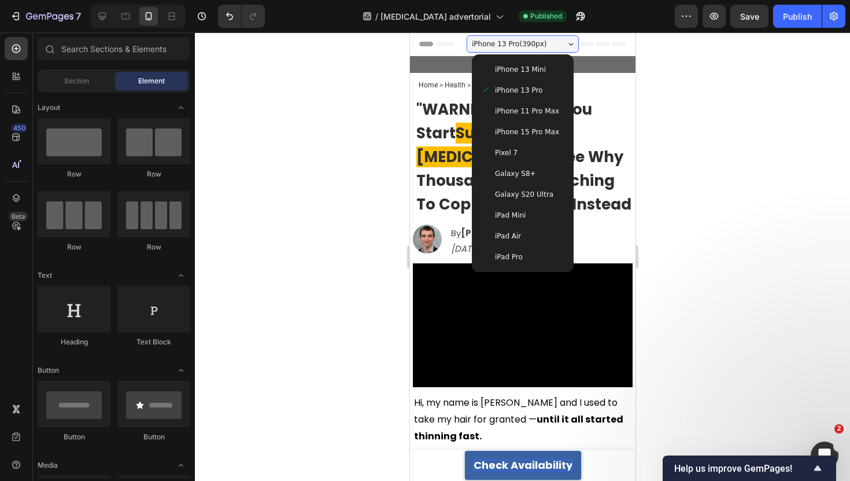
click at [516, 73] on span "iPhone 13 Mini" at bounding box center [519, 70] width 51 height 12
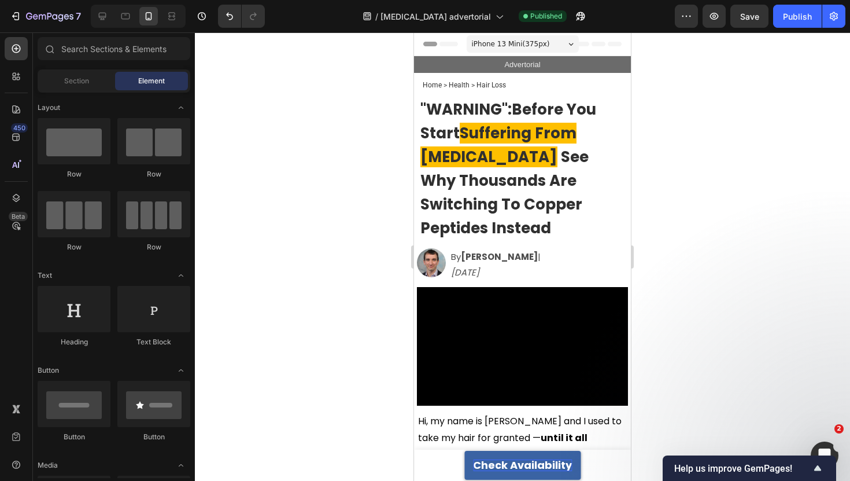
click at [516, 41] on span "iPhone 13 Mini ( 375 px)" at bounding box center [511, 44] width 78 height 12
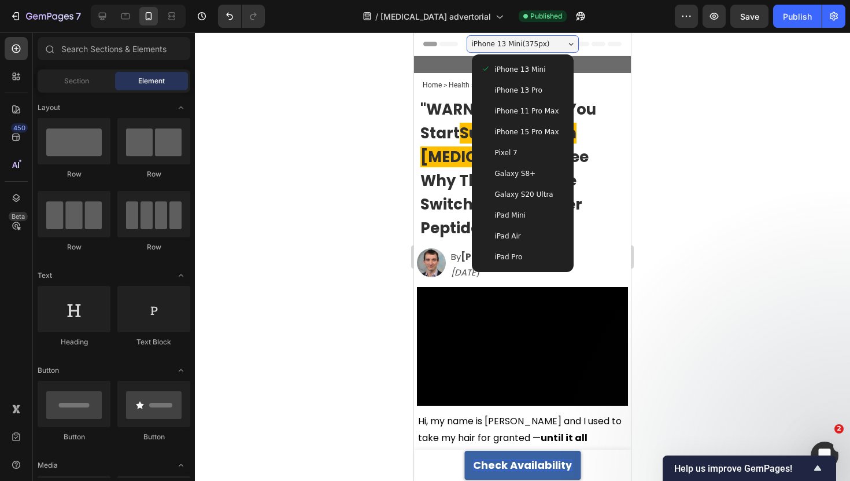
click at [522, 131] on span "iPhone 15 Pro Max" at bounding box center [527, 132] width 64 height 12
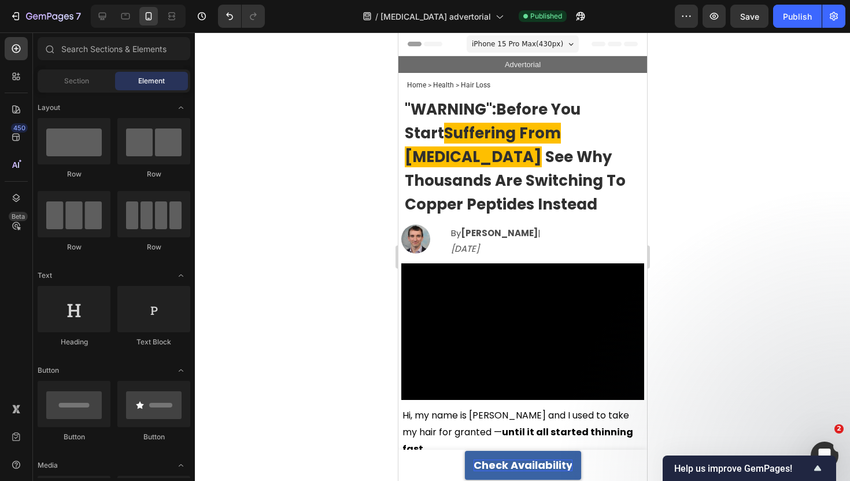
click at [504, 45] on span "iPhone 15 Pro Max ( 430 px)" at bounding box center [516, 44] width 91 height 12
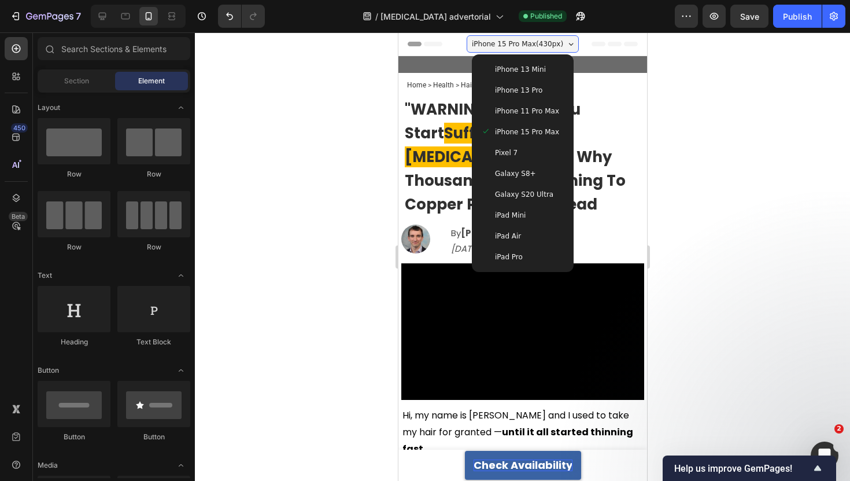
click at [513, 113] on span "iPhone 11 Pro Max" at bounding box center [526, 111] width 64 height 12
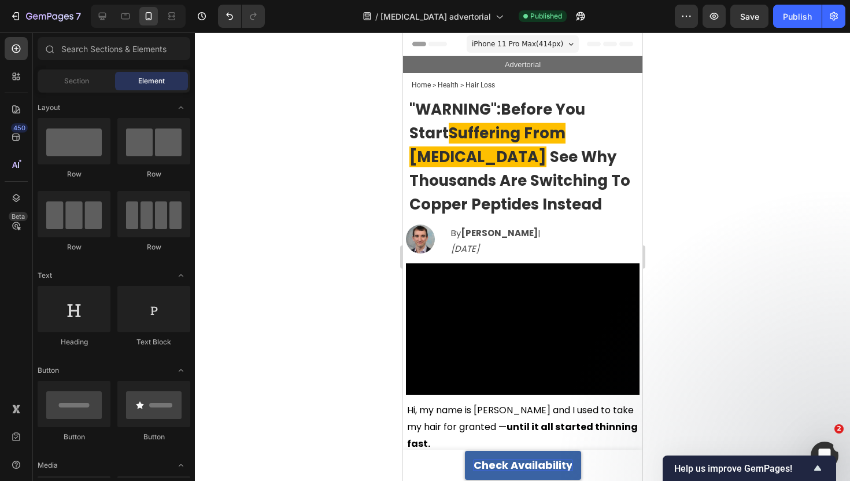
click at [516, 40] on span "iPhone 11 Pro Max ( 414 px)" at bounding box center [516, 44] width 91 height 12
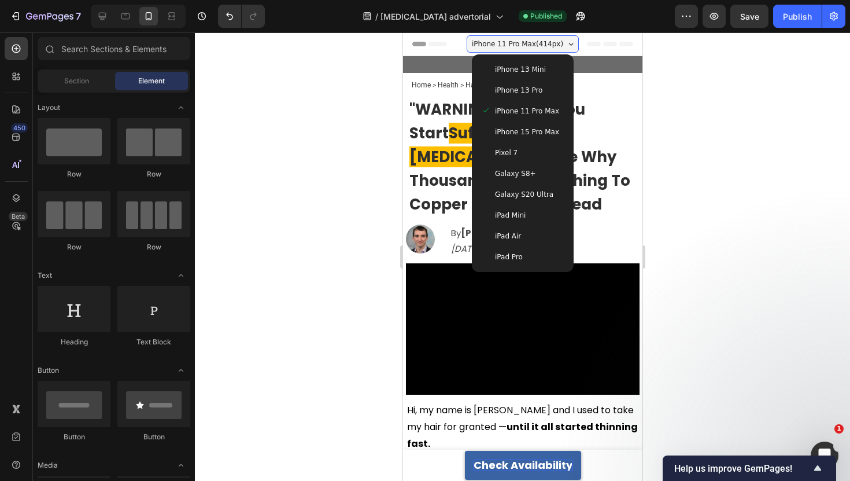
click at [348, 157] on div at bounding box center [522, 256] width 655 height 448
click at [495, 149] on span "Pixel 7" at bounding box center [505, 153] width 23 height 12
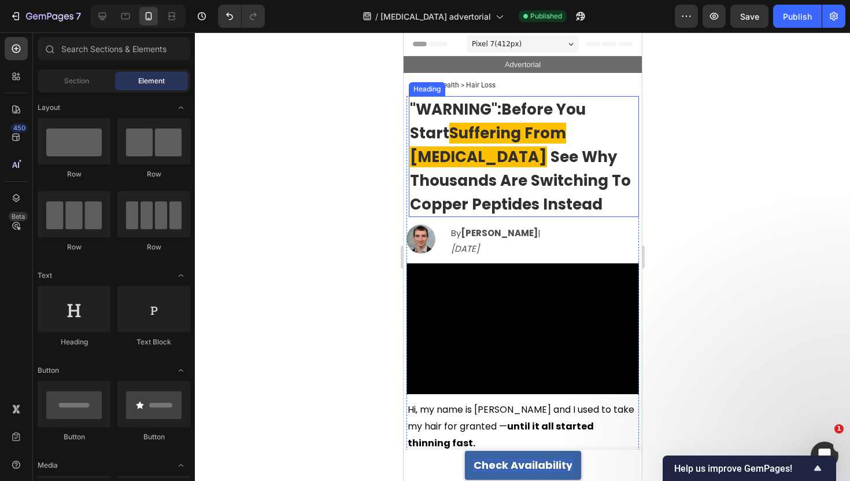
click at [451, 148] on span "See Why Thousands Are Switching To Copper Peptides Instead" at bounding box center [519, 180] width 221 height 68
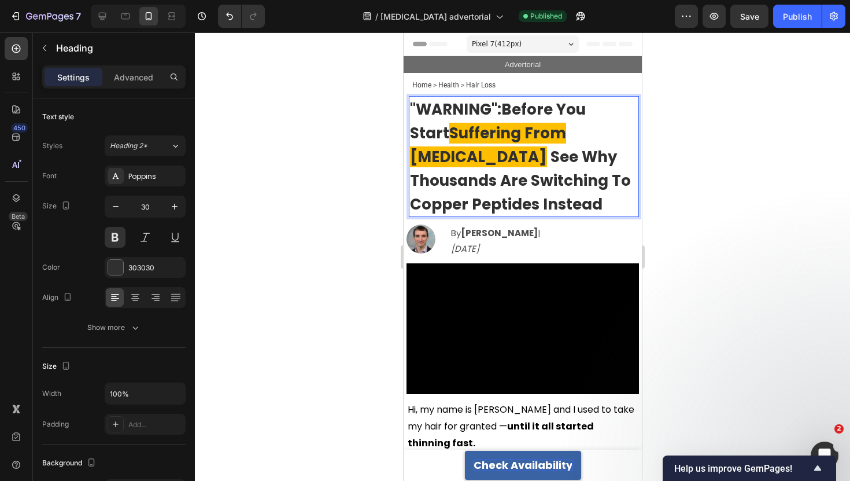
click at [411, 135] on span "Suffering From [MEDICAL_DATA]" at bounding box center [487, 145] width 156 height 45
click at [410, 156] on span "See Why Thousands Are Switching To Copper Peptides Instead" at bounding box center [519, 180] width 221 height 68
click at [412, 175] on span "See Why Thousands Are Switching To Copper Peptides Instead" at bounding box center [519, 180] width 221 height 68
click at [411, 206] on span "See Why Thousands Are Switching To Copper Peptides Instead" at bounding box center [519, 180] width 221 height 68
click at [361, 160] on div at bounding box center [522, 256] width 655 height 448
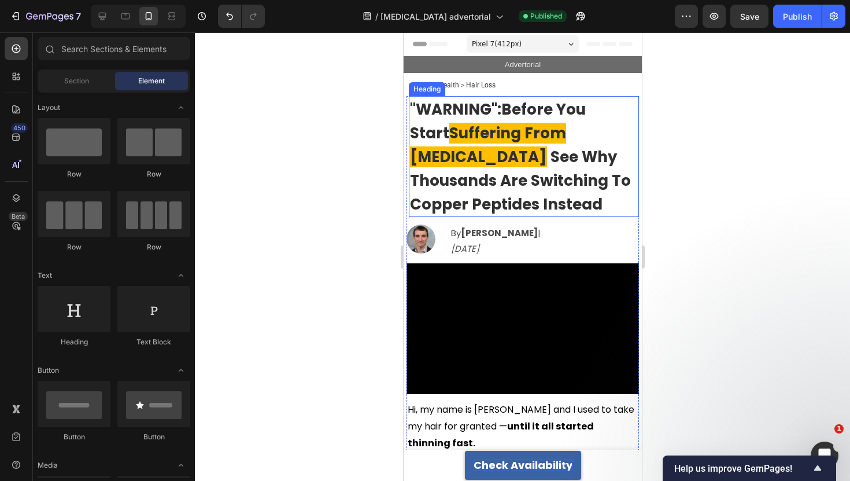
click at [478, 162] on span "See Why Thousands Are Switching To Copper Peptides Instead" at bounding box center [519, 180] width 221 height 68
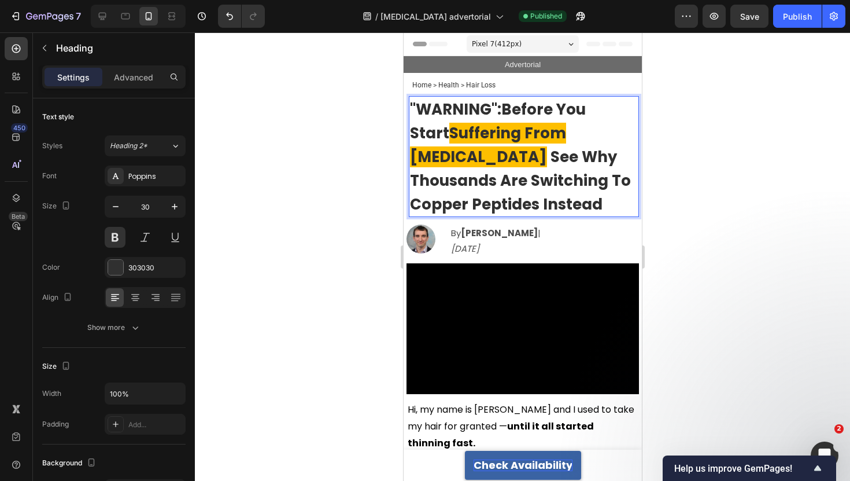
click at [478, 162] on span "See Why Thousands Are Switching To Copper Peptides Instead" at bounding box center [519, 180] width 221 height 68
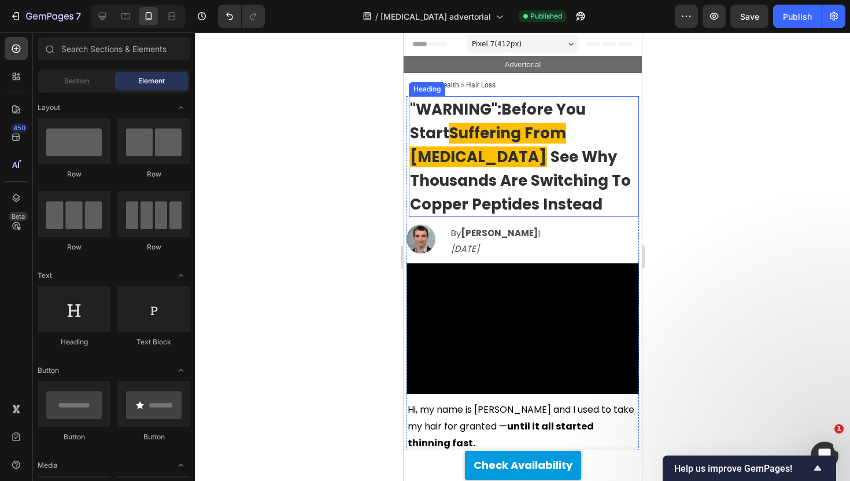
click at [602, 155] on p "⁠⁠⁠⁠⁠⁠⁠ "WARNING": Before You Start Suffering From [MEDICAL_DATA] See Why Thous…" at bounding box center [523, 156] width 228 height 119
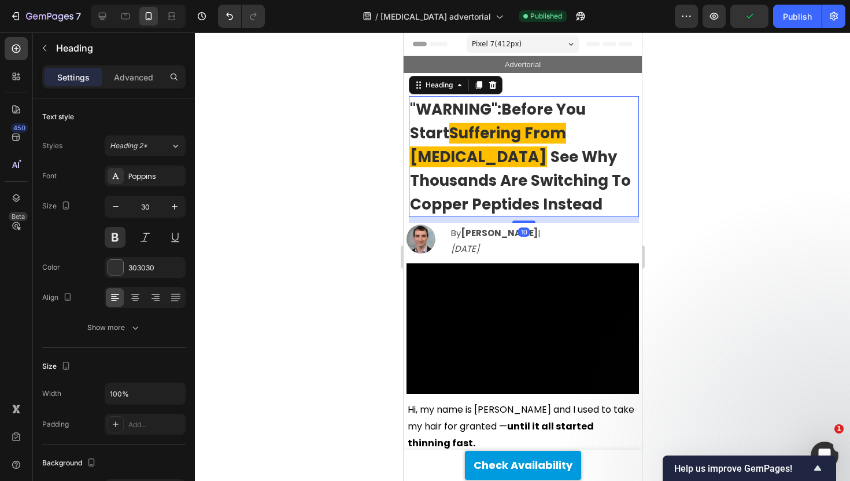
click at [136, 88] on div "Settings Advanced" at bounding box center [113, 76] width 143 height 23
click at [136, 84] on div "Advanced" at bounding box center [134, 77] width 58 height 19
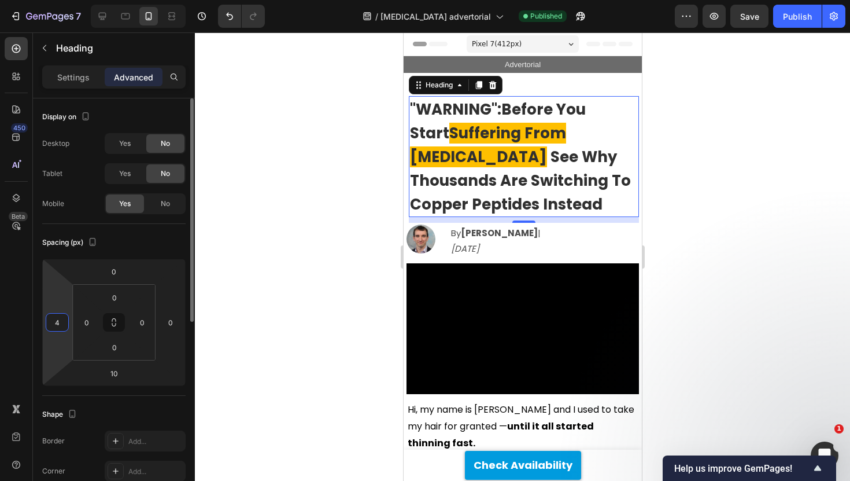
click at [58, 316] on input "4" at bounding box center [57, 321] width 17 height 17
type input "0"
click at [113, 251] on div "Spacing (px)" at bounding box center [113, 242] width 143 height 19
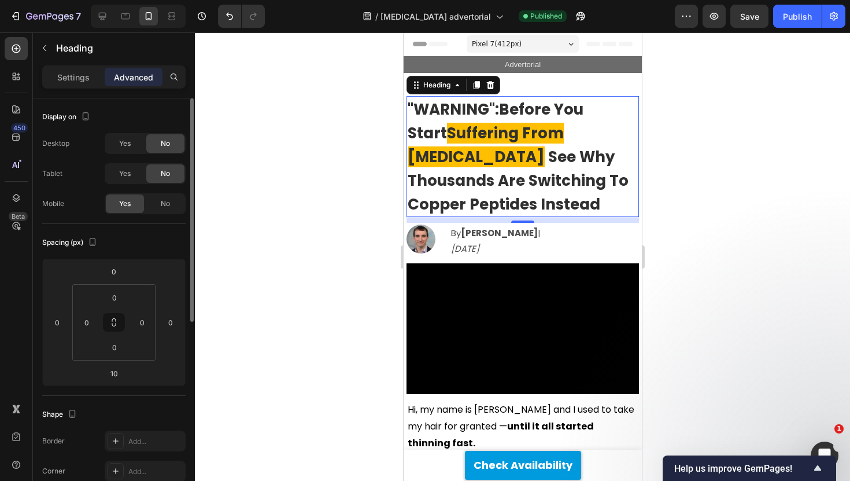
click at [139, 235] on div "Spacing (px)" at bounding box center [113, 242] width 143 height 19
click at [322, 206] on div at bounding box center [522, 256] width 655 height 448
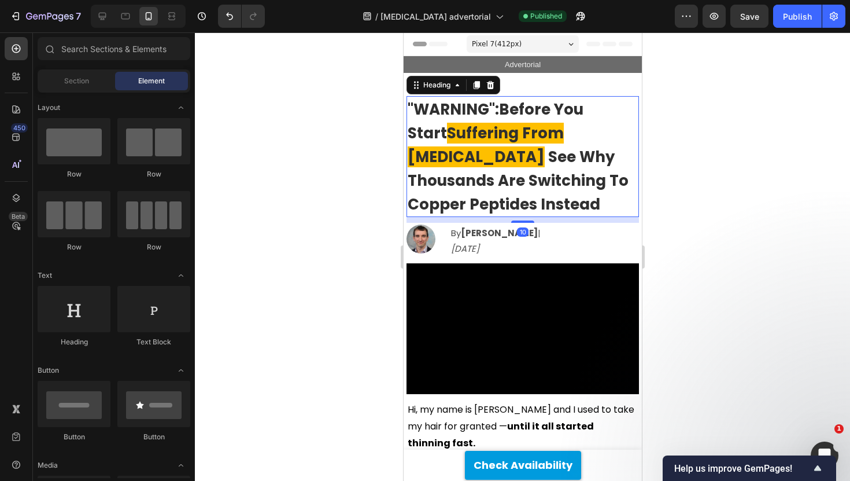
click at [531, 135] on span "Suffering From [MEDICAL_DATA]" at bounding box center [485, 145] width 156 height 45
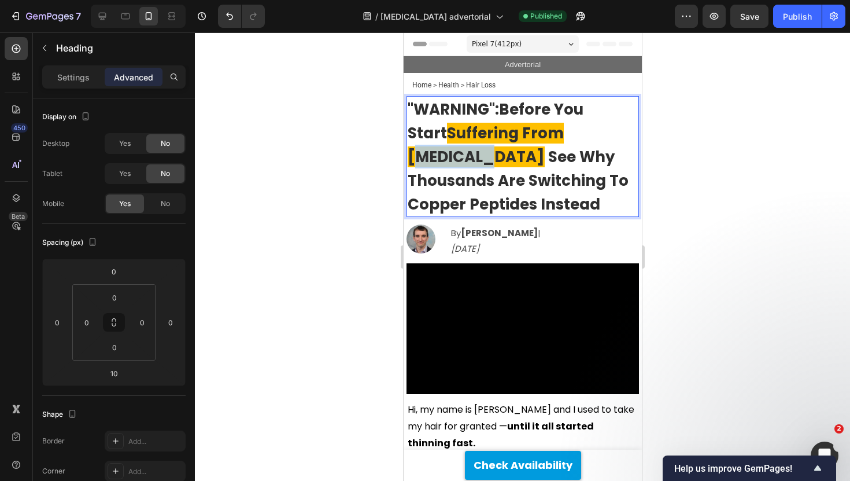
drag, startPoint x: 538, startPoint y: 135, endPoint x: 600, endPoint y: 138, distance: 61.9
click at [563, 138] on span "Suffering From [MEDICAL_DATA]" at bounding box center [485, 145] width 156 height 45
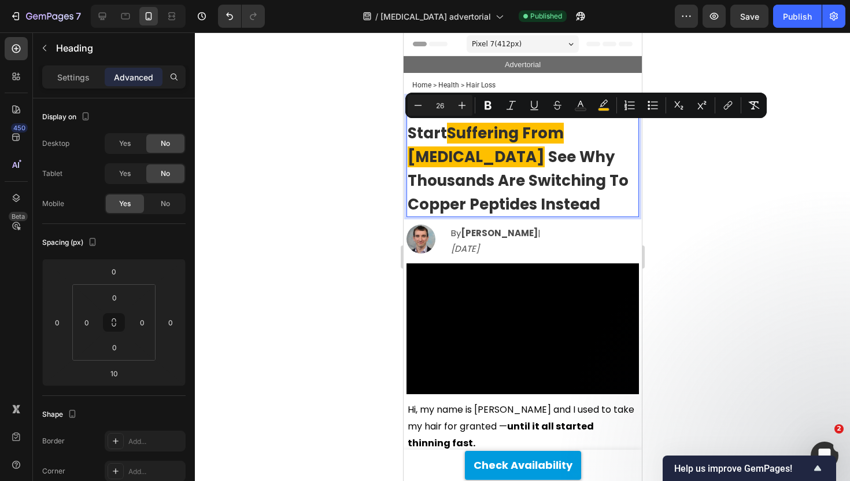
click at [526, 135] on span "Suffering From [MEDICAL_DATA]" at bounding box center [485, 145] width 156 height 45
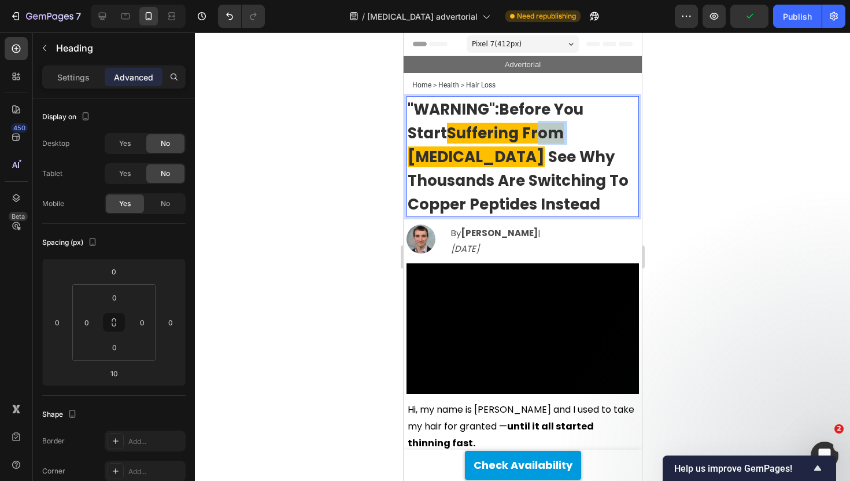
drag, startPoint x: 526, startPoint y: 134, endPoint x: 500, endPoint y: 130, distance: 26.3
click at [500, 130] on span "Suffering From [MEDICAL_DATA]" at bounding box center [485, 145] width 156 height 45
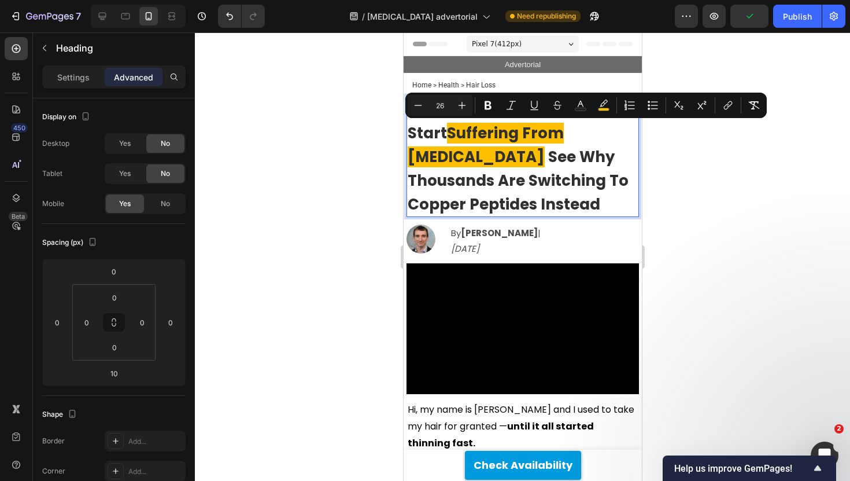
click at [561, 131] on span "Suffering From [MEDICAL_DATA]" at bounding box center [485, 145] width 156 height 45
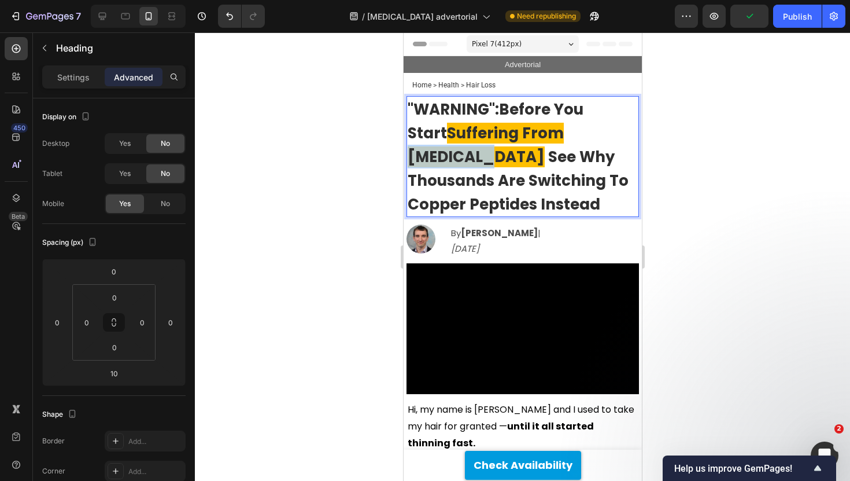
click at [561, 131] on span "Suffering From [MEDICAL_DATA]" at bounding box center [485, 145] width 156 height 45
click at [779, 107] on div at bounding box center [522, 256] width 655 height 448
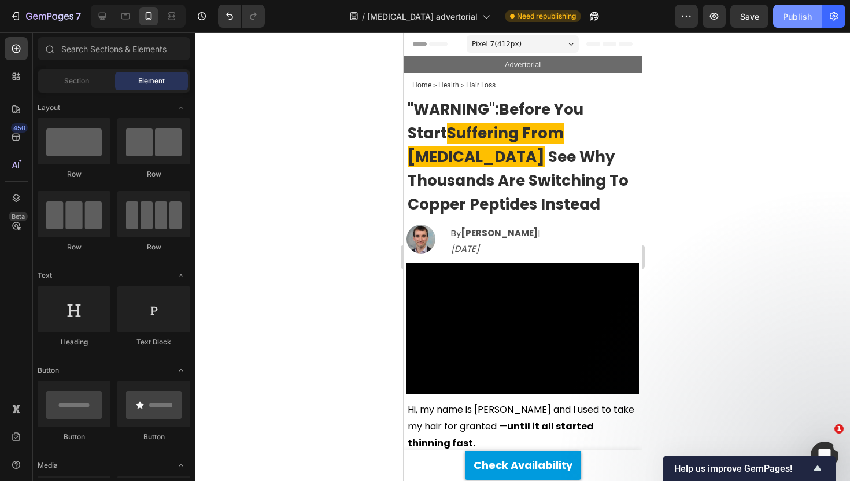
click at [807, 21] on div "Publish" at bounding box center [797, 16] width 29 height 12
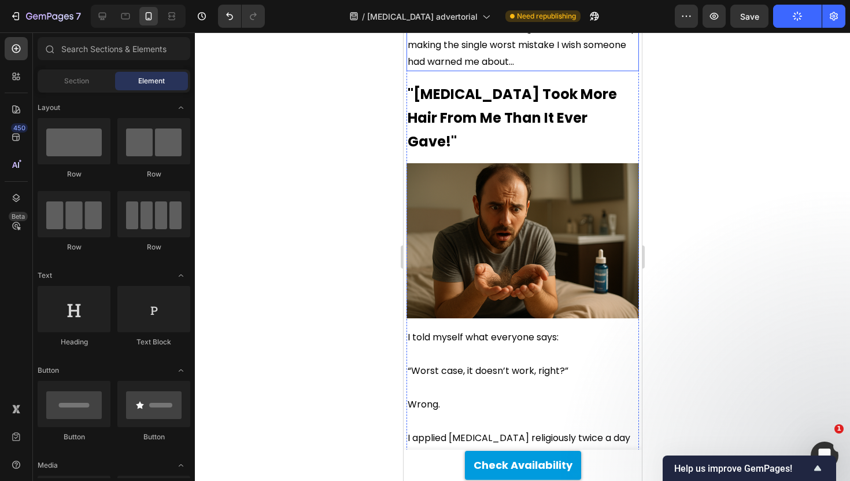
scroll to position [594, 0]
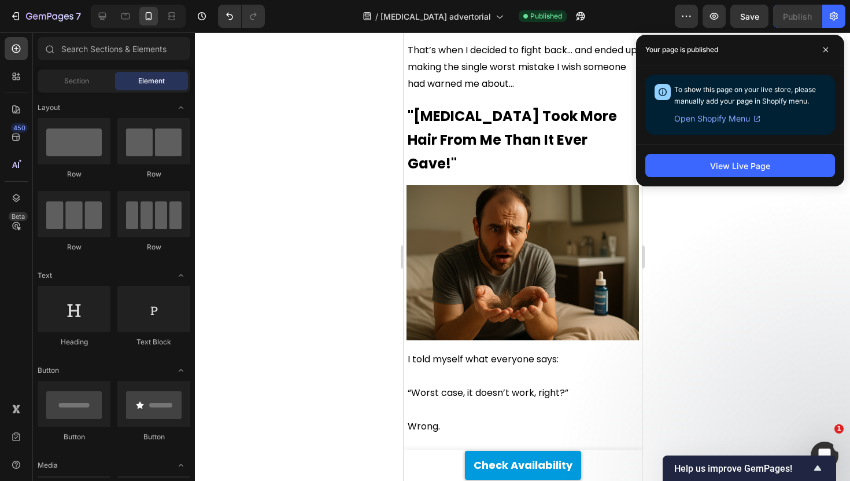
click at [328, 31] on div "7 Version history / minoxidil advertorial Published Preview Save Publish" at bounding box center [425, 16] width 850 height 33
